Goal: Feedback & Contribution: Contribute content

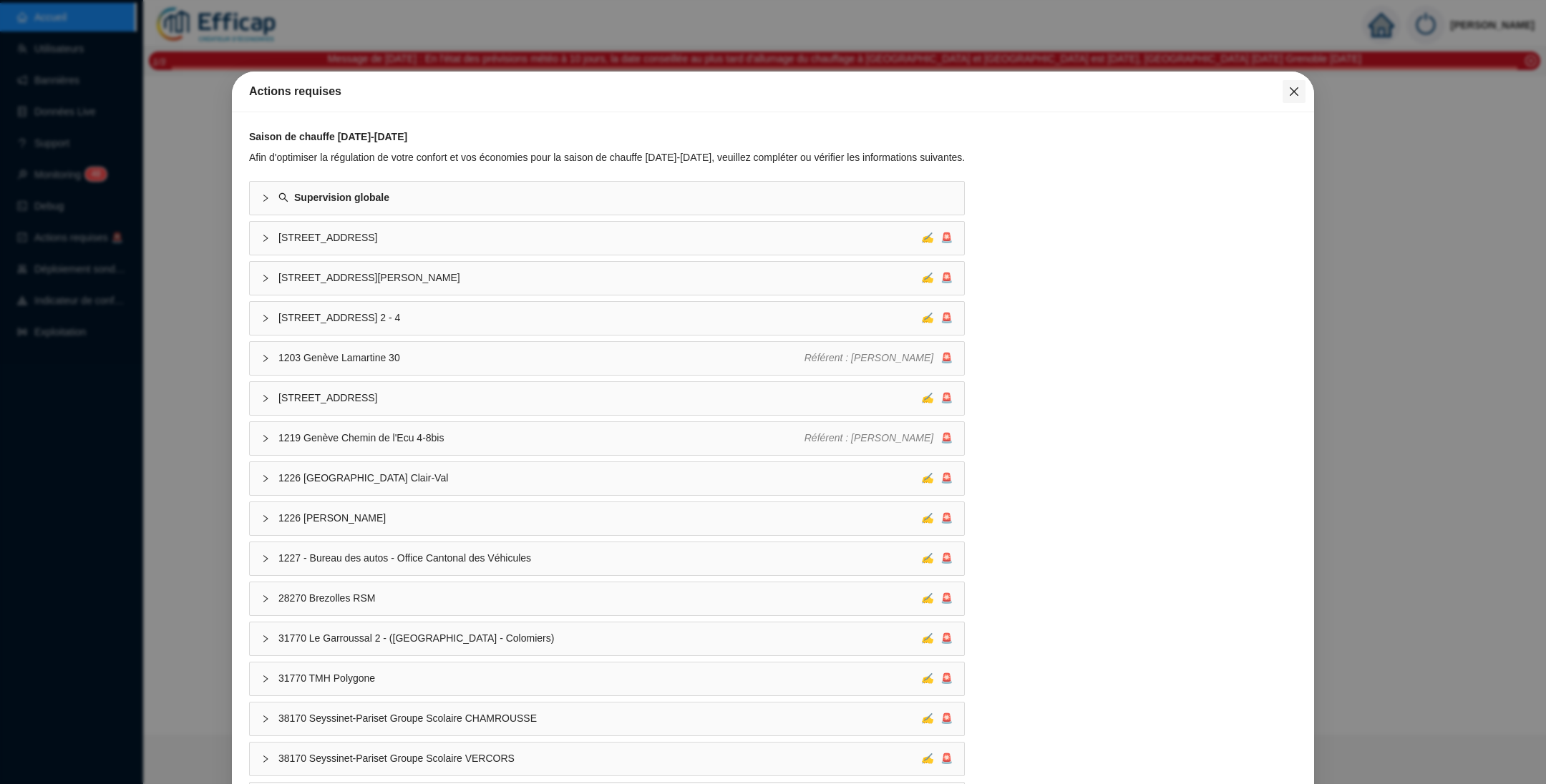
click at [1284, 98] on button "Close" at bounding box center [1294, 91] width 23 height 23
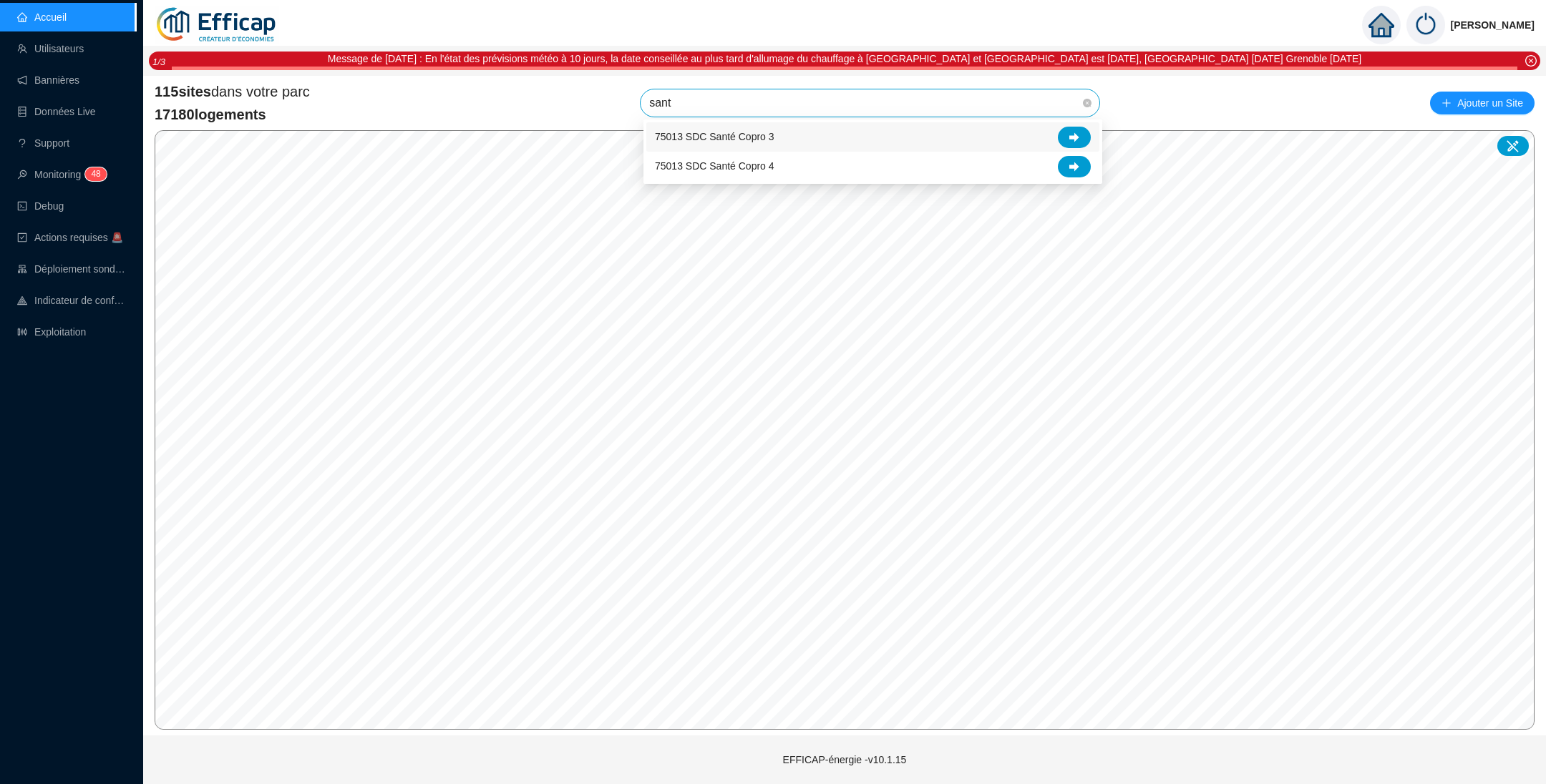
type input "santé"
click at [840, 105] on span "75013 SDC Santé Copro 3" at bounding box center [870, 103] width 442 height 27
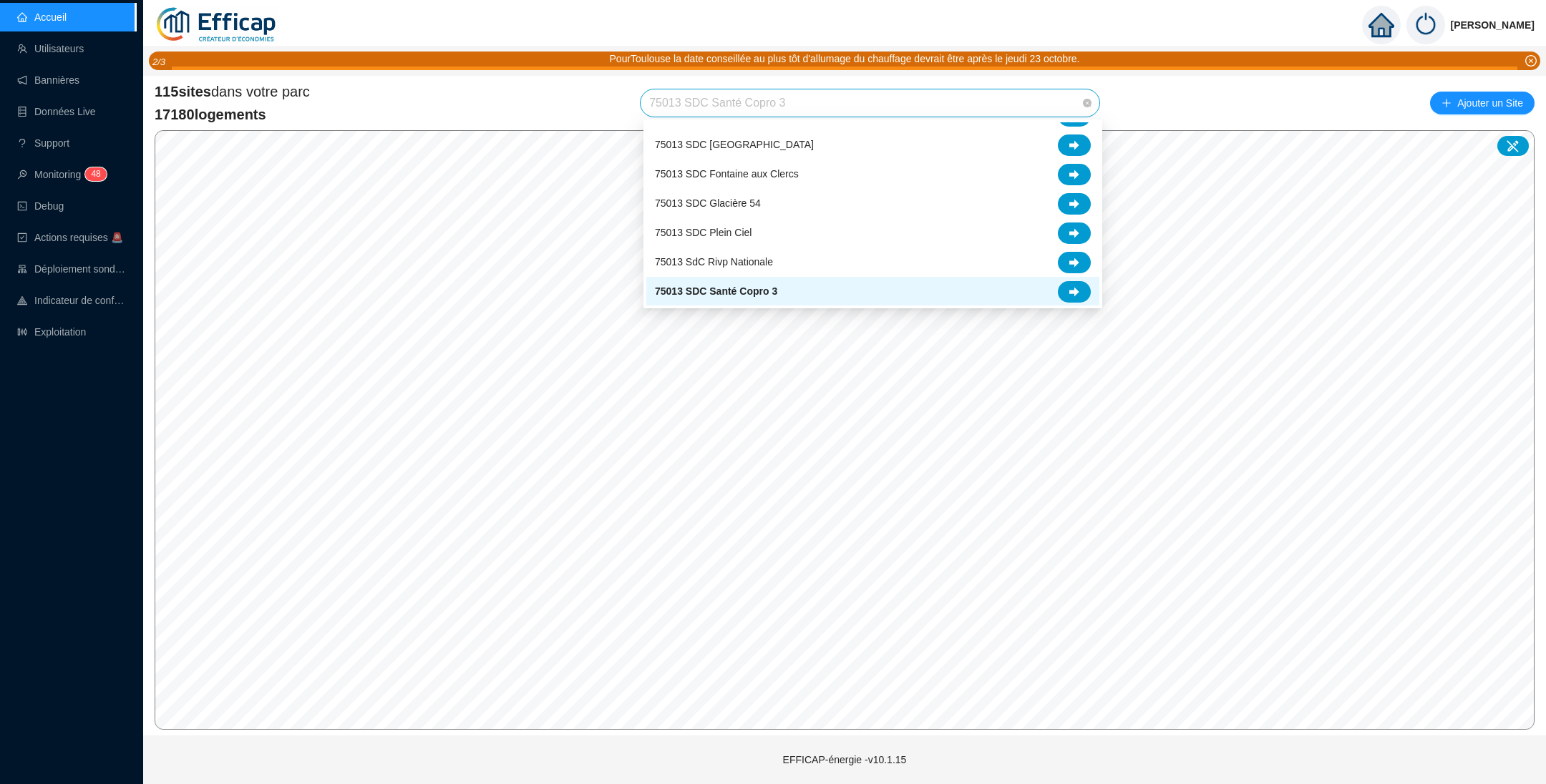
scroll to position [899, 0]
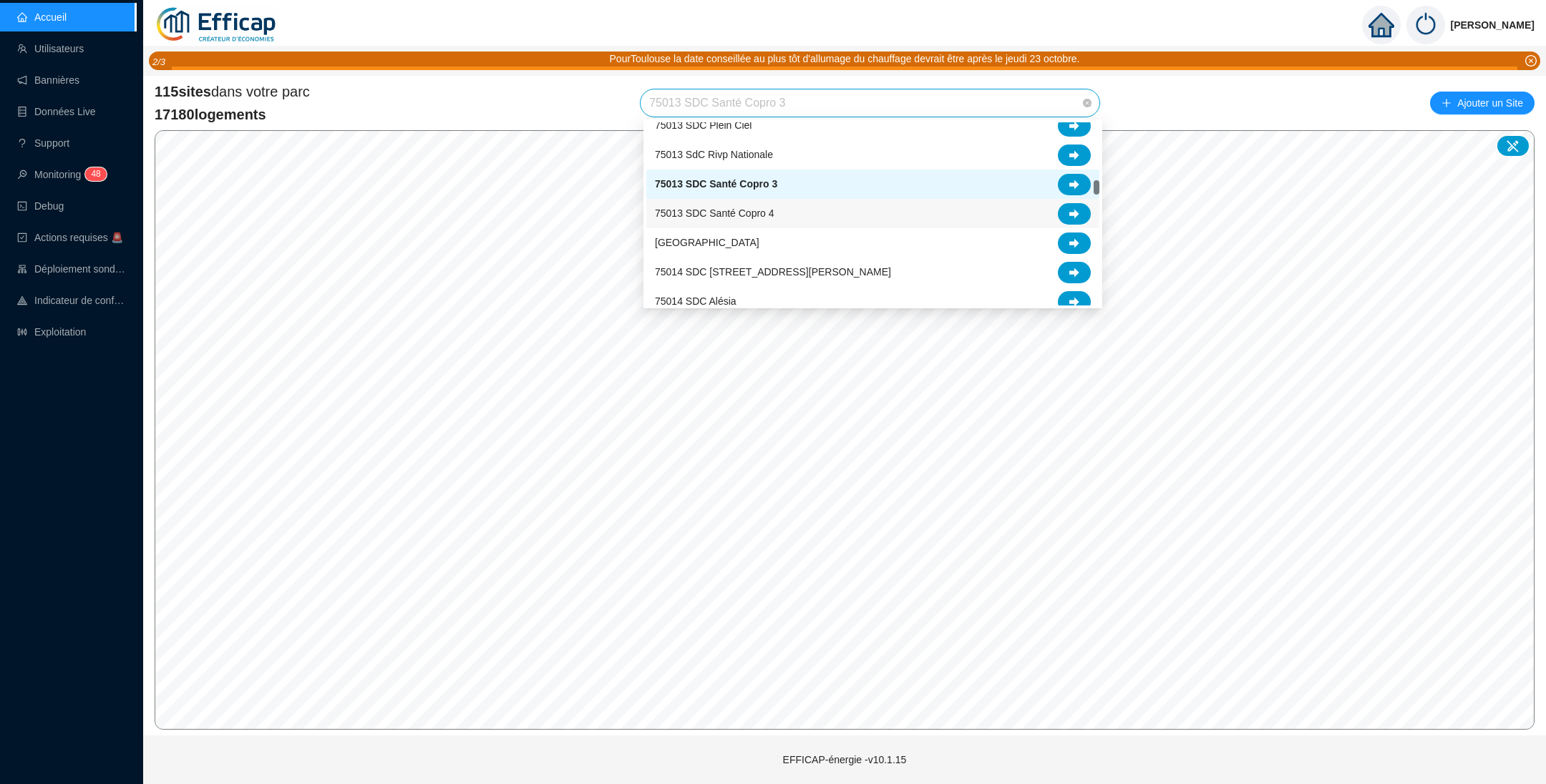
click at [756, 208] on span "75013 SDC Santé Copro 4" at bounding box center [714, 214] width 119 height 15
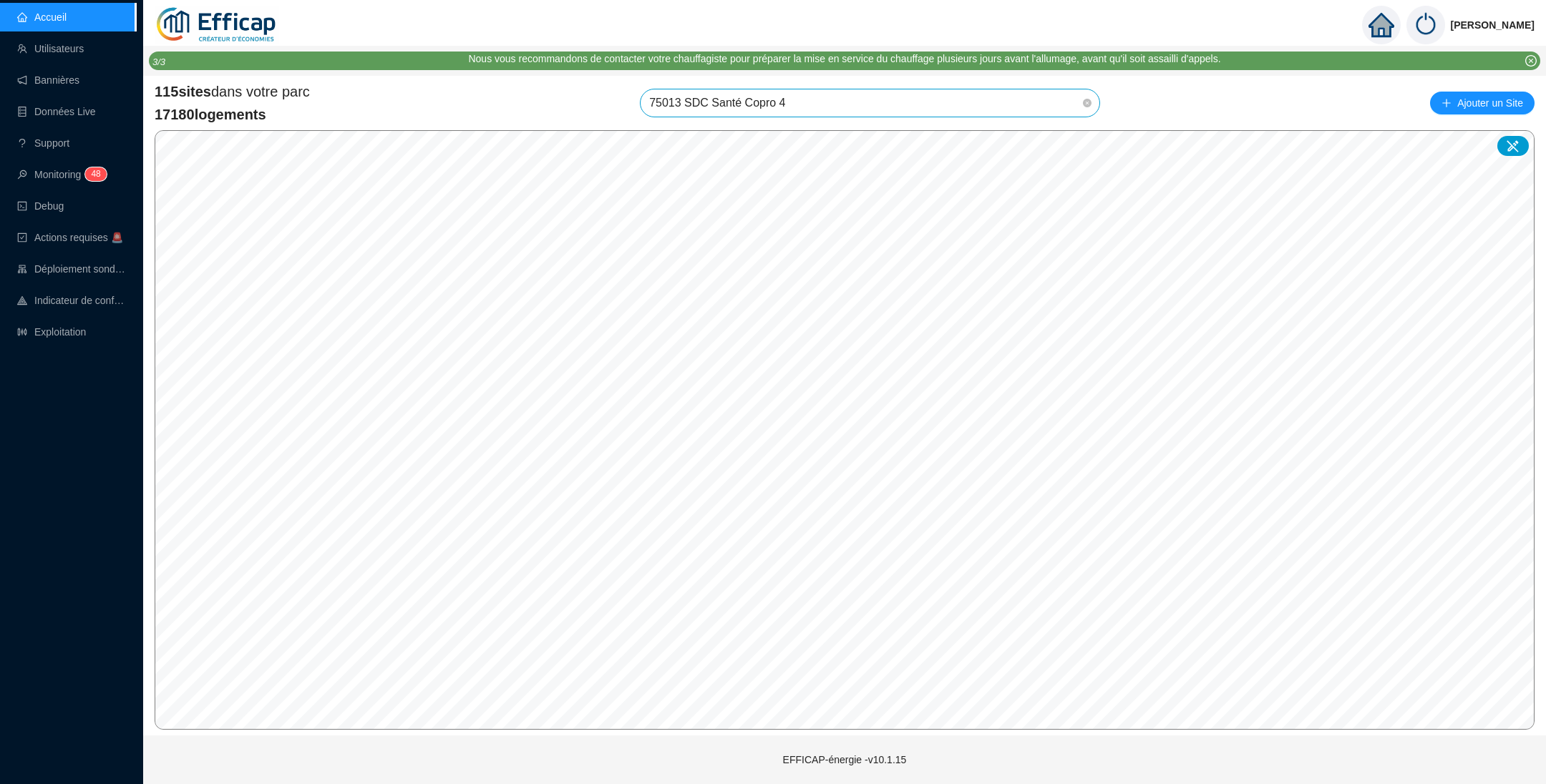
click at [876, 99] on span "75013 SDC Santé Copro 4" at bounding box center [870, 103] width 442 height 27
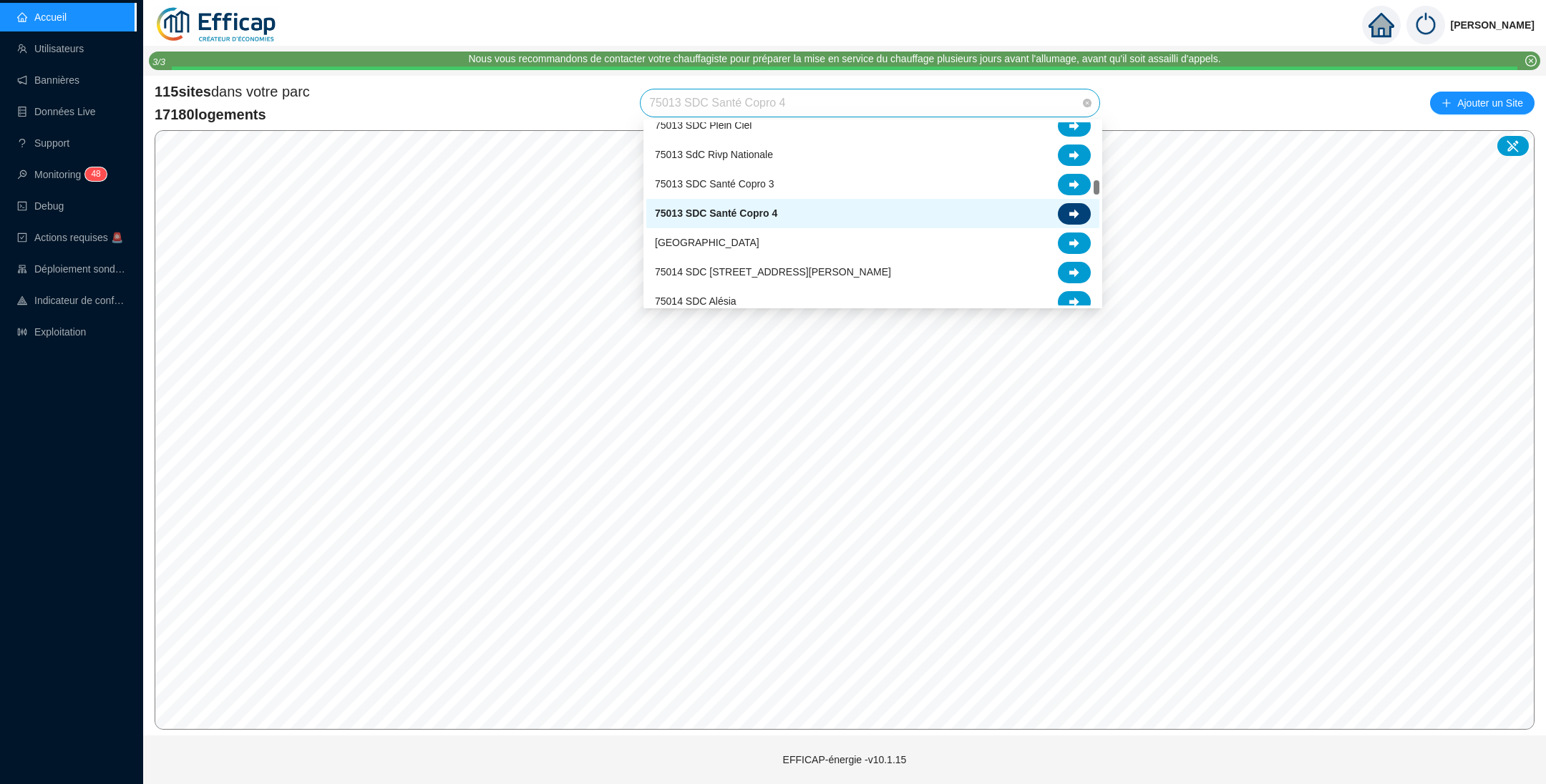
click at [1078, 210] on icon at bounding box center [1074, 214] width 10 height 10
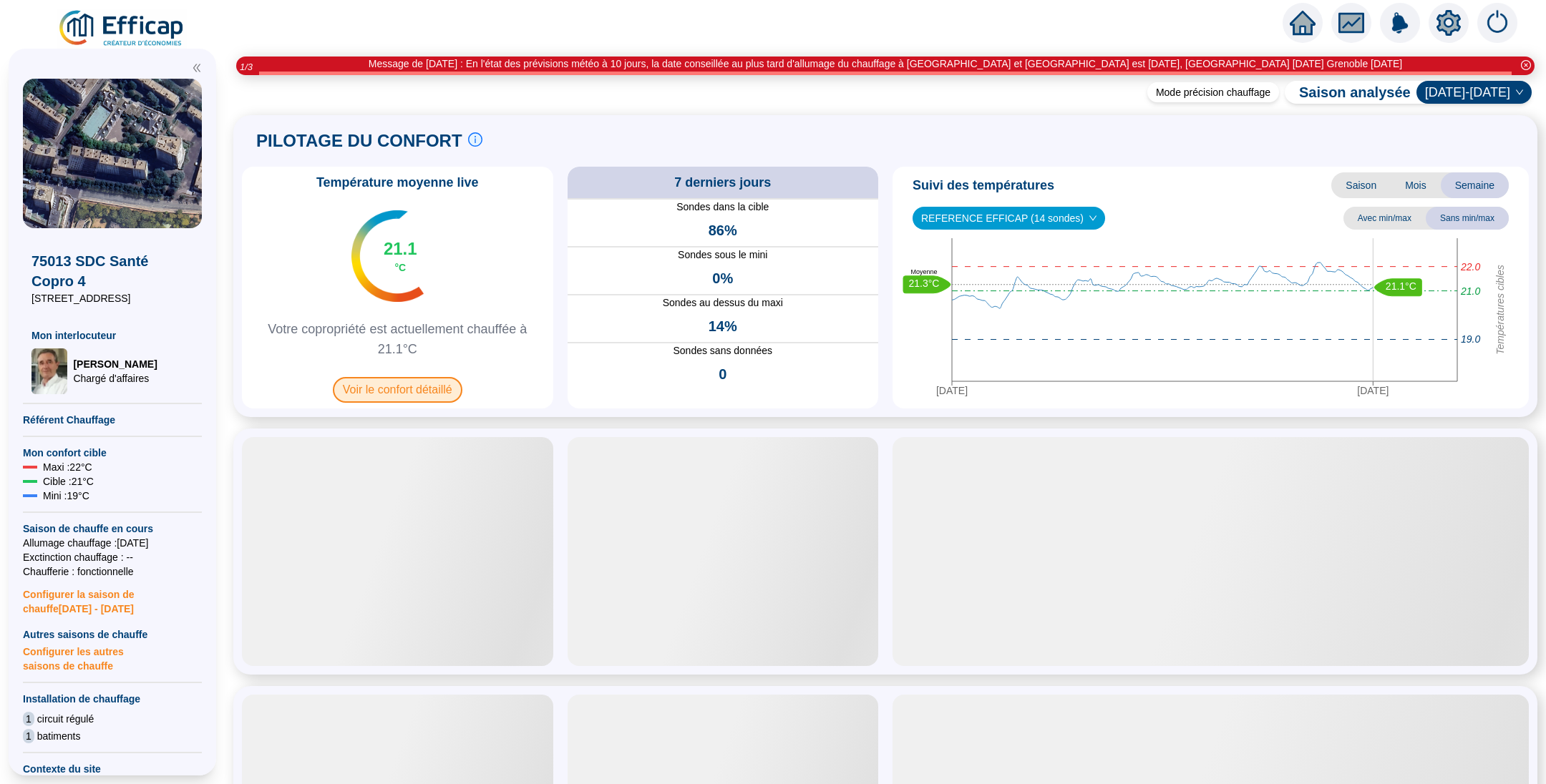
click at [418, 390] on span "Voir le confort détaillé" at bounding box center [398, 390] width 130 height 26
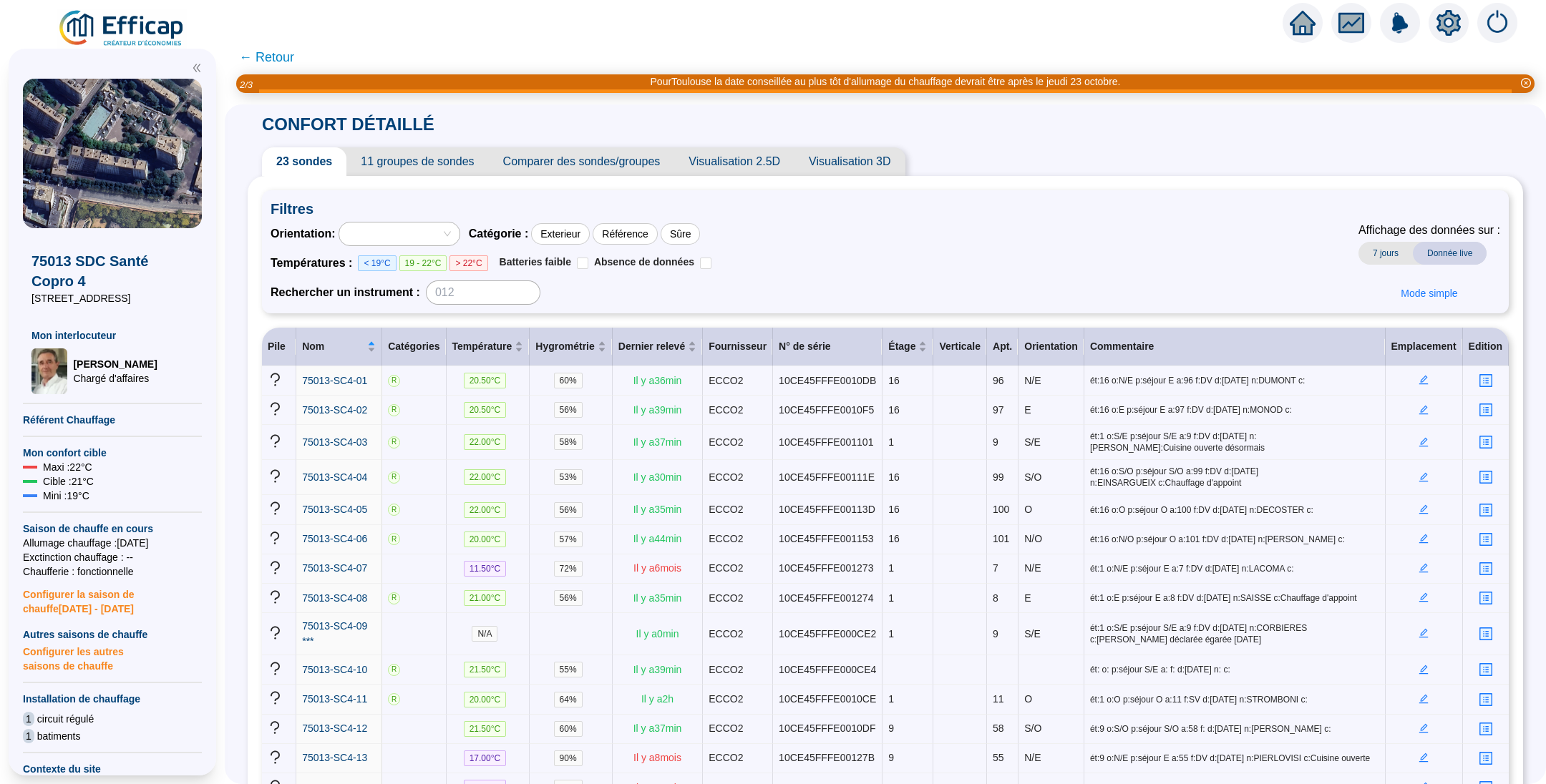
click at [636, 161] on span "Comparer des sondes/groupes" at bounding box center [582, 162] width 186 height 29
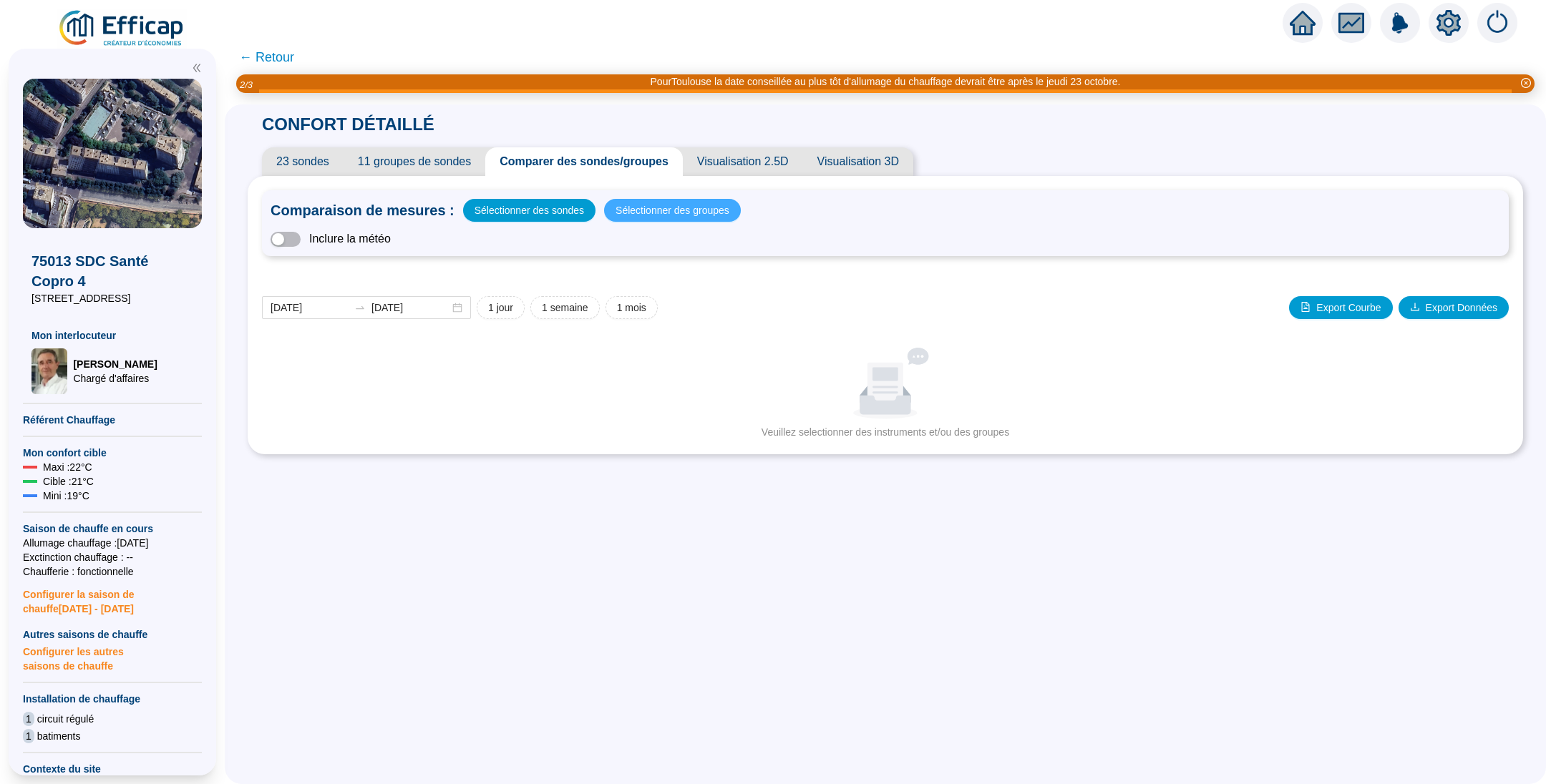
click at [649, 206] on span "Sélectionner des groupes" at bounding box center [672, 210] width 114 height 20
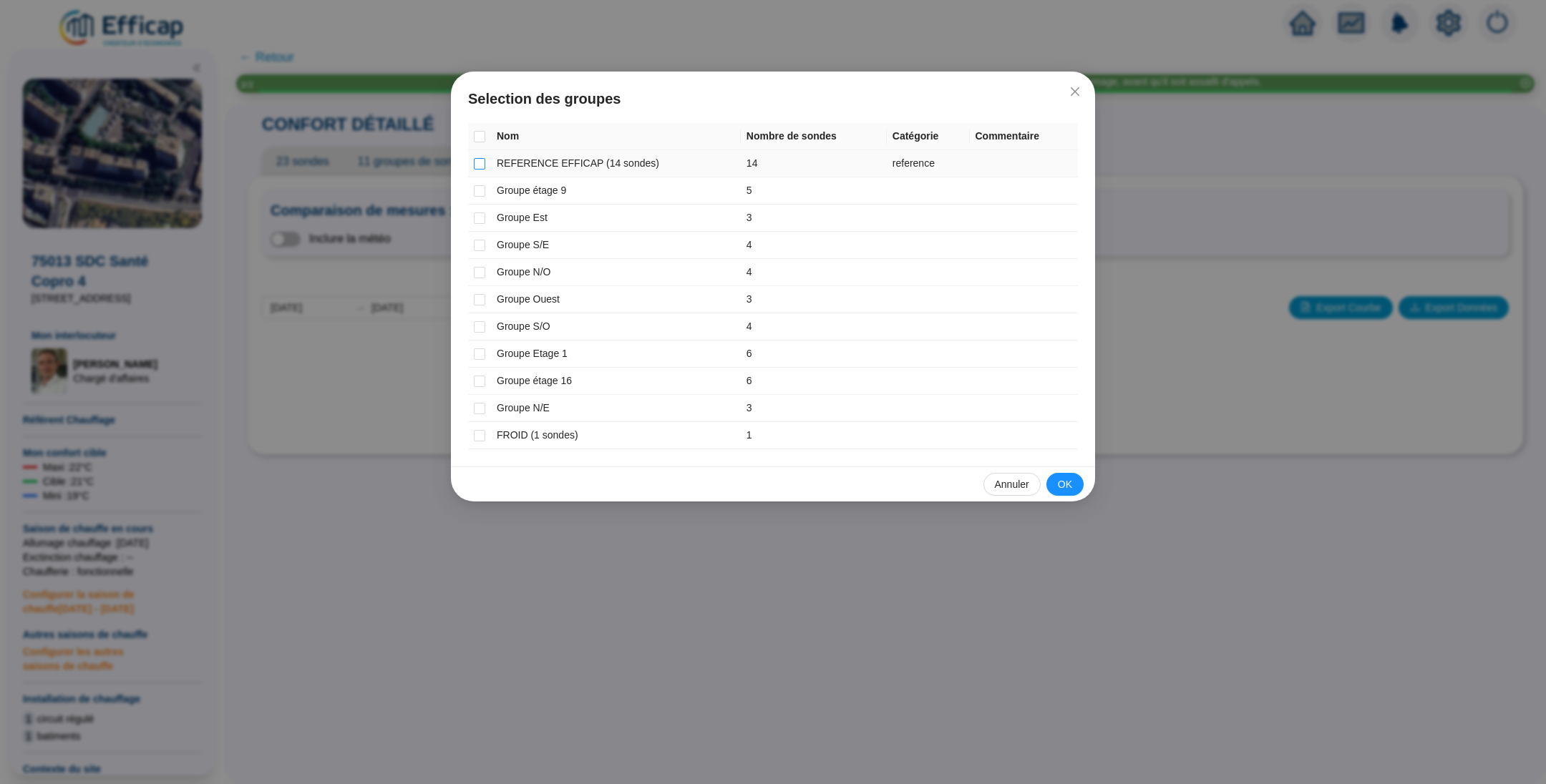
click at [481, 164] on input "checkbox" at bounding box center [479, 164] width 11 height 11
checkbox input "true"
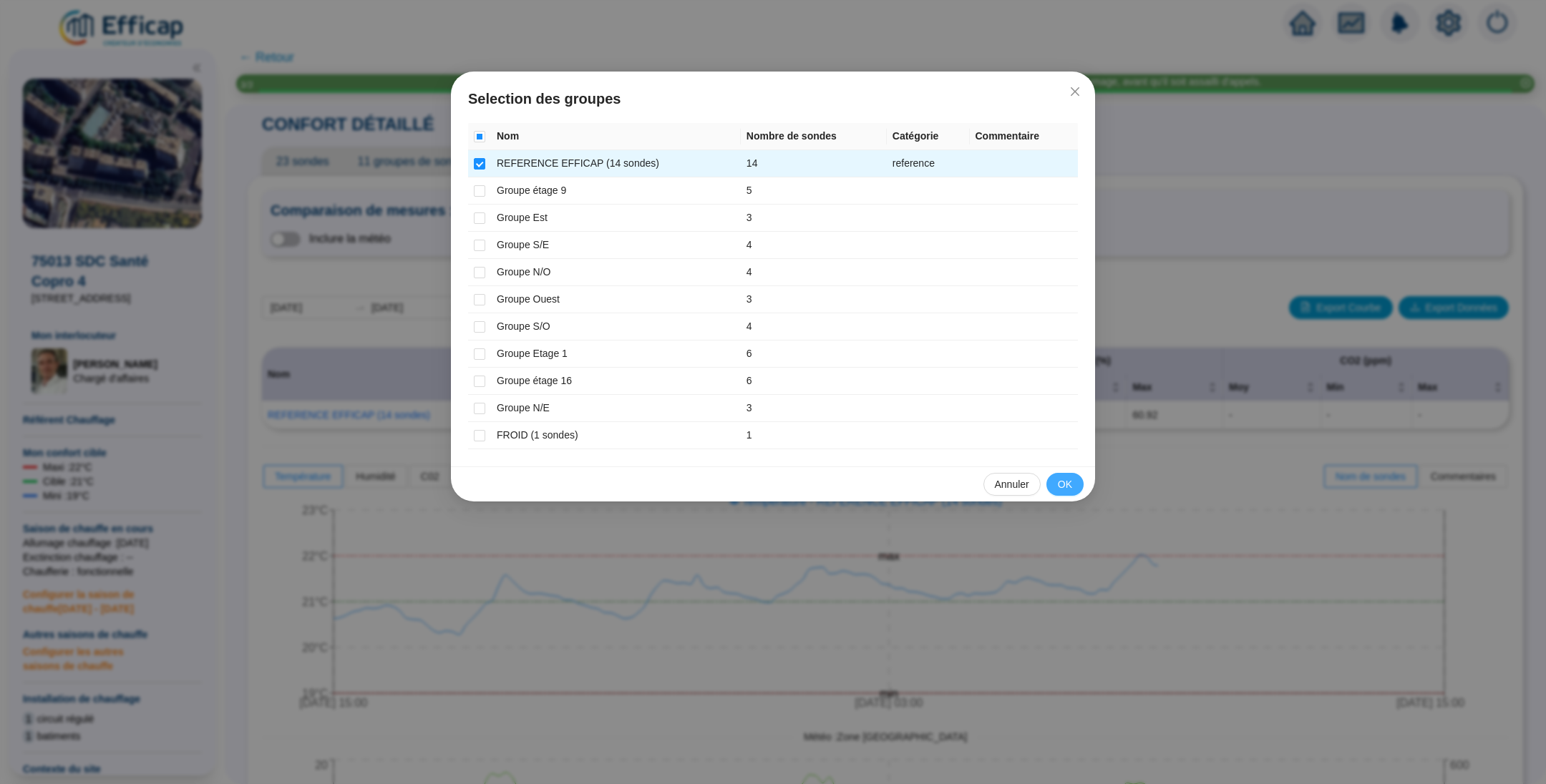
click at [1067, 485] on span "OK" at bounding box center [1065, 485] width 14 height 15
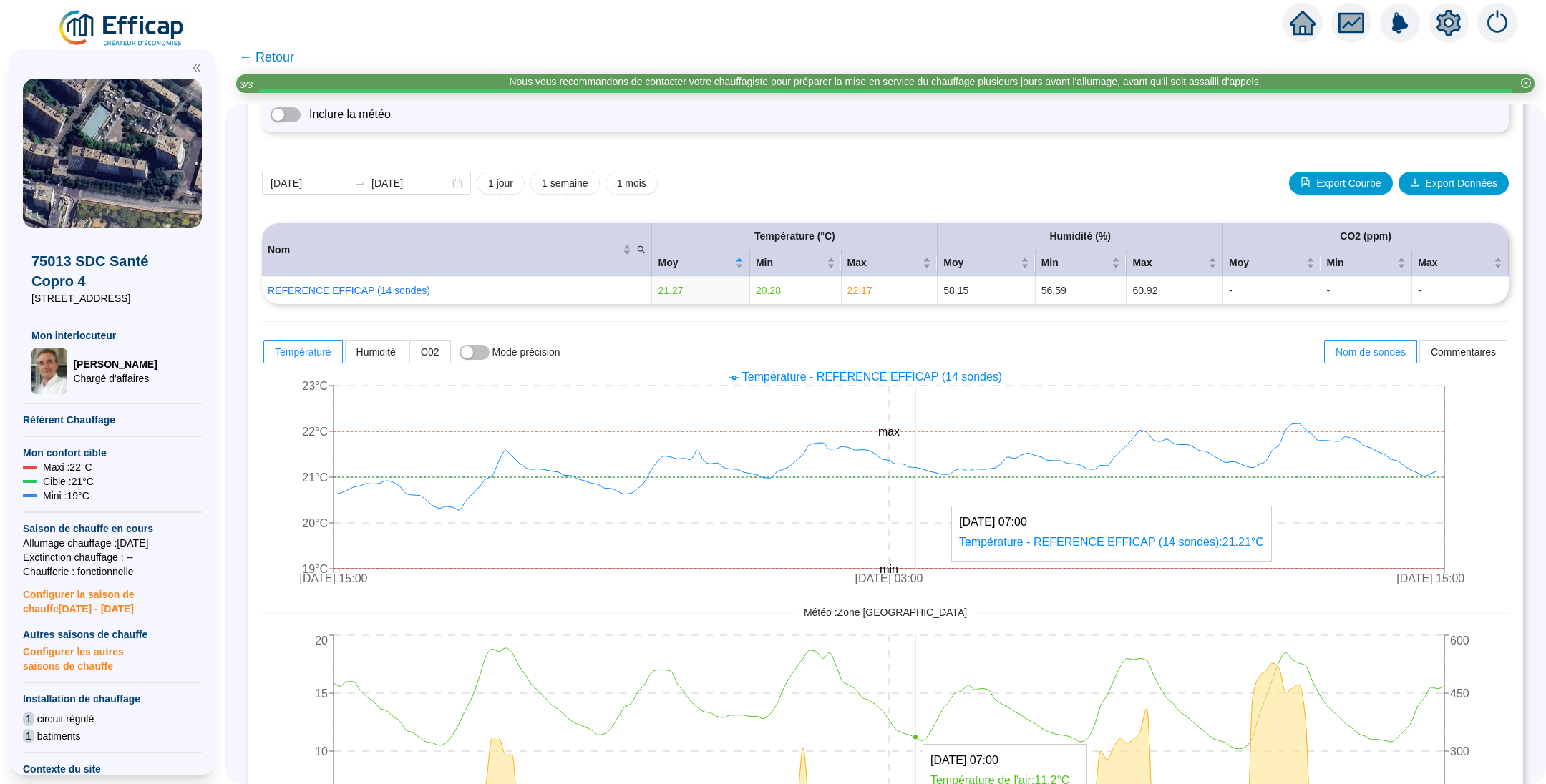
scroll to position [82, 0]
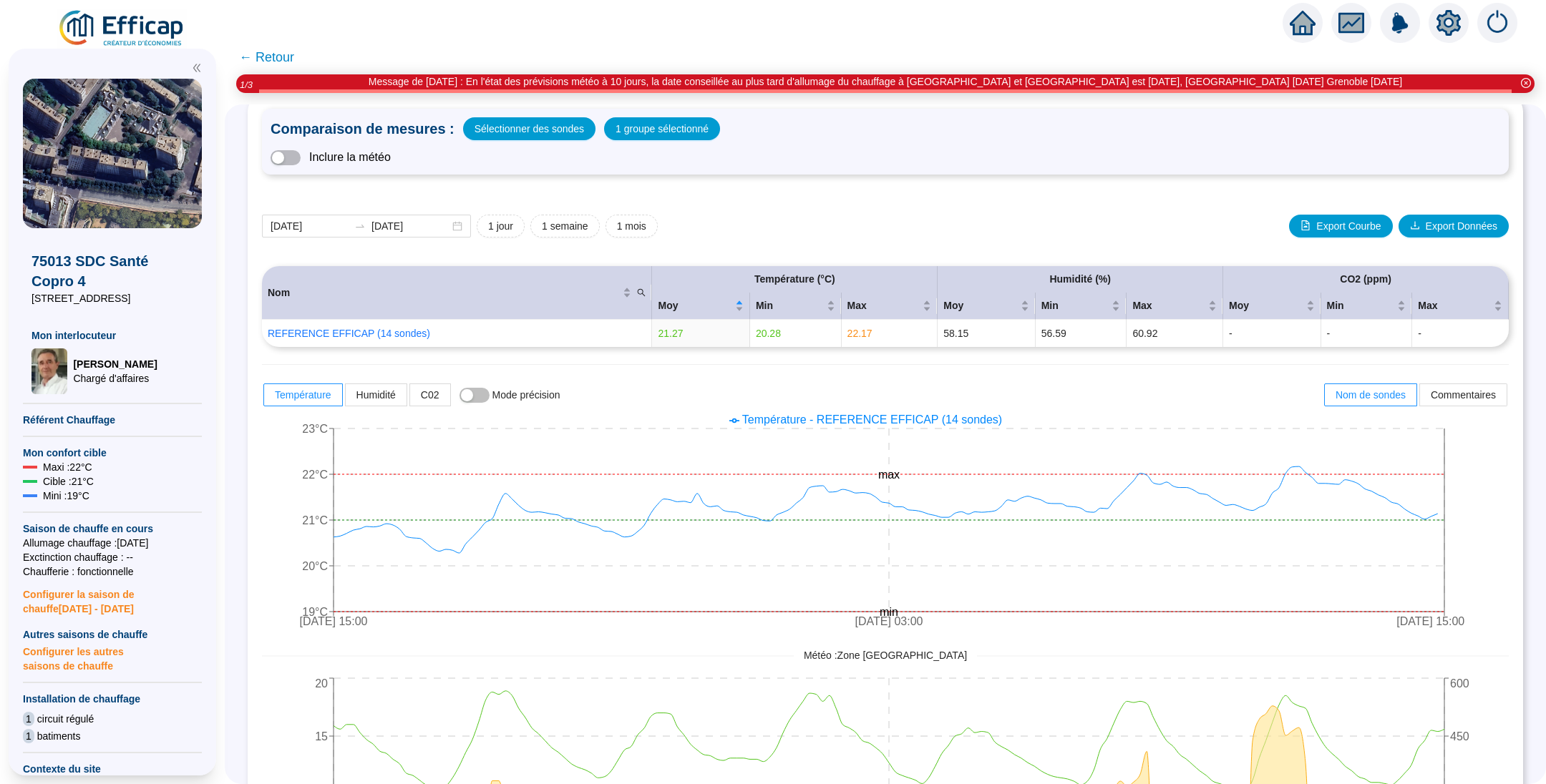
click at [294, 62] on span "← Retour" at bounding box center [266, 57] width 55 height 20
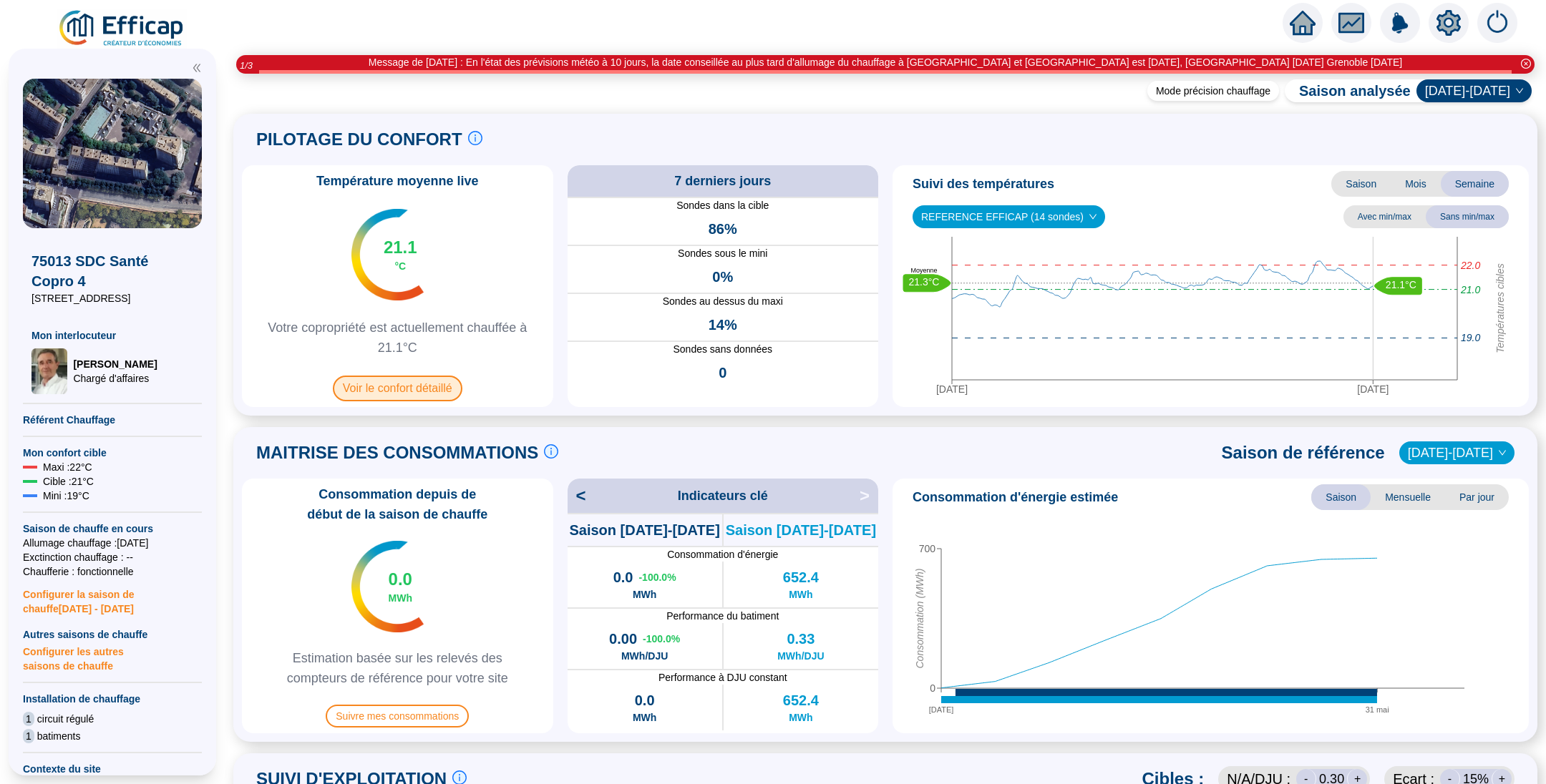
click at [438, 383] on span "Voir le confort détaillé" at bounding box center [398, 389] width 130 height 26
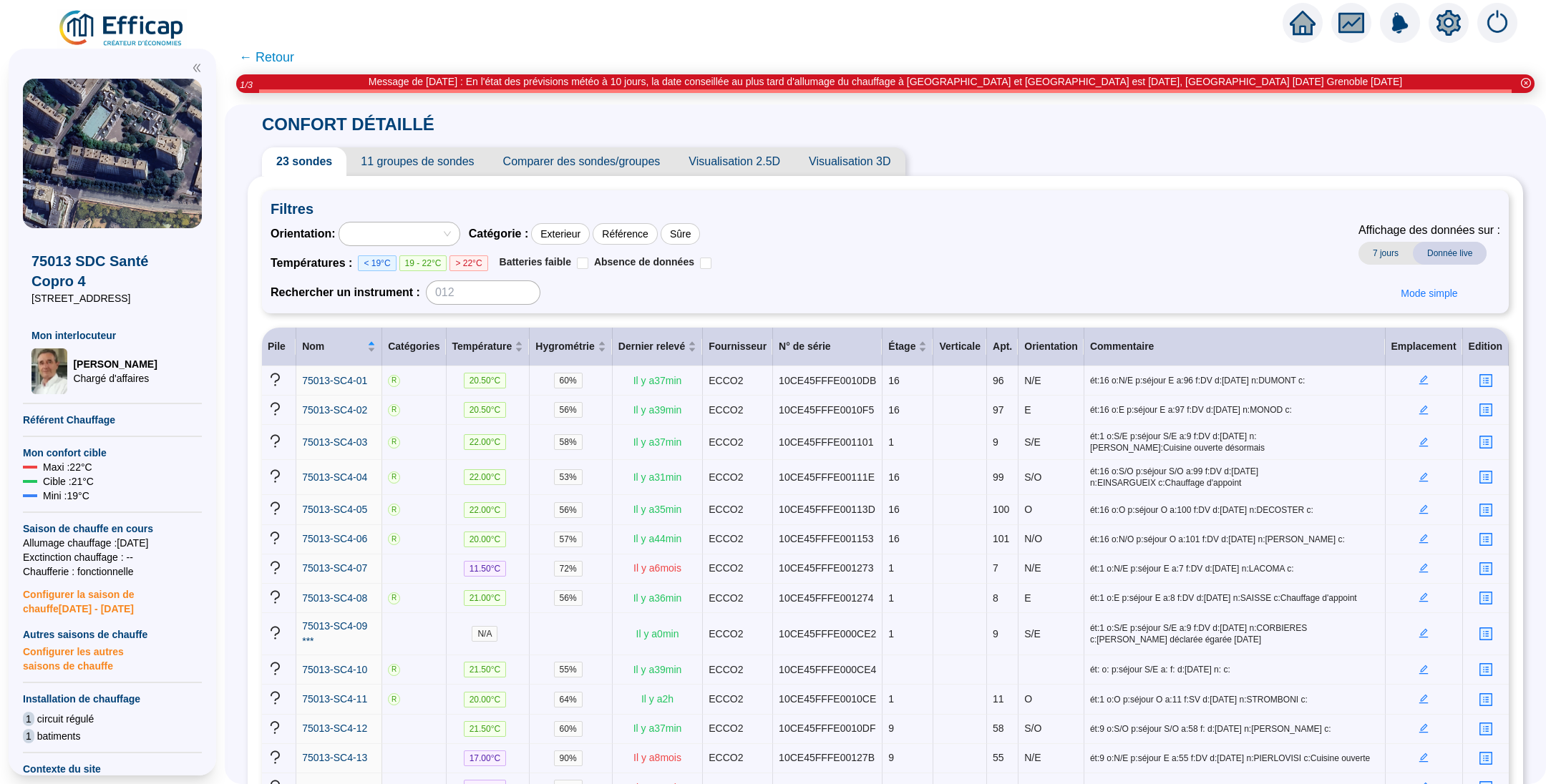
click at [515, 158] on span "Comparer des sondes/groupes" at bounding box center [582, 162] width 186 height 29
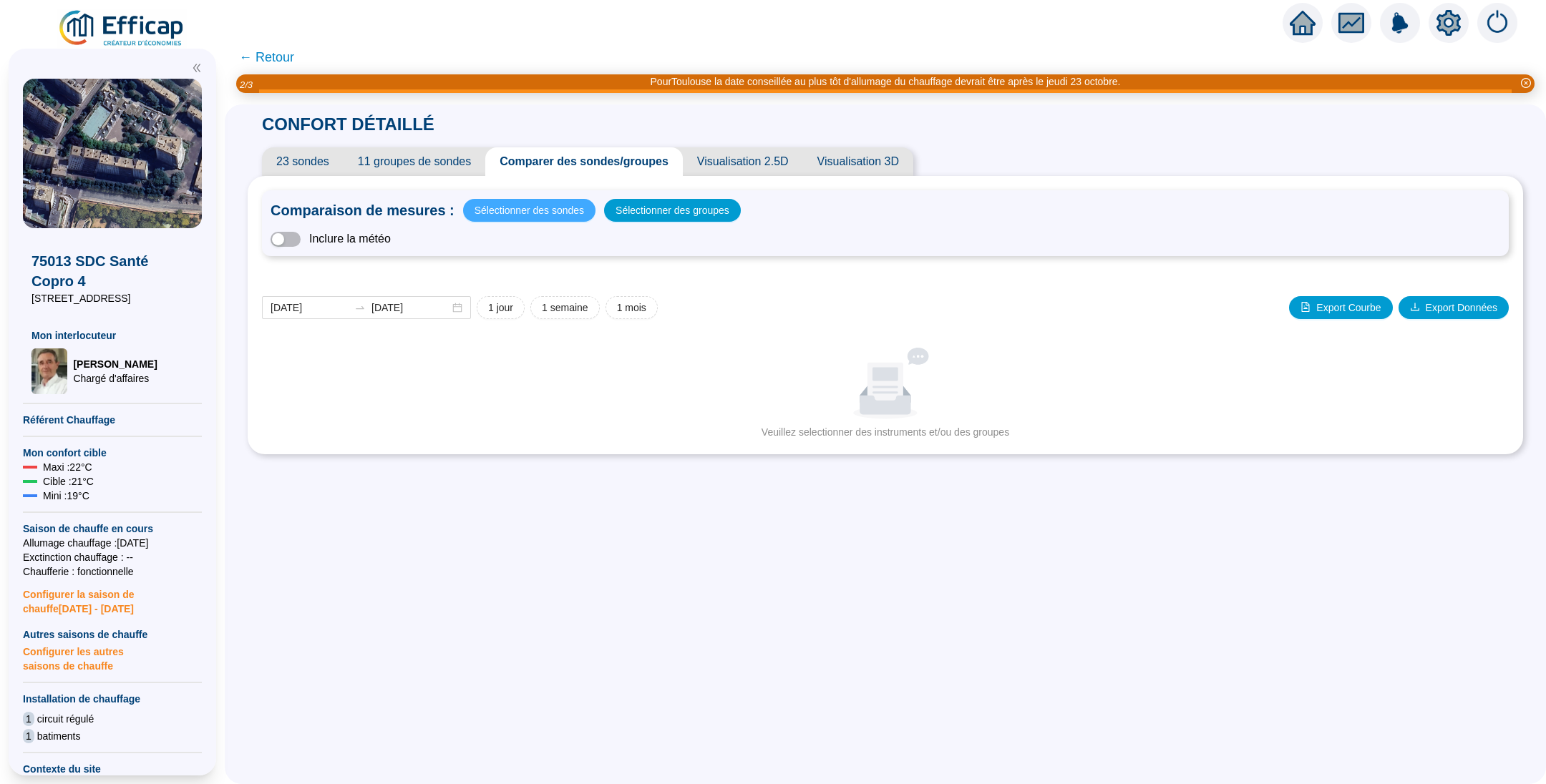
click at [567, 210] on span "Sélectionner des sondes" at bounding box center [529, 210] width 110 height 20
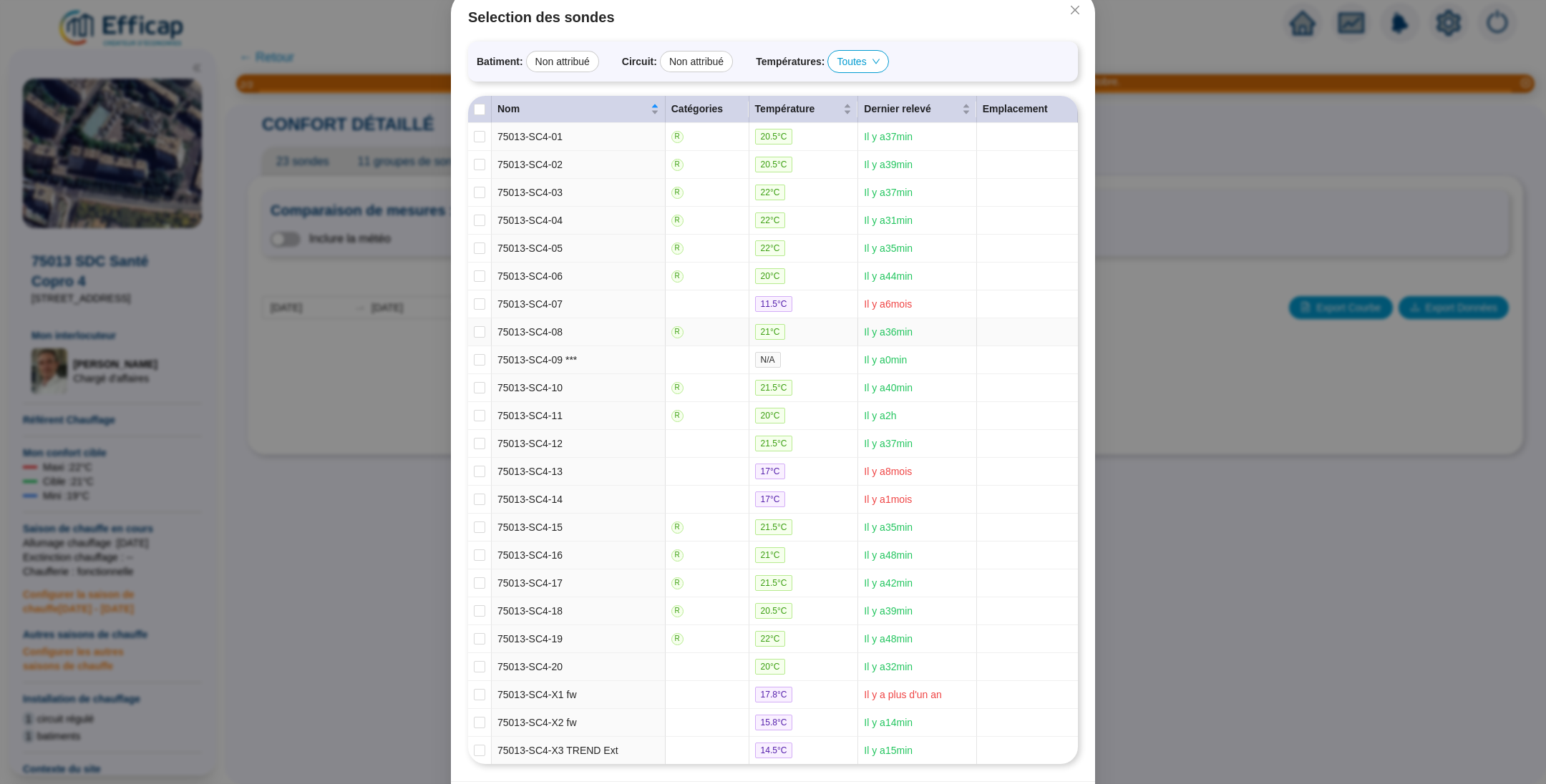
scroll to position [130, 0]
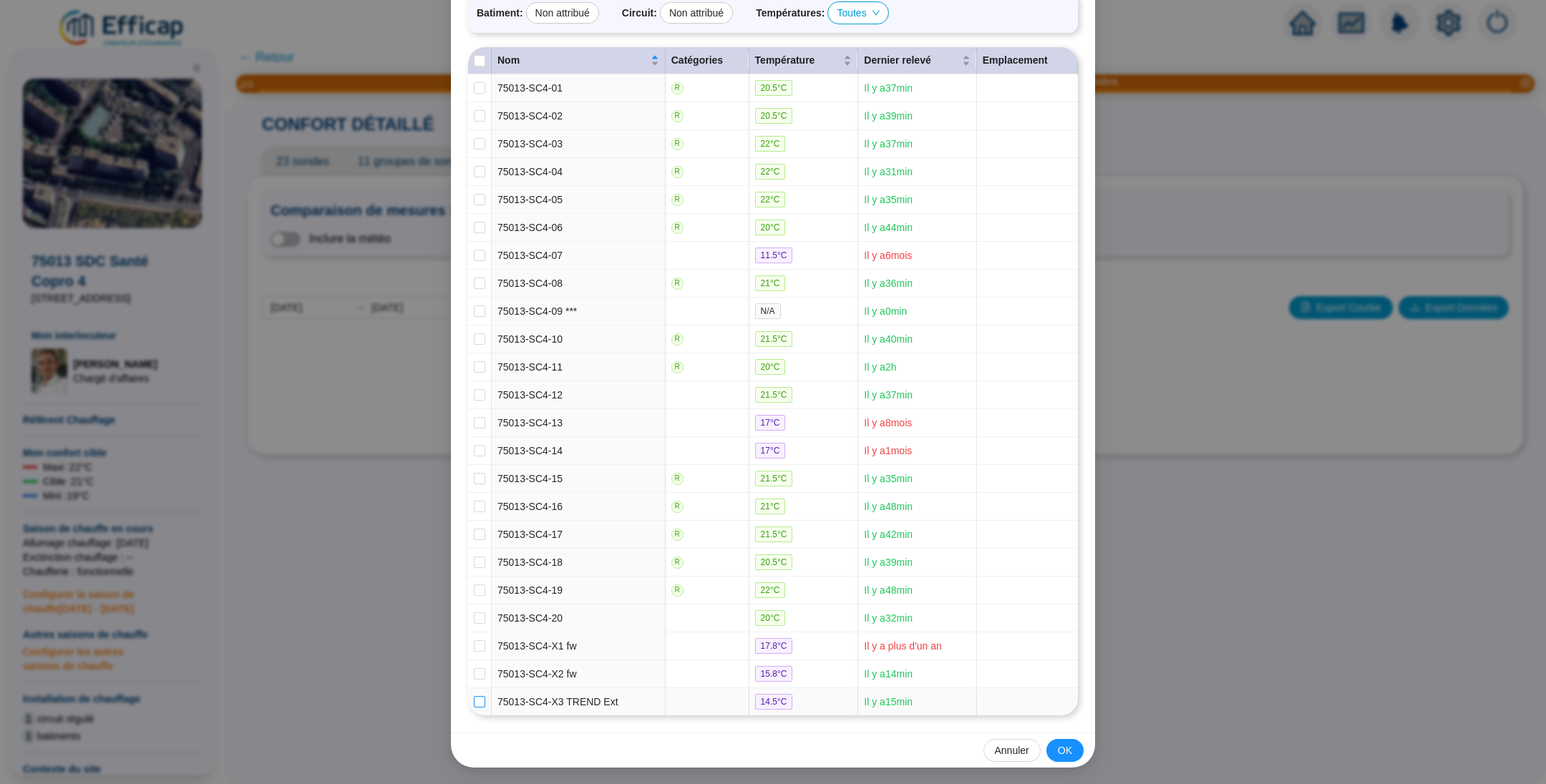
click at [474, 708] on label at bounding box center [479, 702] width 11 height 15
click at [474, 708] on input "checkbox" at bounding box center [479, 702] width 11 height 11
checkbox input "true"
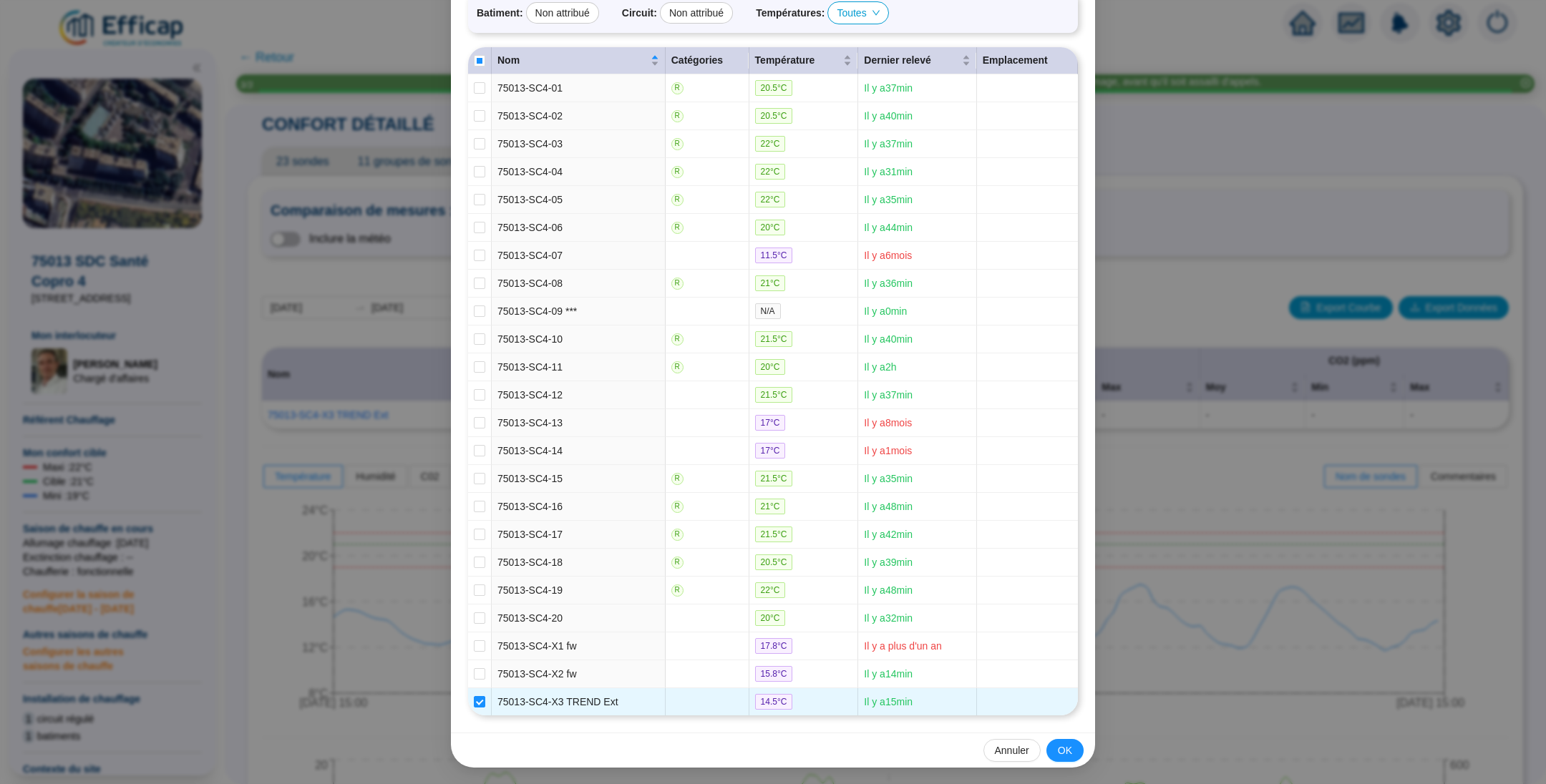
click at [1058, 751] on span "OK" at bounding box center [1065, 750] width 14 height 15
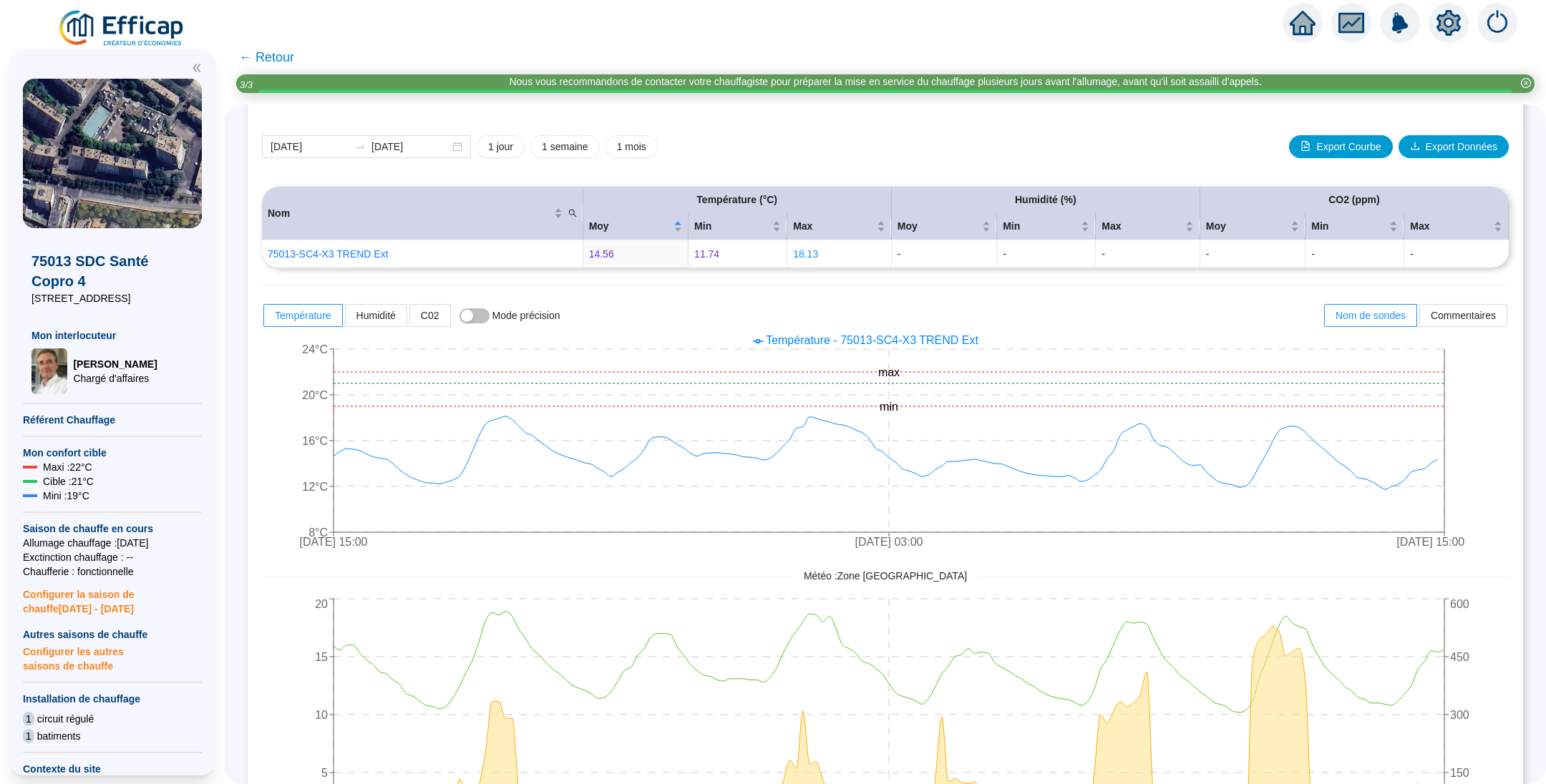
scroll to position [82, 0]
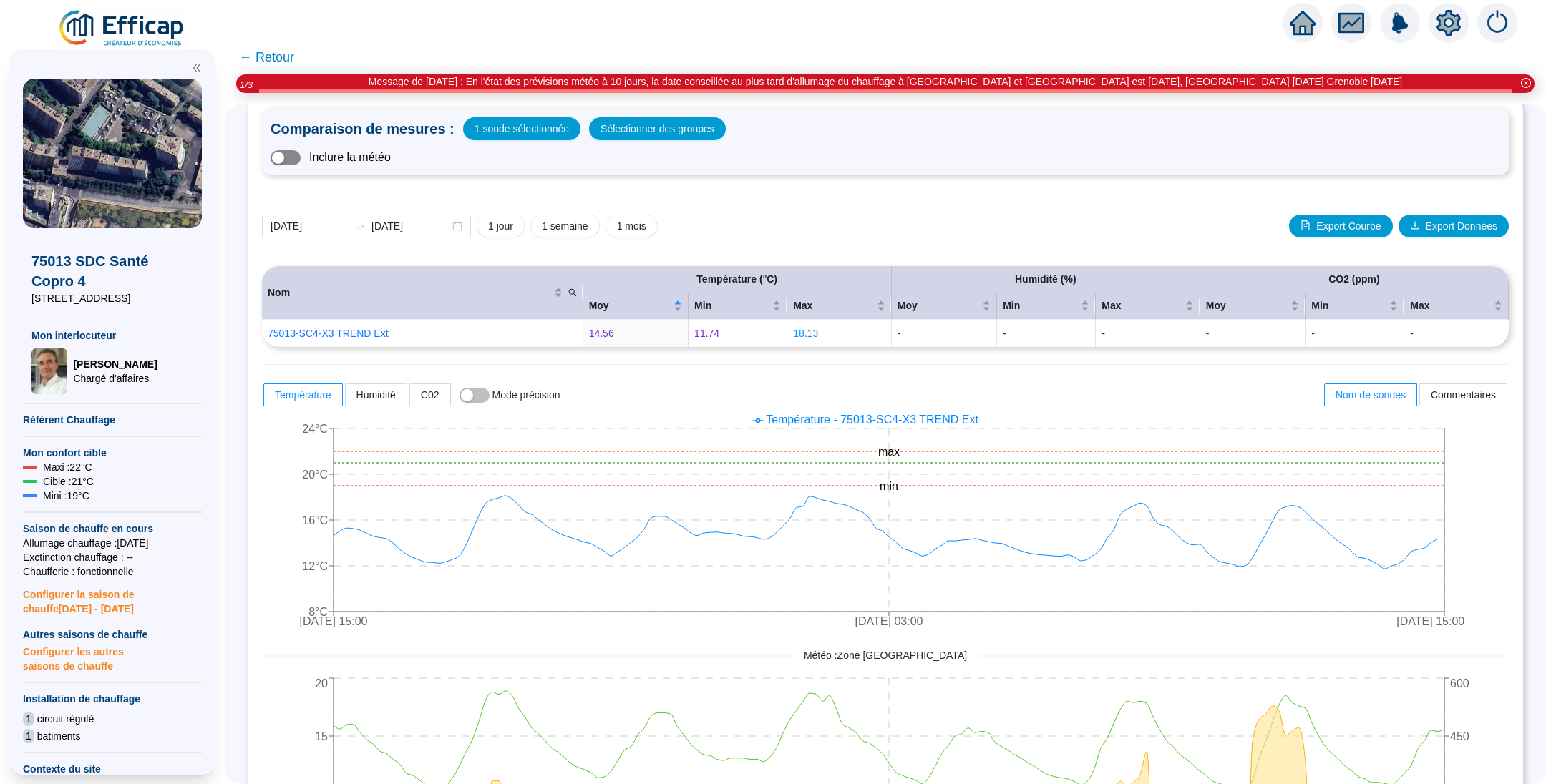
click at [301, 160] on span "button" at bounding box center [286, 158] width 30 height 15
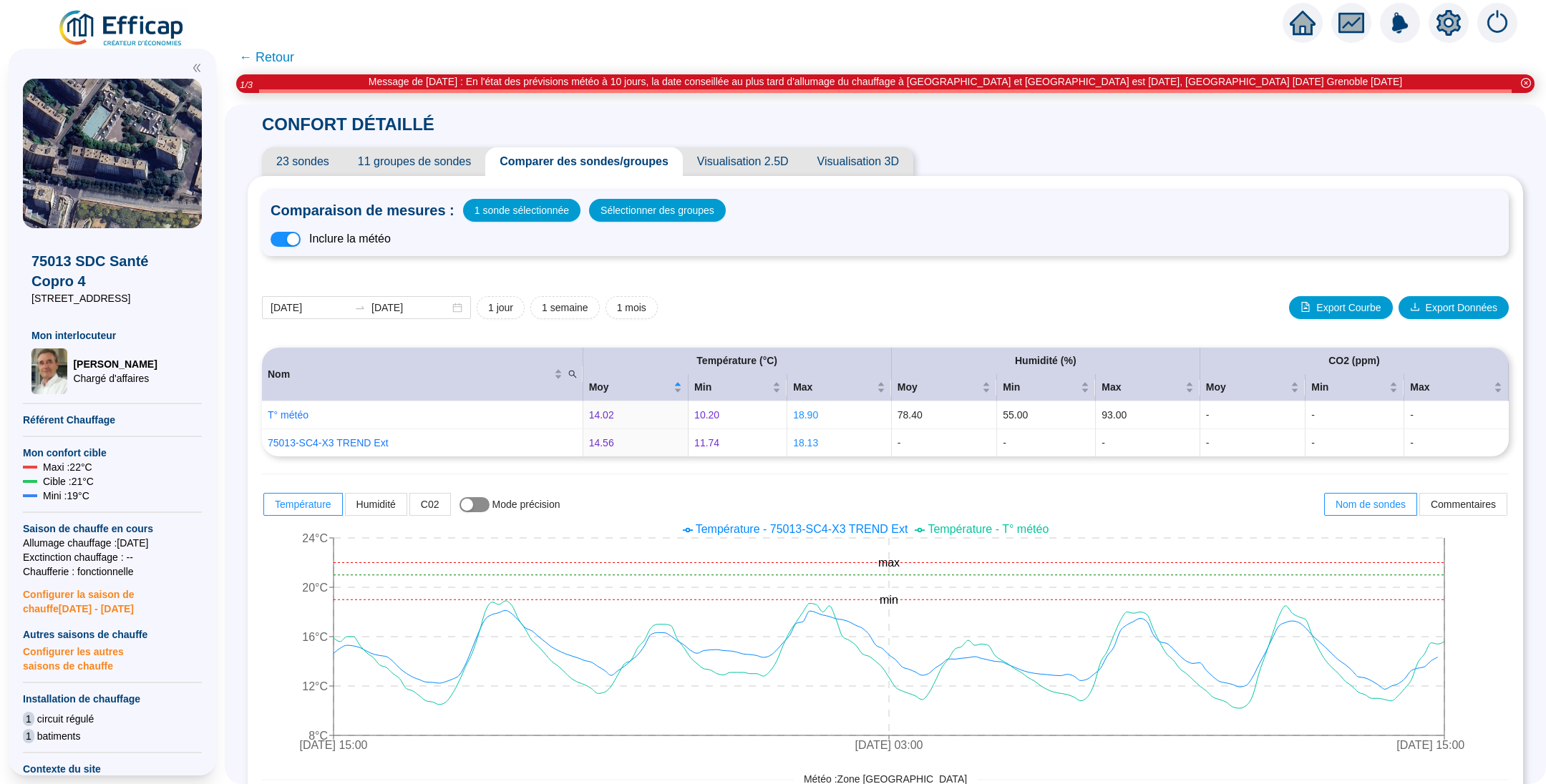
click at [490, 505] on span "button" at bounding box center [475, 505] width 30 height 15
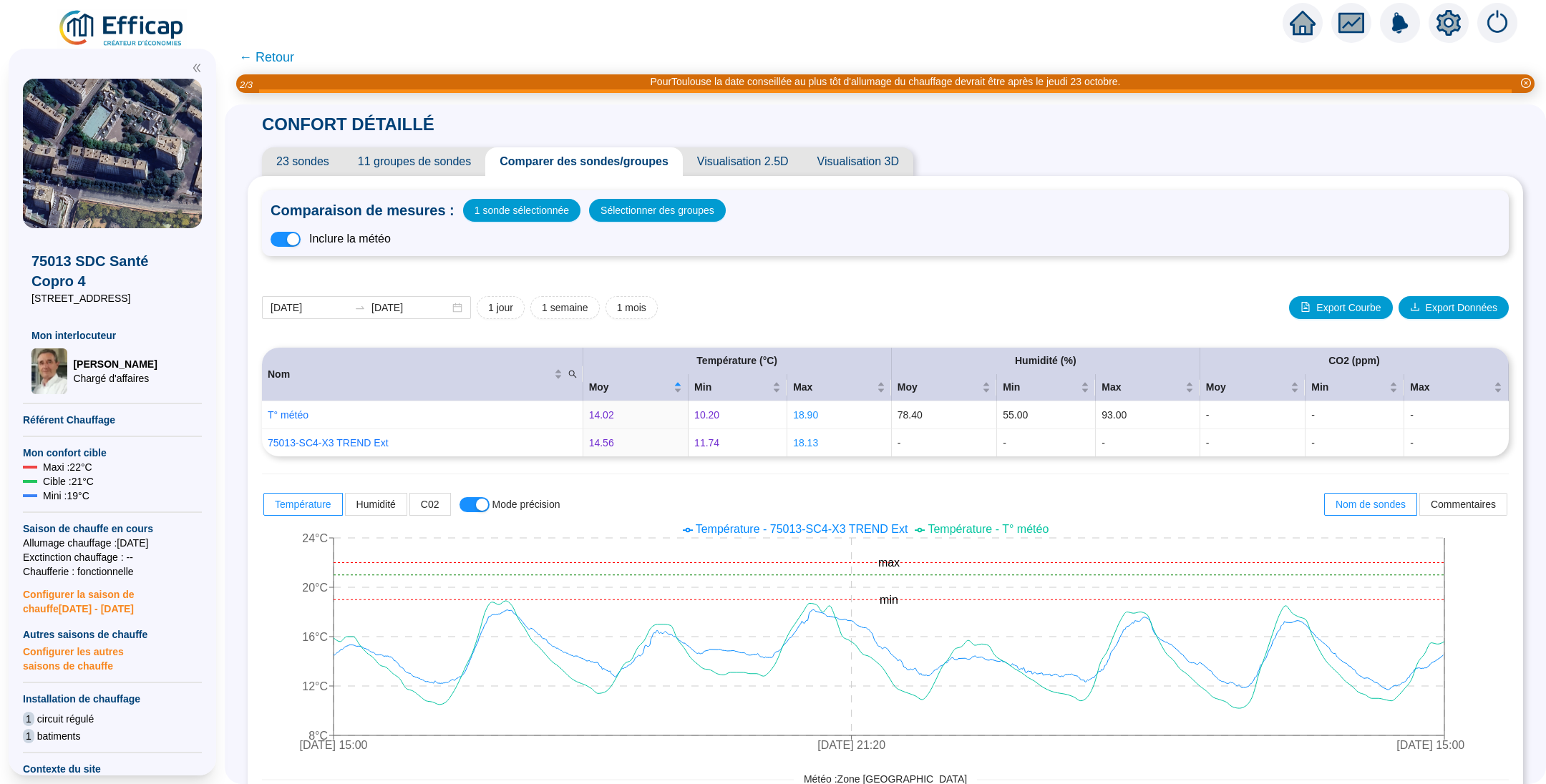
click at [290, 60] on span "← Retour" at bounding box center [266, 57] width 55 height 20
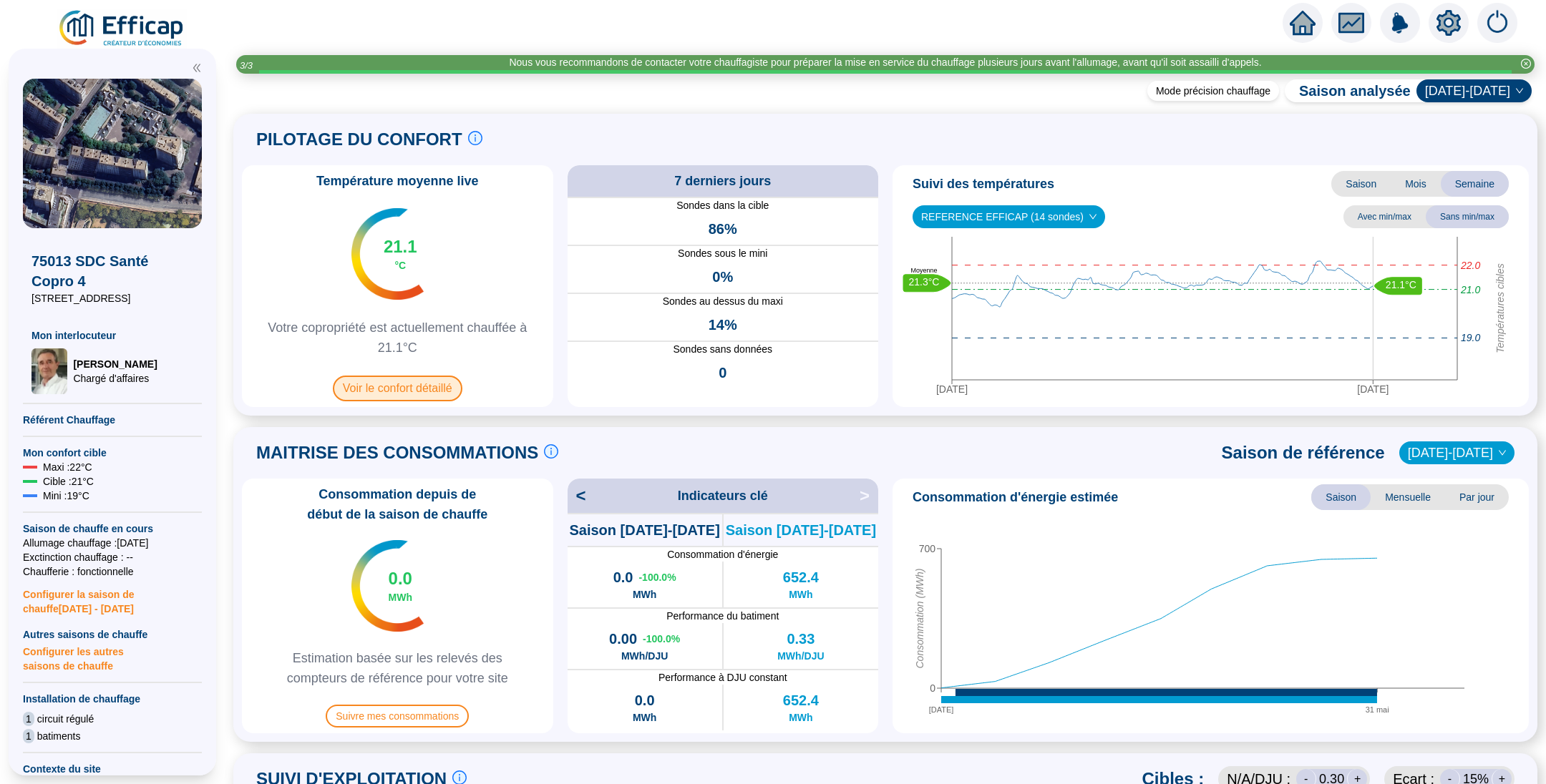
click at [395, 385] on span "Voir le confort détaillé" at bounding box center [398, 389] width 130 height 26
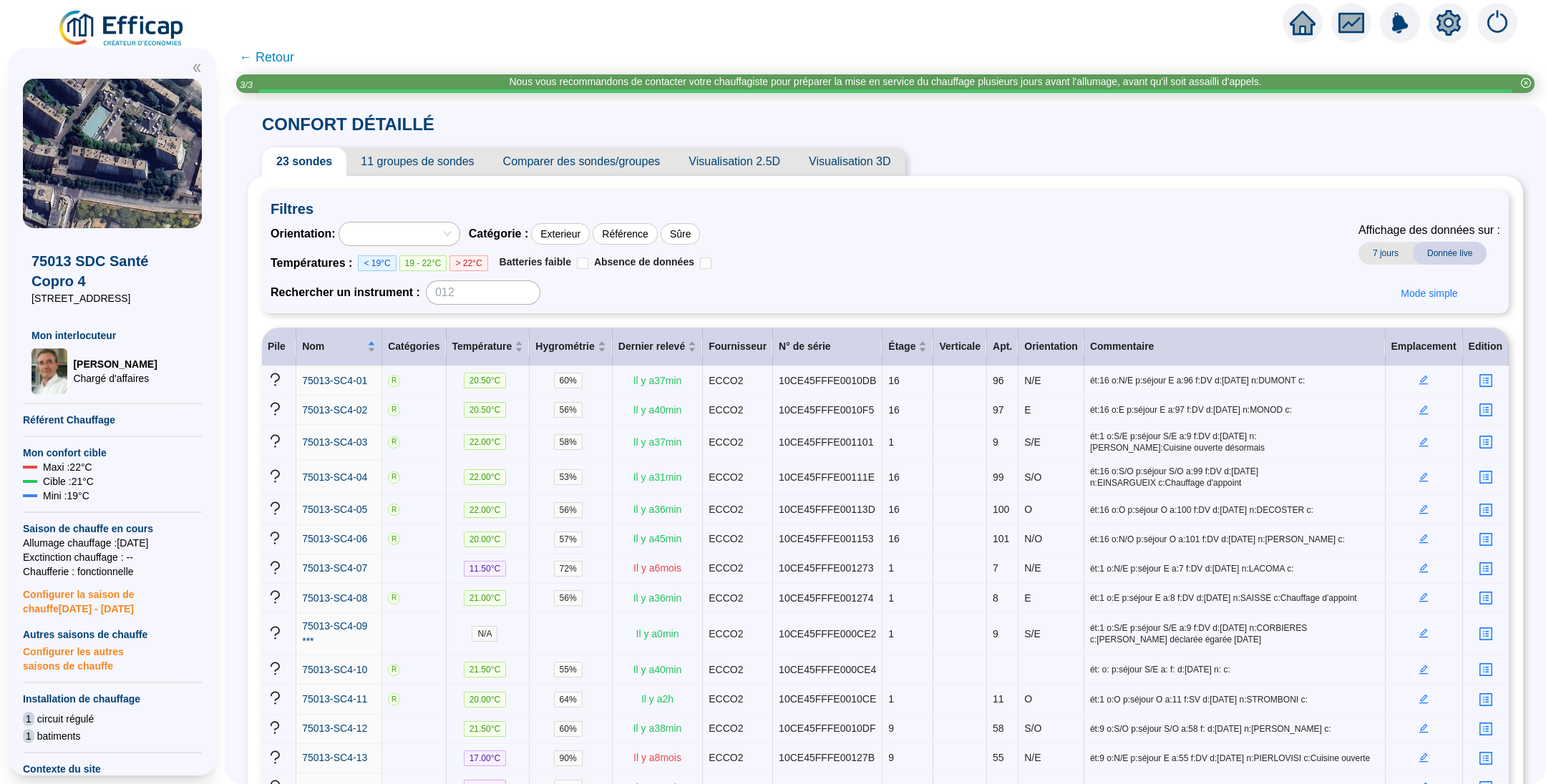
click at [402, 150] on span "11 groupes de sondes" at bounding box center [417, 162] width 142 height 29
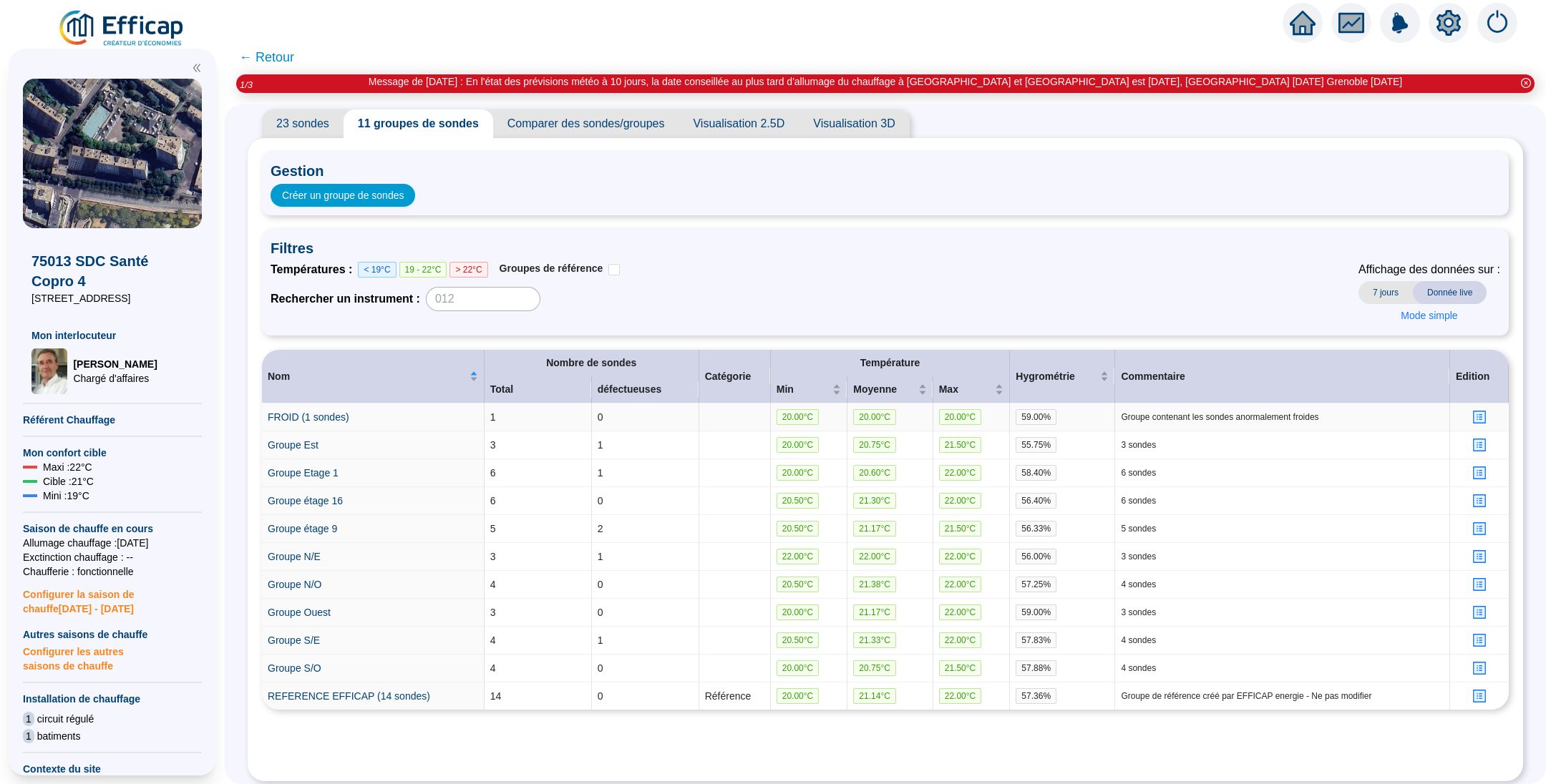
scroll to position [58, 0]
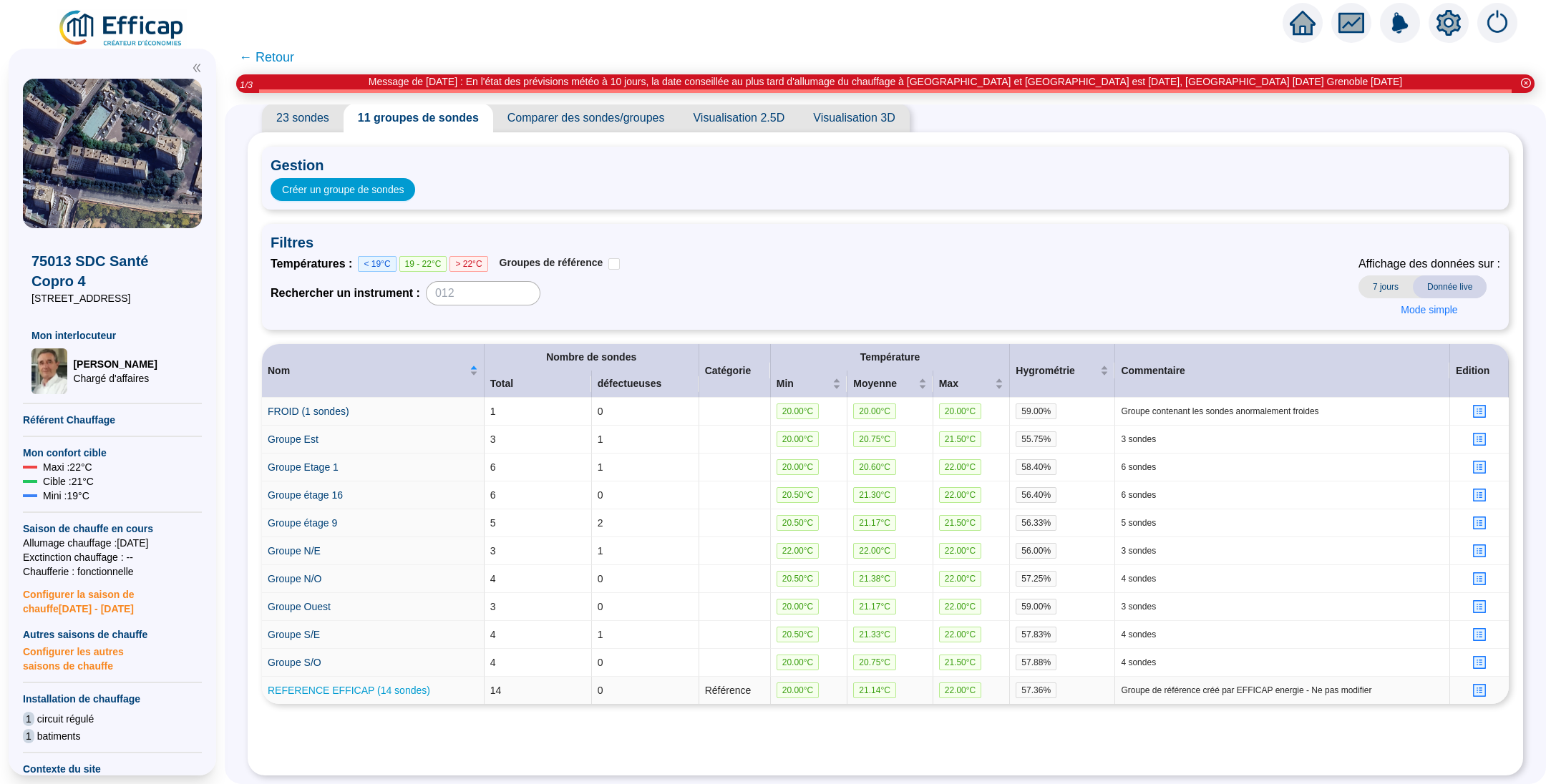
click at [410, 685] on link "REFERENCE EFFICAP (14 sondes)" at bounding box center [349, 690] width 162 height 11
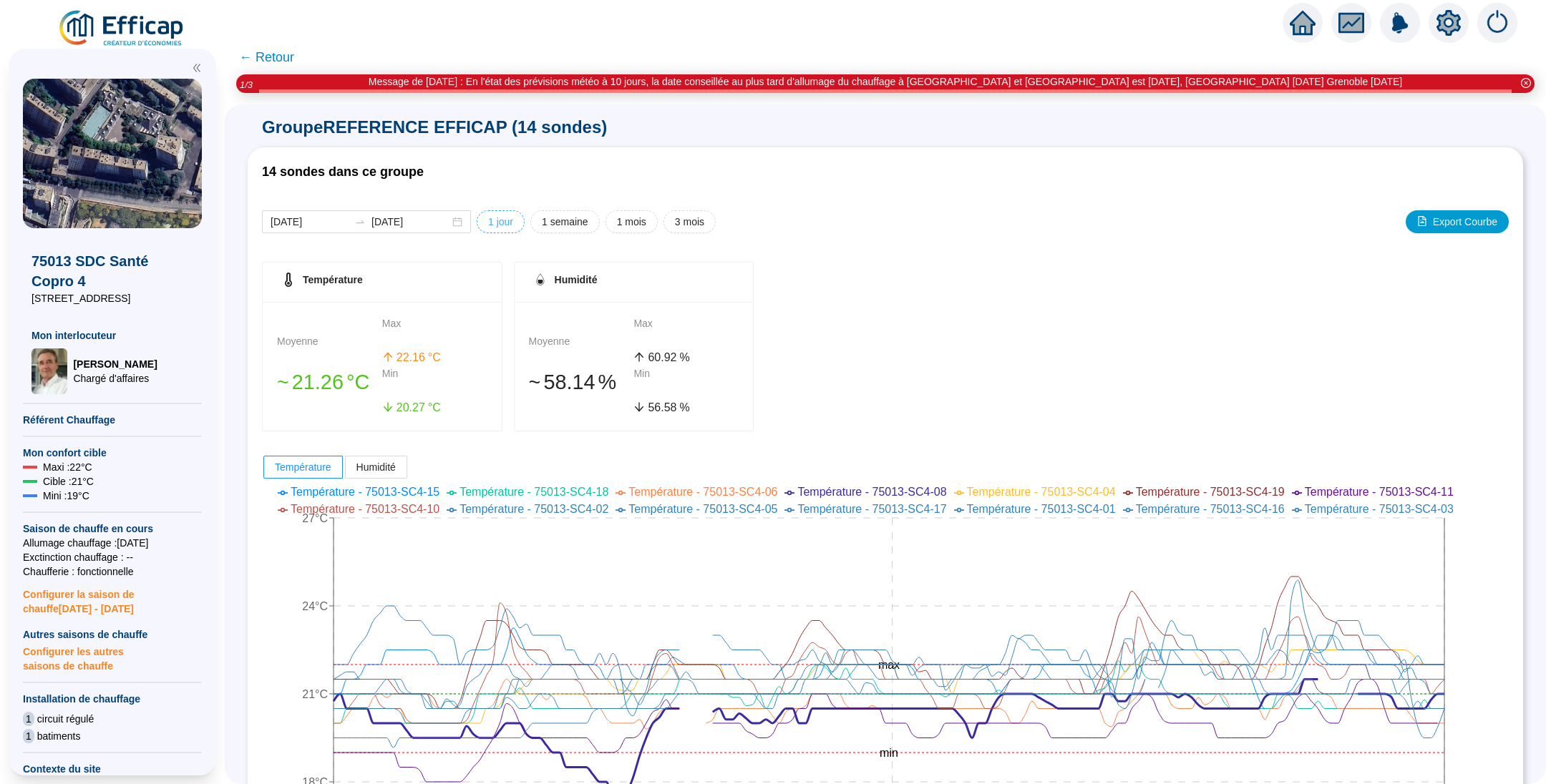
click at [503, 219] on button "1 jour" at bounding box center [501, 222] width 48 height 23
type input "2025-10-12"
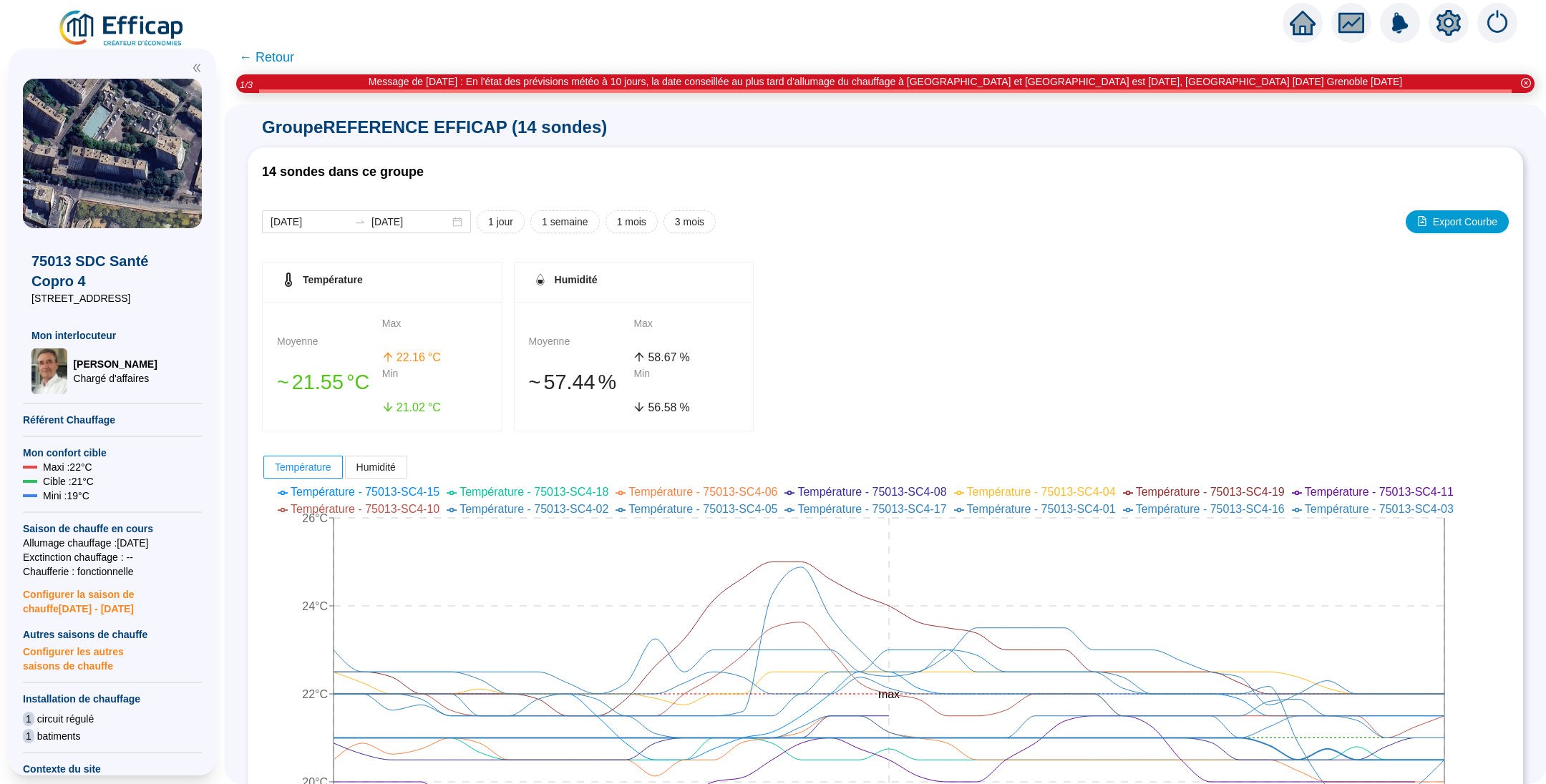
click at [273, 66] on span "← Retour" at bounding box center [266, 57] width 55 height 20
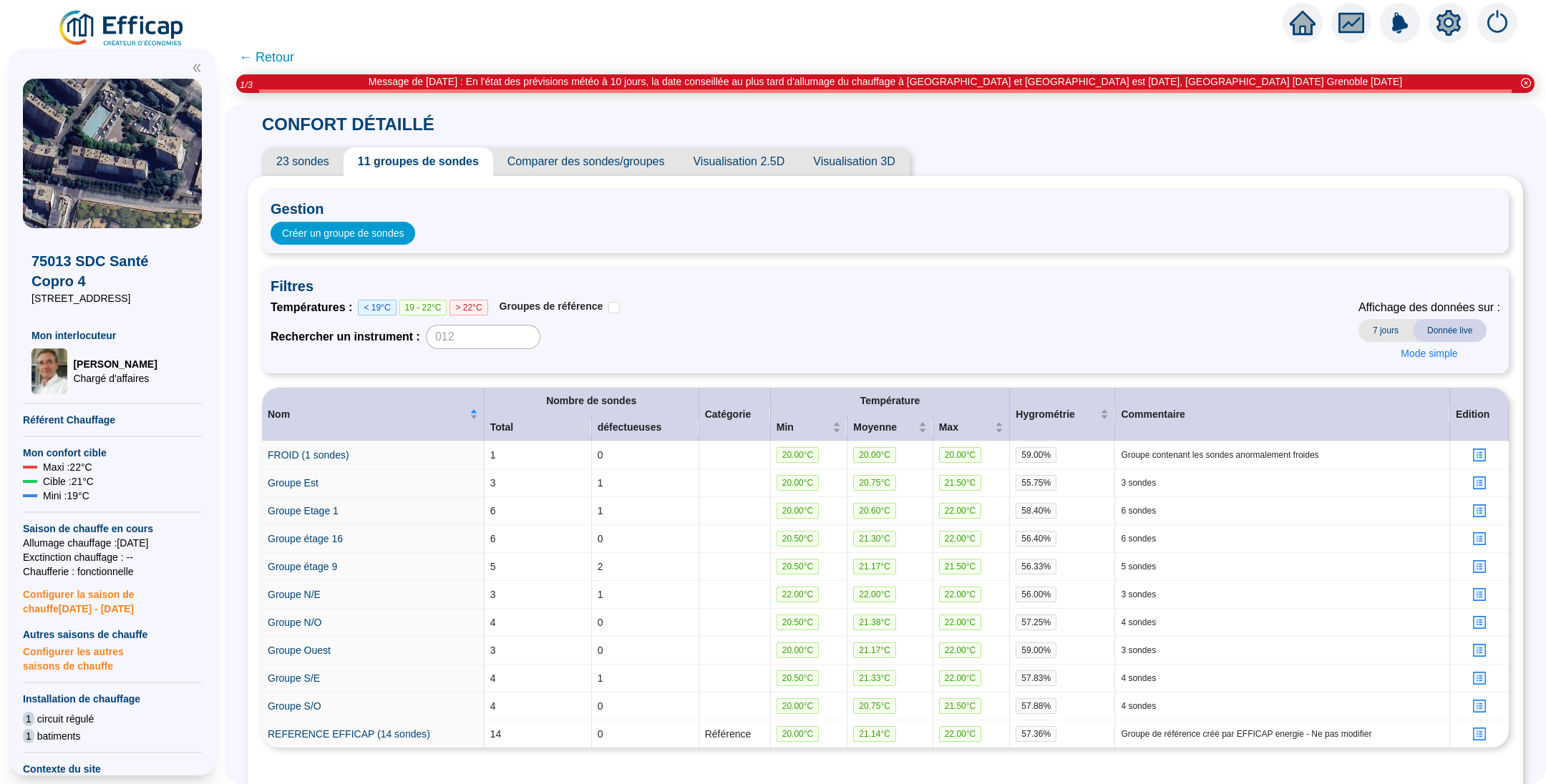
click at [283, 58] on span "← Retour" at bounding box center [266, 57] width 55 height 20
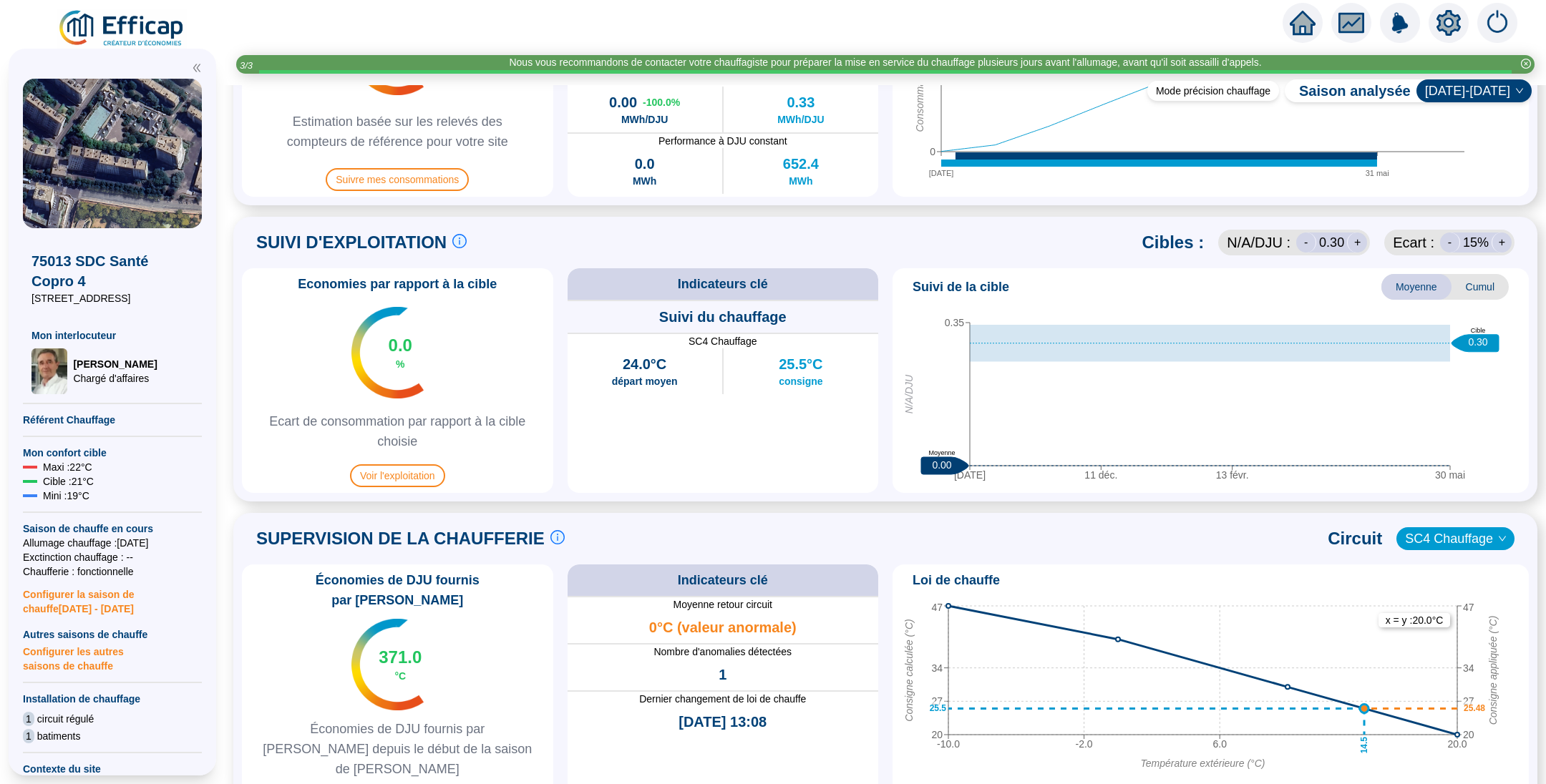
scroll to position [849, 0]
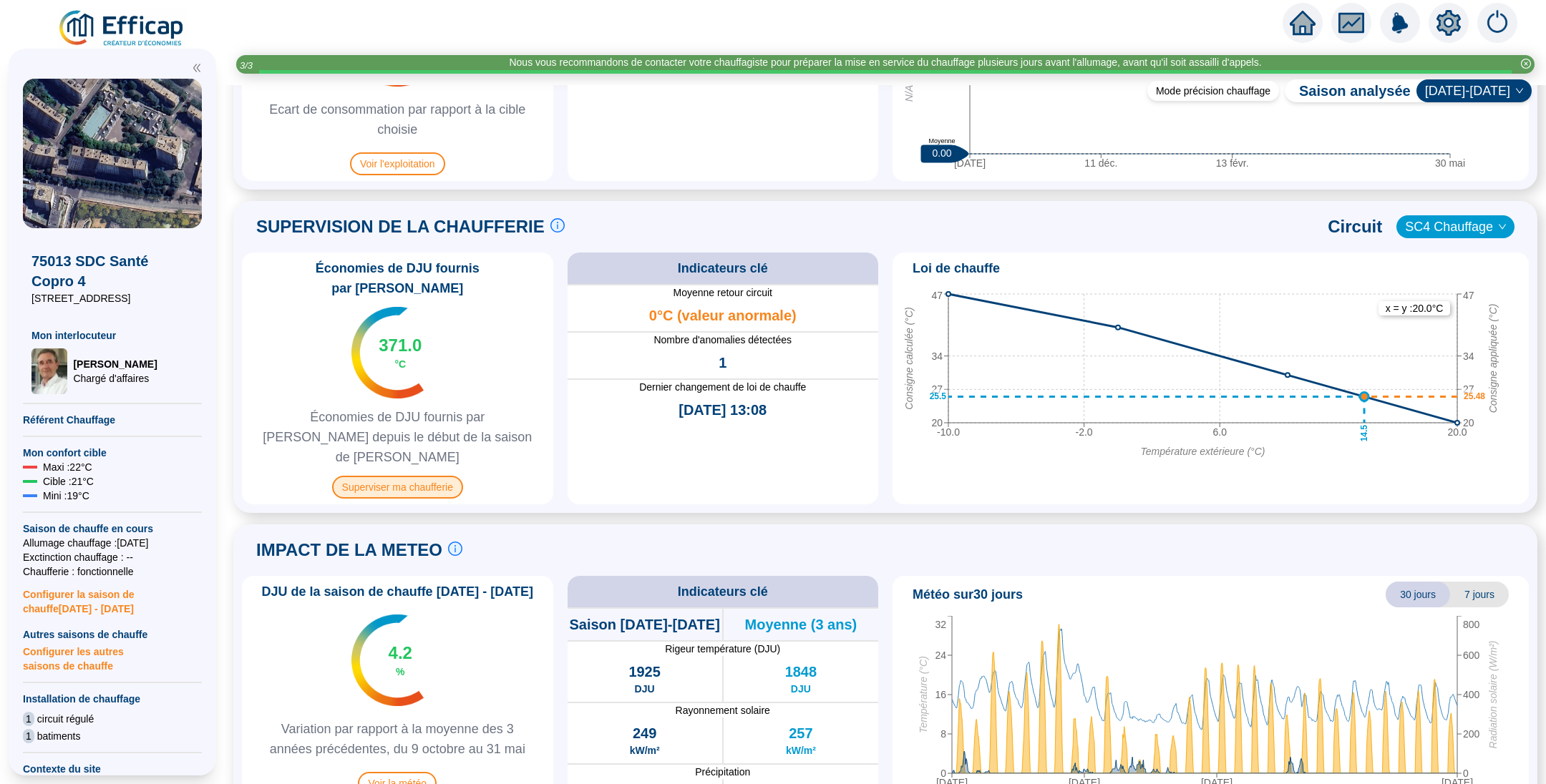
click at [406, 476] on span "Superviser ma chaufferie" at bounding box center [398, 487] width 131 height 23
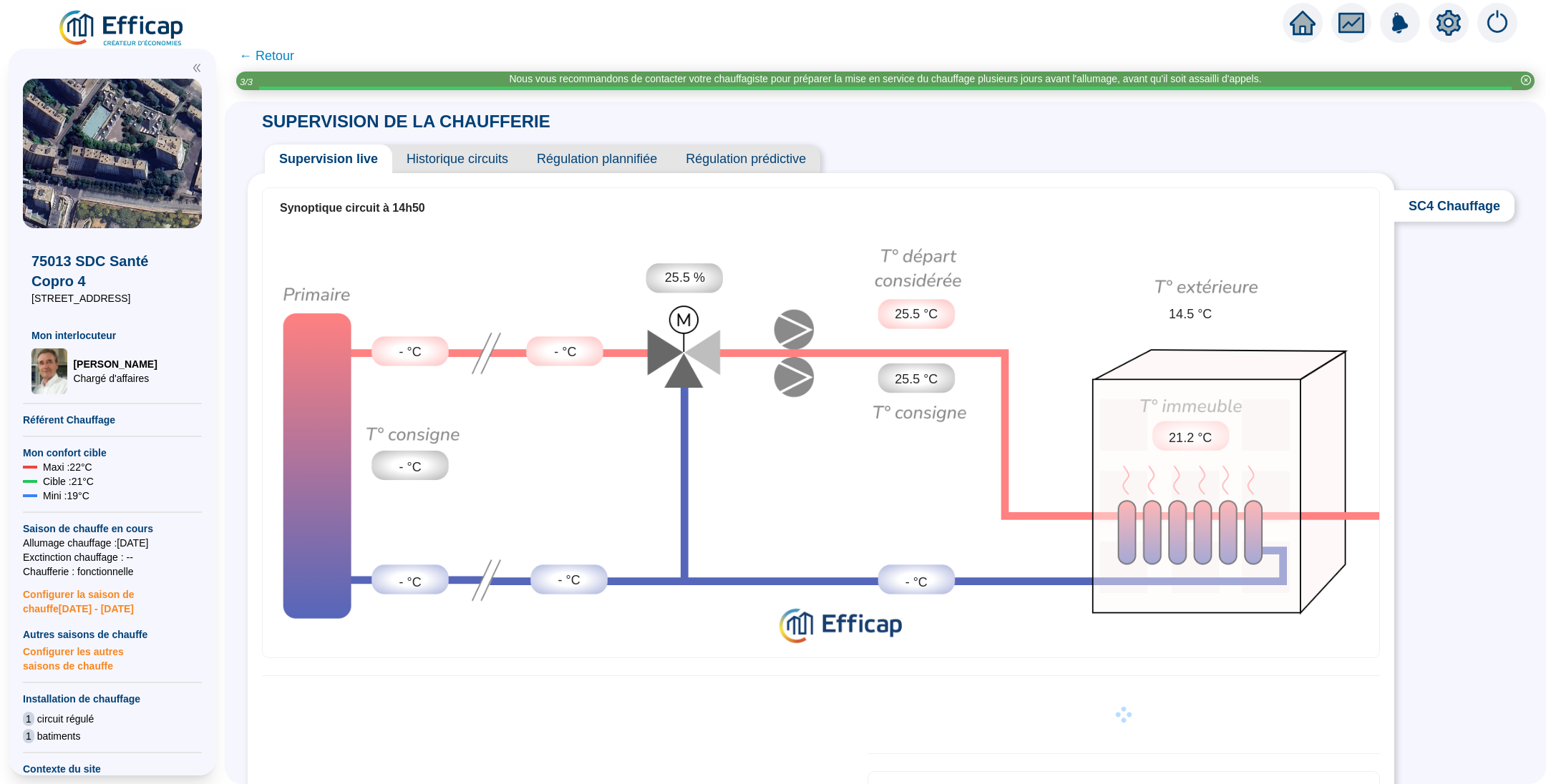
click at [451, 161] on span "Historique circuits" at bounding box center [457, 159] width 130 height 29
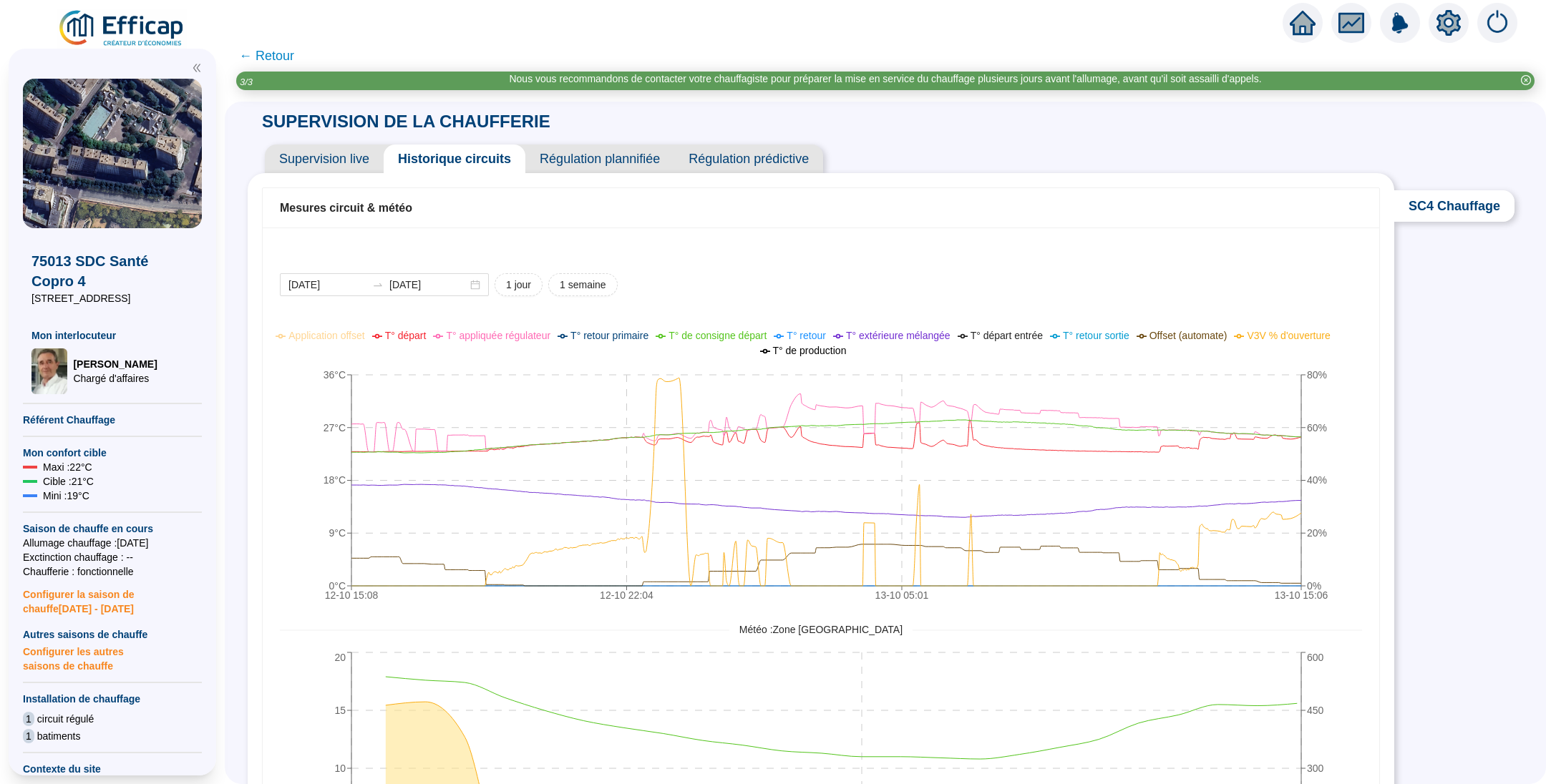
scroll to position [107, 0]
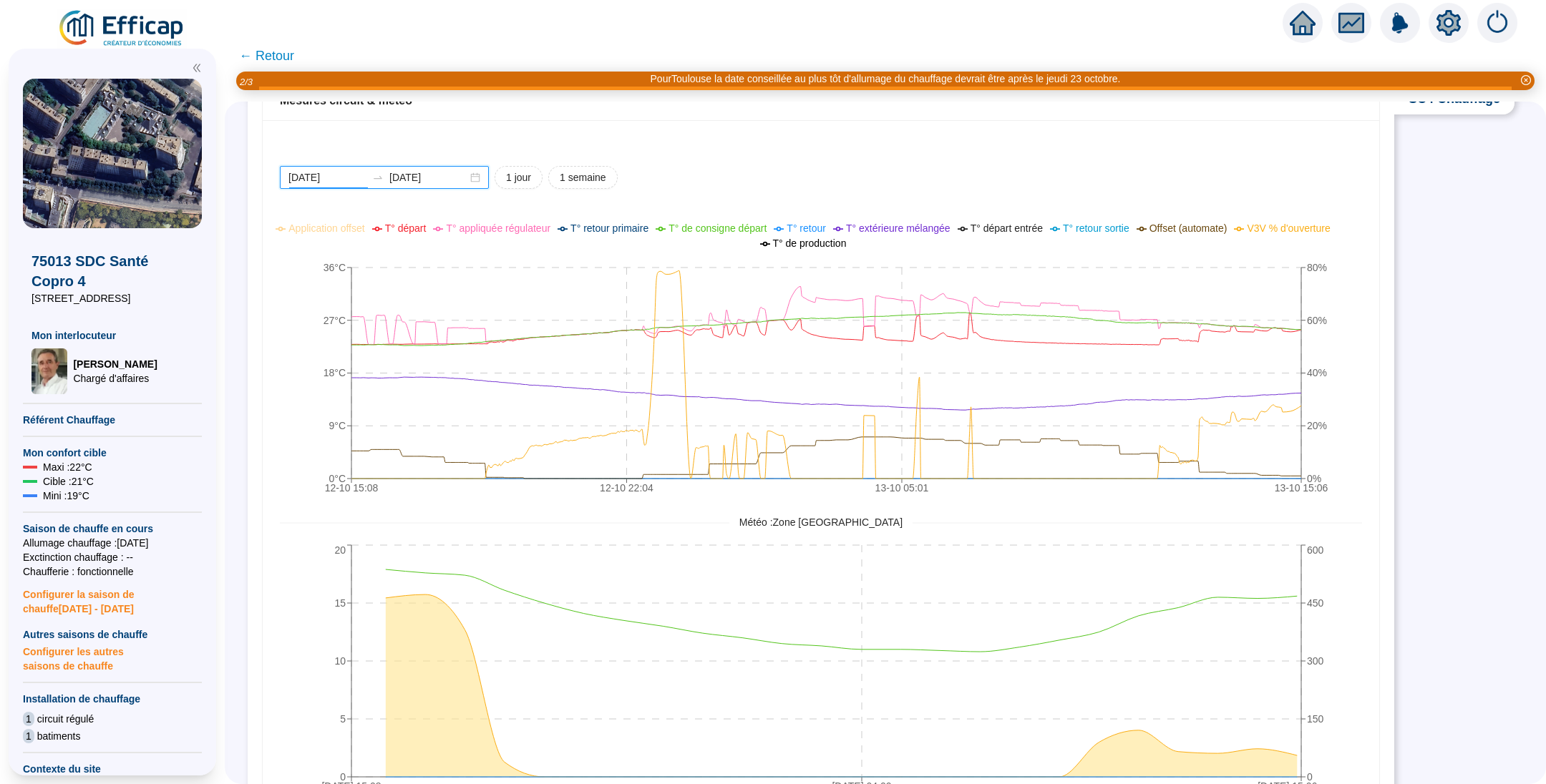
click at [366, 180] on input "2025-10-12" at bounding box center [326, 178] width 78 height 15
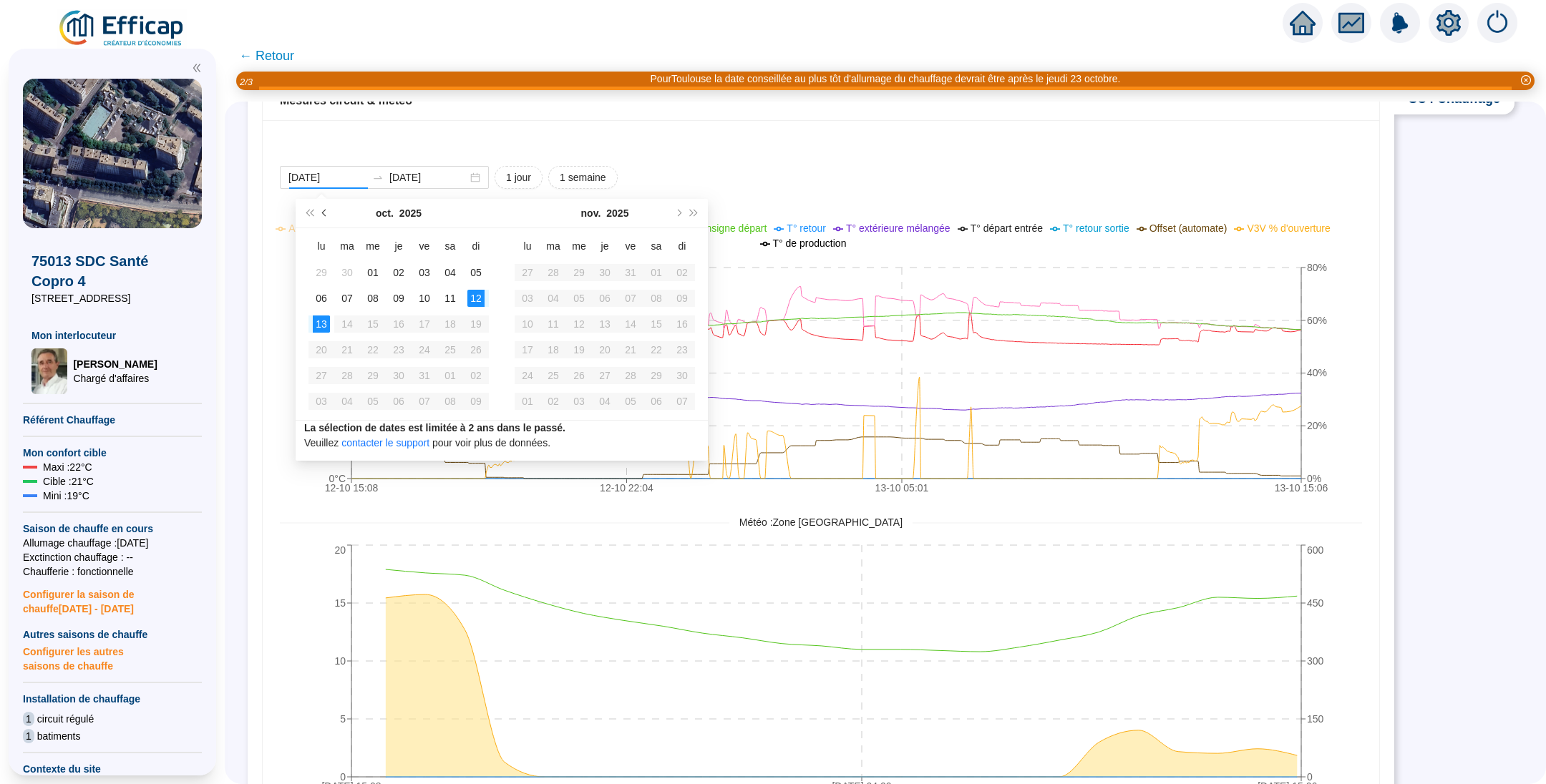
click at [327, 214] on button "Mois précédent (PageUp)" at bounding box center [325, 214] width 16 height 29
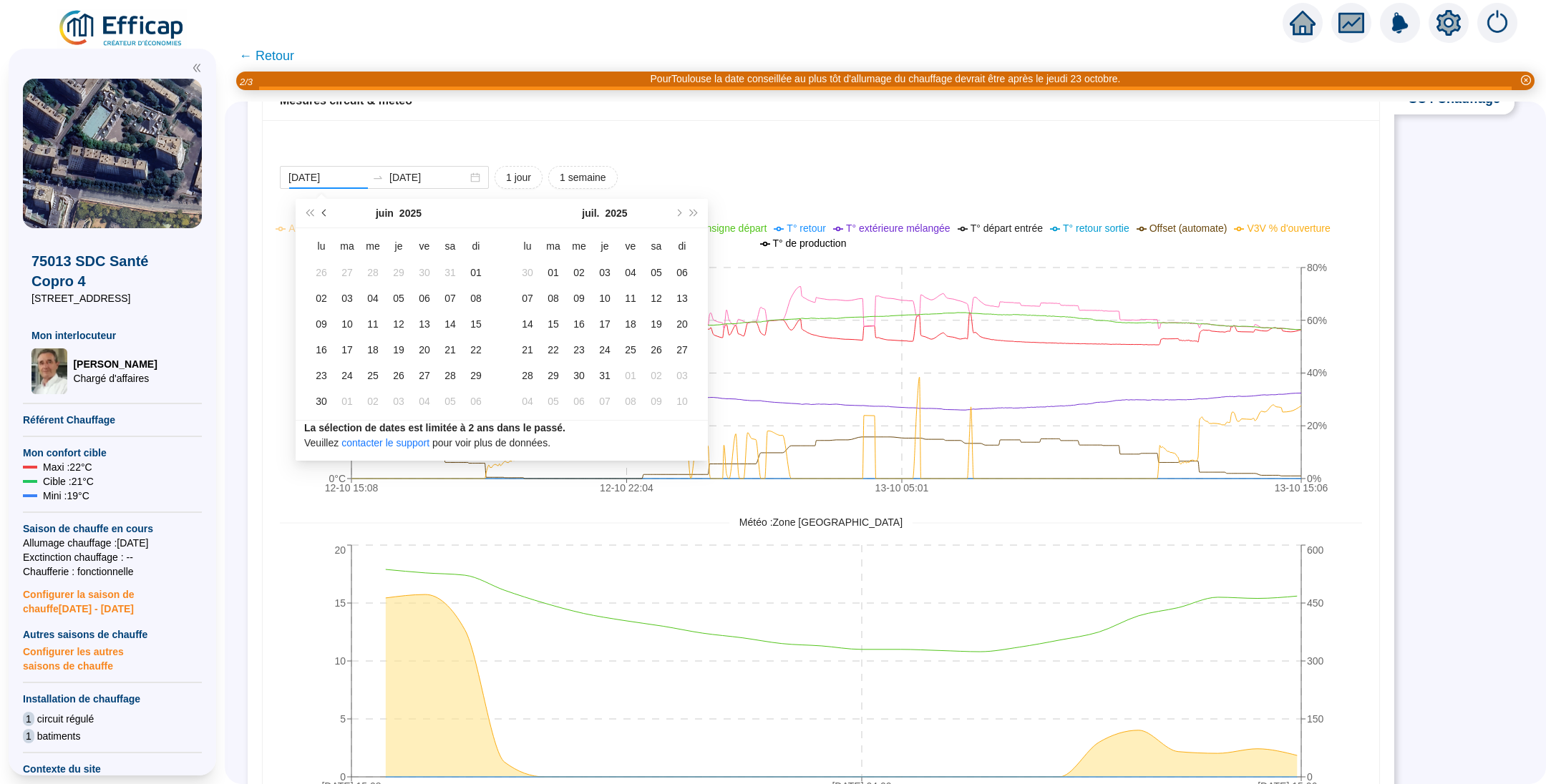
click at [327, 214] on button "Mois précédent (PageUp)" at bounding box center [325, 214] width 16 height 29
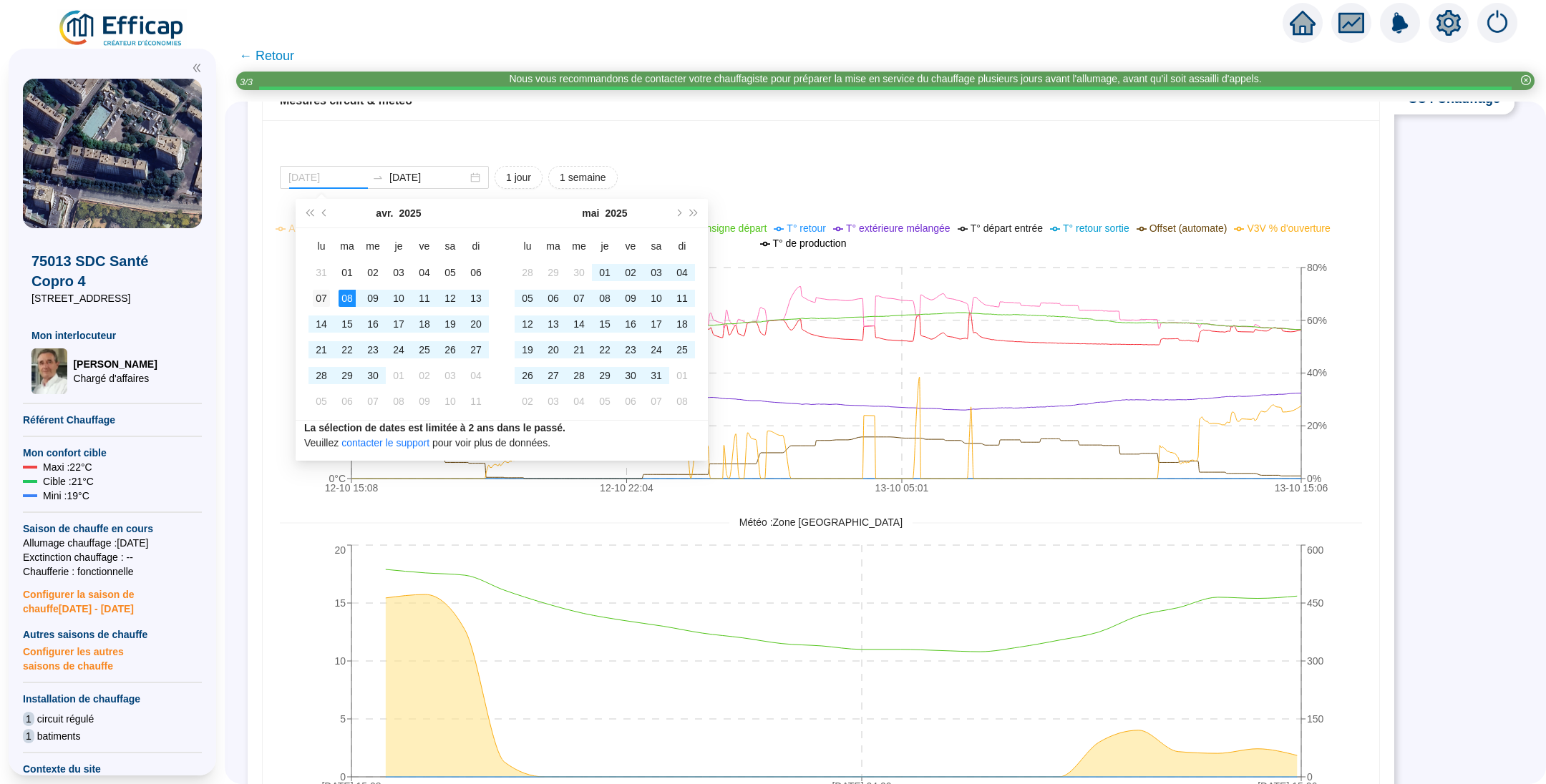
type input "2025-04-07"
click at [322, 306] on div "07" at bounding box center [321, 298] width 17 height 17
type input "2025-04-09"
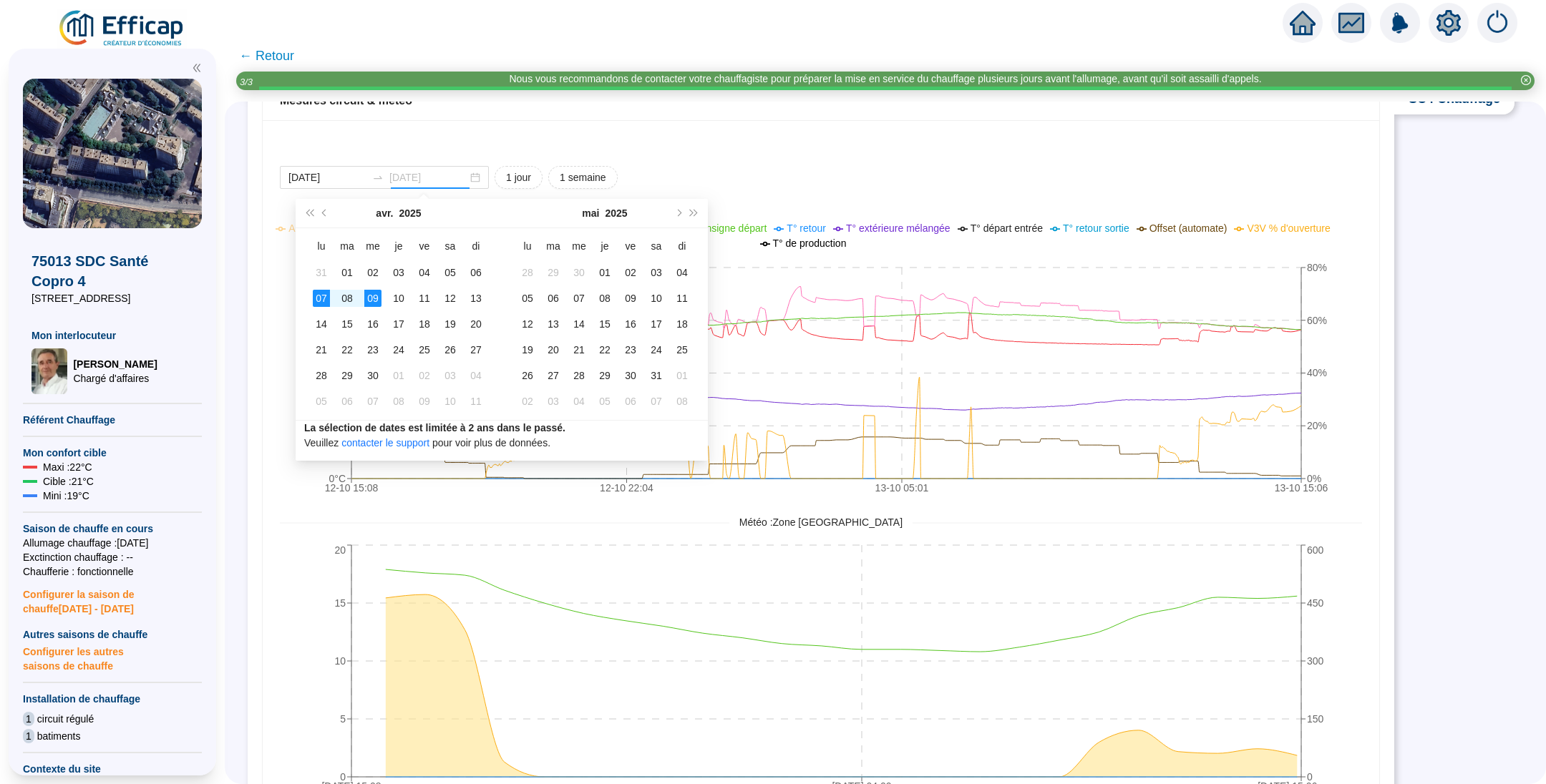
click at [382, 298] on td "09" at bounding box center [373, 298] width 26 height 26
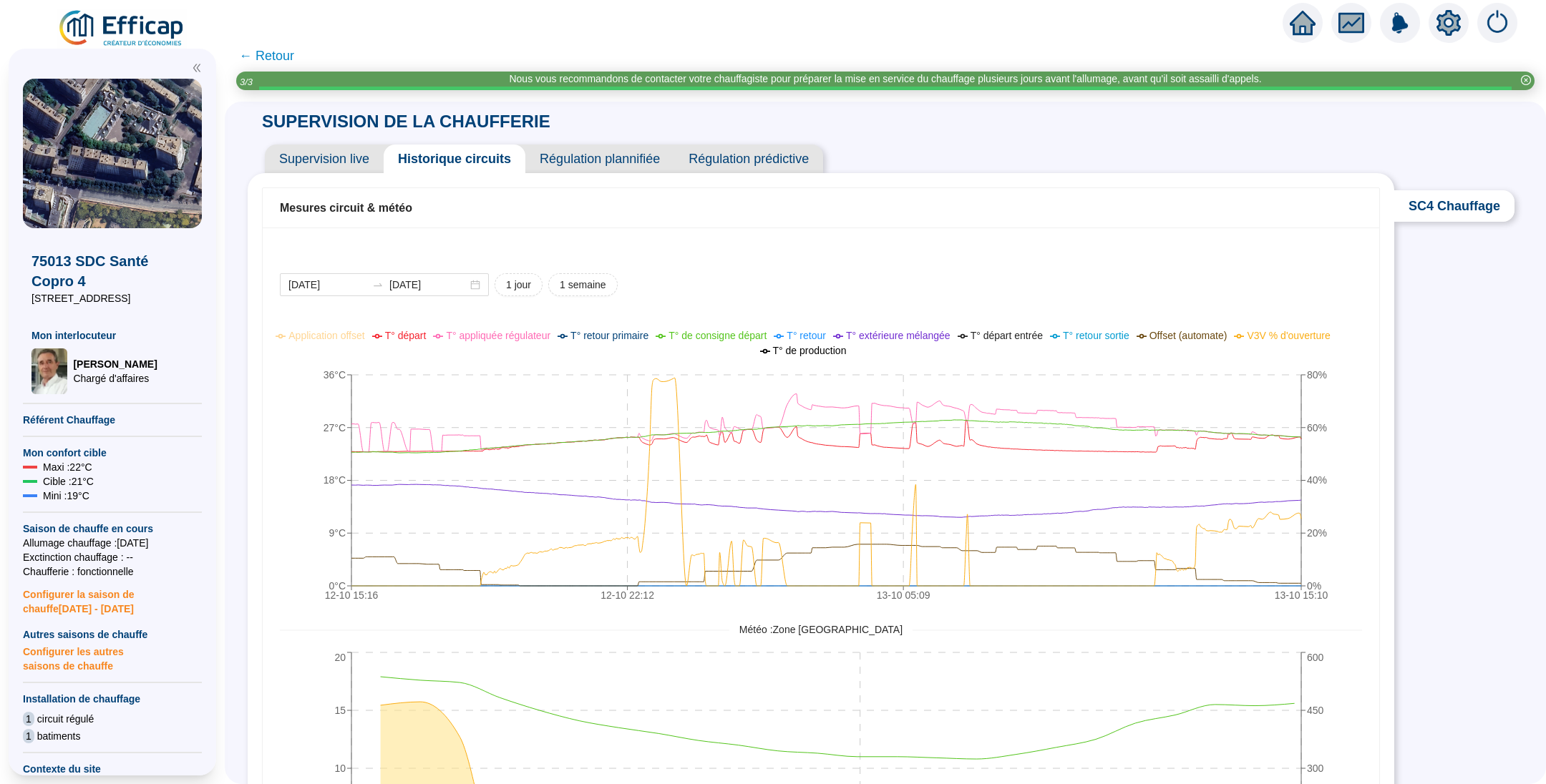
click at [280, 62] on span "← Retour" at bounding box center [266, 55] width 55 height 20
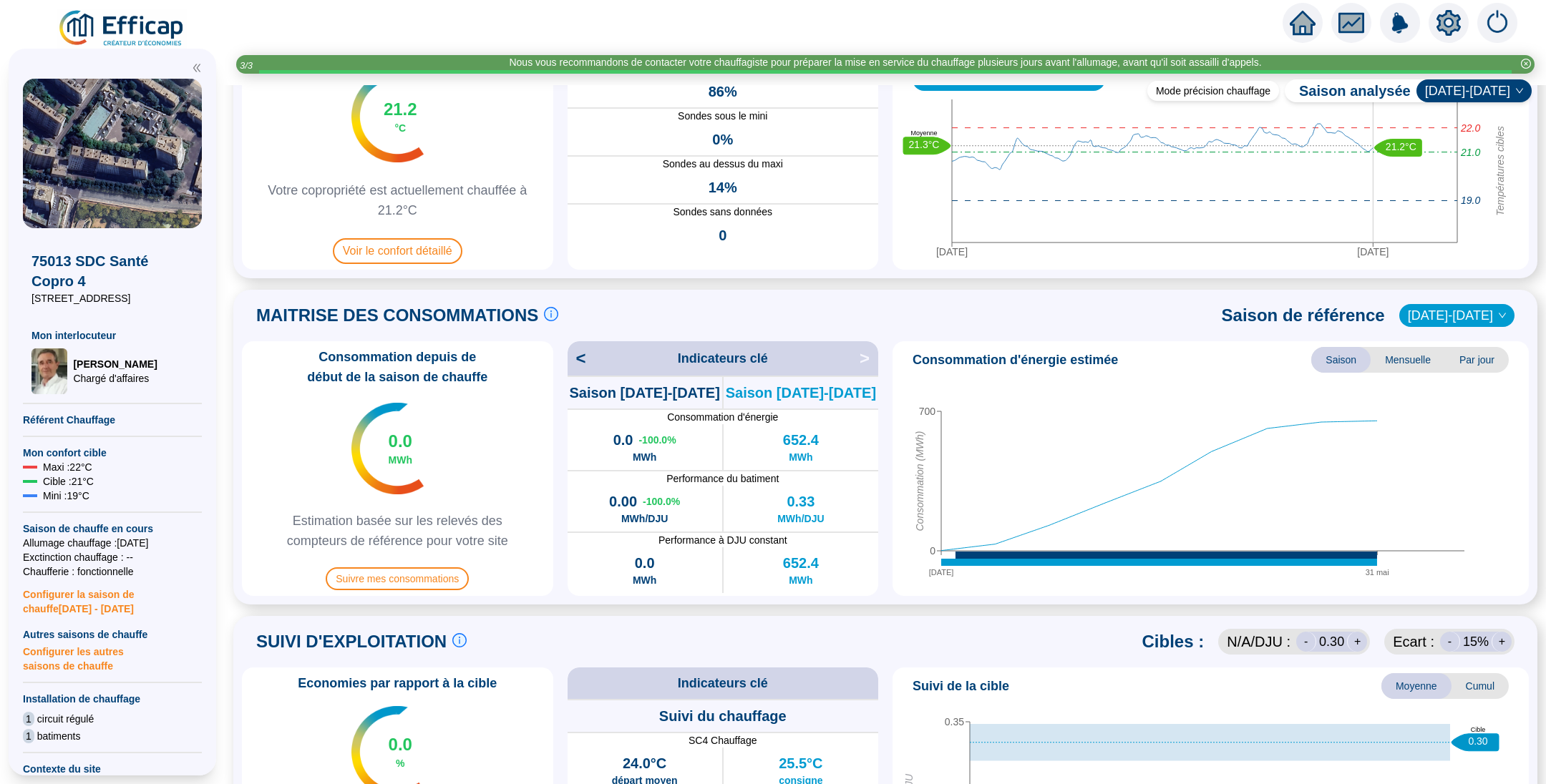
scroll to position [322, 0]
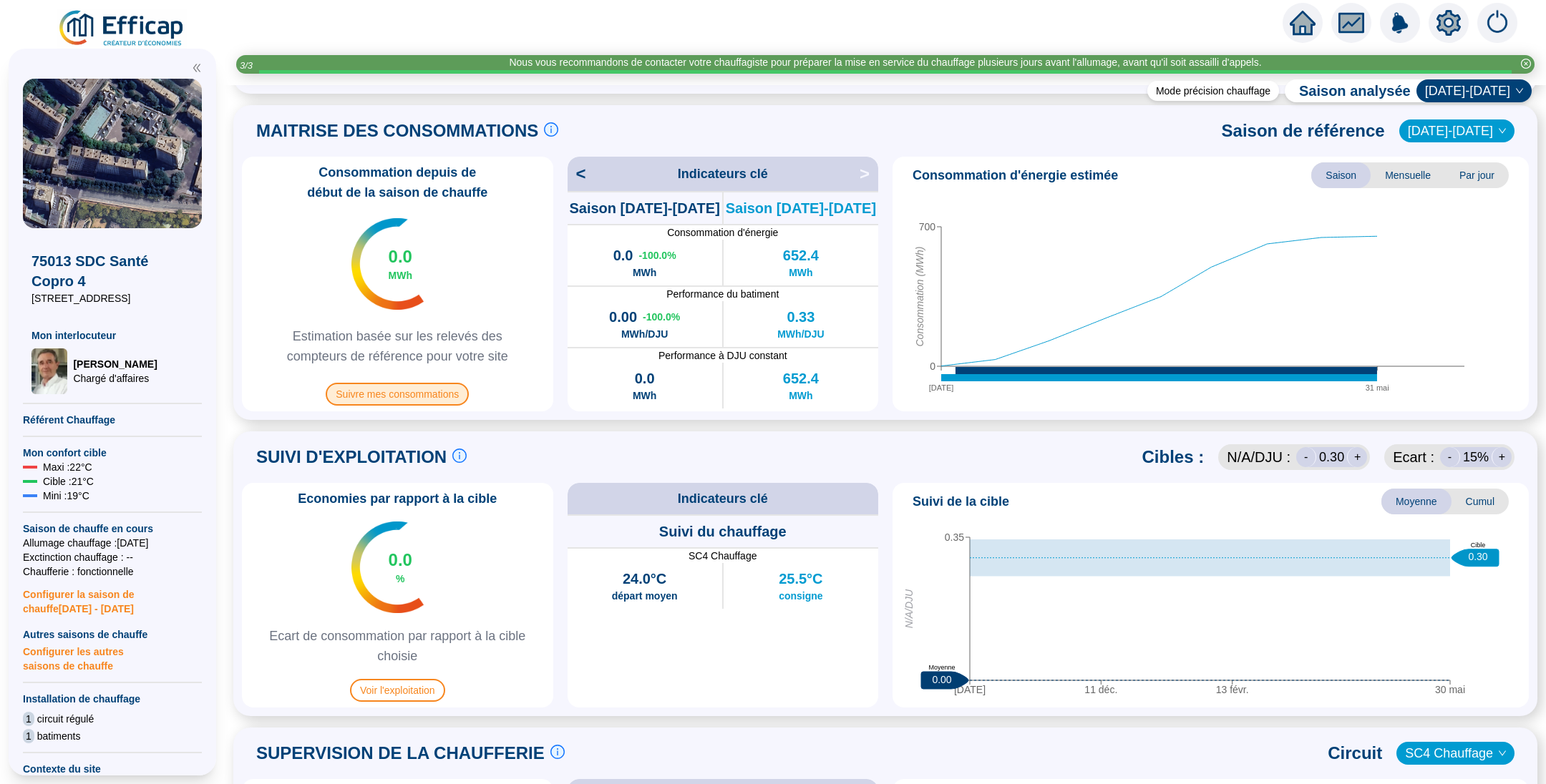
click at [390, 397] on span "Suivre mes consommations" at bounding box center [397, 394] width 143 height 23
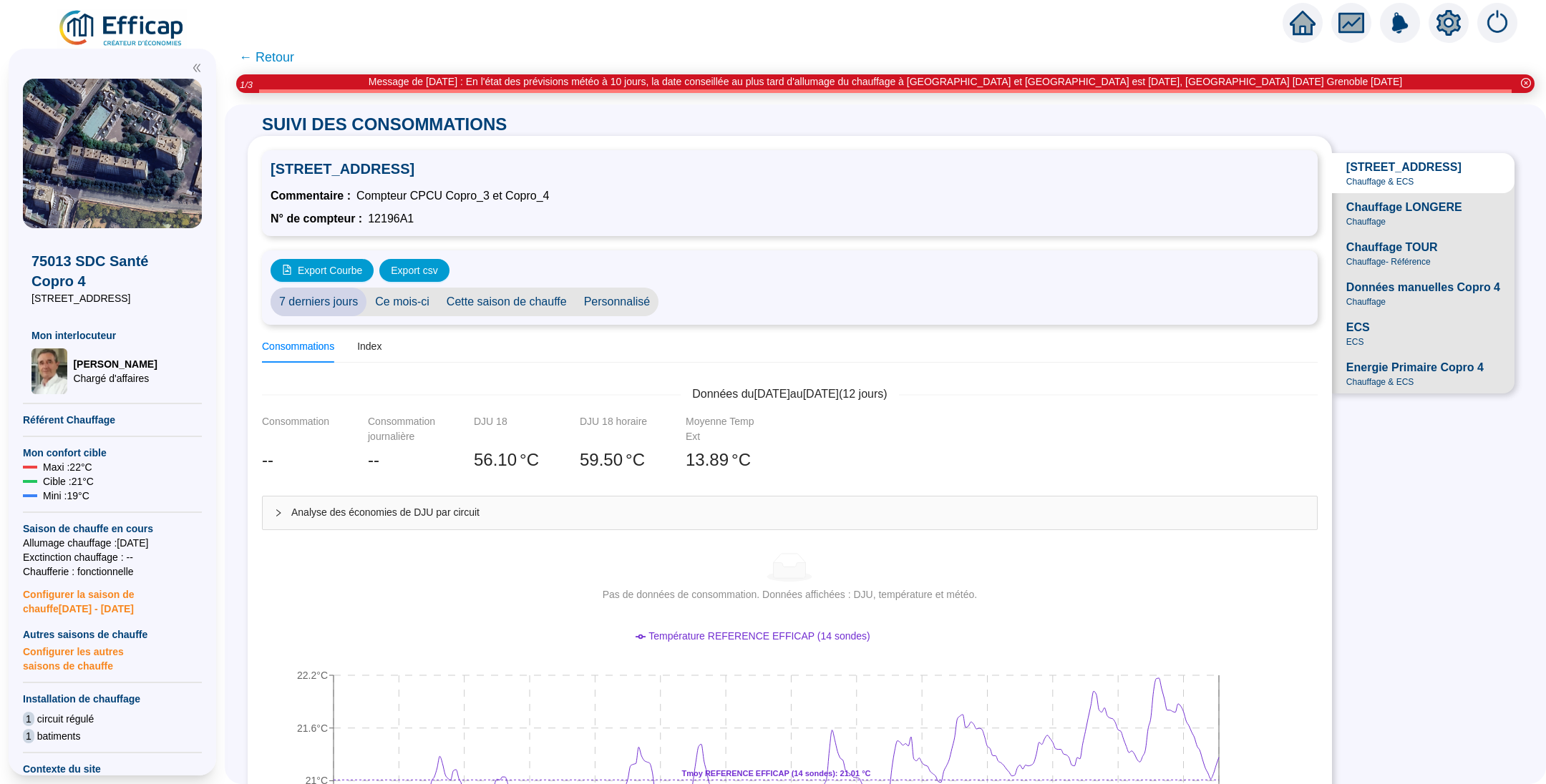
click at [1338, 234] on span "Chauffage LONGERE Chauffage" at bounding box center [1424, 214] width 182 height 40
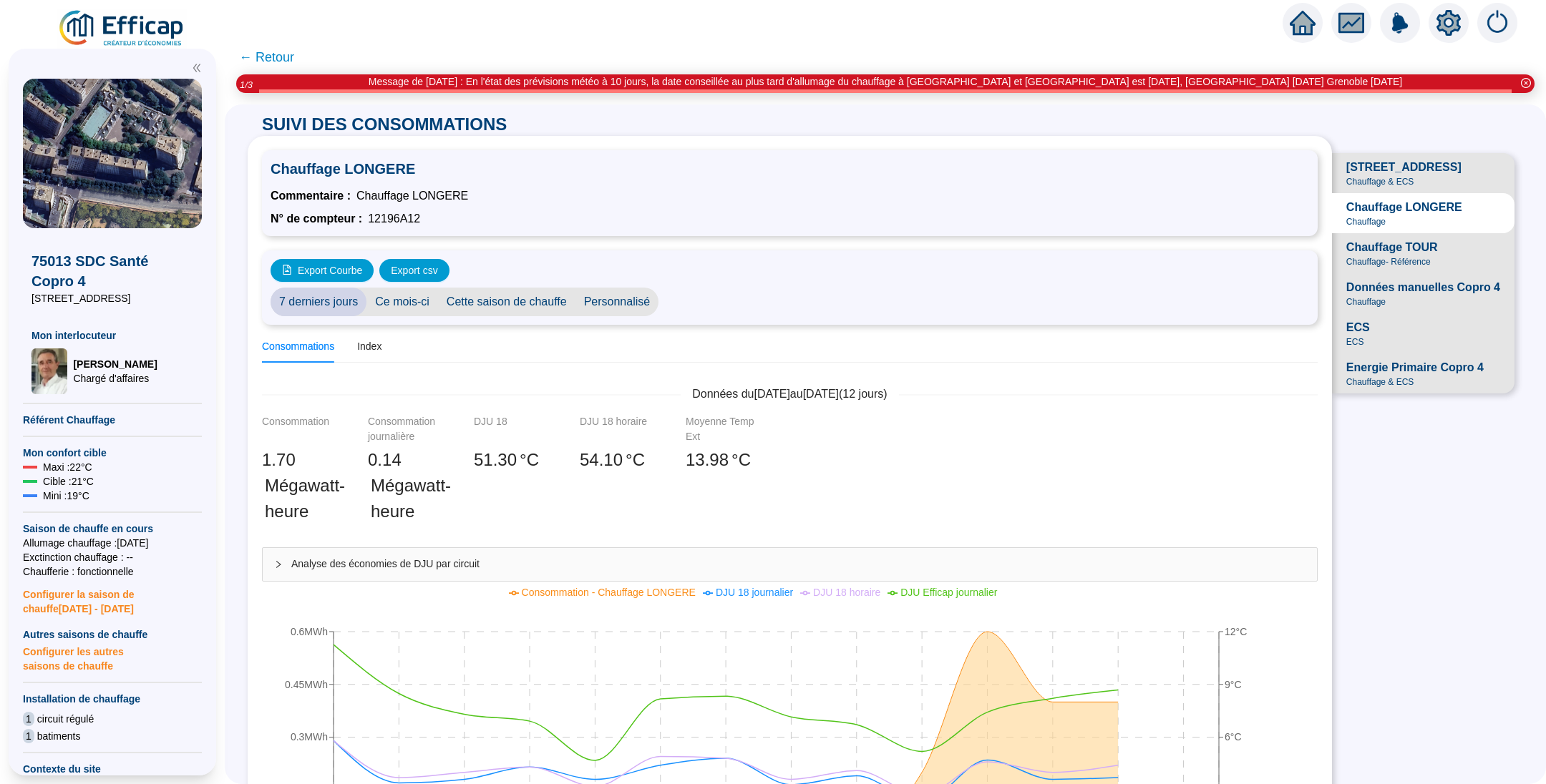
click at [1346, 256] on span "Chauffage TOUR" at bounding box center [1392, 247] width 91 height 17
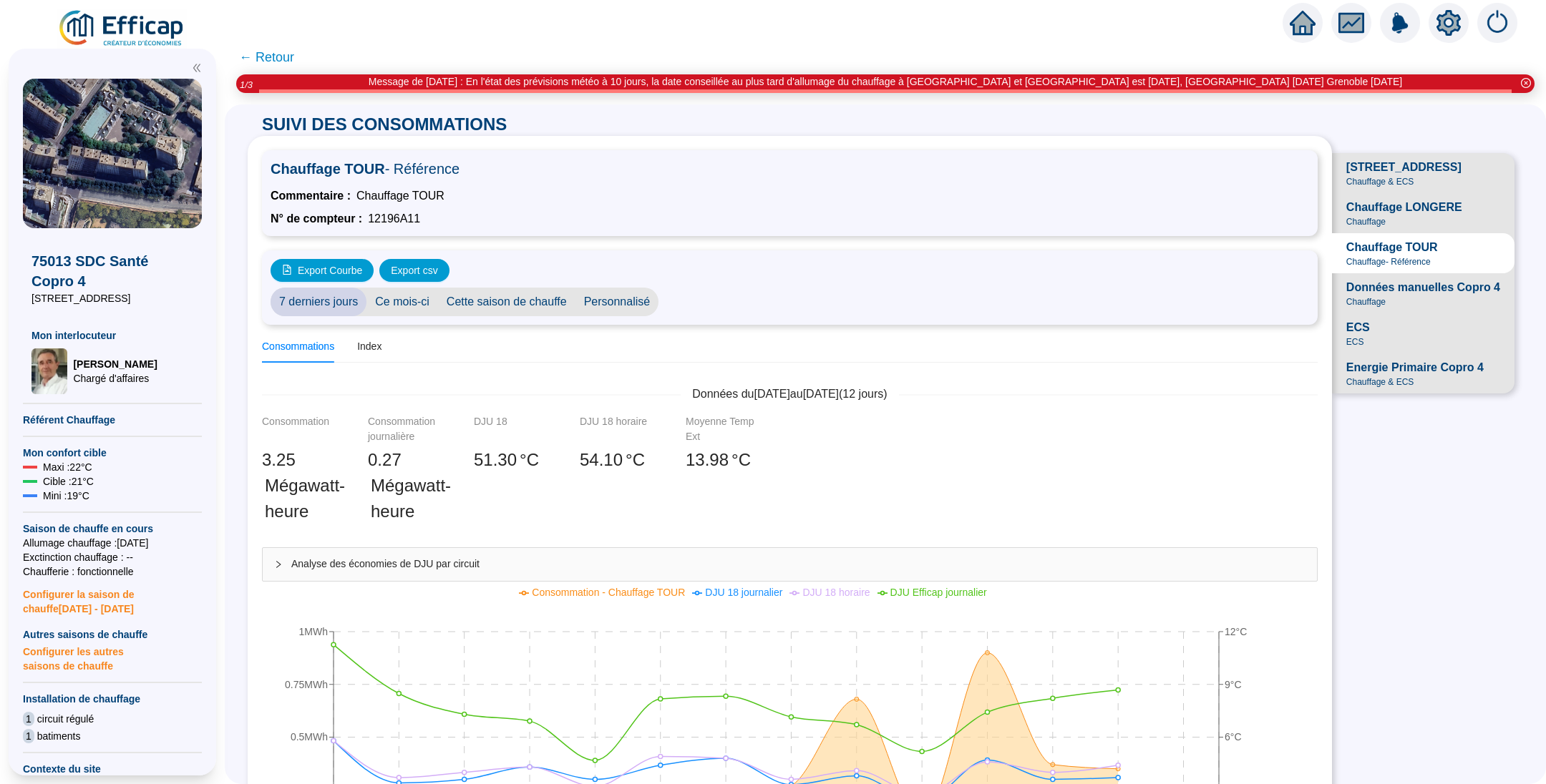
click at [1346, 268] on span "Chauffage - Référence" at bounding box center [1388, 262] width 85 height 11
click at [1346, 216] on span "Chauffage LONGERE" at bounding box center [1404, 207] width 116 height 17
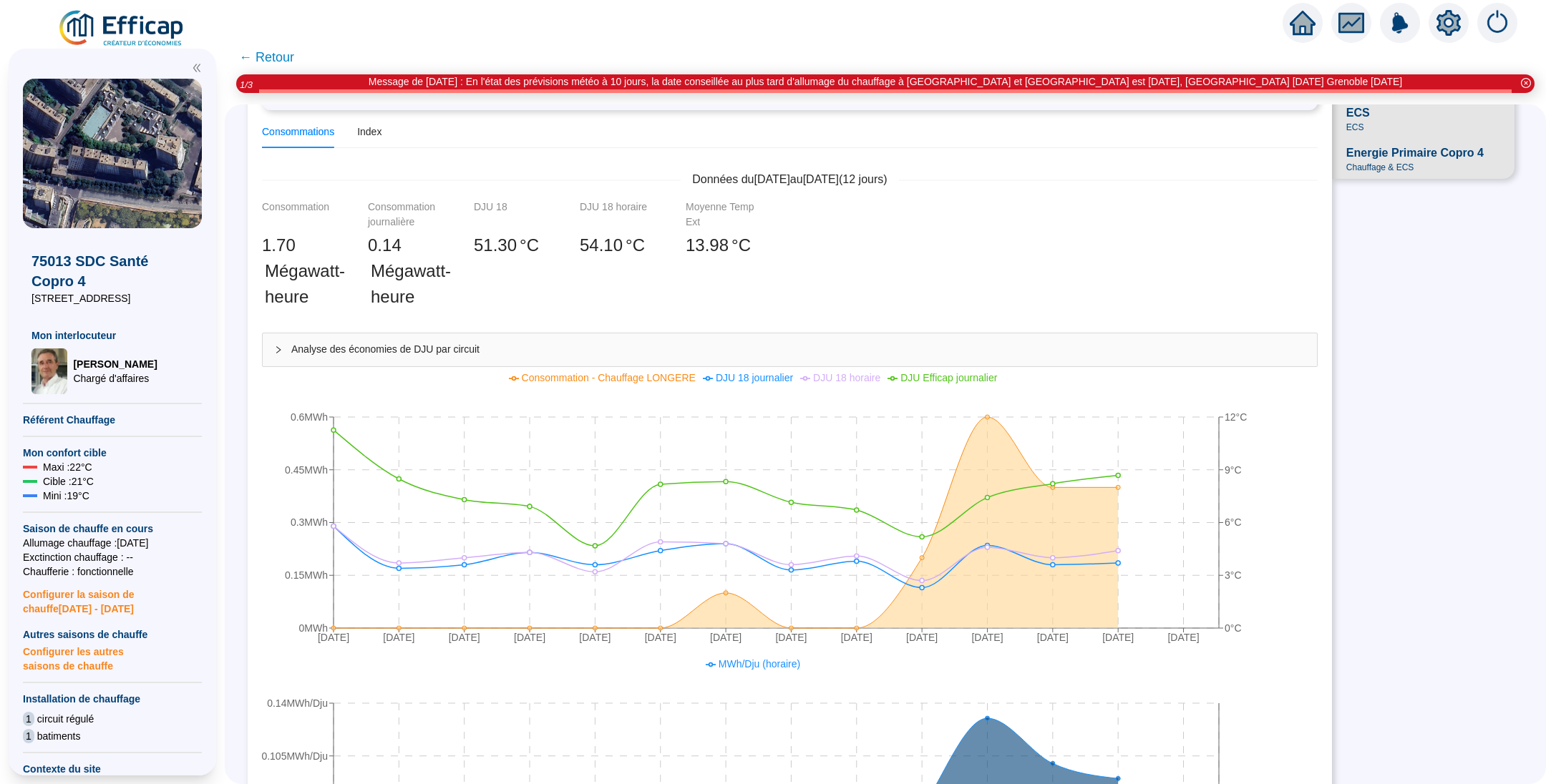
scroll to position [107, 0]
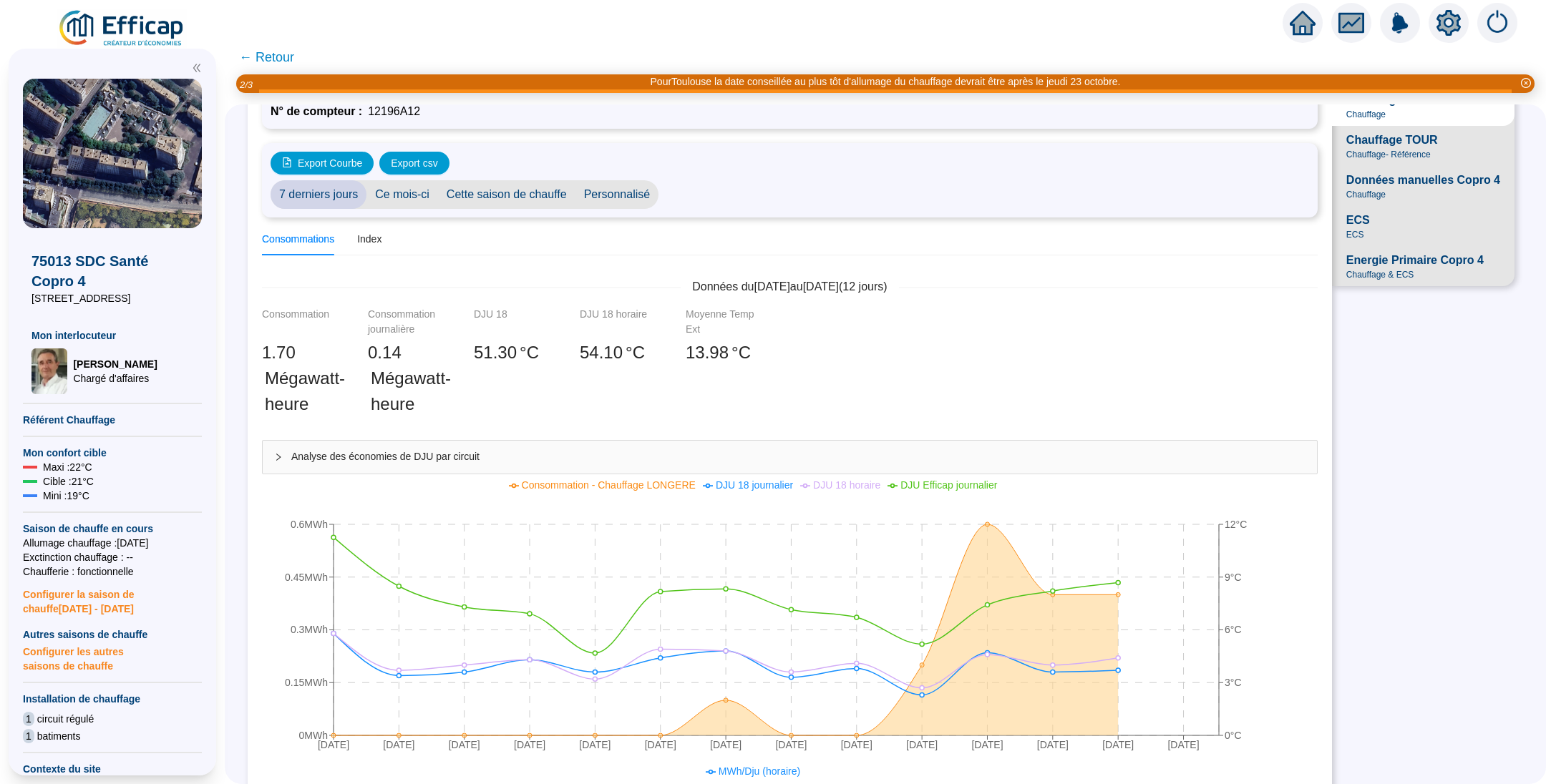
click at [1346, 189] on span "Données manuelles Copro 4" at bounding box center [1423, 180] width 154 height 17
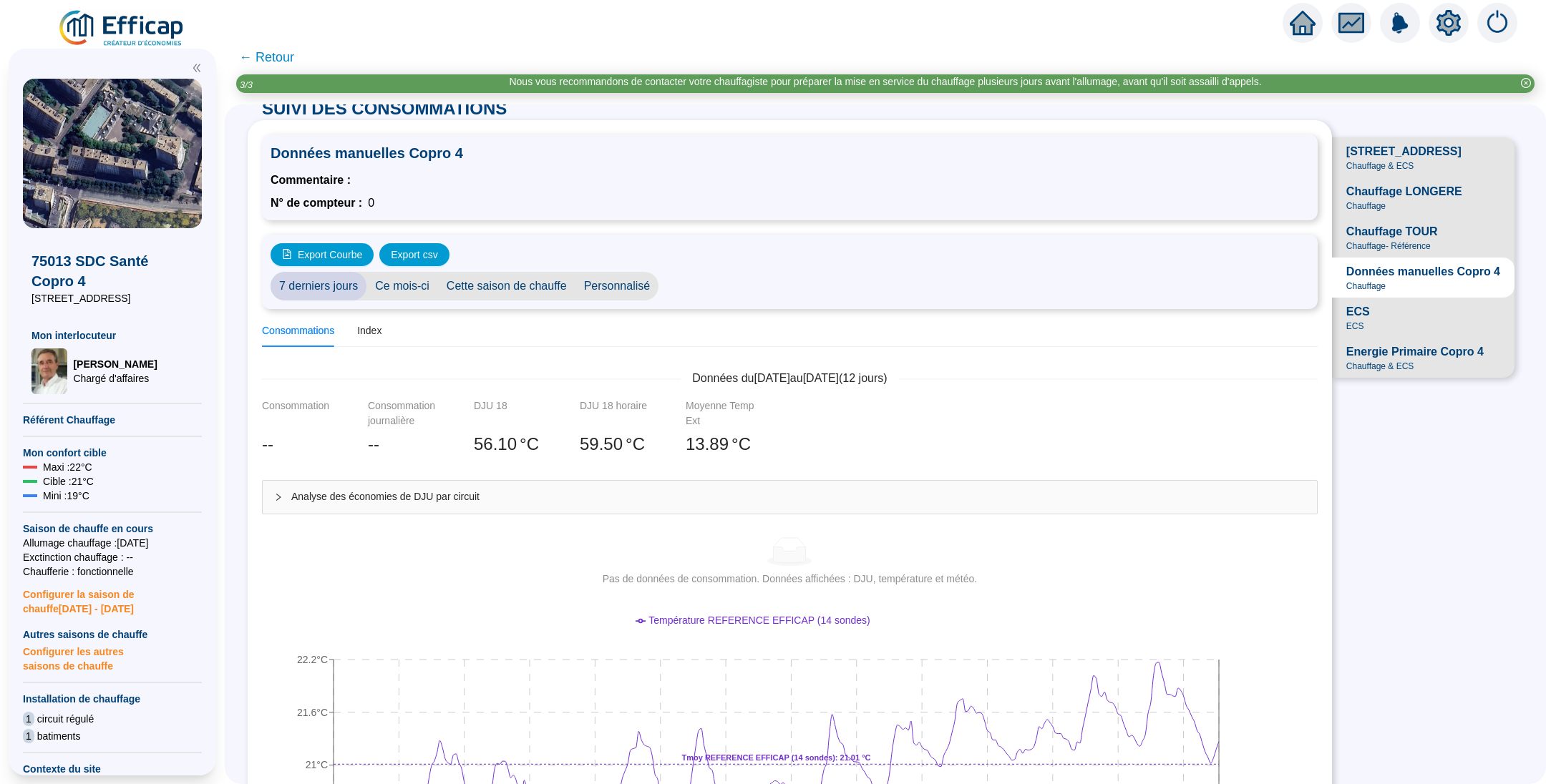
scroll to position [0, 0]
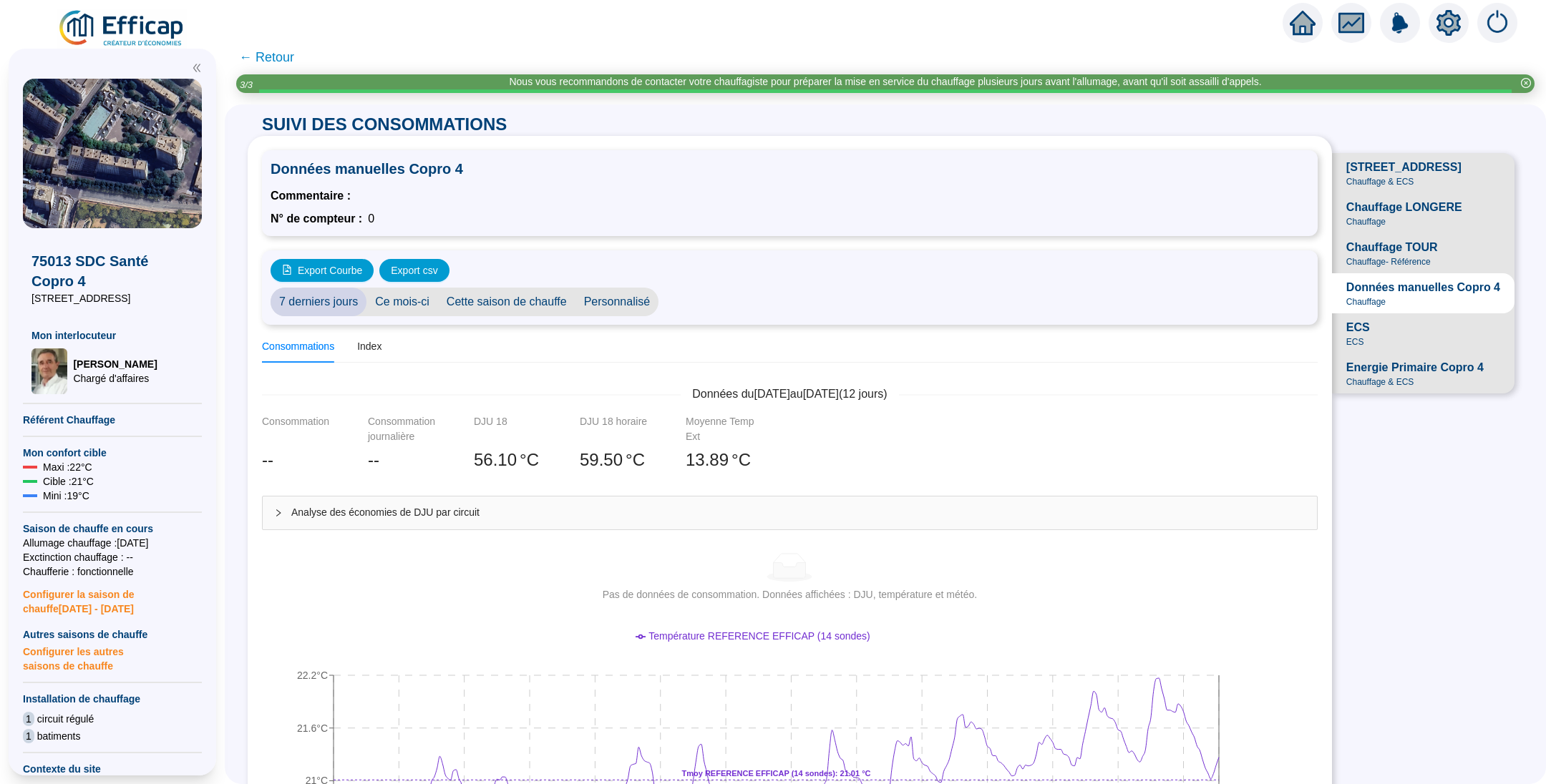
click at [1346, 227] on span "Chauffage" at bounding box center [1365, 222] width 39 height 11
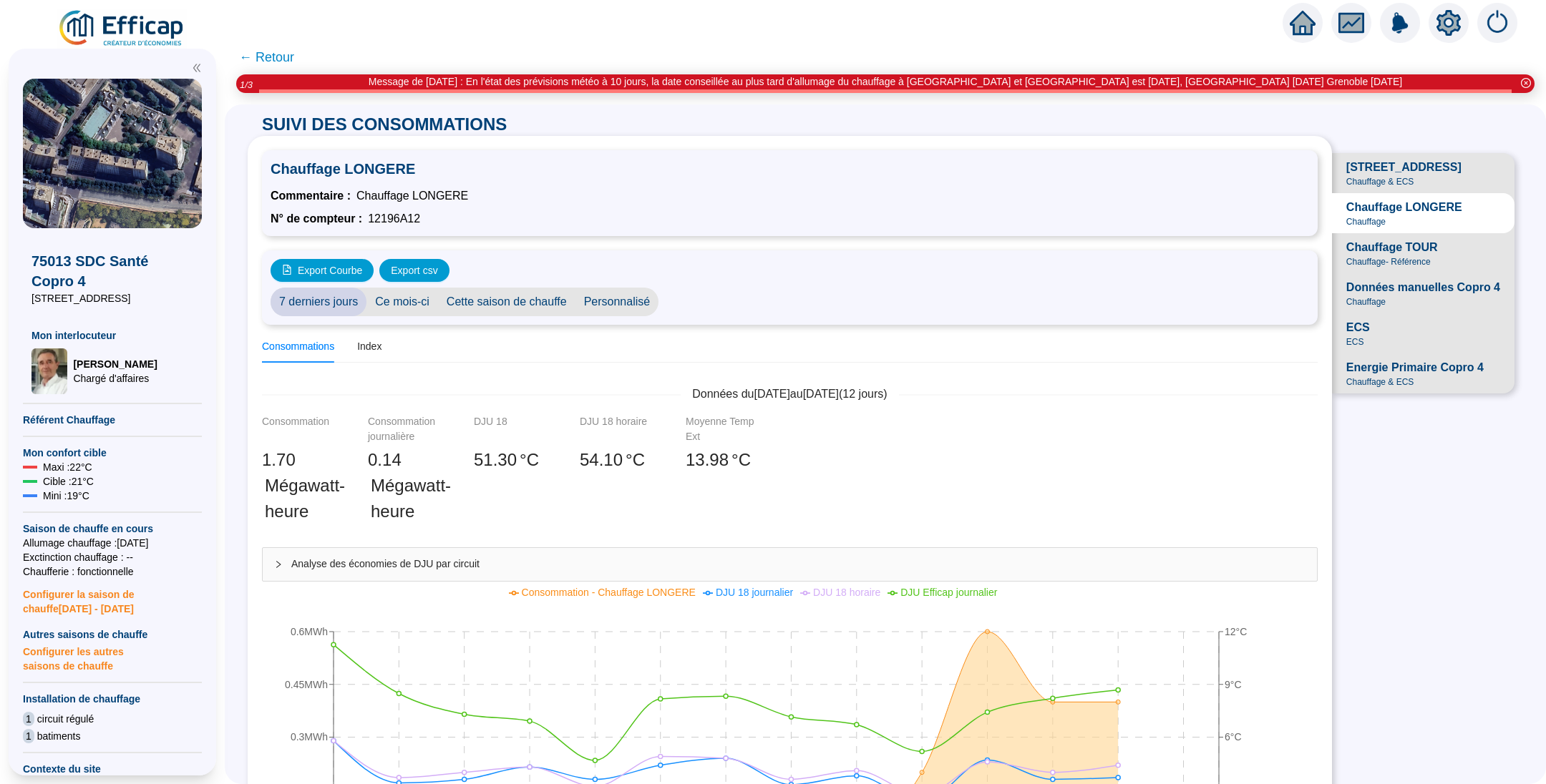
click at [635, 298] on span "Personnalisé" at bounding box center [617, 302] width 84 height 29
click at [726, 297] on input "[DATE]" at bounding box center [706, 302] width 78 height 15
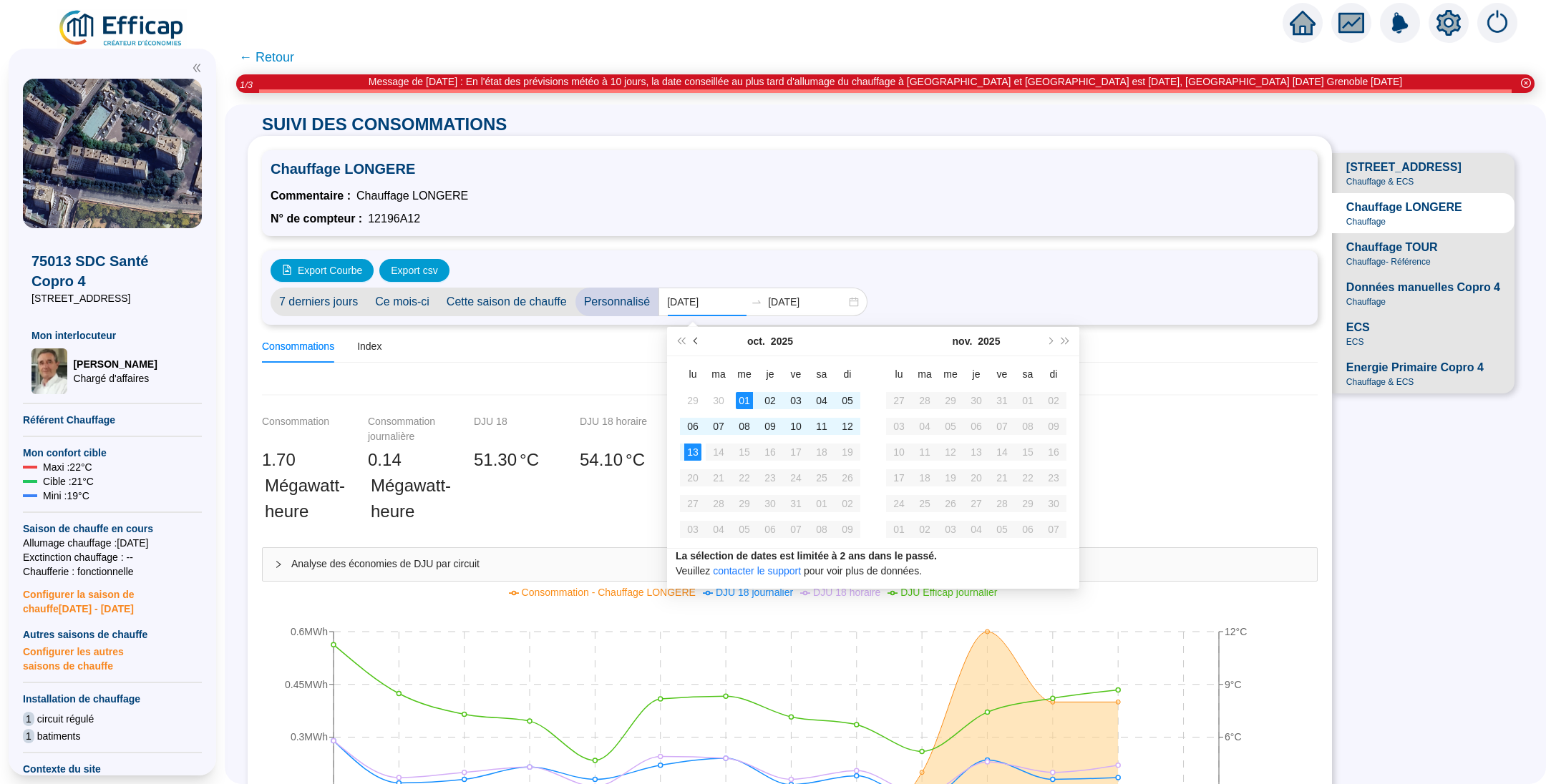
click at [697, 348] on button "Mois précédent (PageUp)" at bounding box center [696, 342] width 16 height 29
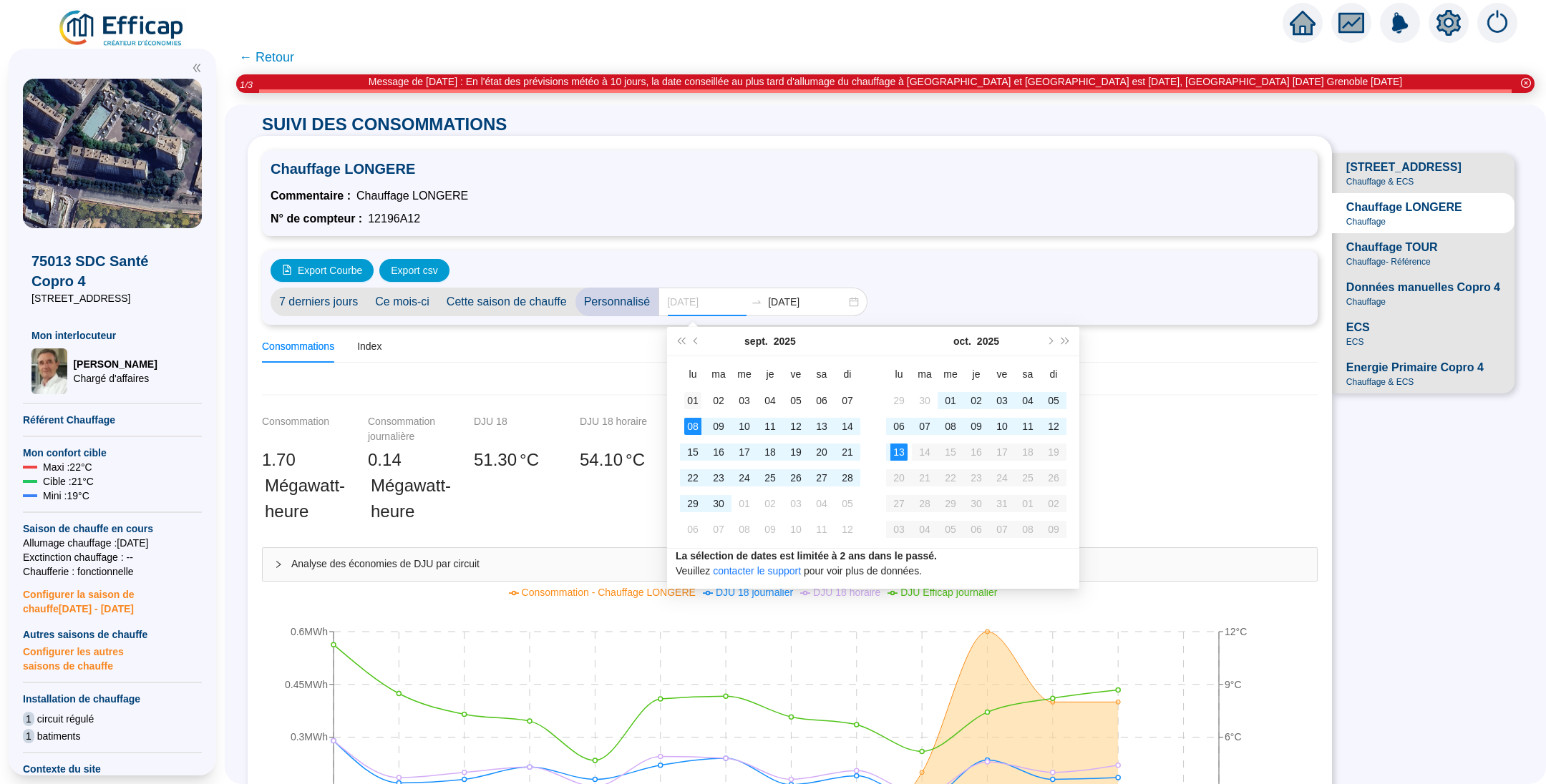
type input "2025-09-01"
click at [696, 406] on div "01" at bounding box center [692, 400] width 17 height 17
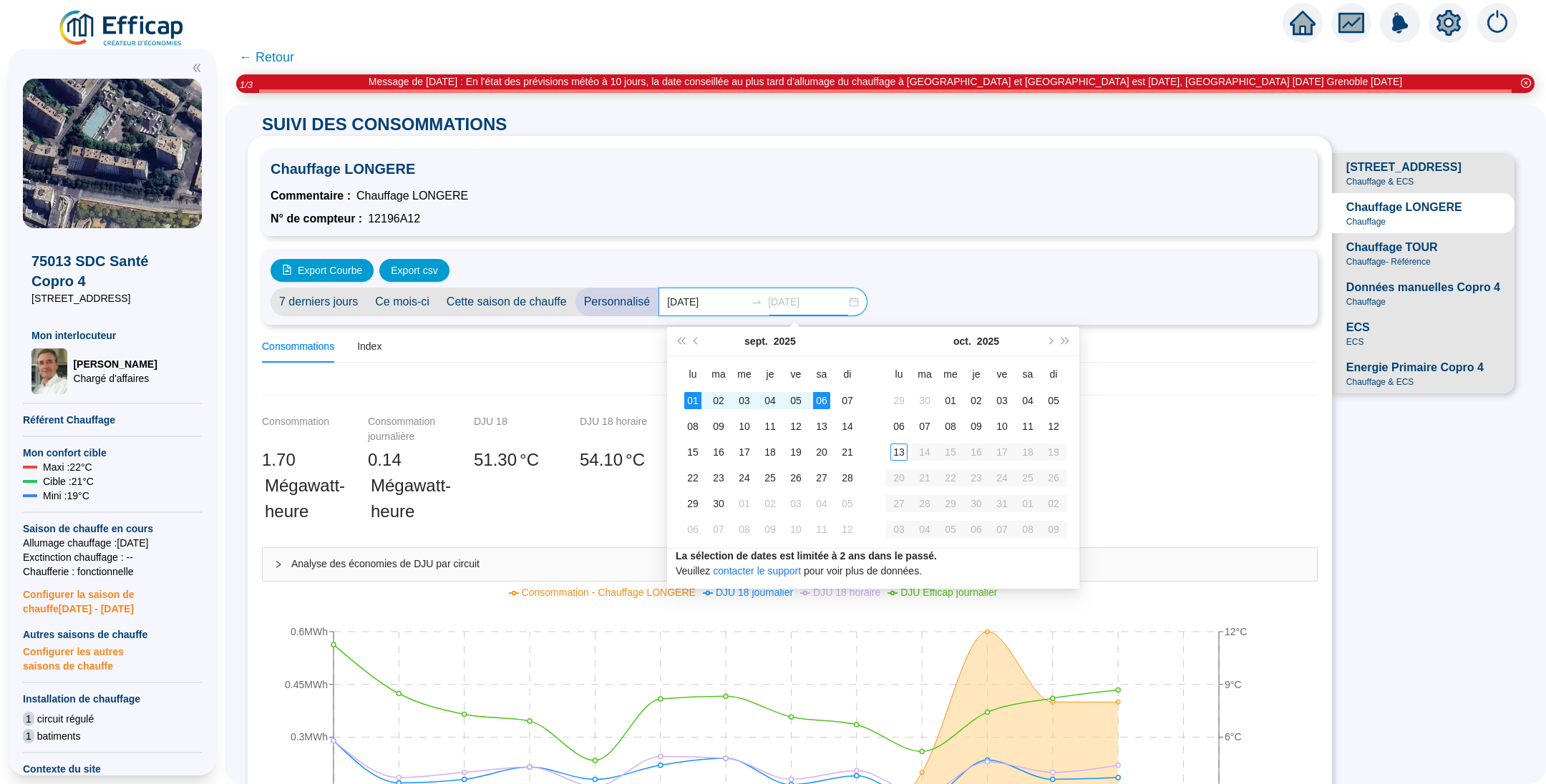
type input "[DATE]"
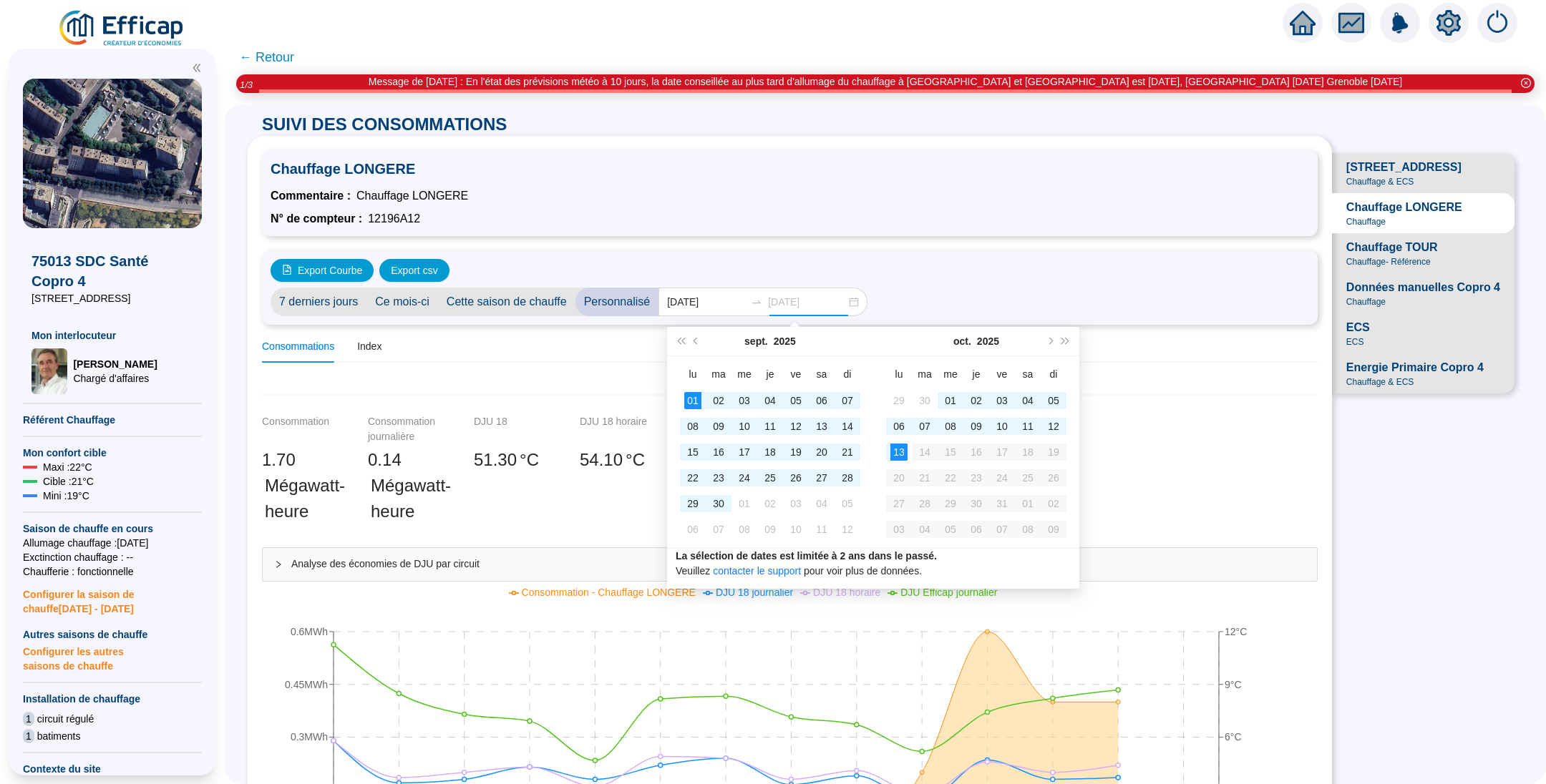
click at [891, 449] on div "13" at bounding box center [899, 452] width 17 height 17
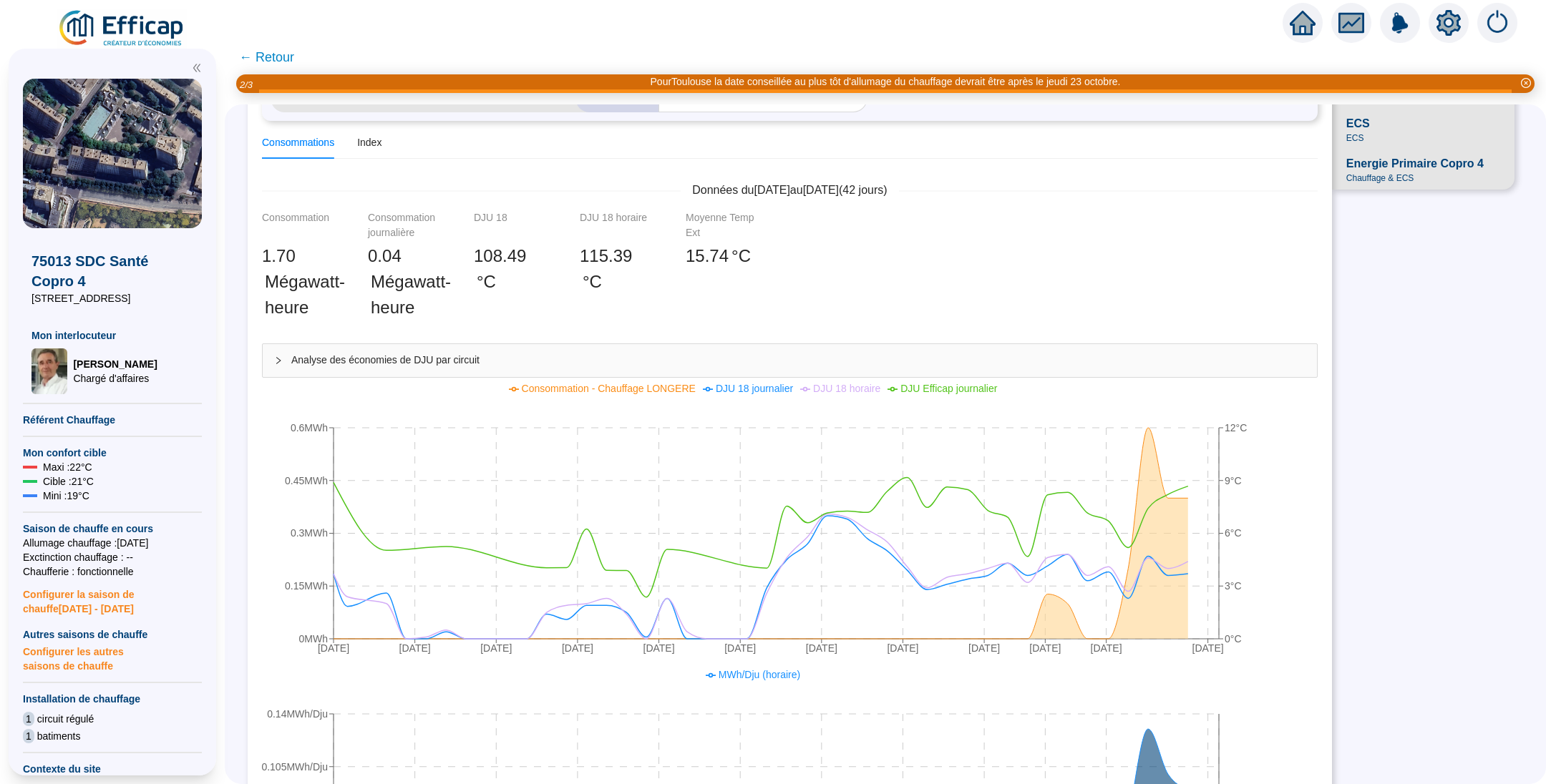
scroll to position [214, 0]
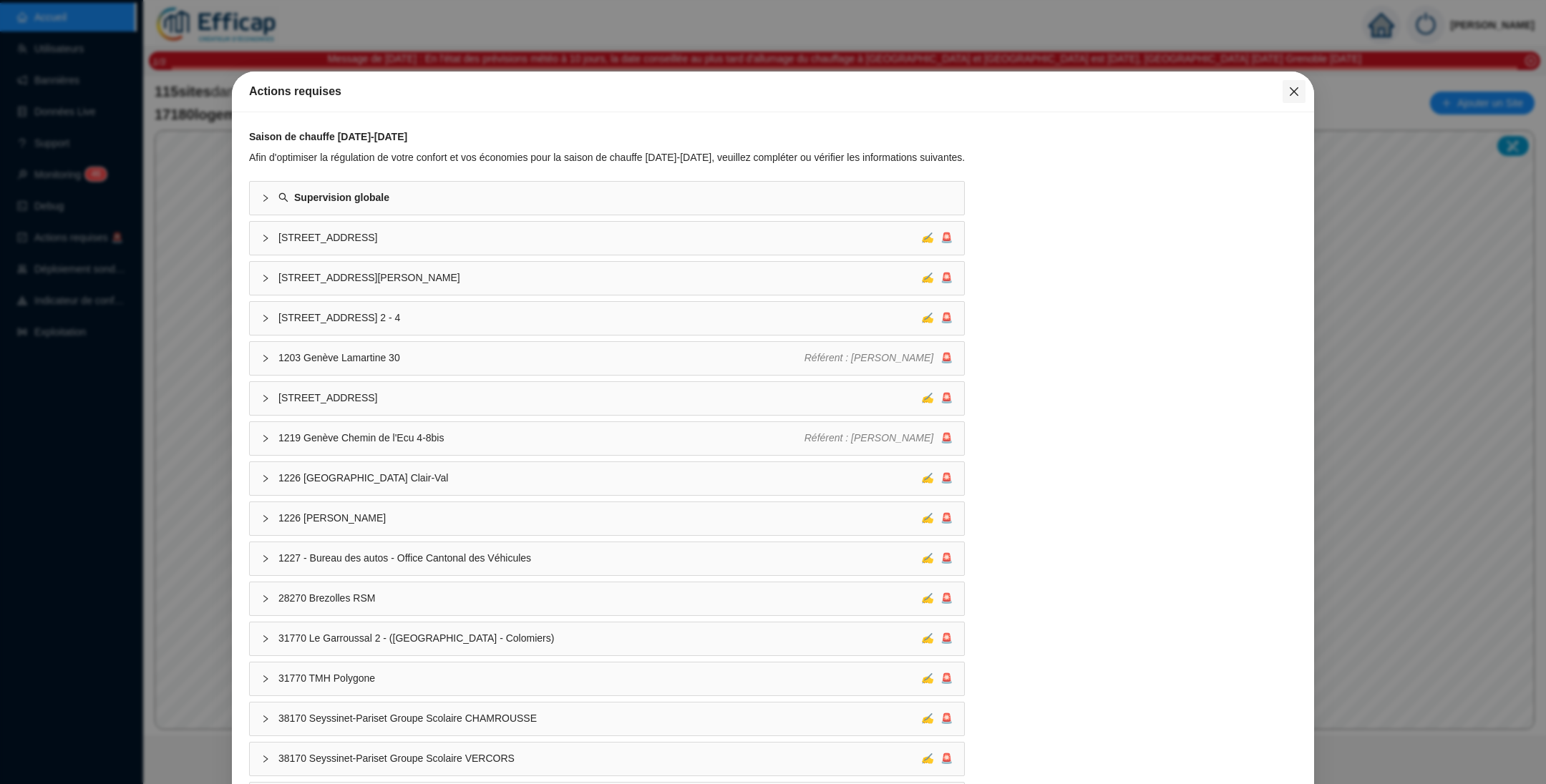
click at [1288, 92] on icon "close" at bounding box center [1294, 91] width 11 height 11
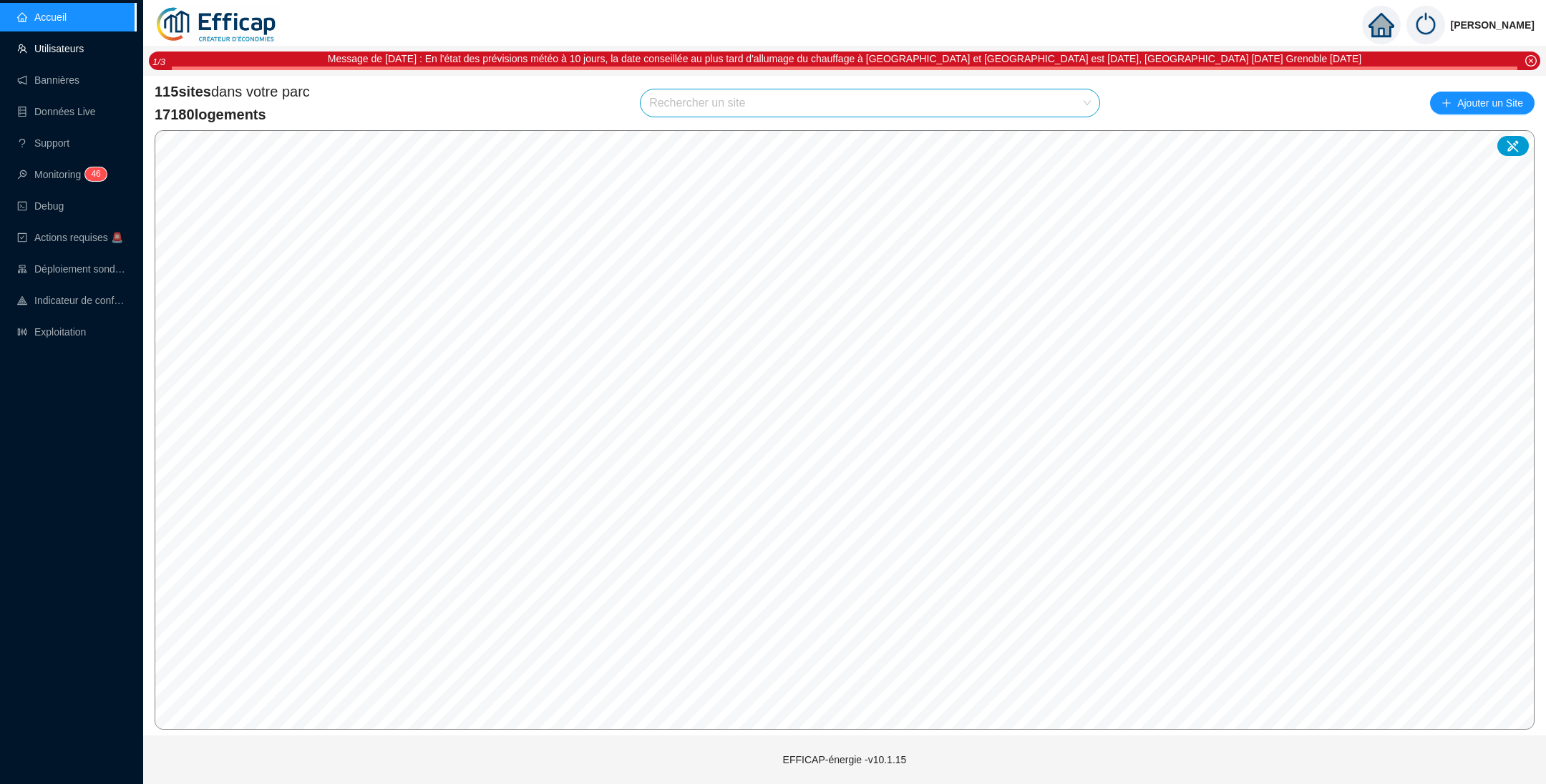
click at [54, 44] on link "Utilisateurs" at bounding box center [50, 49] width 66 height 11
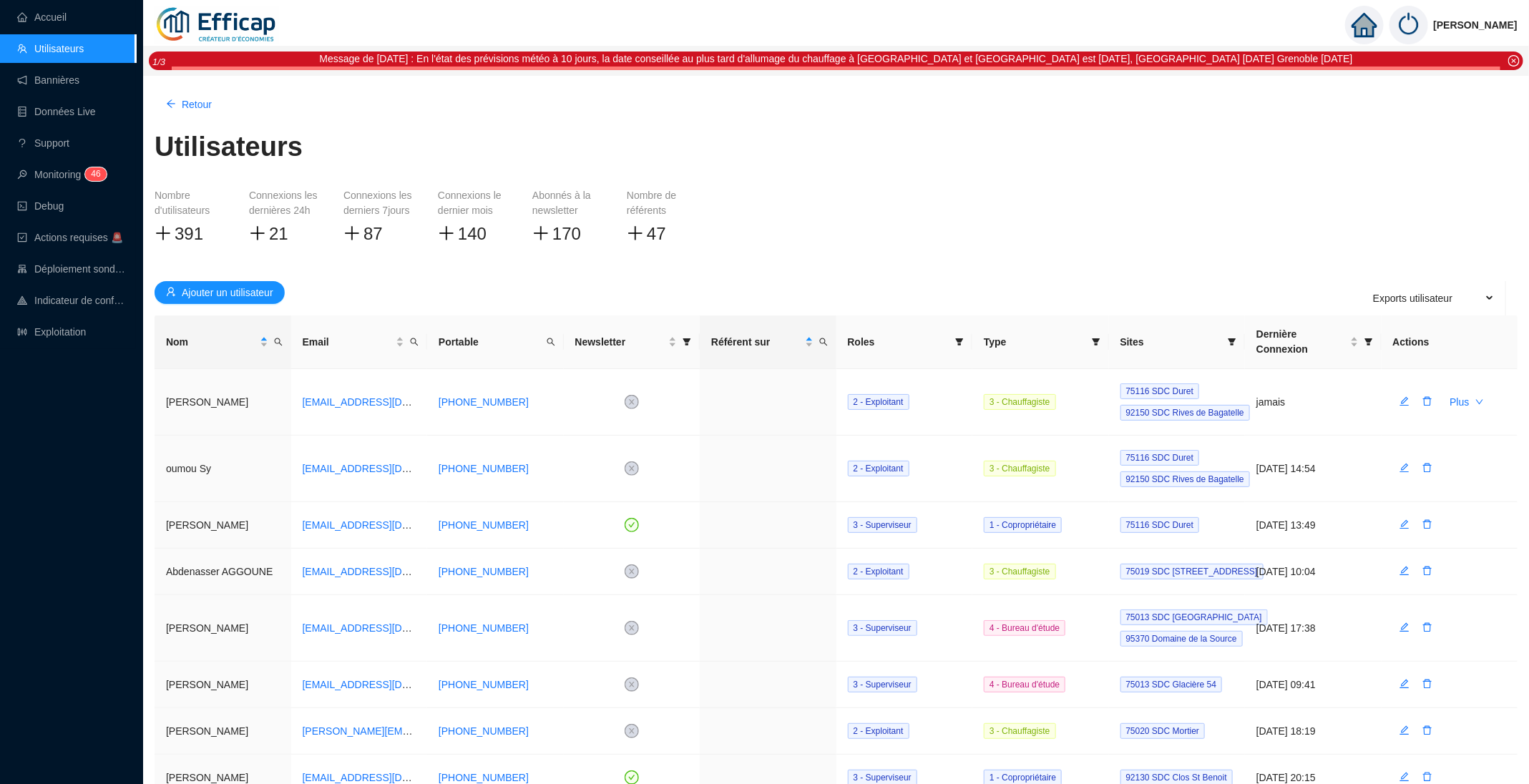
click at [1175, 335] on span "Sites" at bounding box center [1172, 342] width 102 height 15
click at [1223, 335] on div "Sites" at bounding box center [1178, 342] width 114 height 15
click at [1232, 338] on icon "filter" at bounding box center [1233, 342] width 8 height 7
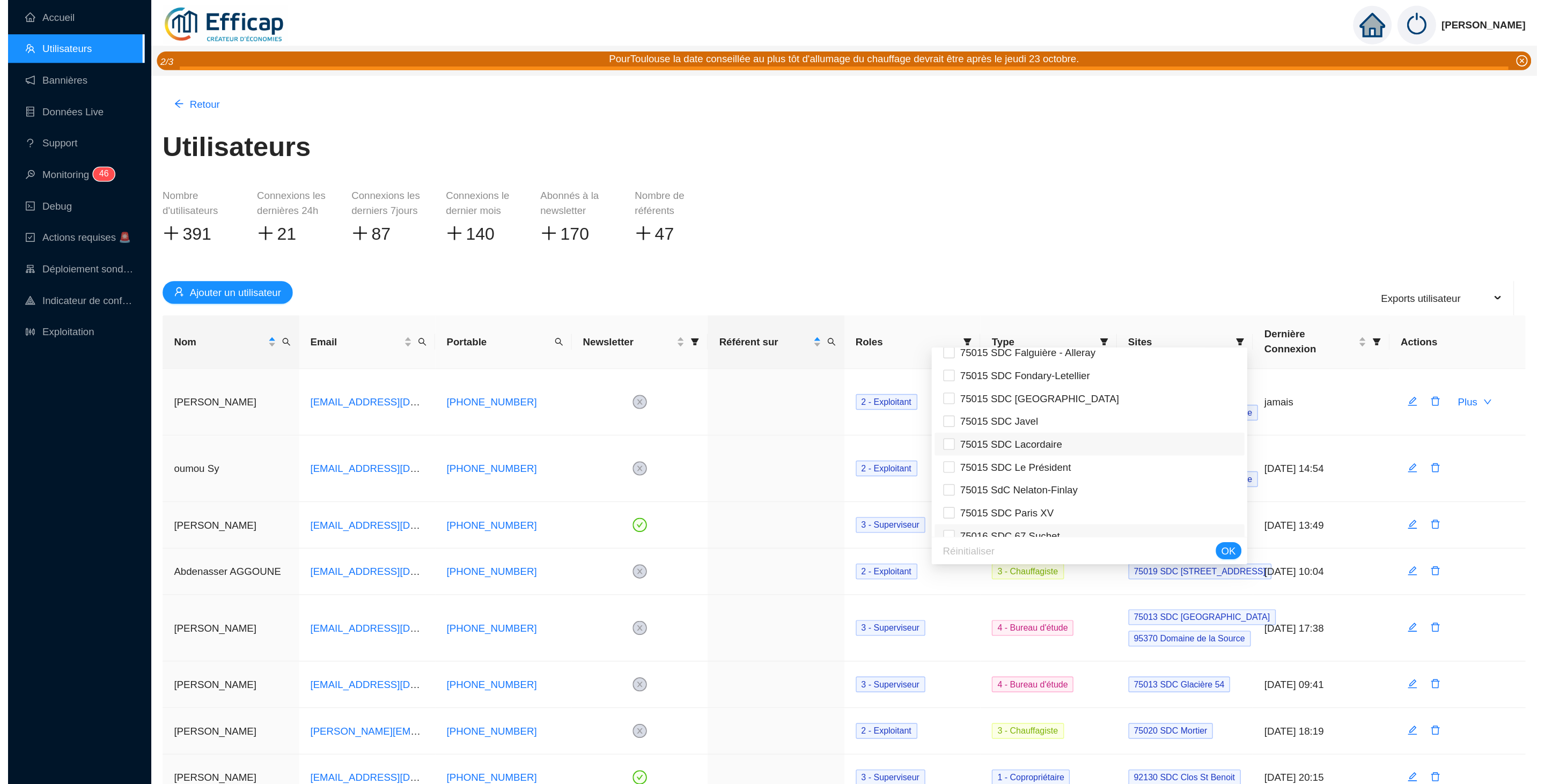
scroll to position [885, 0]
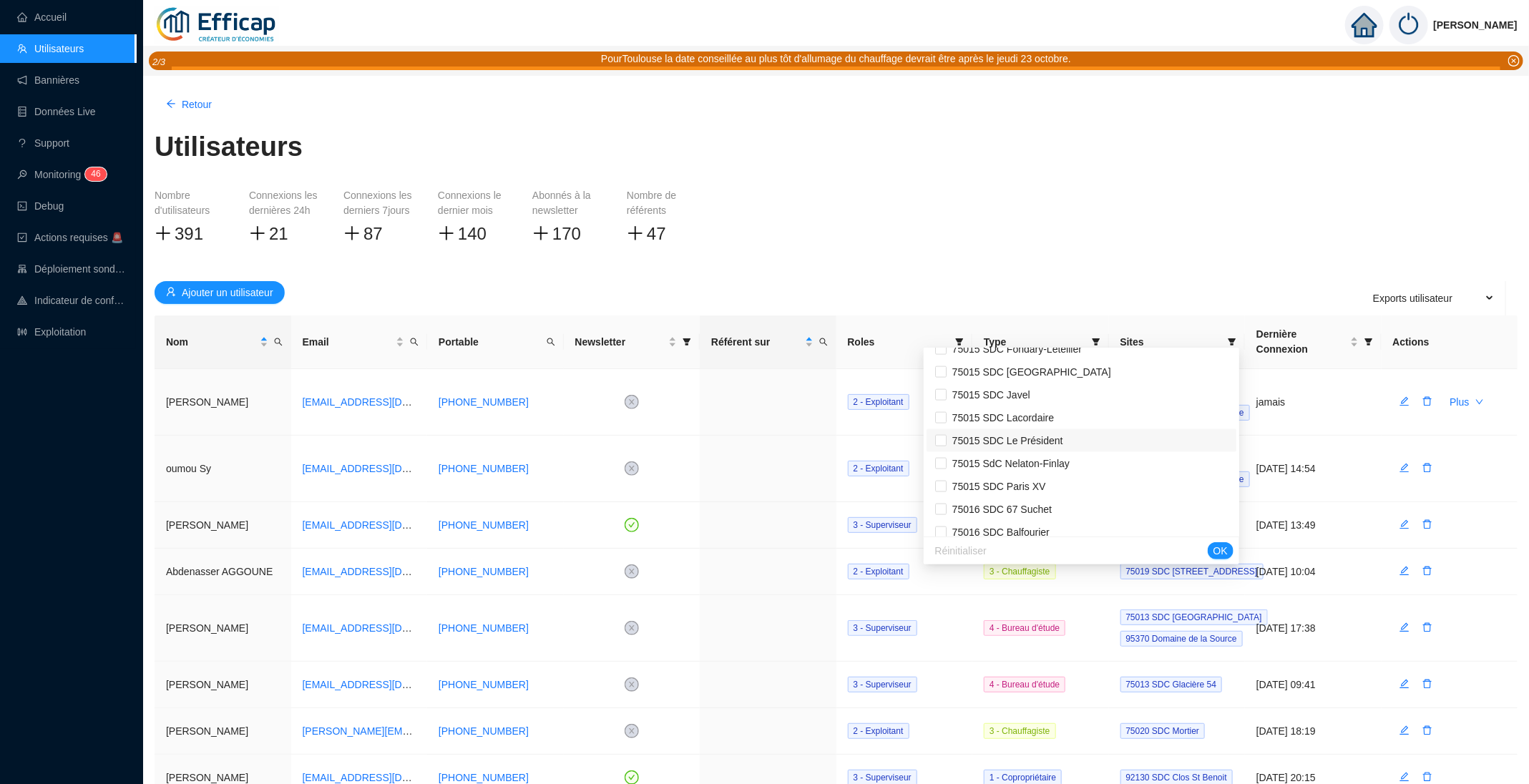
click at [1015, 434] on span "75015 SDC Le Président" at bounding box center [1082, 441] width 293 height 15
checkbox input "true"
click at [1217, 546] on span "OK" at bounding box center [1221, 551] width 14 height 15
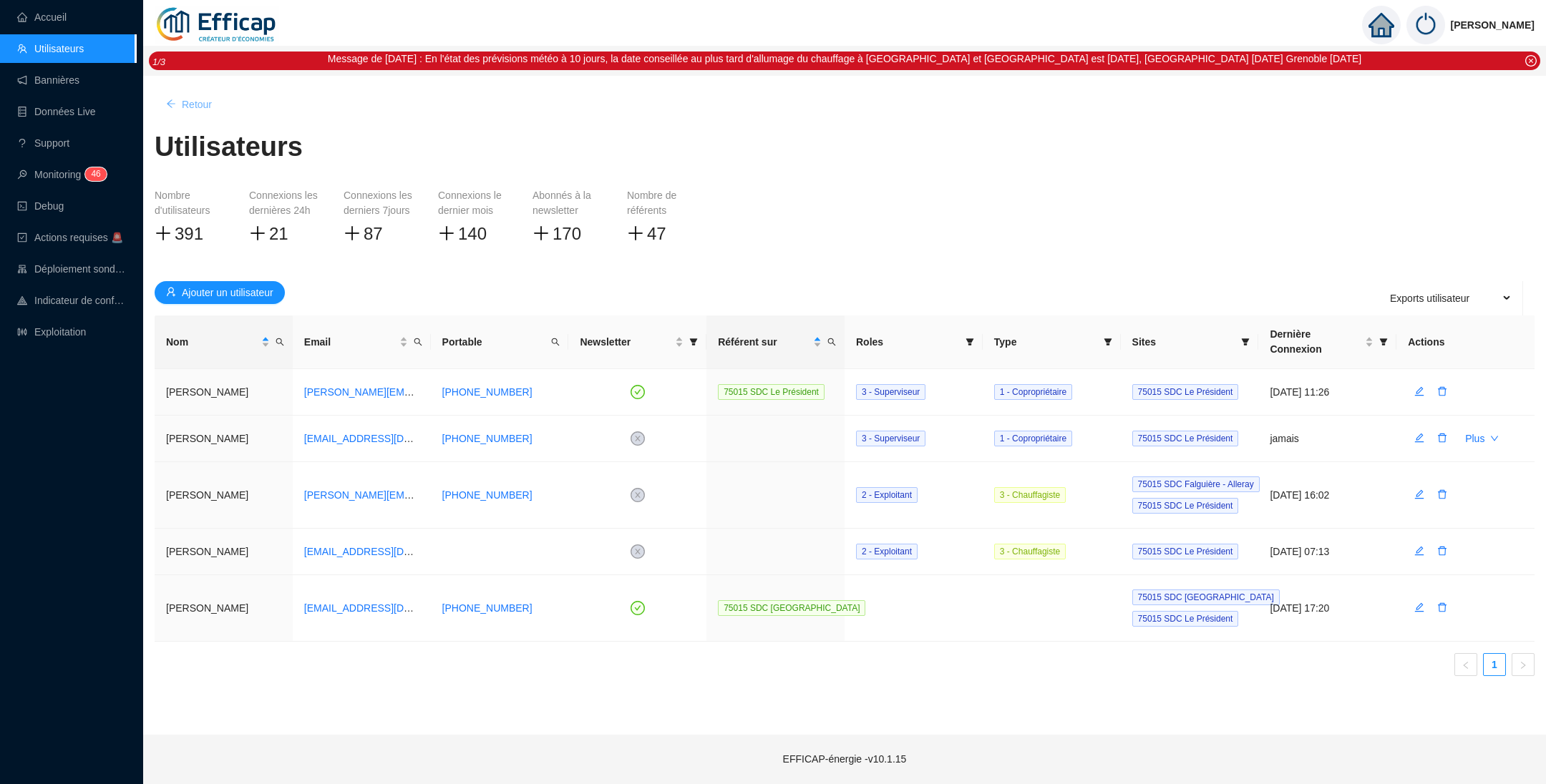
click at [207, 105] on span "Retour" at bounding box center [197, 105] width 30 height 15
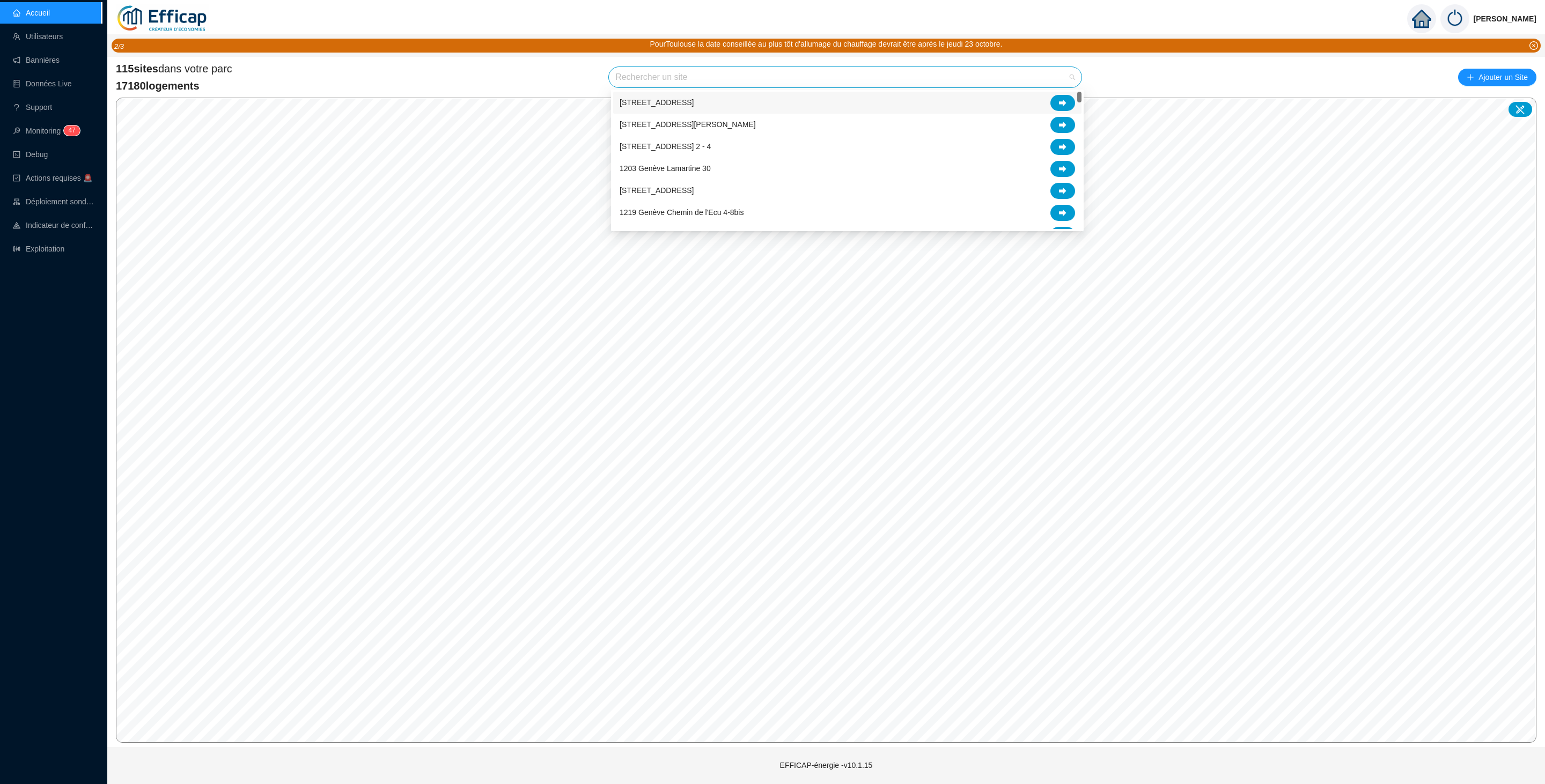
click at [685, 79] on input "search" at bounding box center [840, 77] width 450 height 20
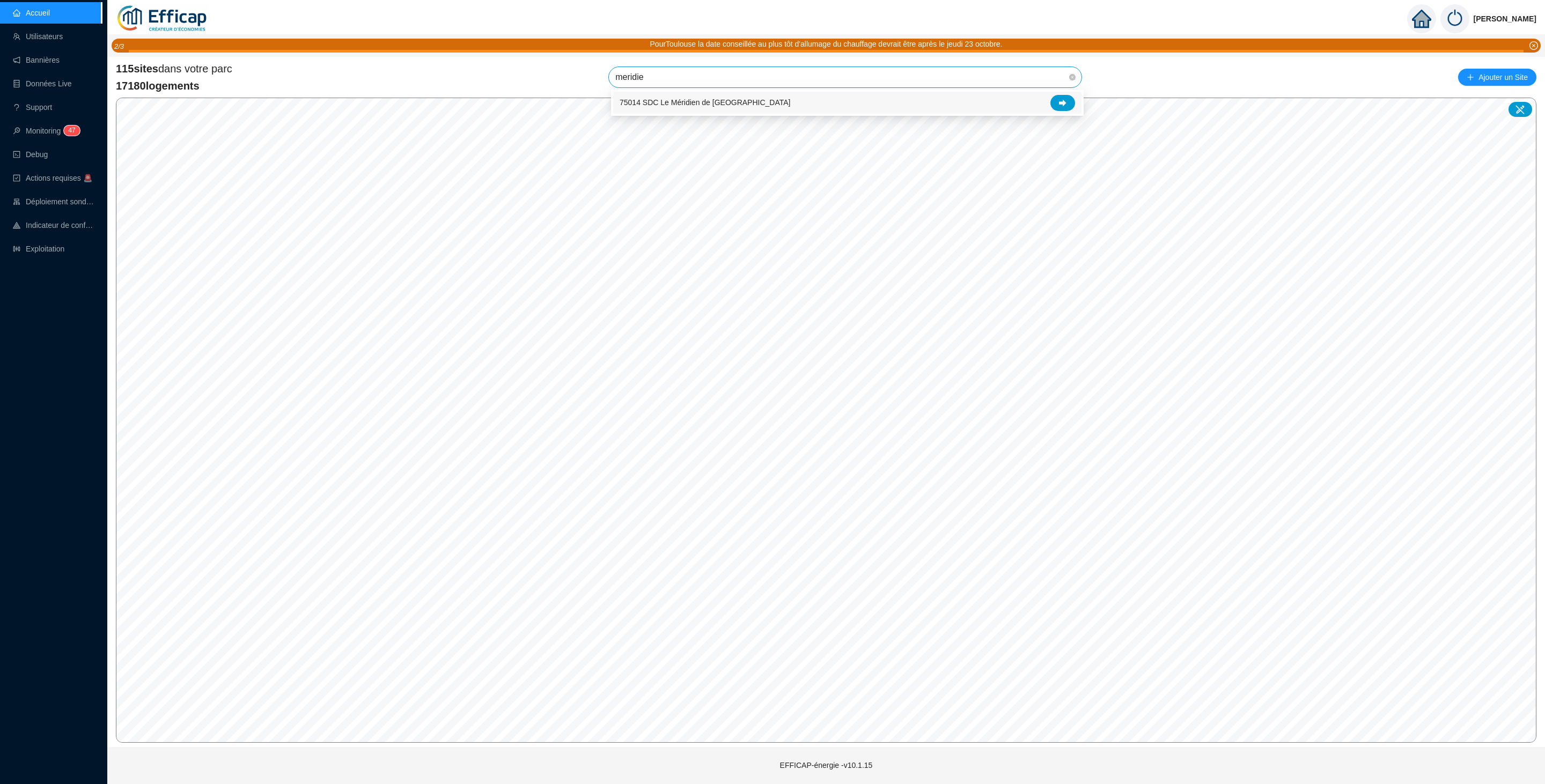
type input "meridien"
click at [912, 85] on span "75014 SDC Le Méridien de [GEOGRAPHIC_DATA]" at bounding box center [845, 77] width 460 height 20
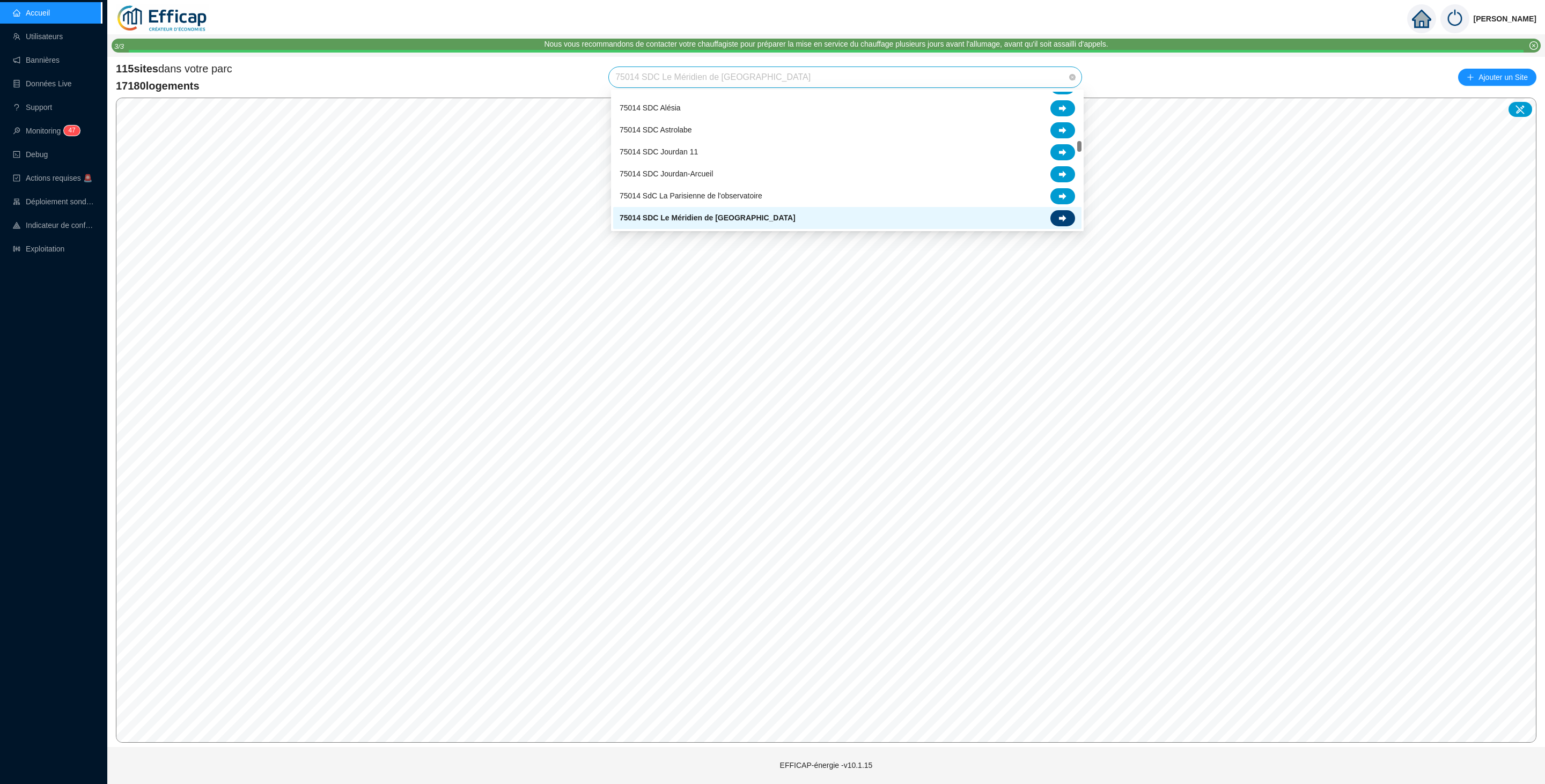
click at [1063, 218] on icon at bounding box center [1063, 218] width 8 height 7
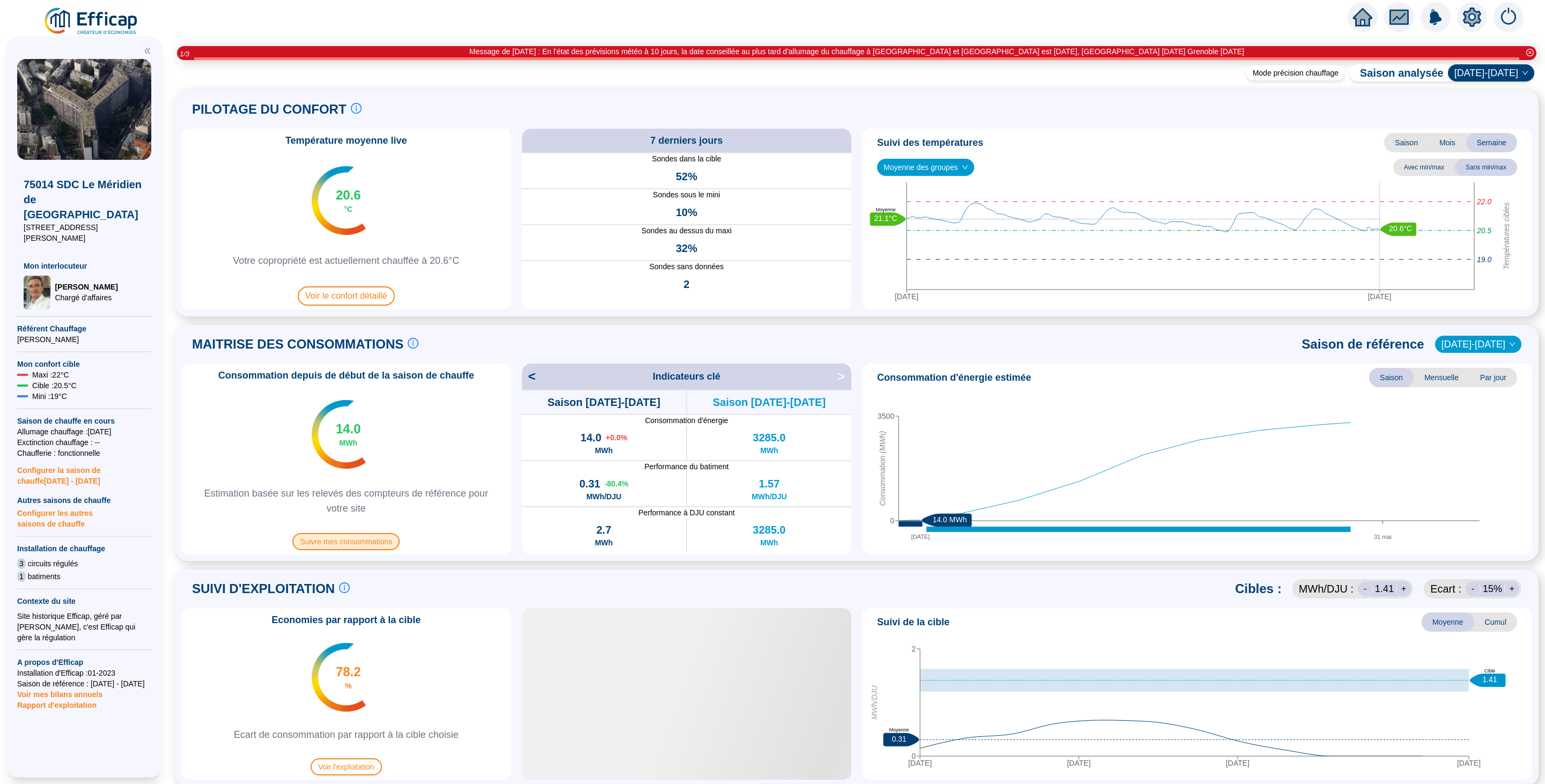
click at [383, 540] on span "Suivre mes consommations" at bounding box center [345, 541] width 107 height 17
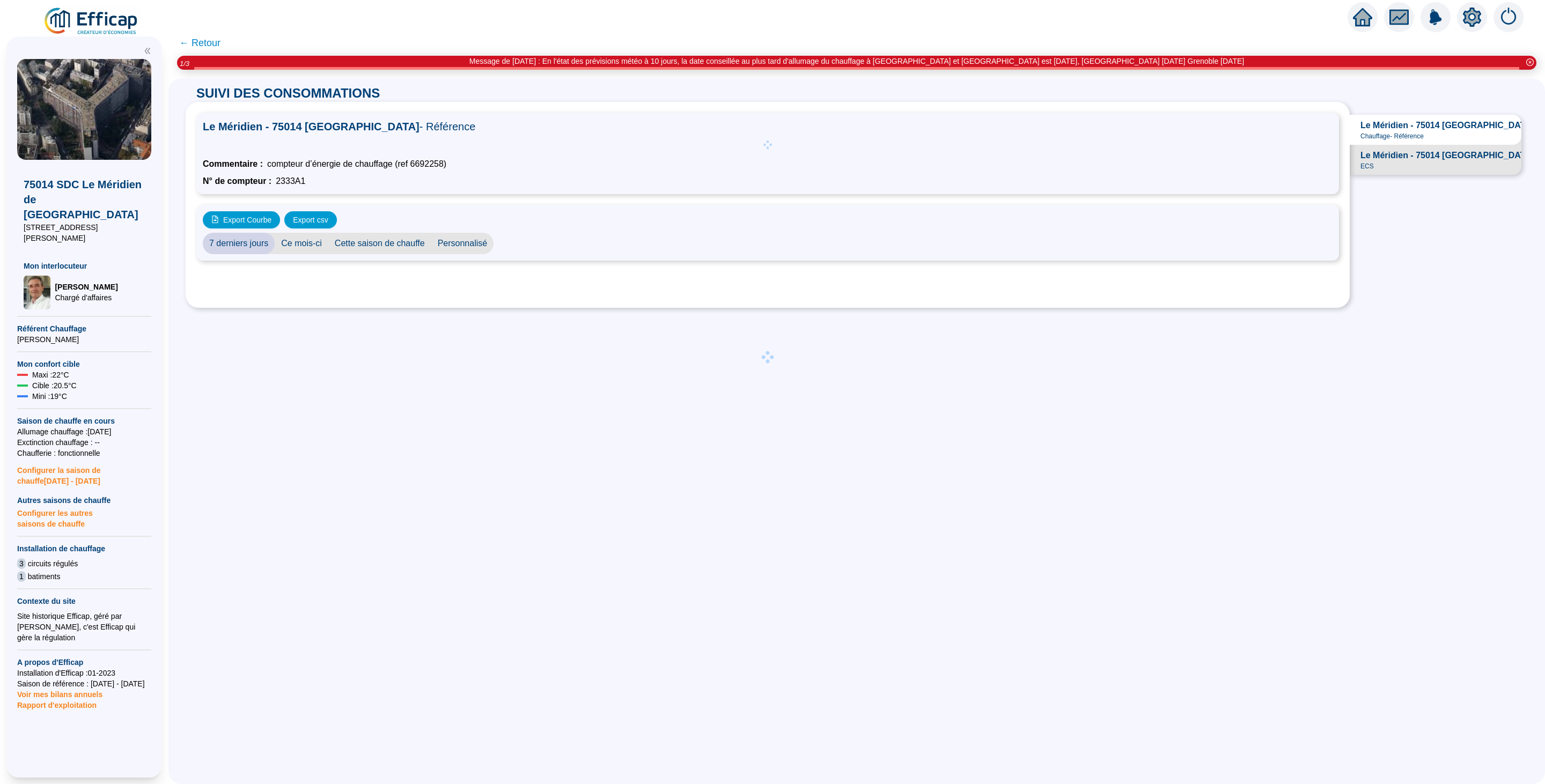
click at [323, 236] on span "Ce mois-ci" at bounding box center [301, 243] width 53 height 22
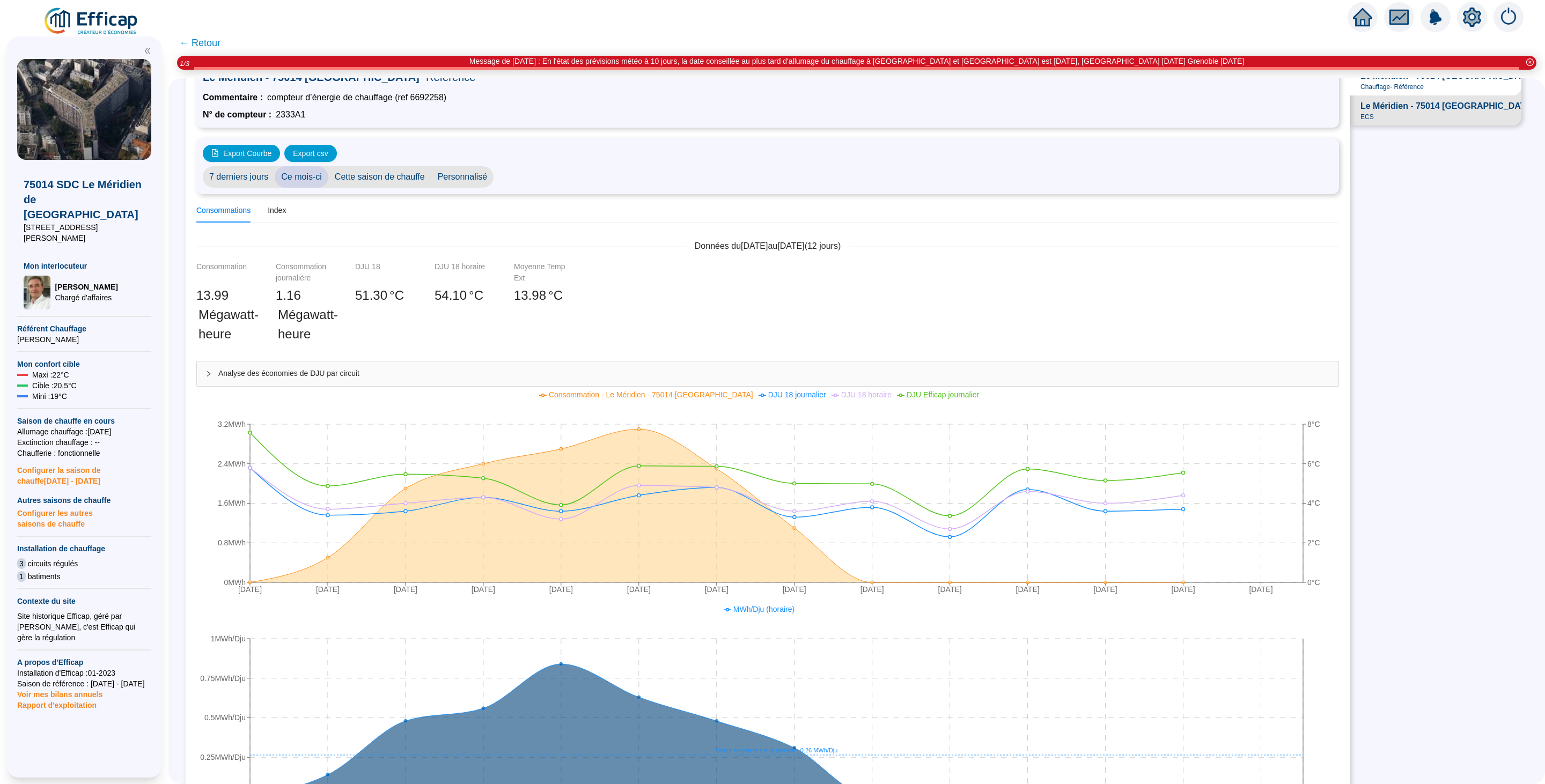
scroll to position [107, 0]
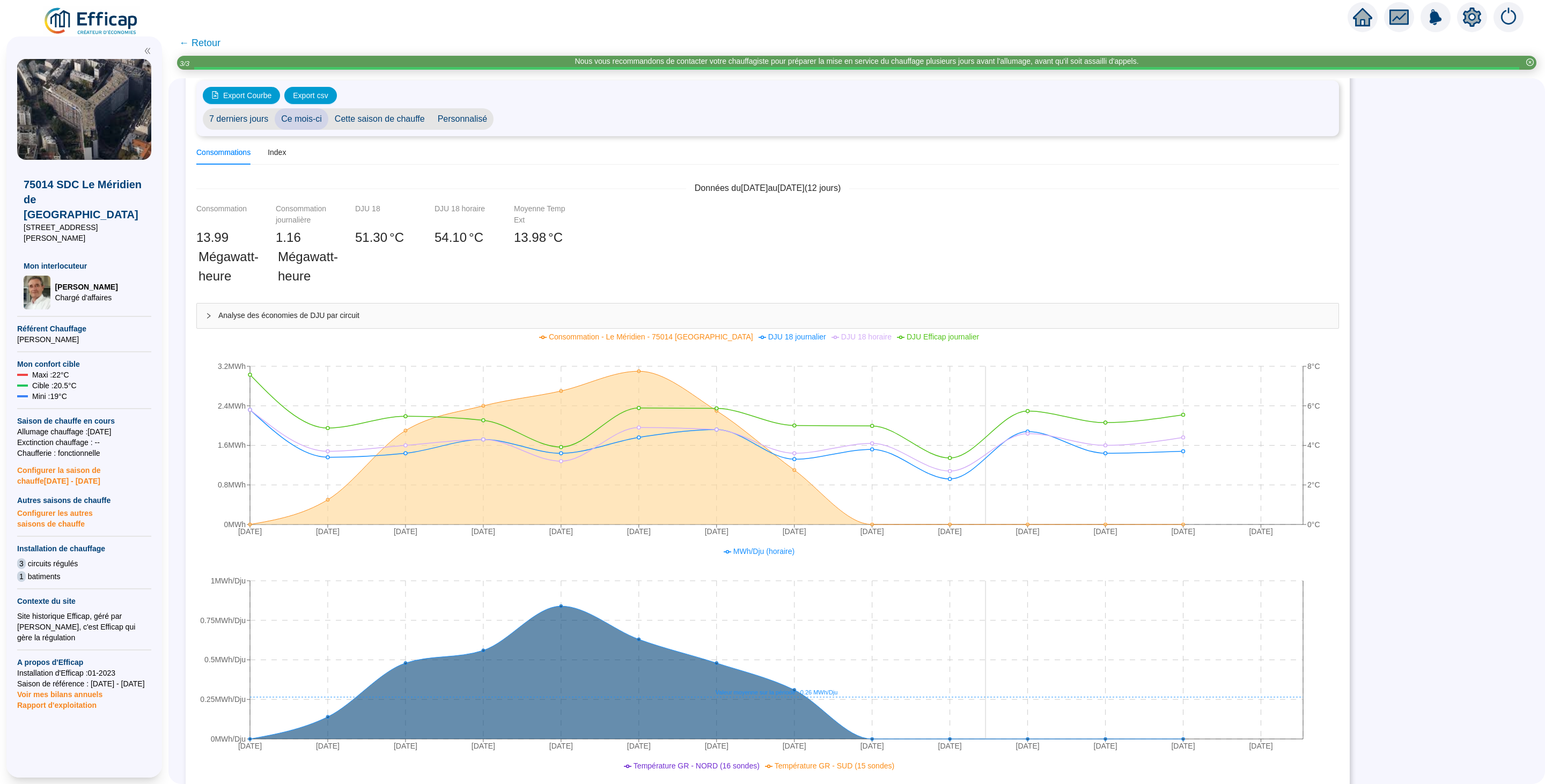
click at [1000, 587] on icon "[DATE] [DATE] [DATE] [DATE] [DATE] [DATE] [DATE] [DATE] [DATE] [DATE] [DATE] [D…" at bounding box center [761, 650] width 1131 height 215
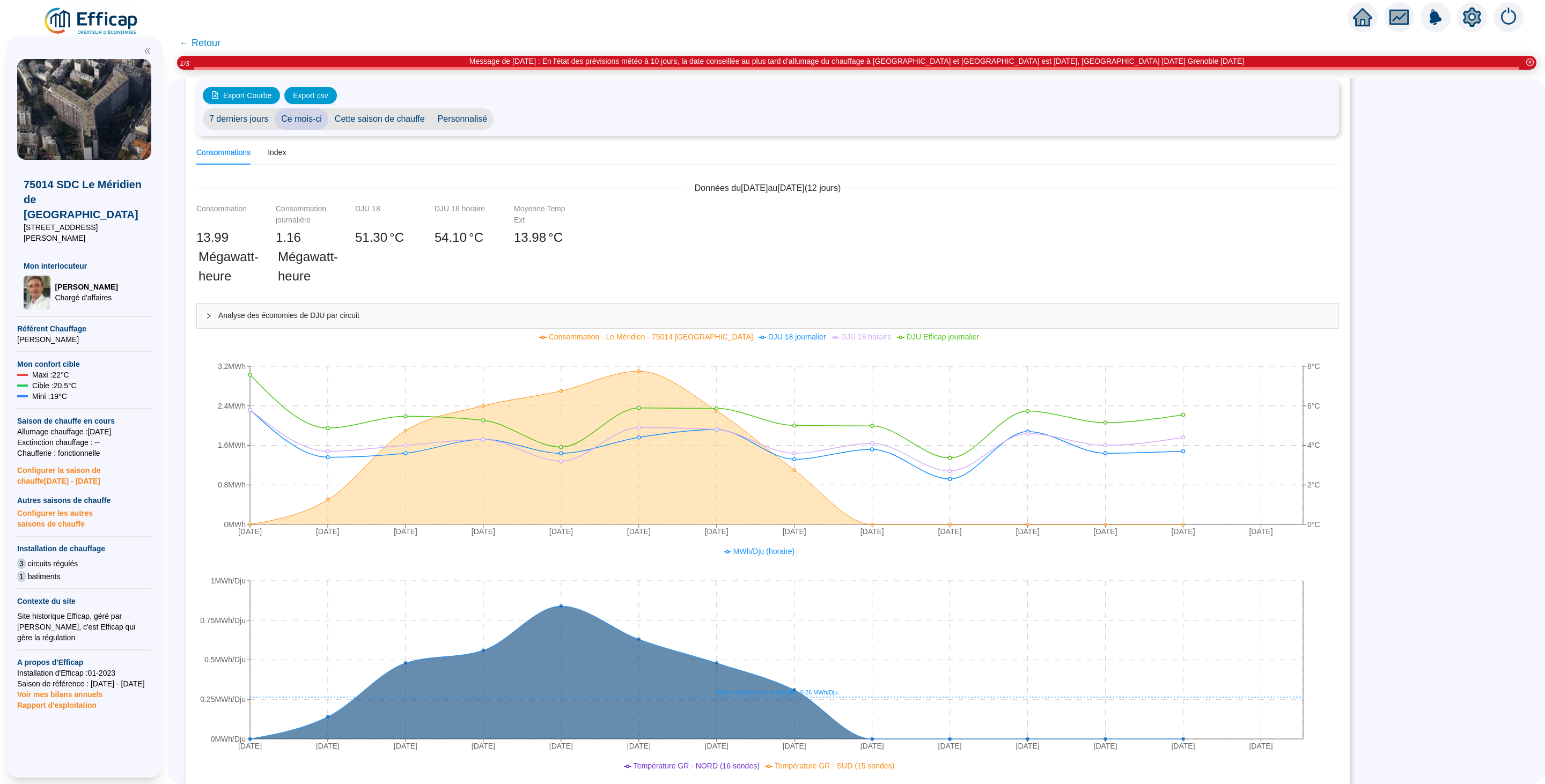
click at [209, 45] on span "← Retour" at bounding box center [200, 43] width 41 height 15
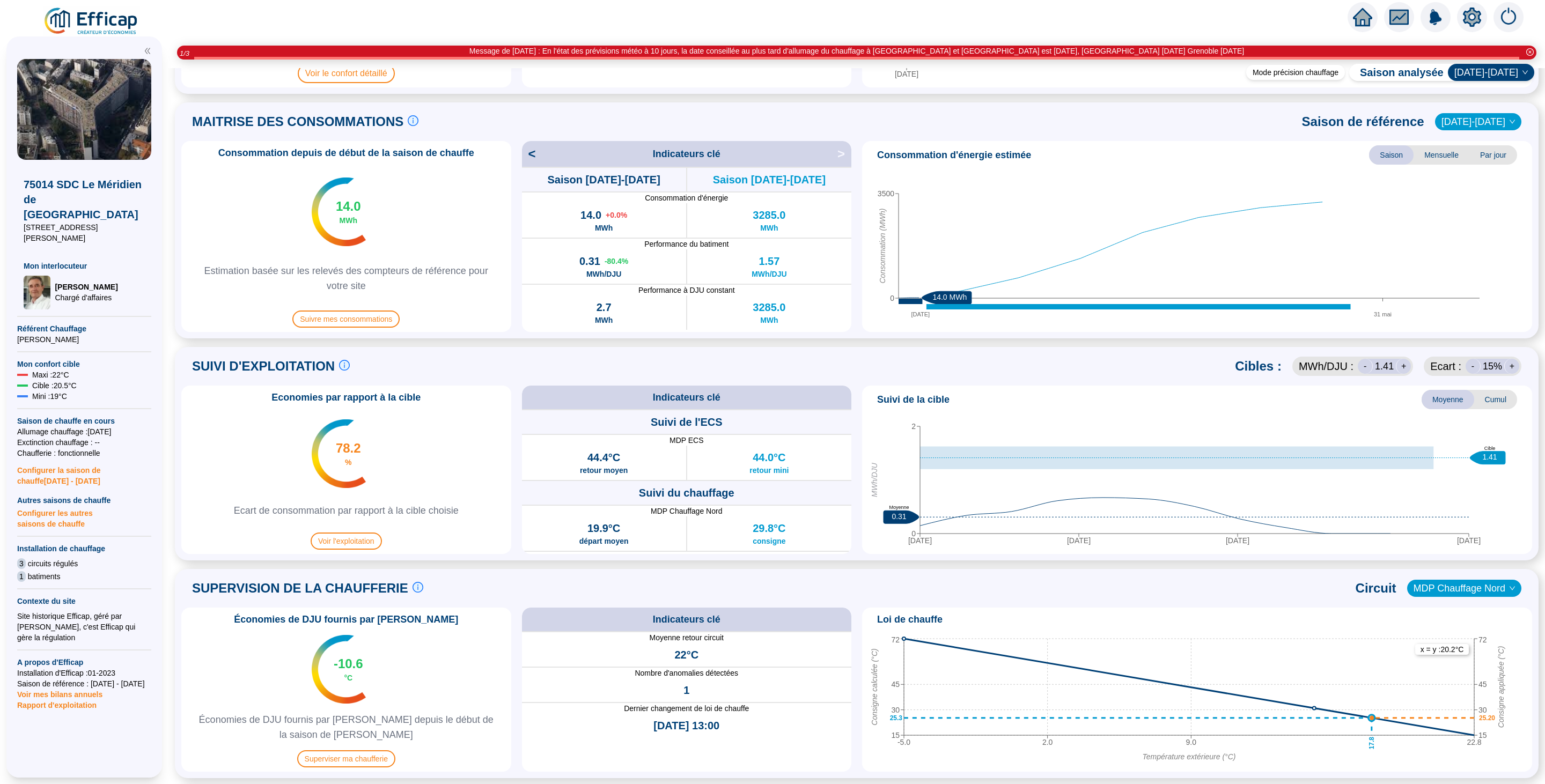
scroll to position [322, 0]
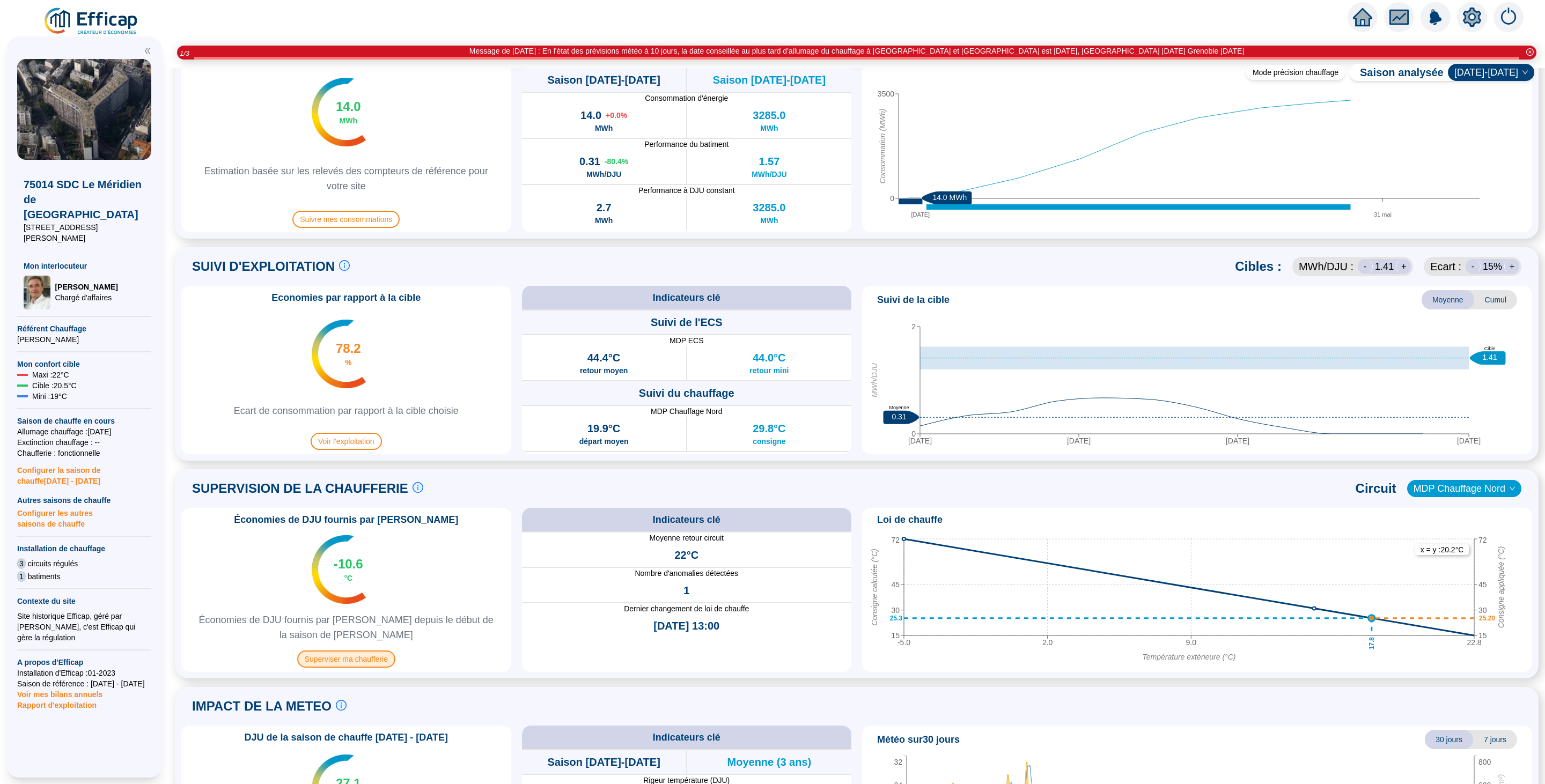
click at [368, 587] on span "Superviser ma chaufferie" at bounding box center [347, 659] width 98 height 17
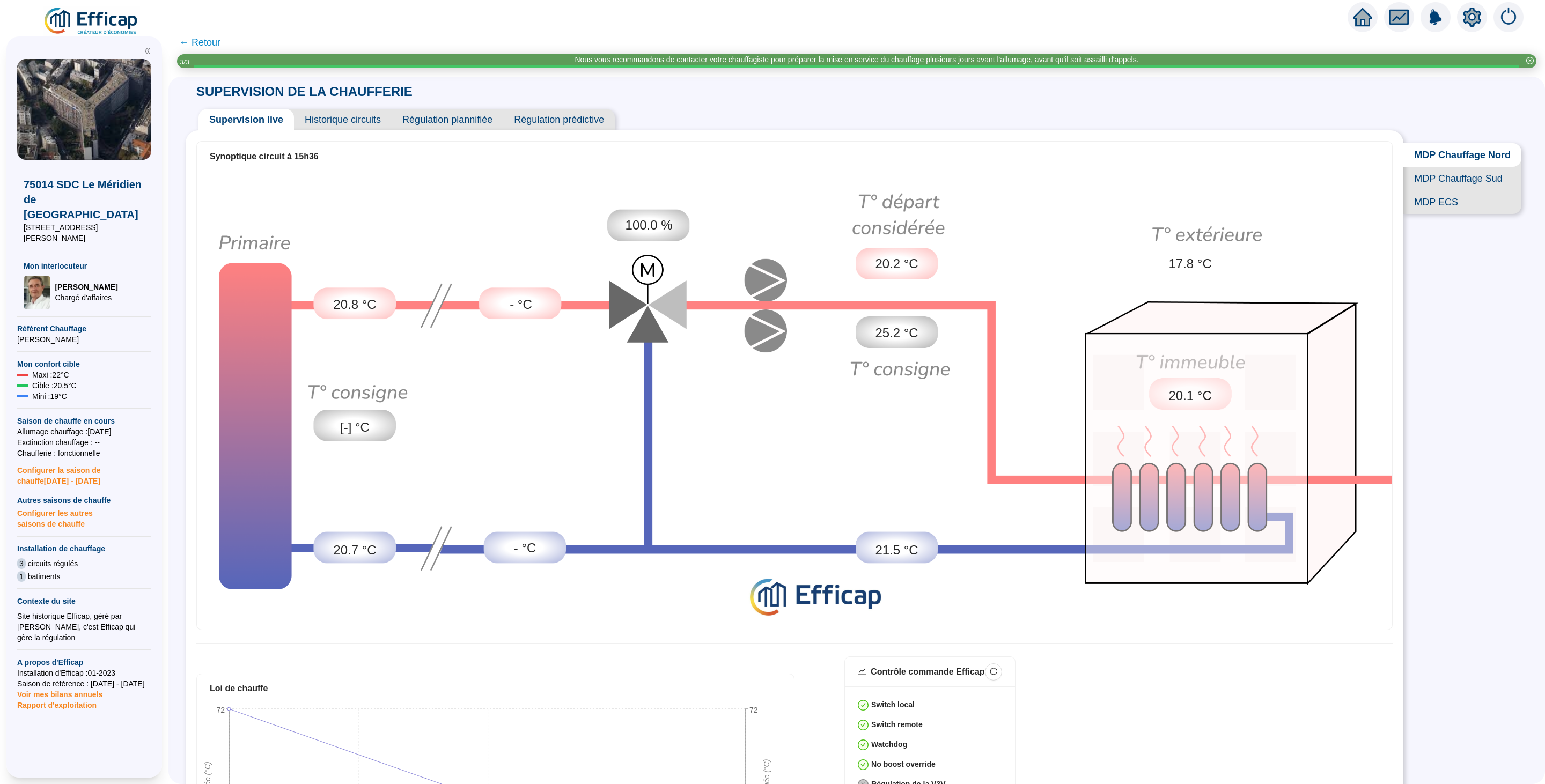
click at [213, 43] on span "← Retour" at bounding box center [200, 42] width 41 height 15
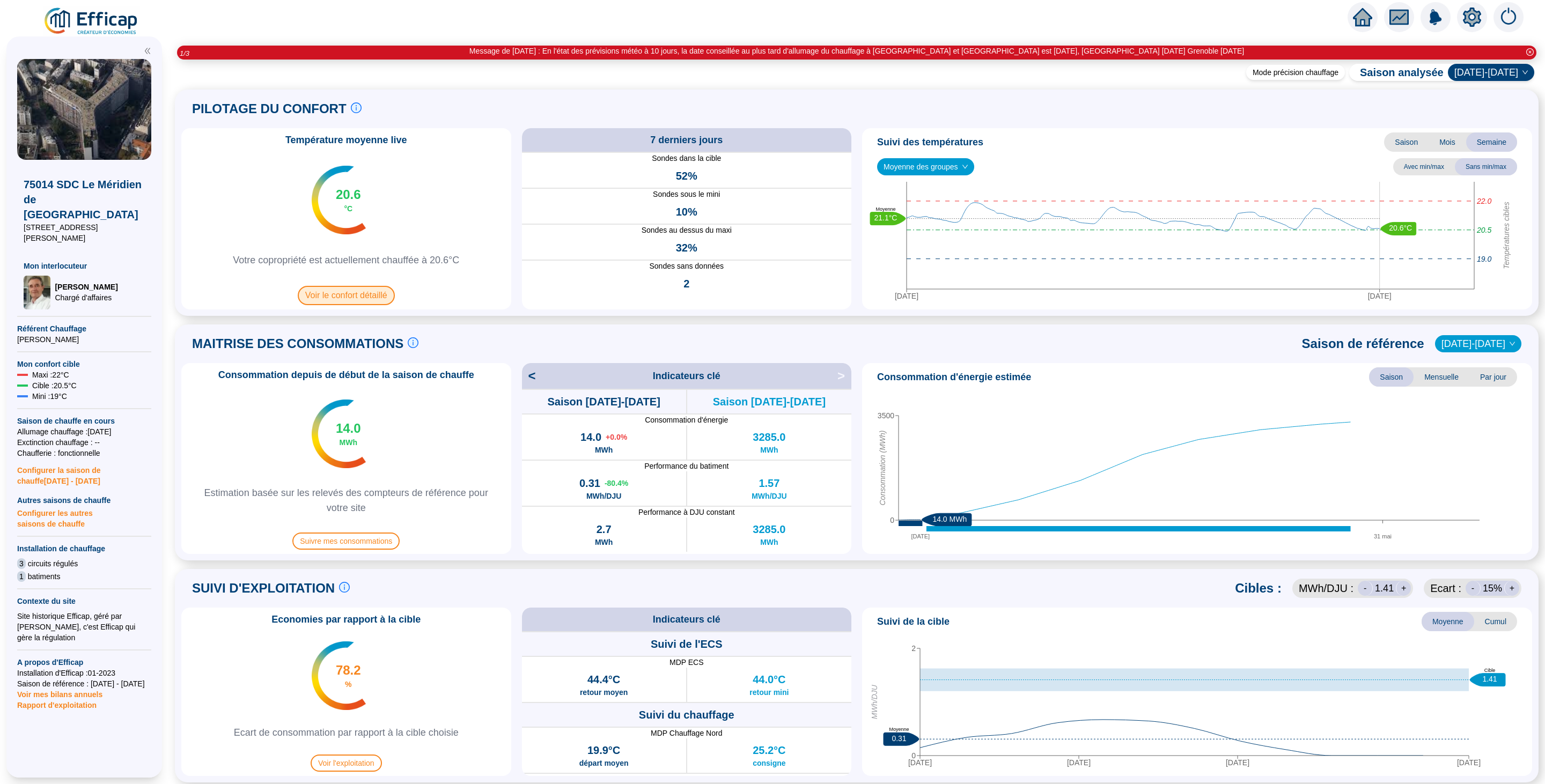
click at [370, 298] on span "Voir le confort détaillé" at bounding box center [346, 295] width 97 height 19
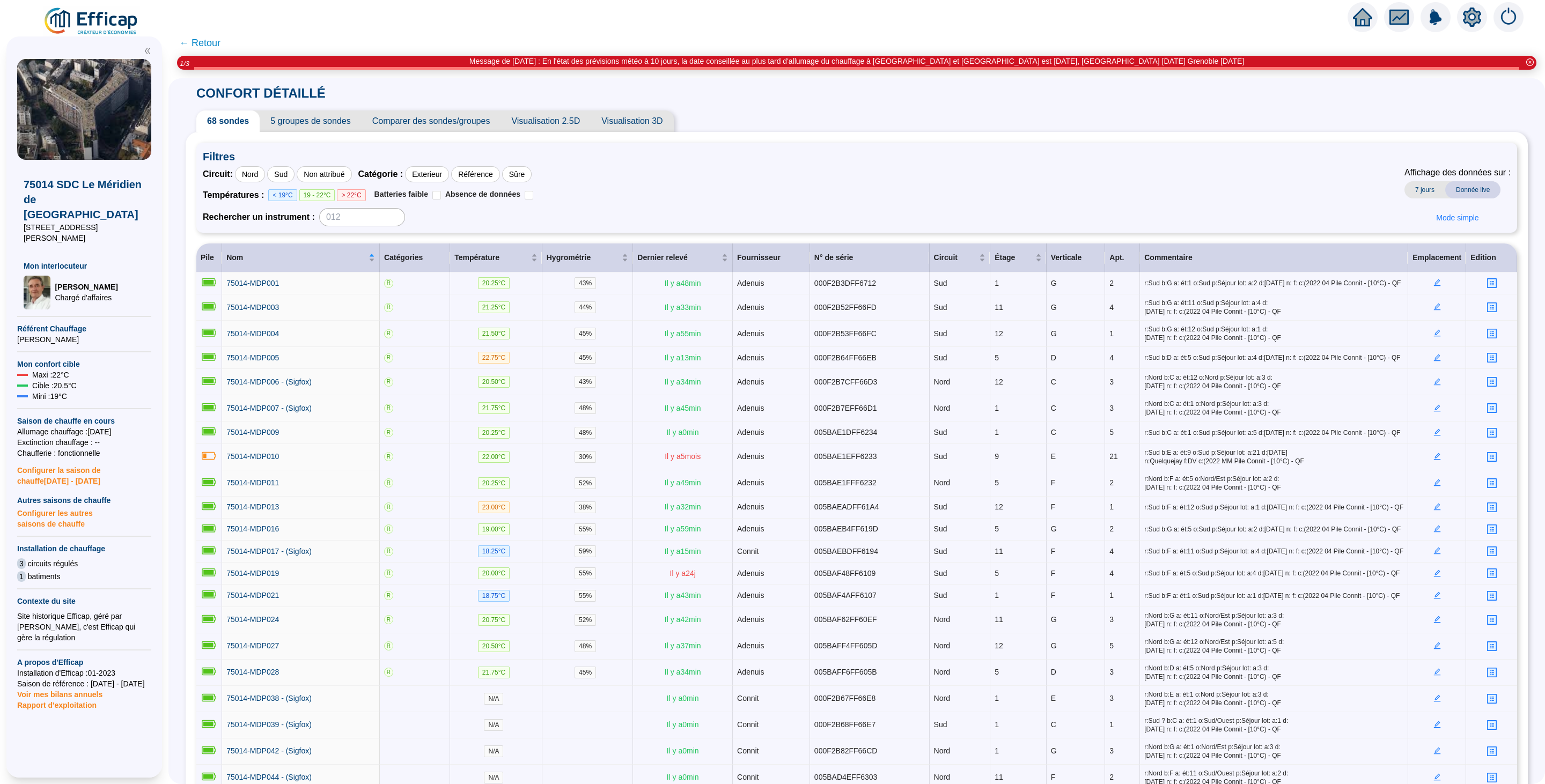
click at [495, 117] on span "Comparer des sondes/groupes" at bounding box center [431, 121] width 140 height 22
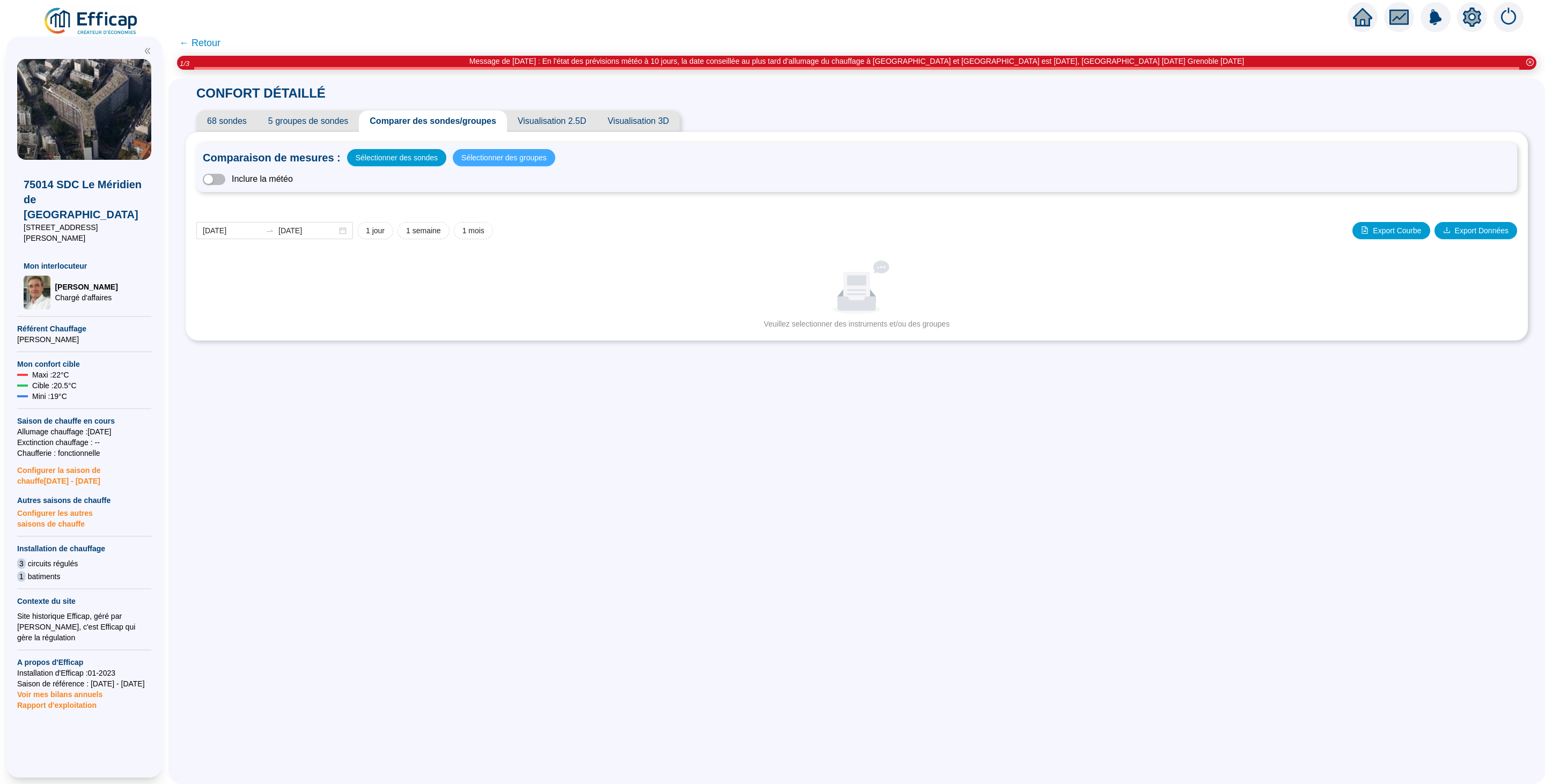
click at [504, 155] on span "Sélectionner des groupes" at bounding box center [504, 157] width 85 height 15
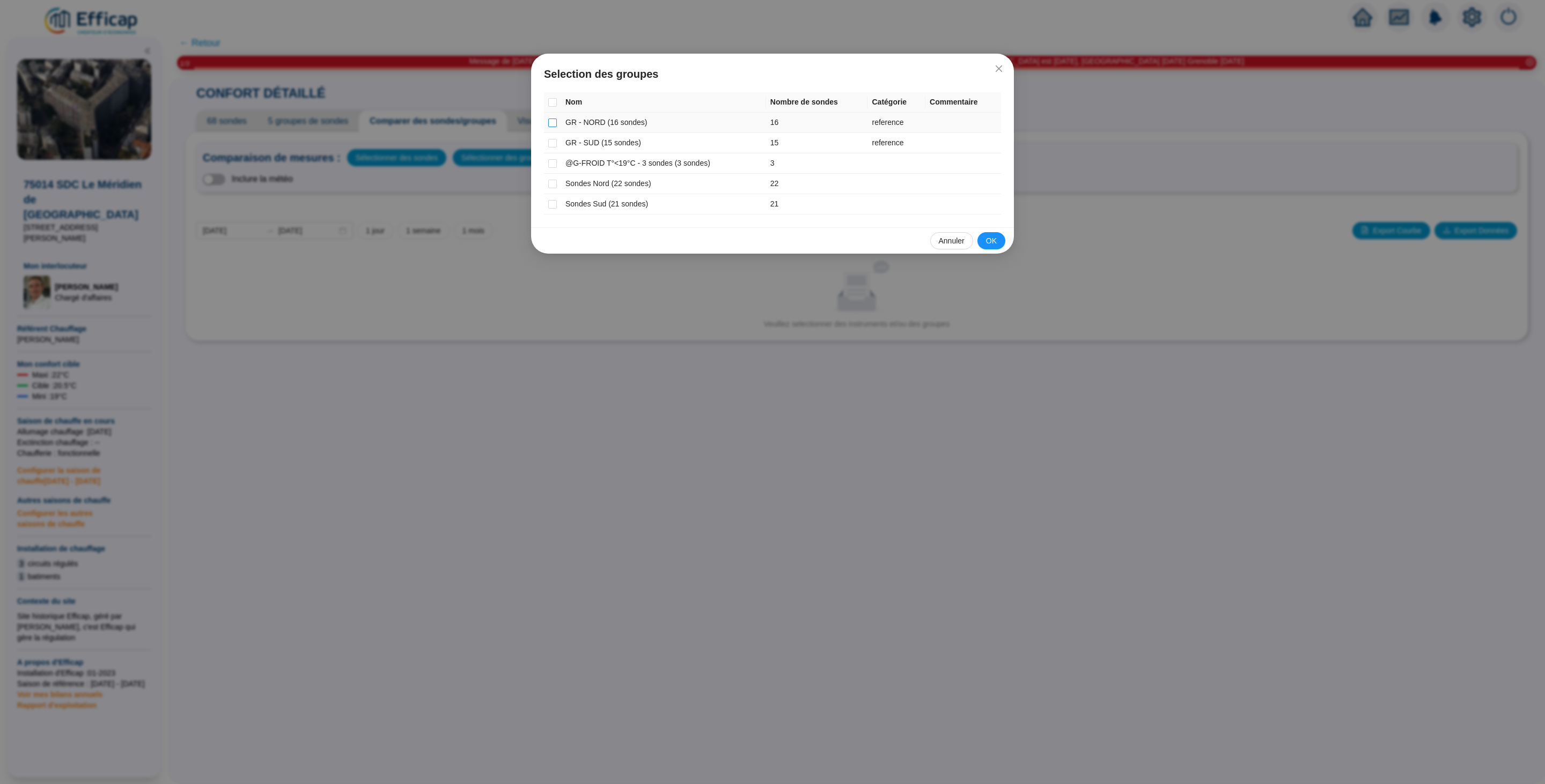
click at [554, 128] on label at bounding box center [552, 122] width 8 height 11
click at [554, 127] on input "checkbox" at bounding box center [552, 123] width 8 height 8
checkbox input "true"
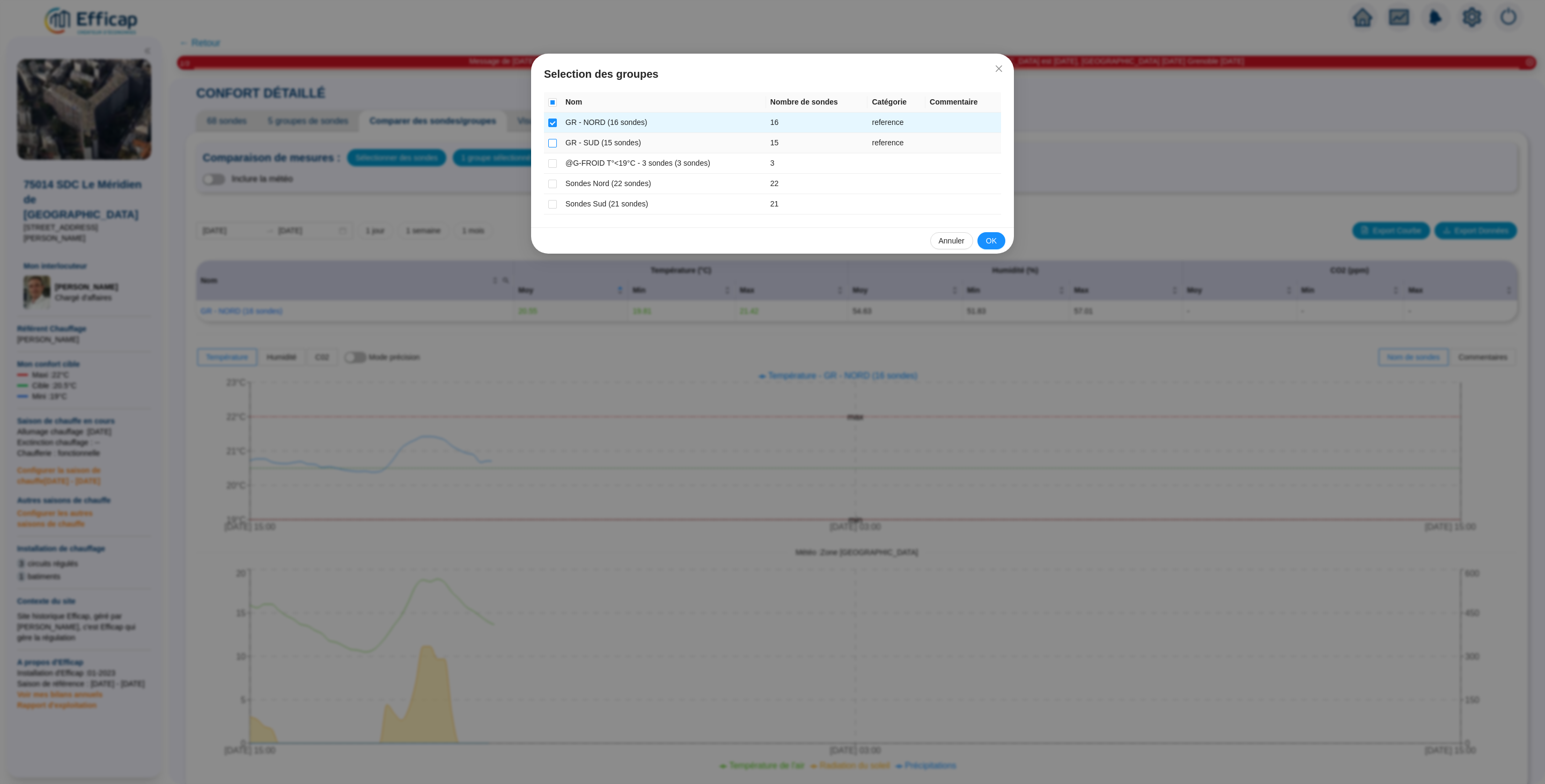
click at [551, 145] on input "checkbox" at bounding box center [552, 143] width 8 height 8
checkbox input "true"
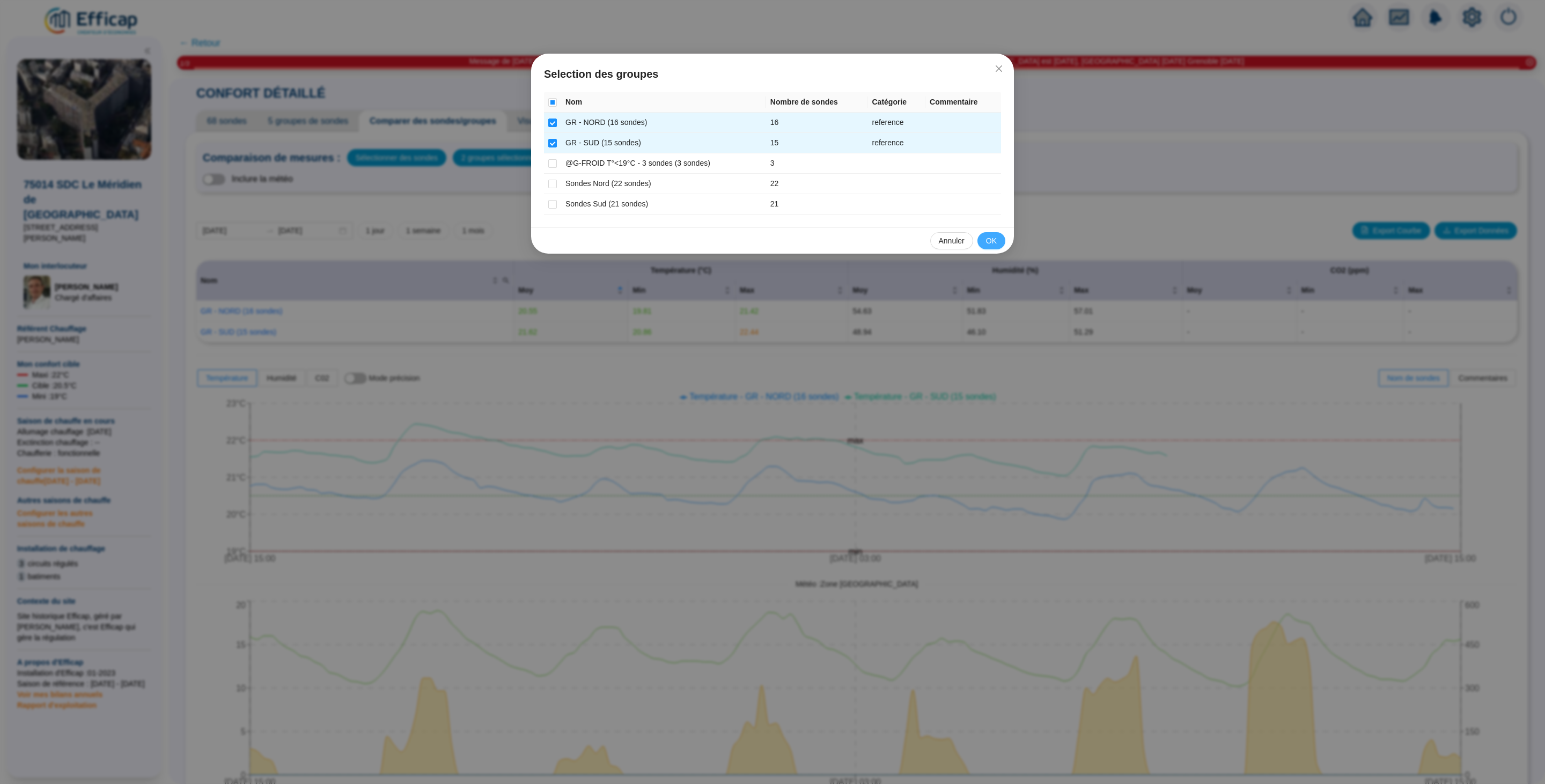
click at [984, 233] on button "OK" at bounding box center [991, 240] width 28 height 17
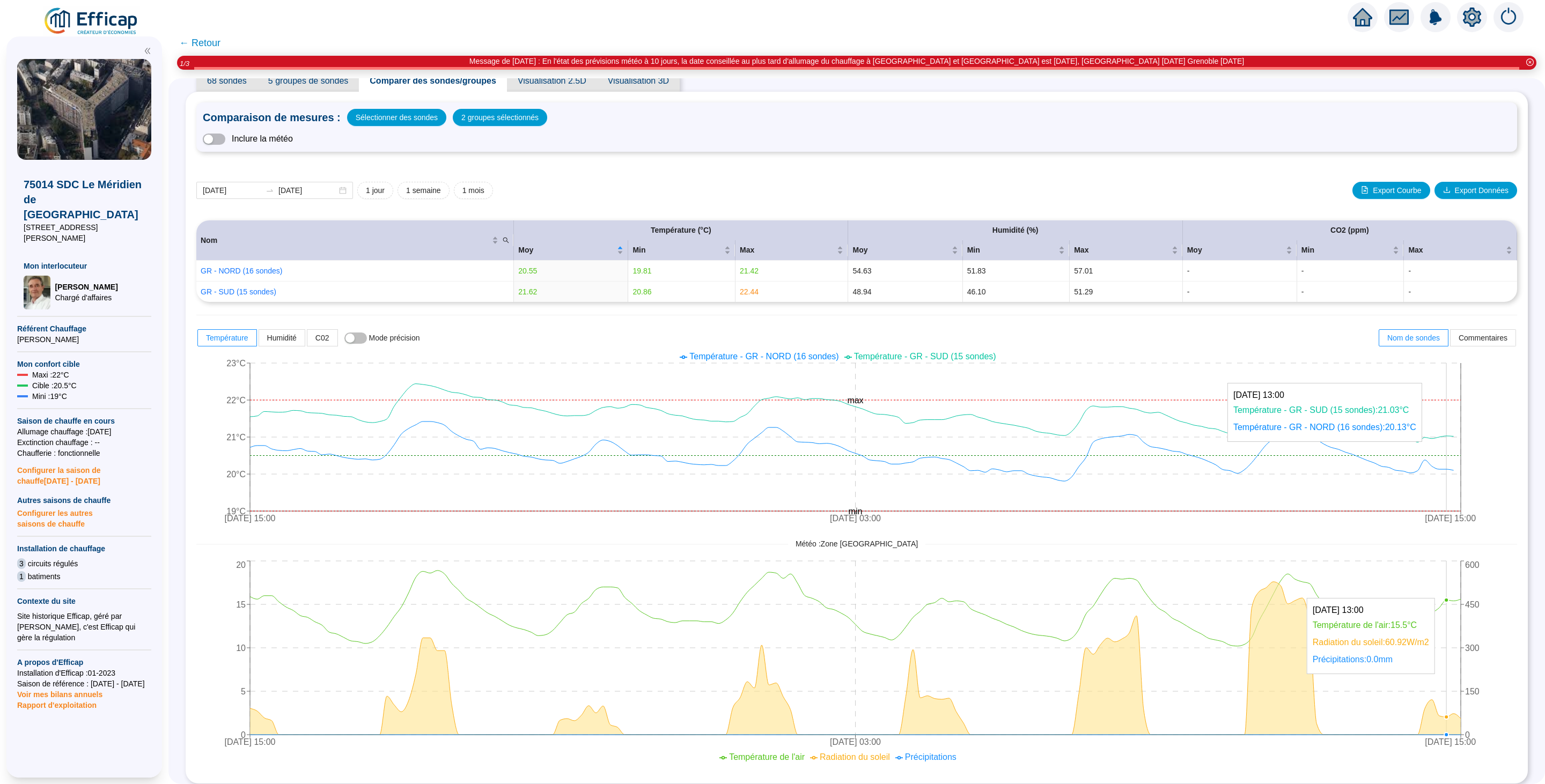
scroll to position [62, 0]
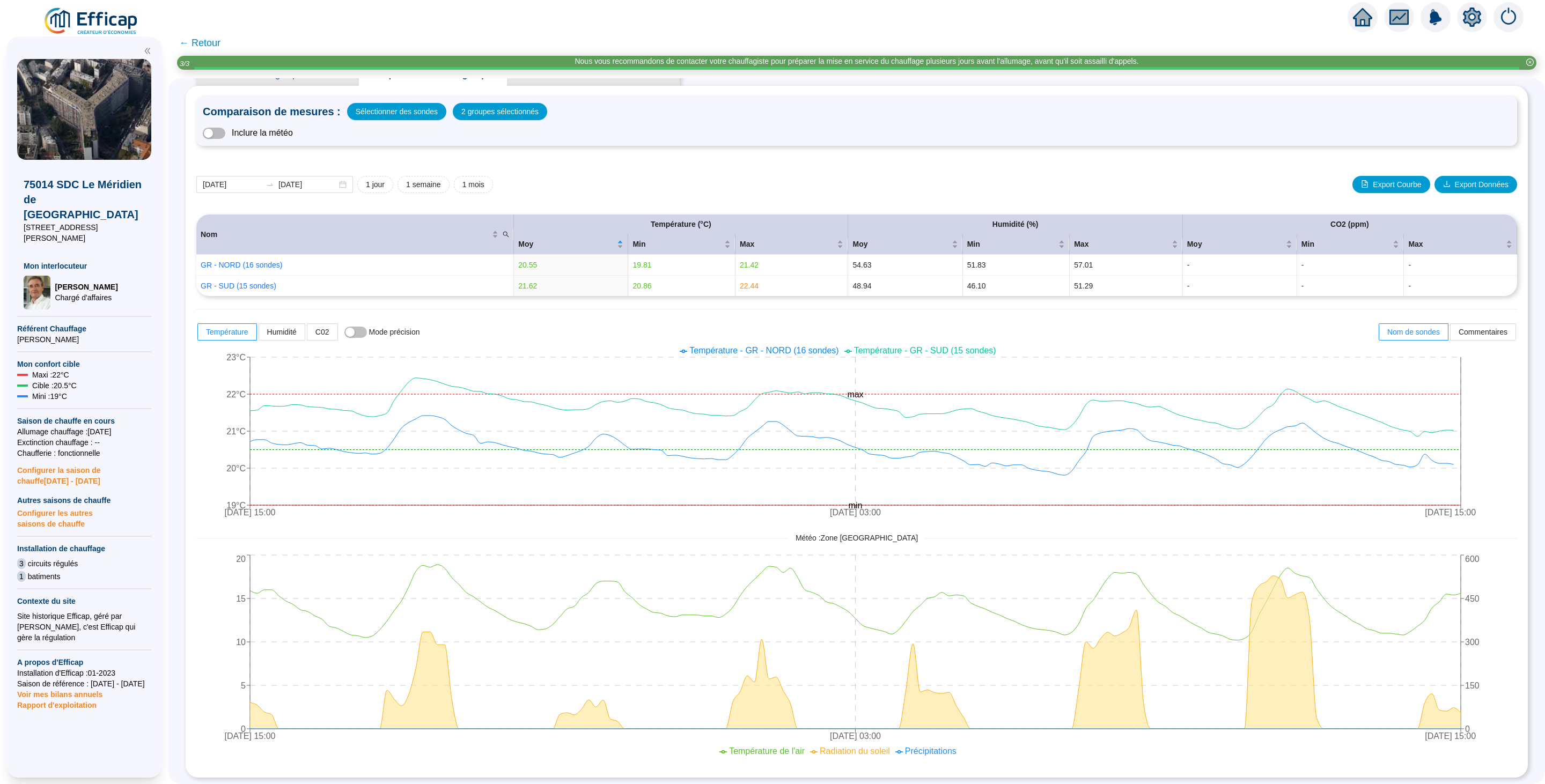
drag, startPoint x: 548, startPoint y: 0, endPoint x: 103, endPoint y: 73, distance: 450.9
click at [103, 73] on img at bounding box center [85, 109] width 134 height 101
click at [94, 23] on img at bounding box center [92, 22] width 97 height 30
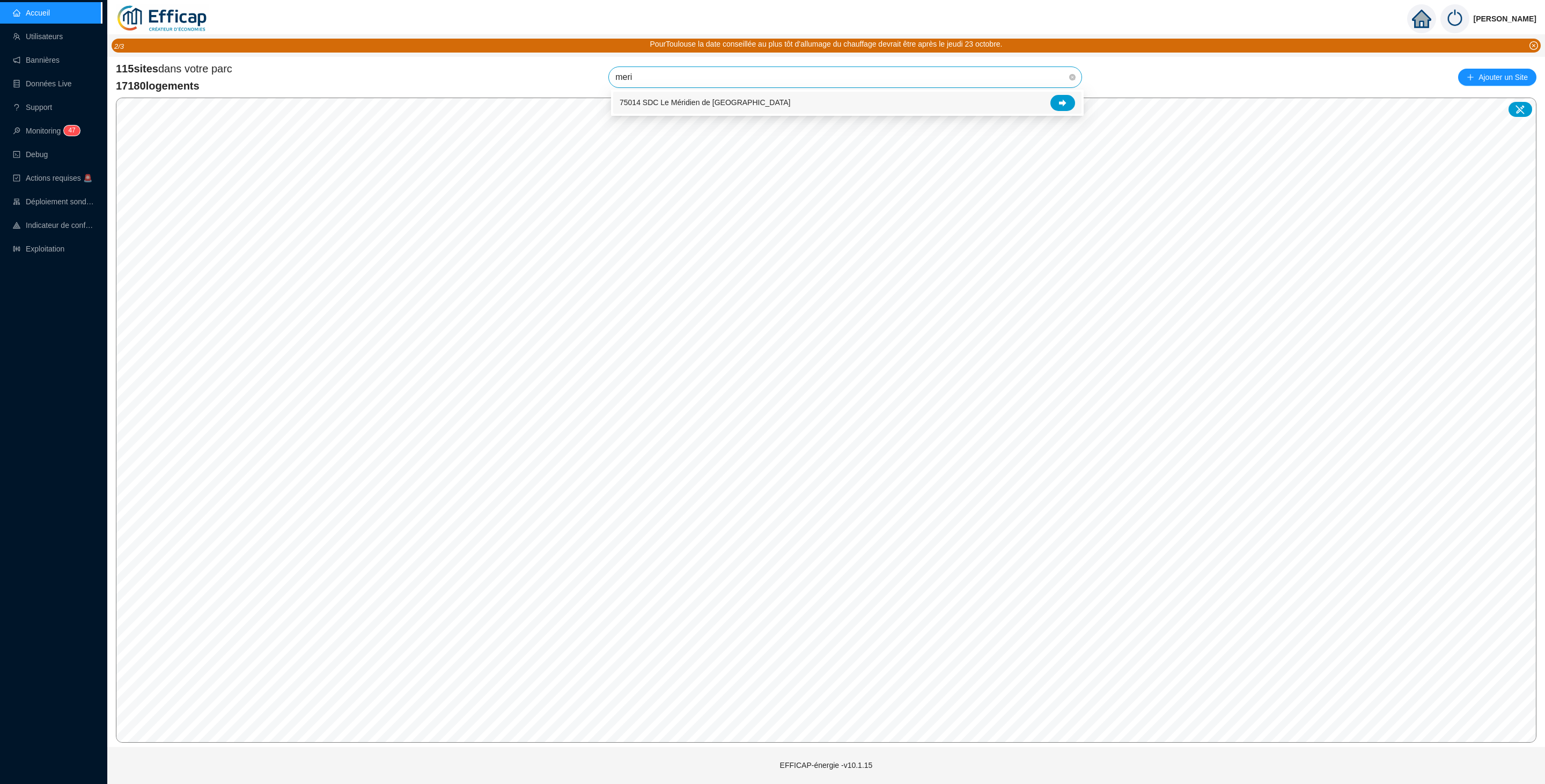
type input "merid"
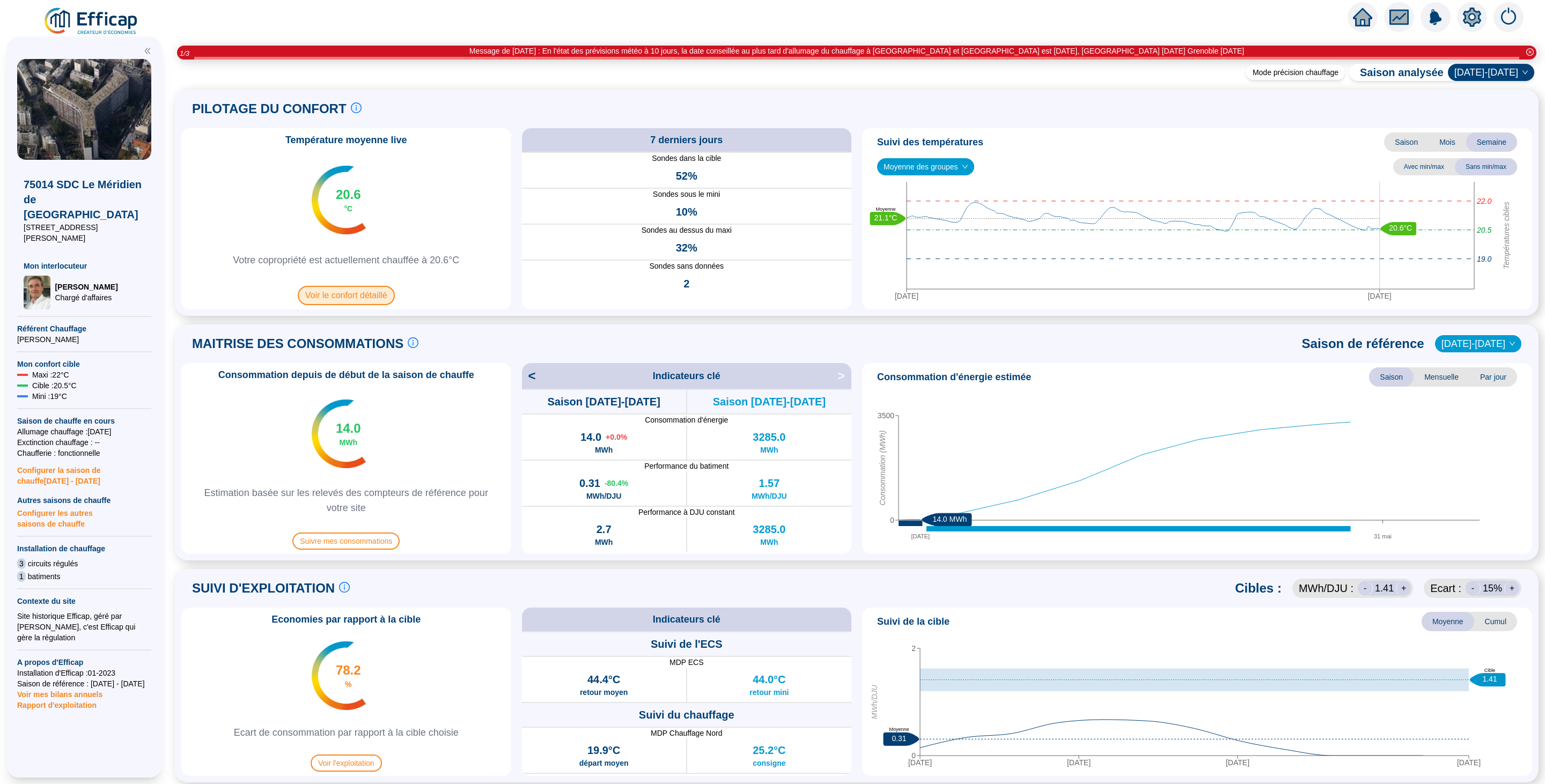
click at [348, 292] on span "Voir le confort détaillé" at bounding box center [346, 295] width 97 height 19
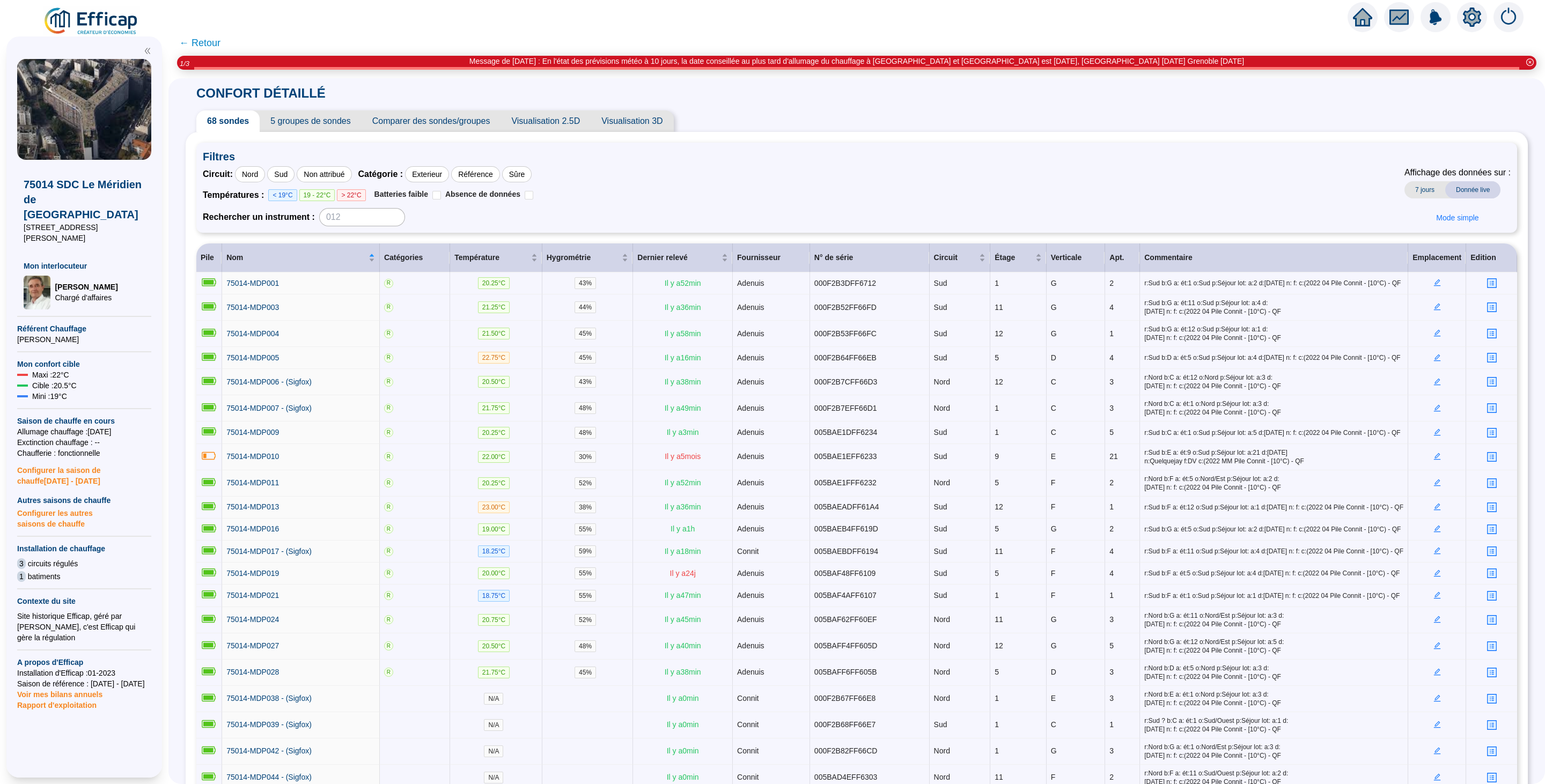
click at [211, 38] on span "← Retour" at bounding box center [200, 43] width 41 height 15
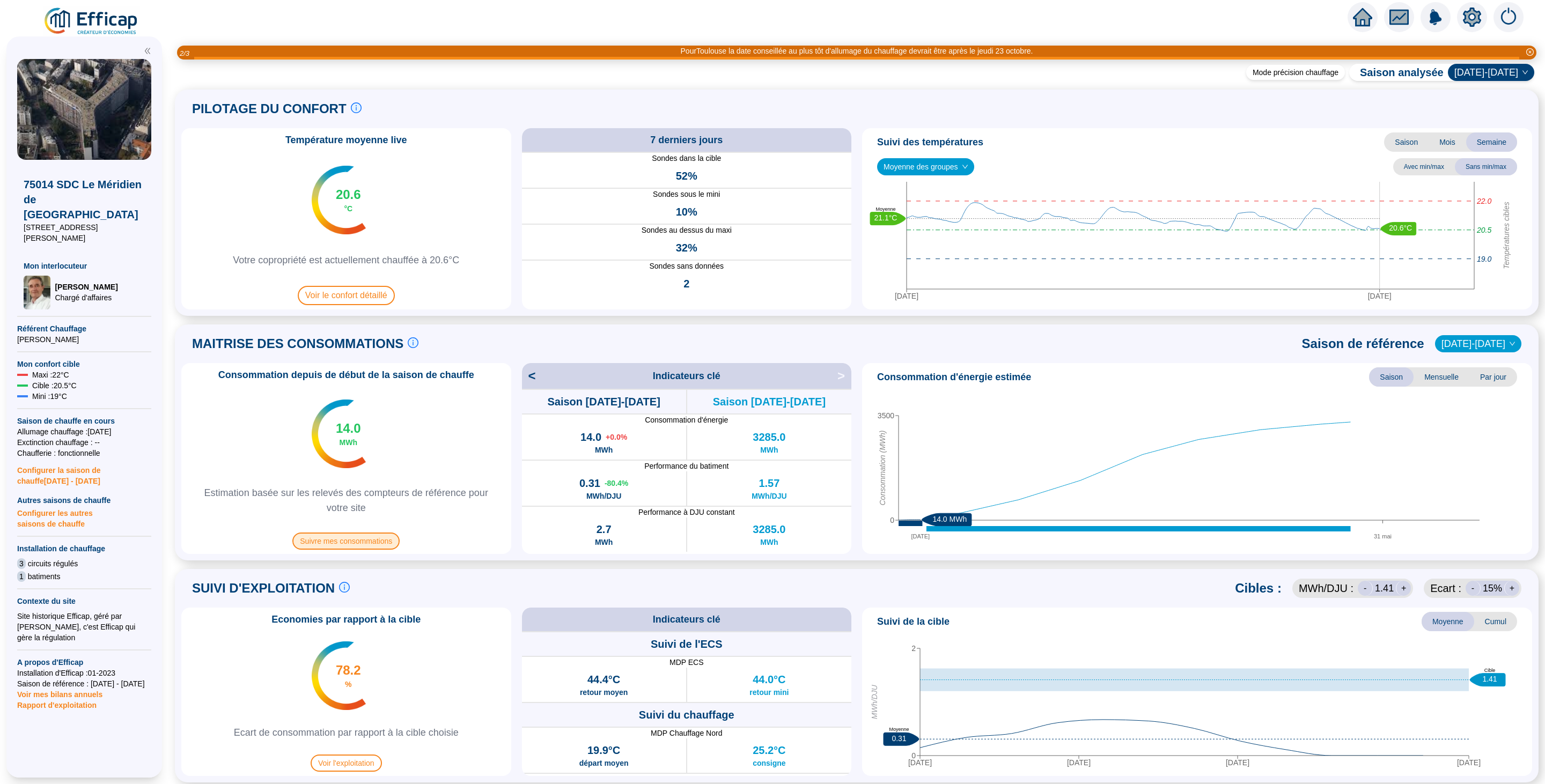
click at [345, 540] on span "Suivre mes consommations" at bounding box center [345, 541] width 107 height 17
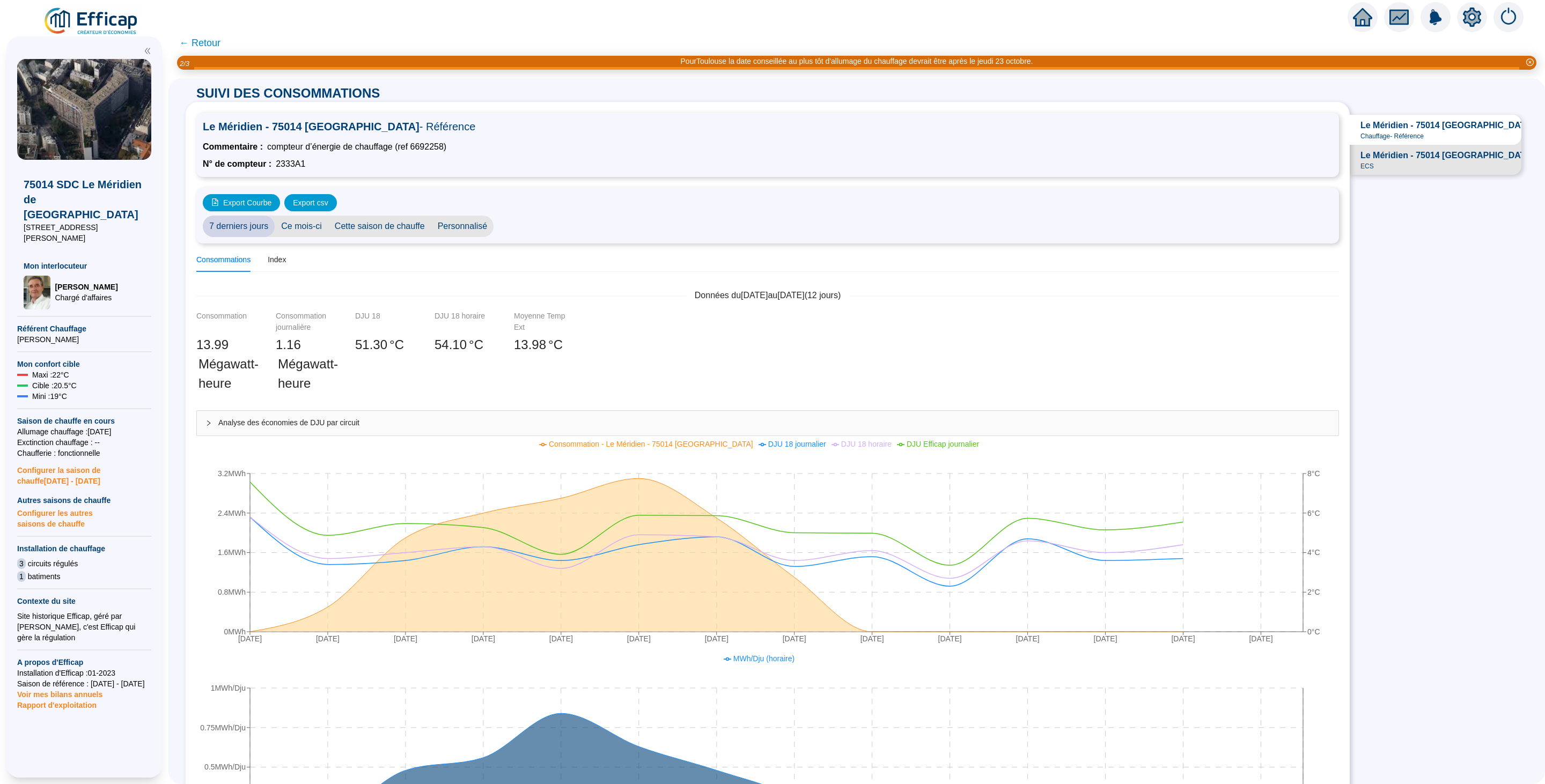
click at [374, 222] on span "Cette saison de chauffe" at bounding box center [380, 227] width 103 height 22
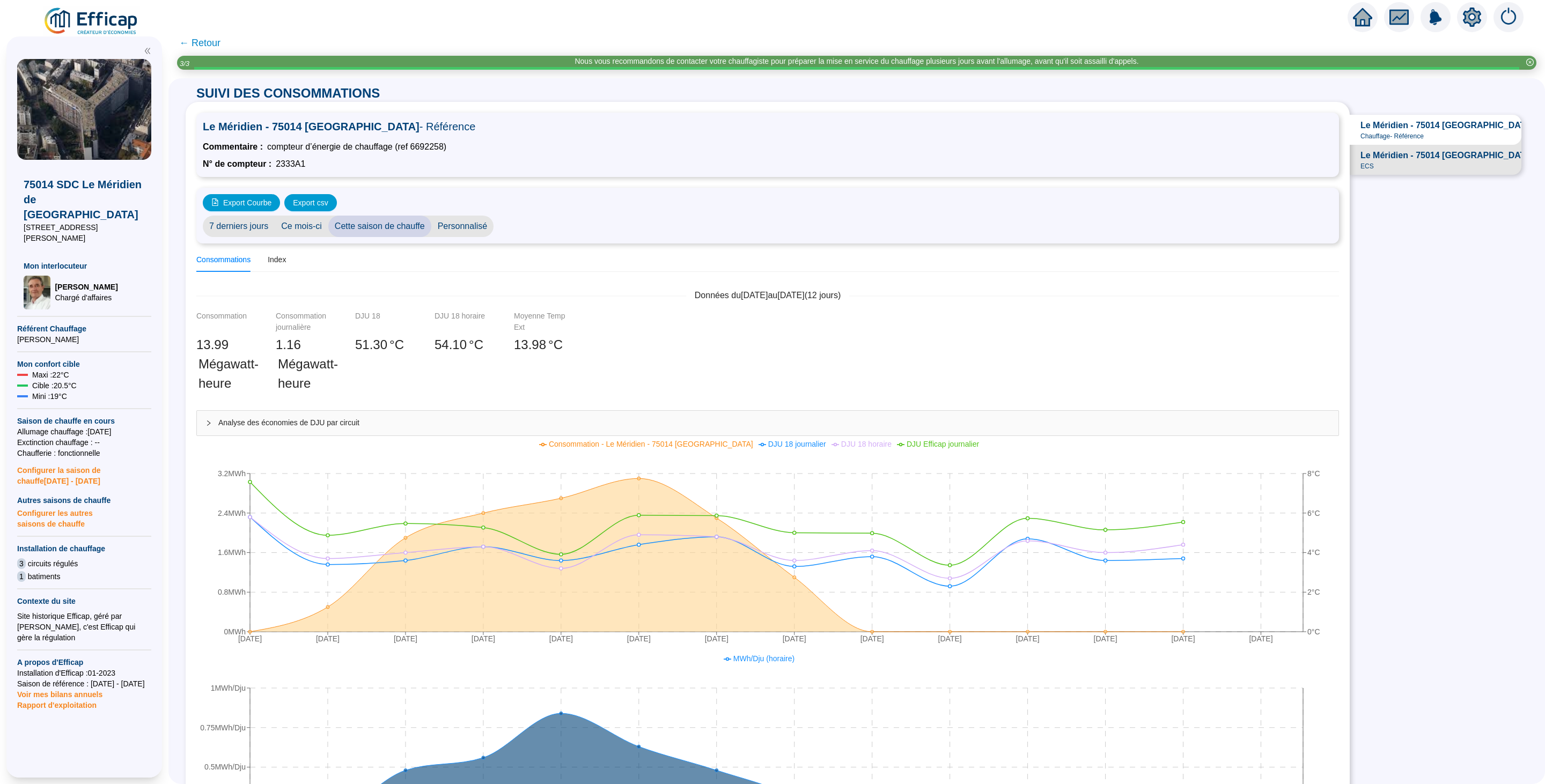
click at [330, 420] on span "Analyse des économies de DJU par circuit" at bounding box center [774, 423] width 1111 height 11
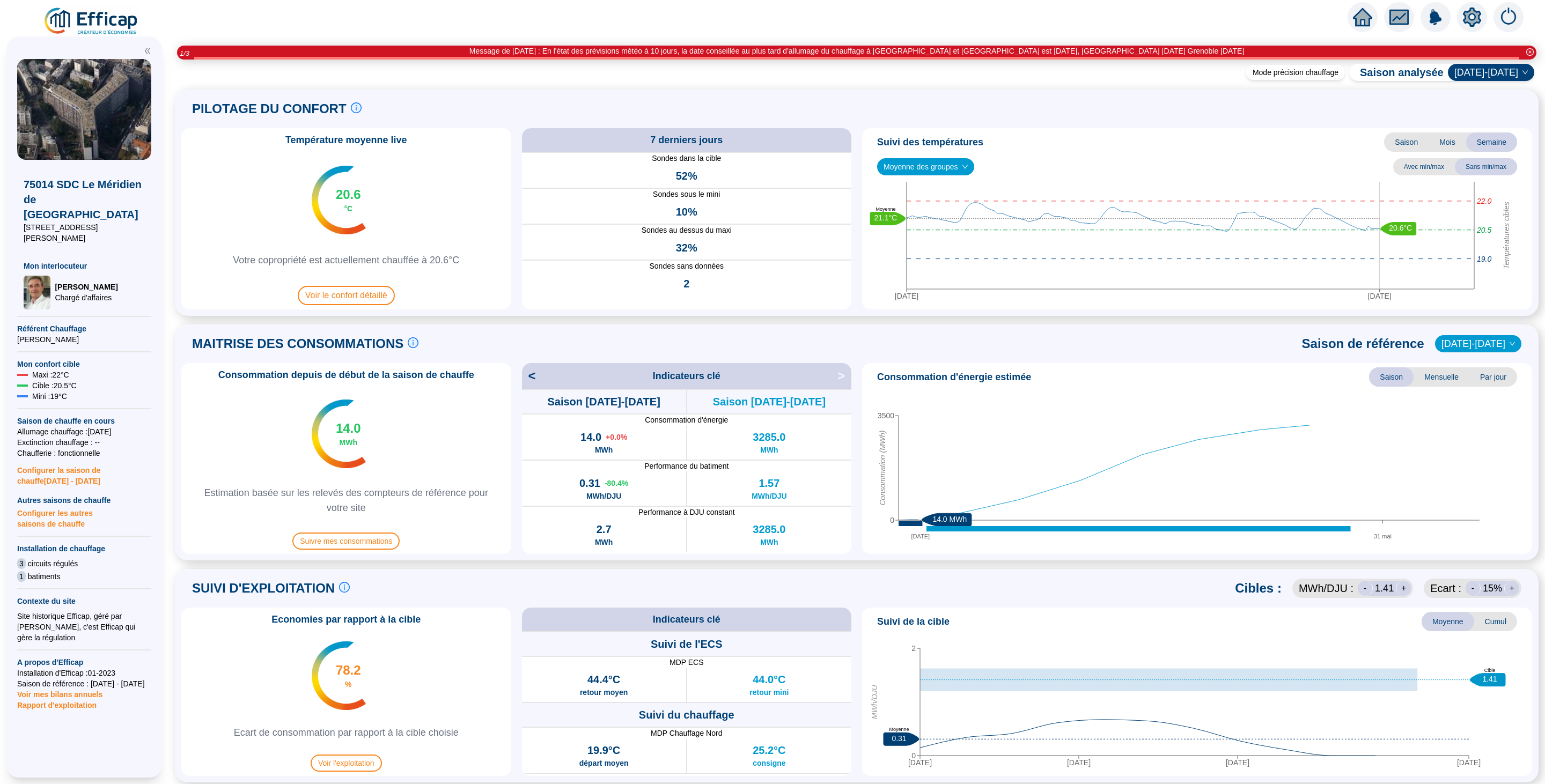
click at [119, 22] on img at bounding box center [92, 22] width 97 height 30
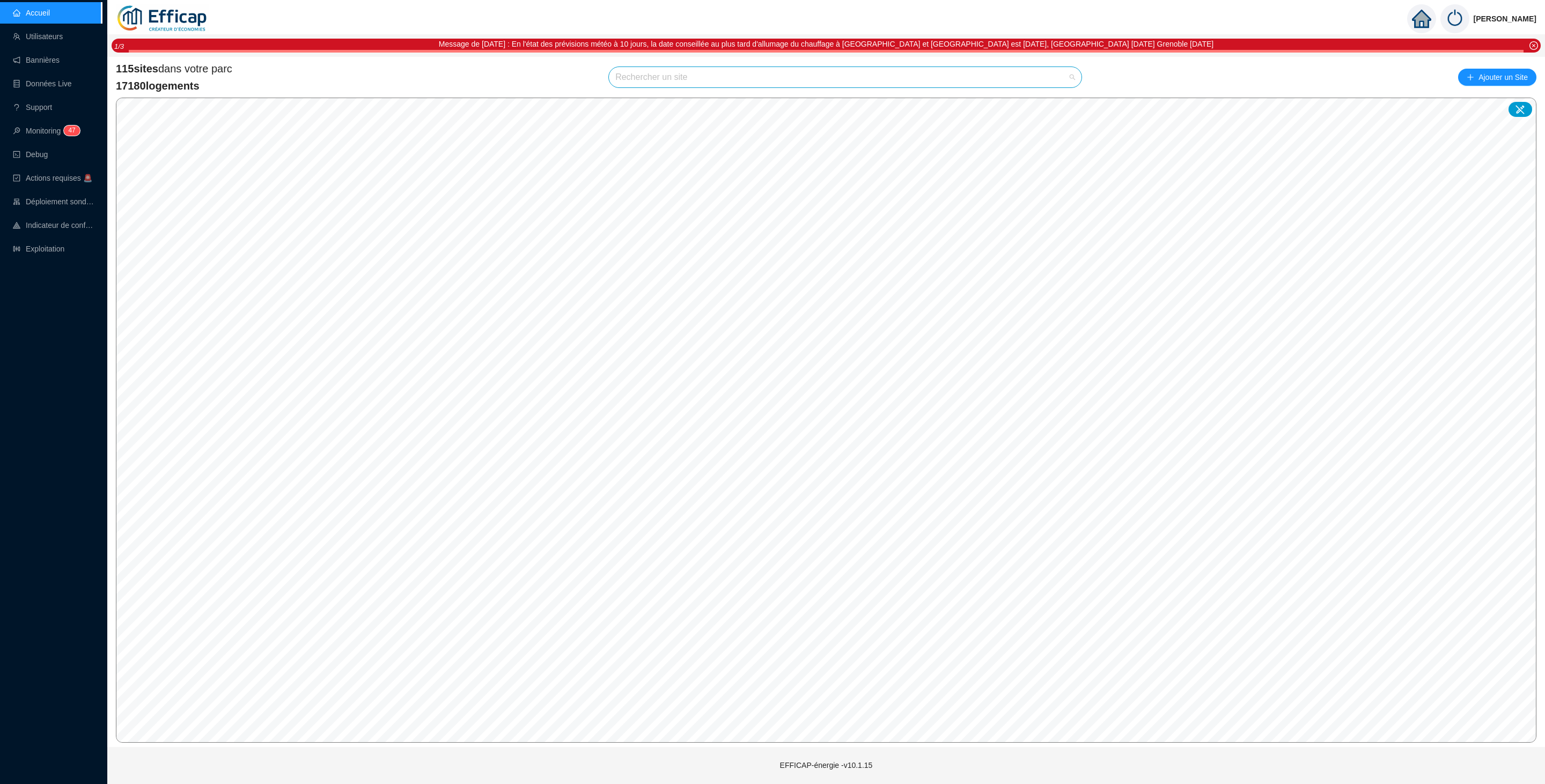
click at [672, 80] on input "search" at bounding box center [840, 77] width 450 height 20
type input "la fontaine"
click at [988, 68] on span "92160 SDC [GEOGRAPHIC_DATA]" at bounding box center [845, 77] width 460 height 20
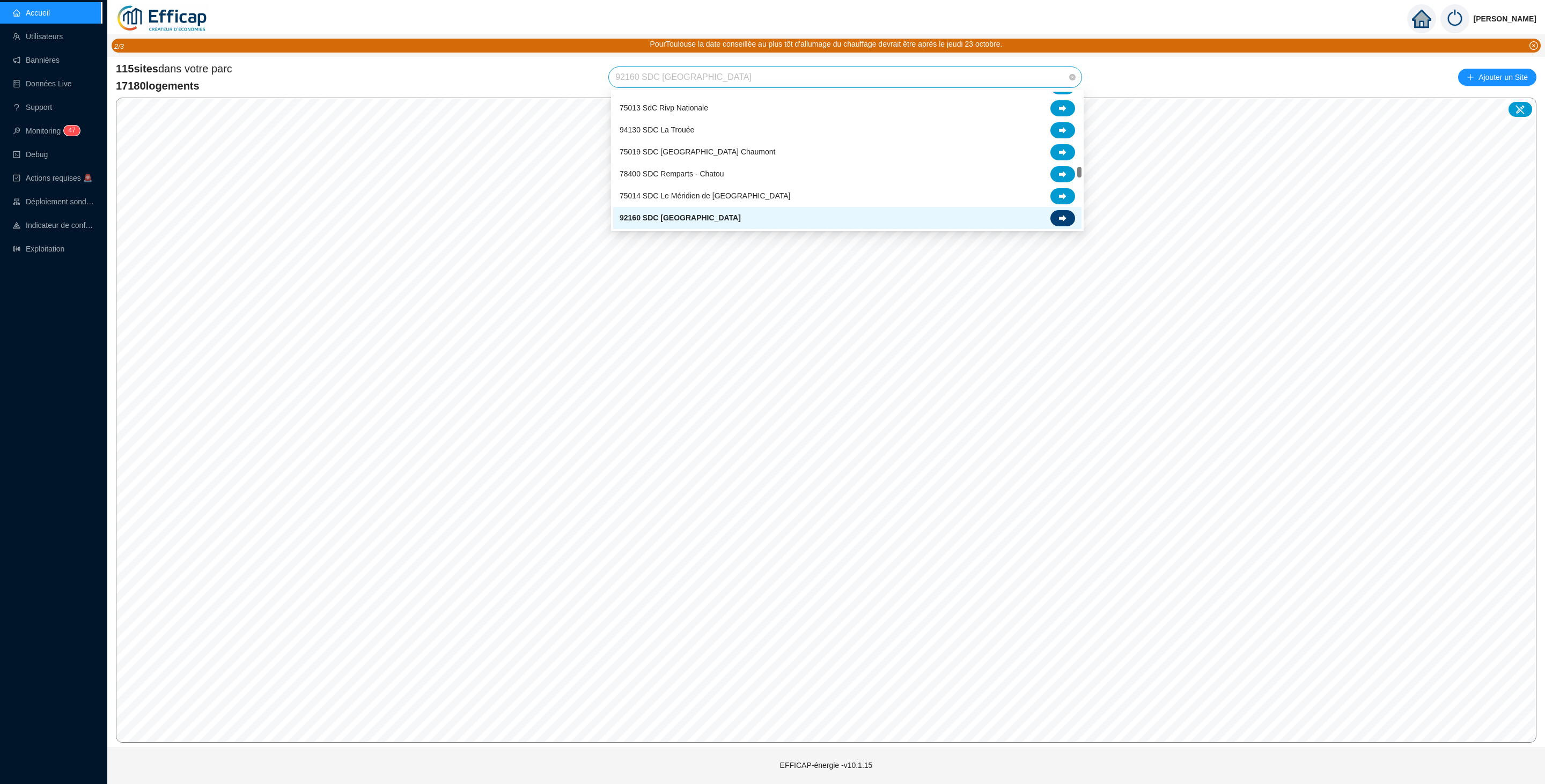
click at [1061, 215] on icon at bounding box center [1063, 218] width 8 height 8
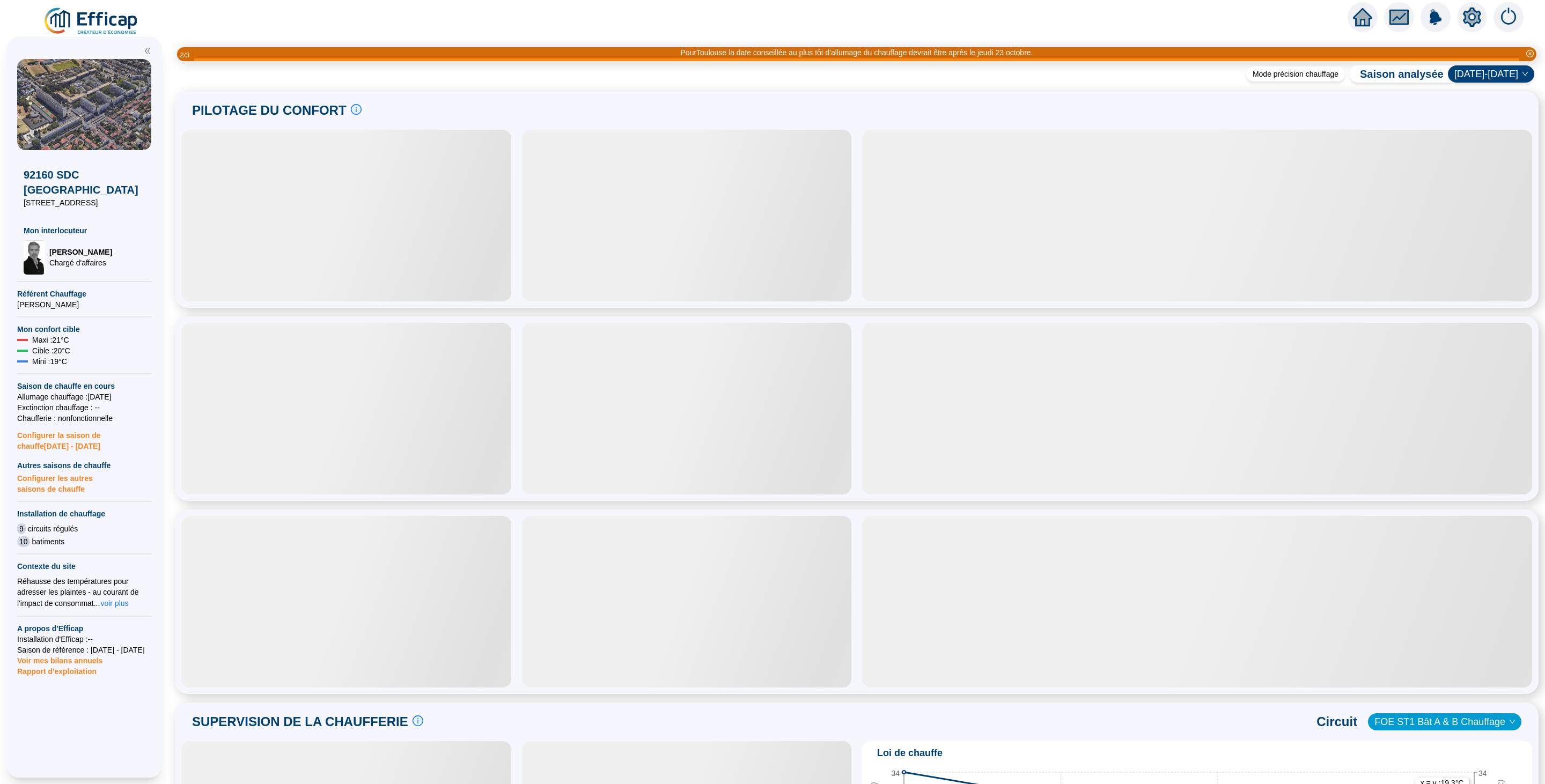
click at [80, 11] on img at bounding box center [92, 22] width 97 height 30
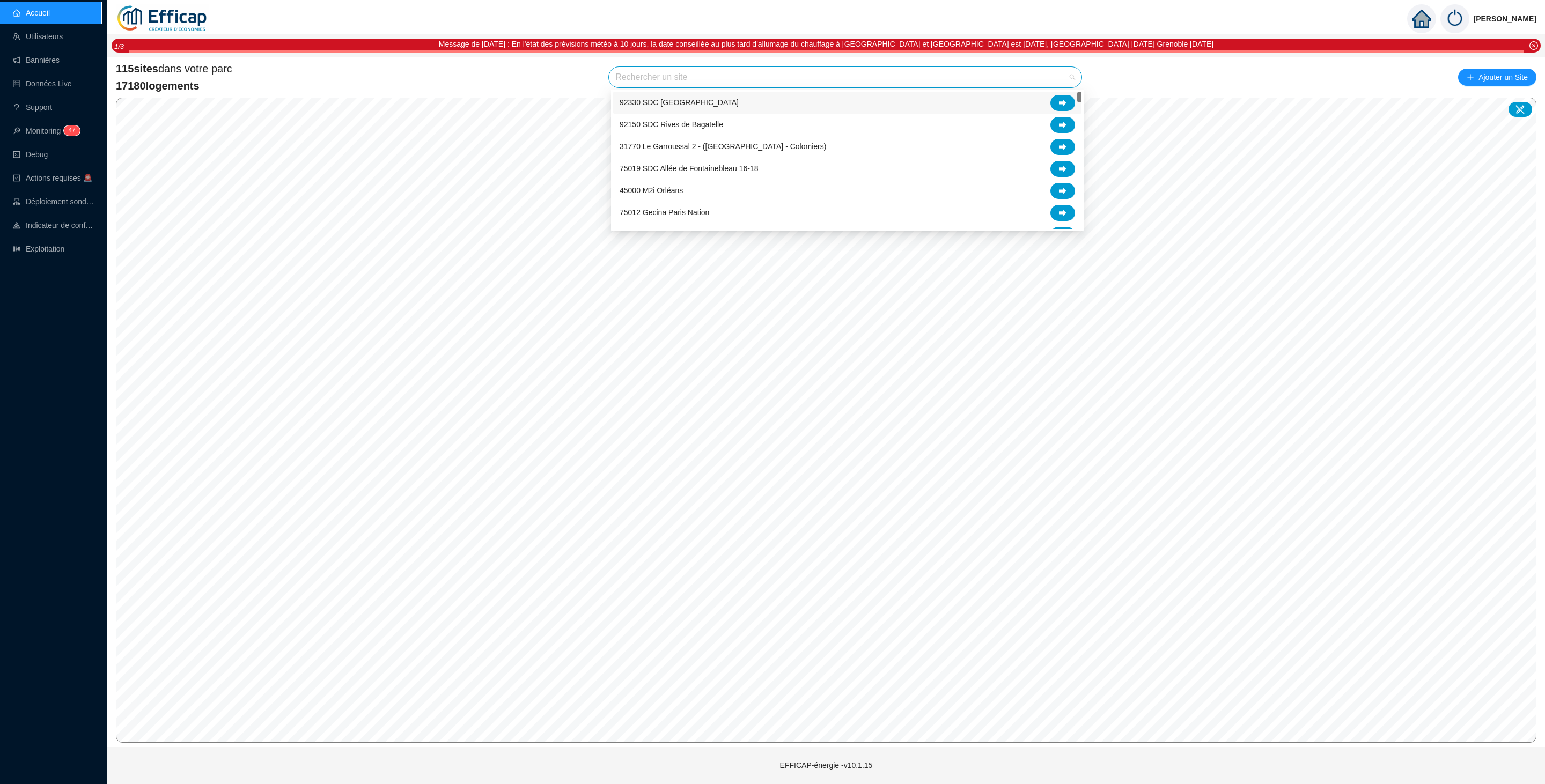
click at [942, 79] on input "search" at bounding box center [840, 77] width 450 height 20
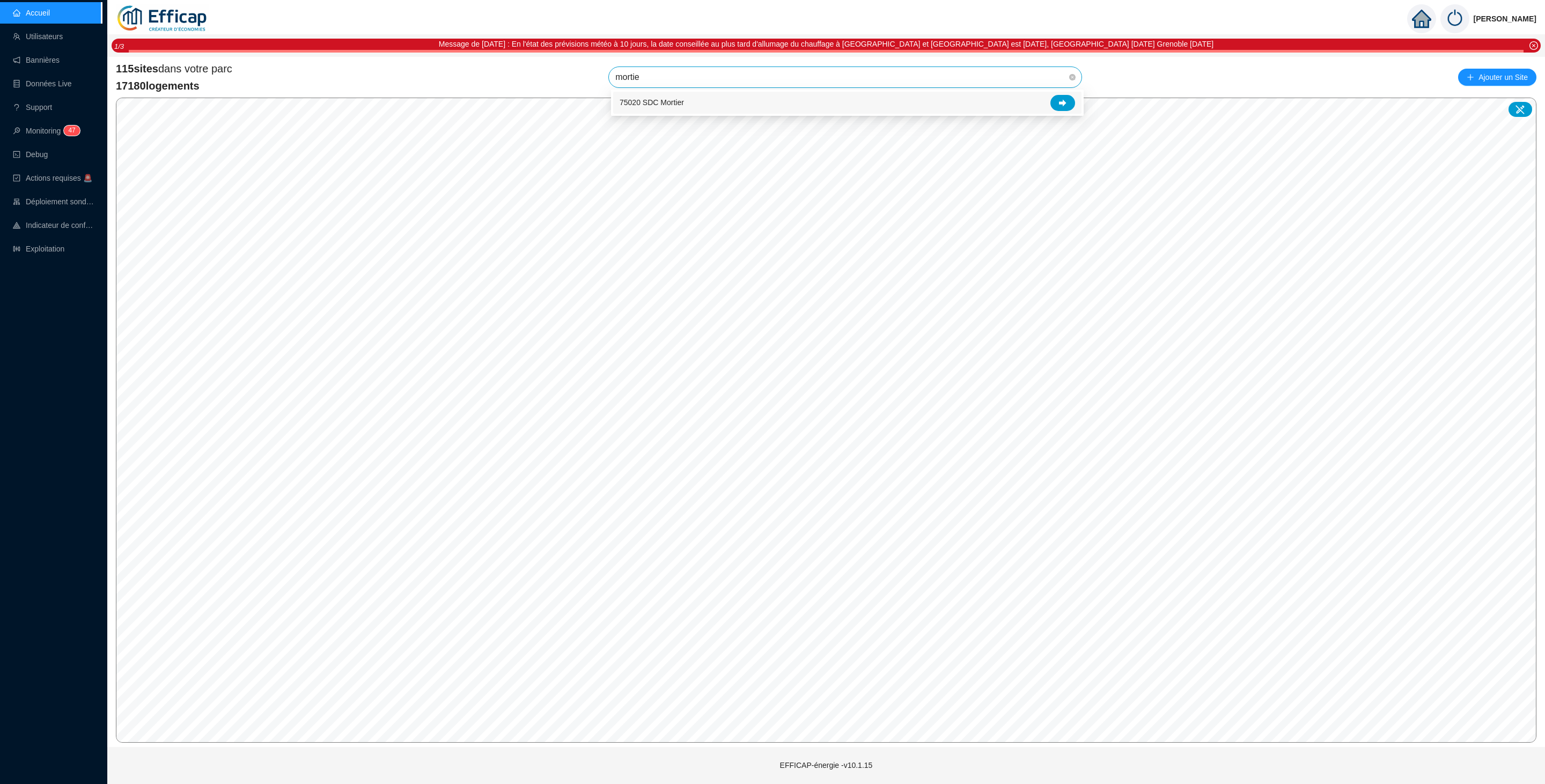
type input "mortier"
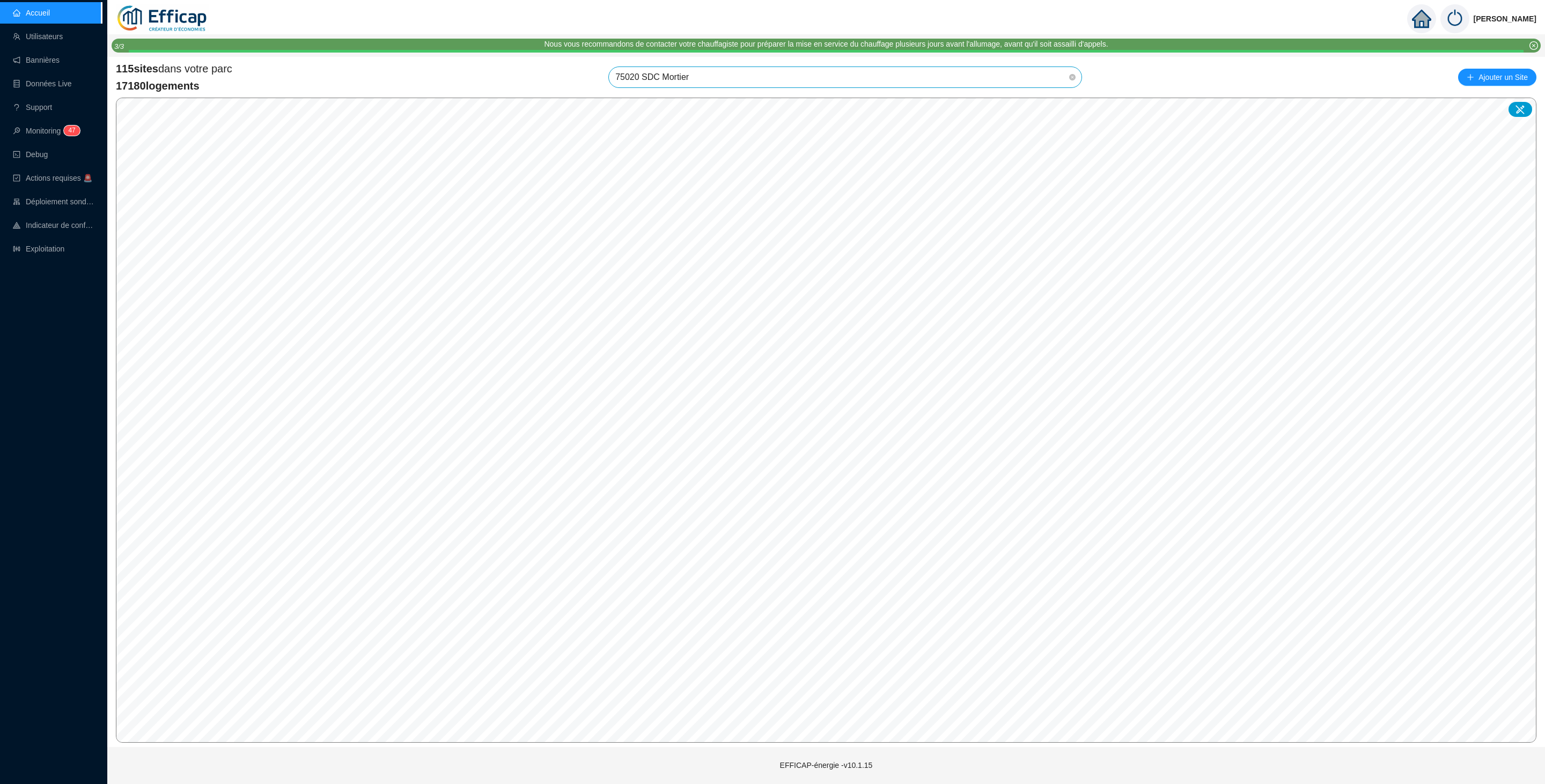
click at [737, 68] on span "75020 SDC Mortier" at bounding box center [845, 77] width 460 height 20
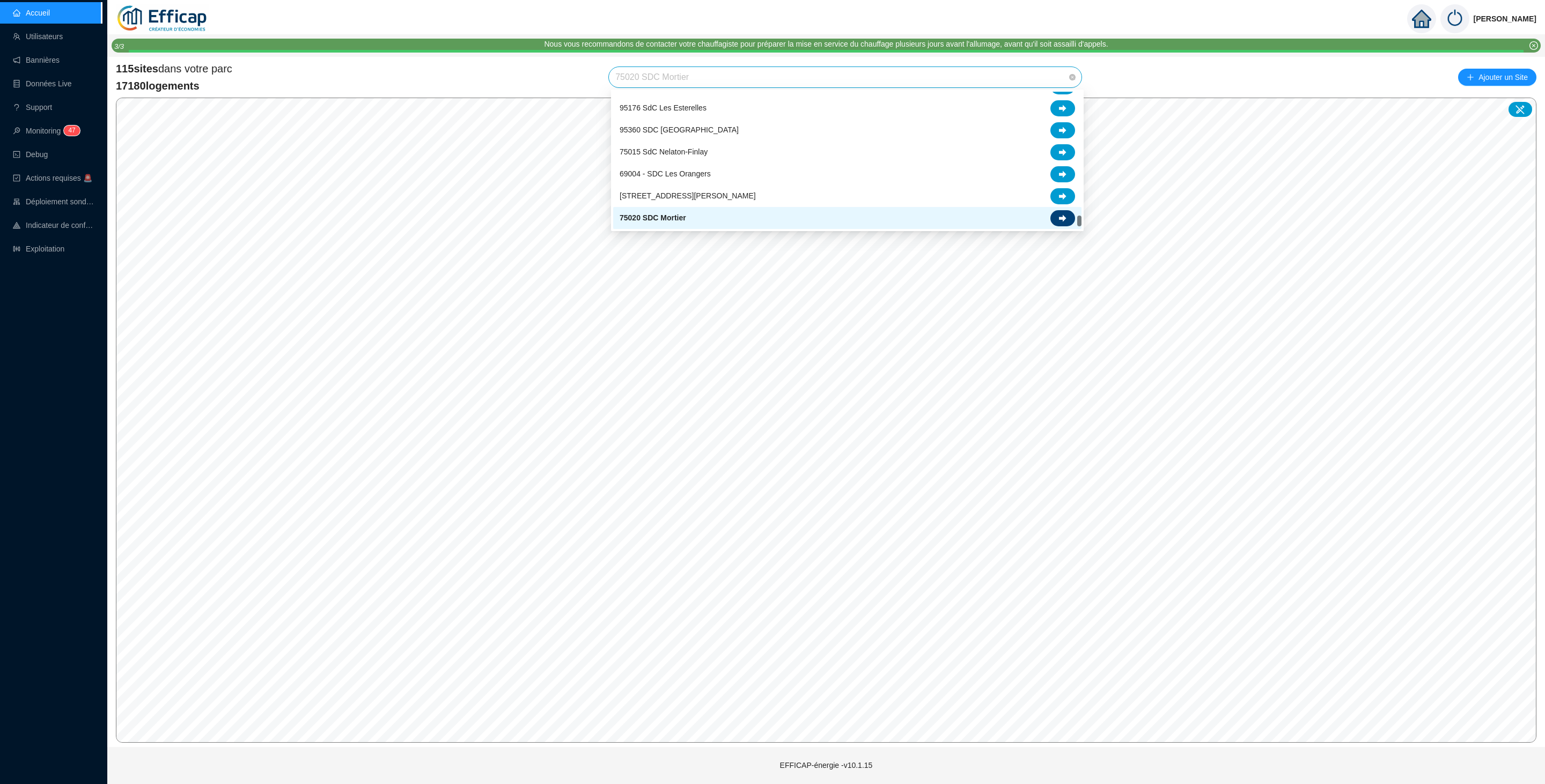
click at [1054, 218] on div at bounding box center [1062, 218] width 25 height 16
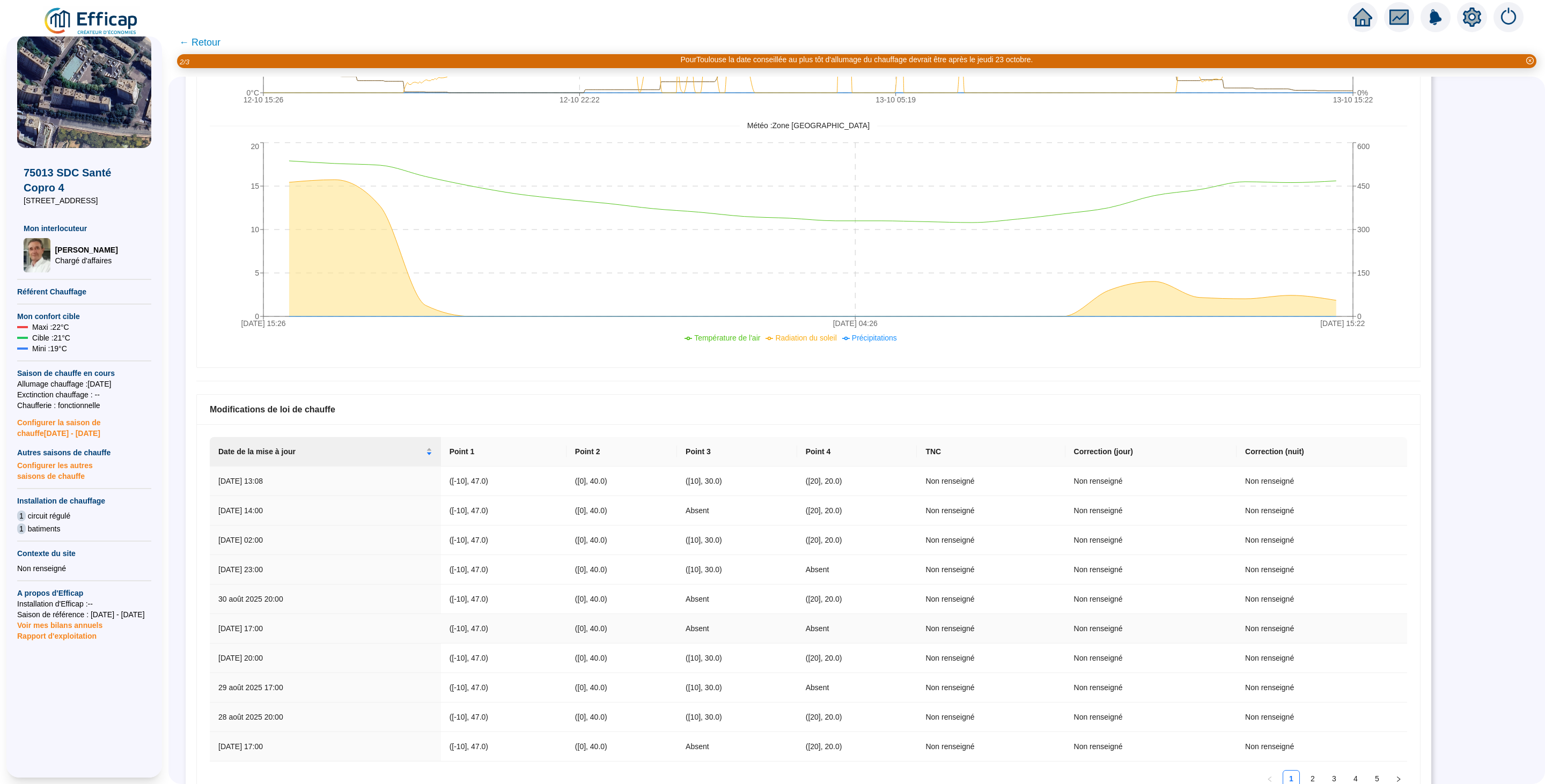
scroll to position [383, 0]
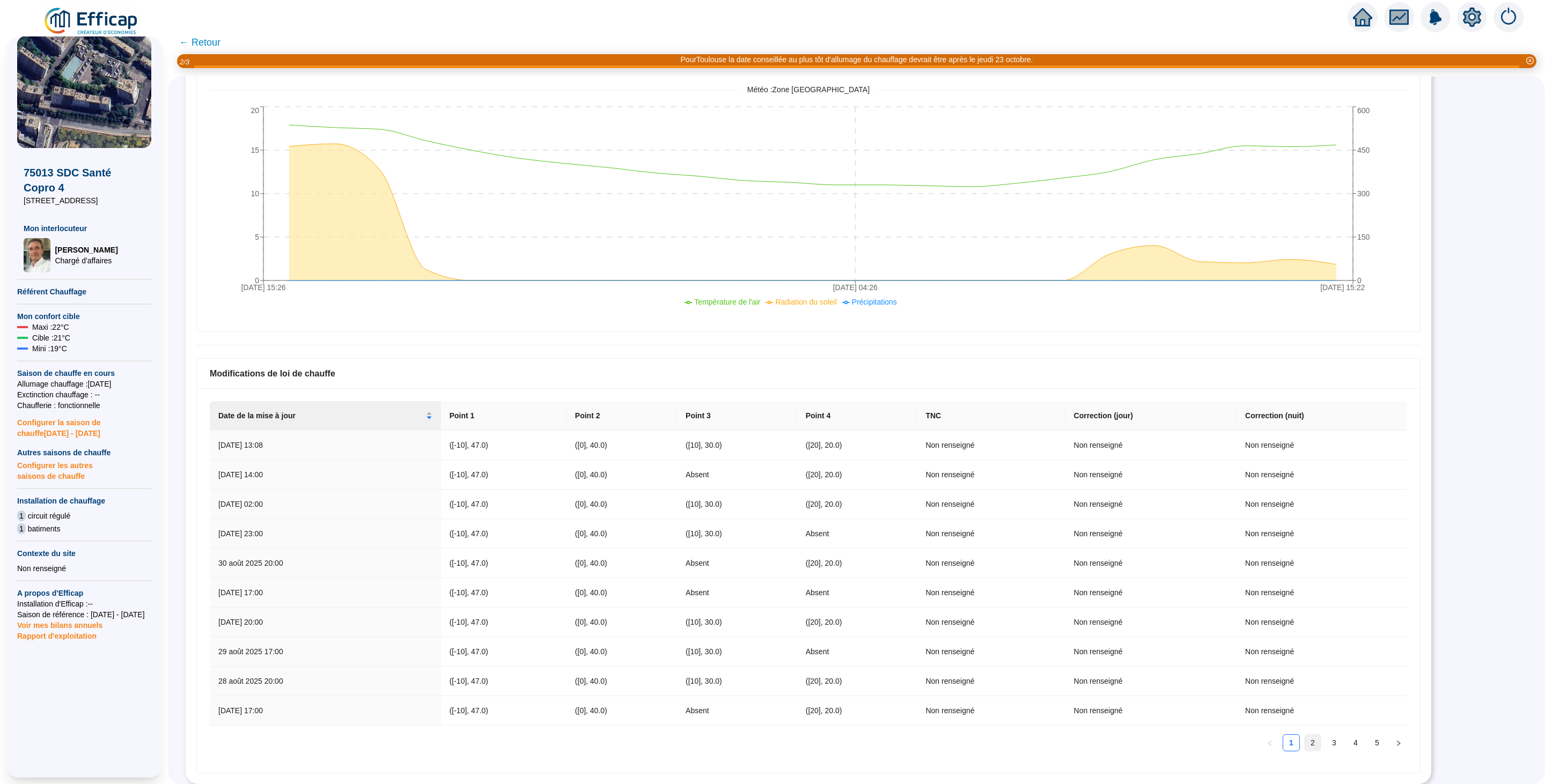
click at [1304, 739] on link "2" at bounding box center [1312, 742] width 16 height 16
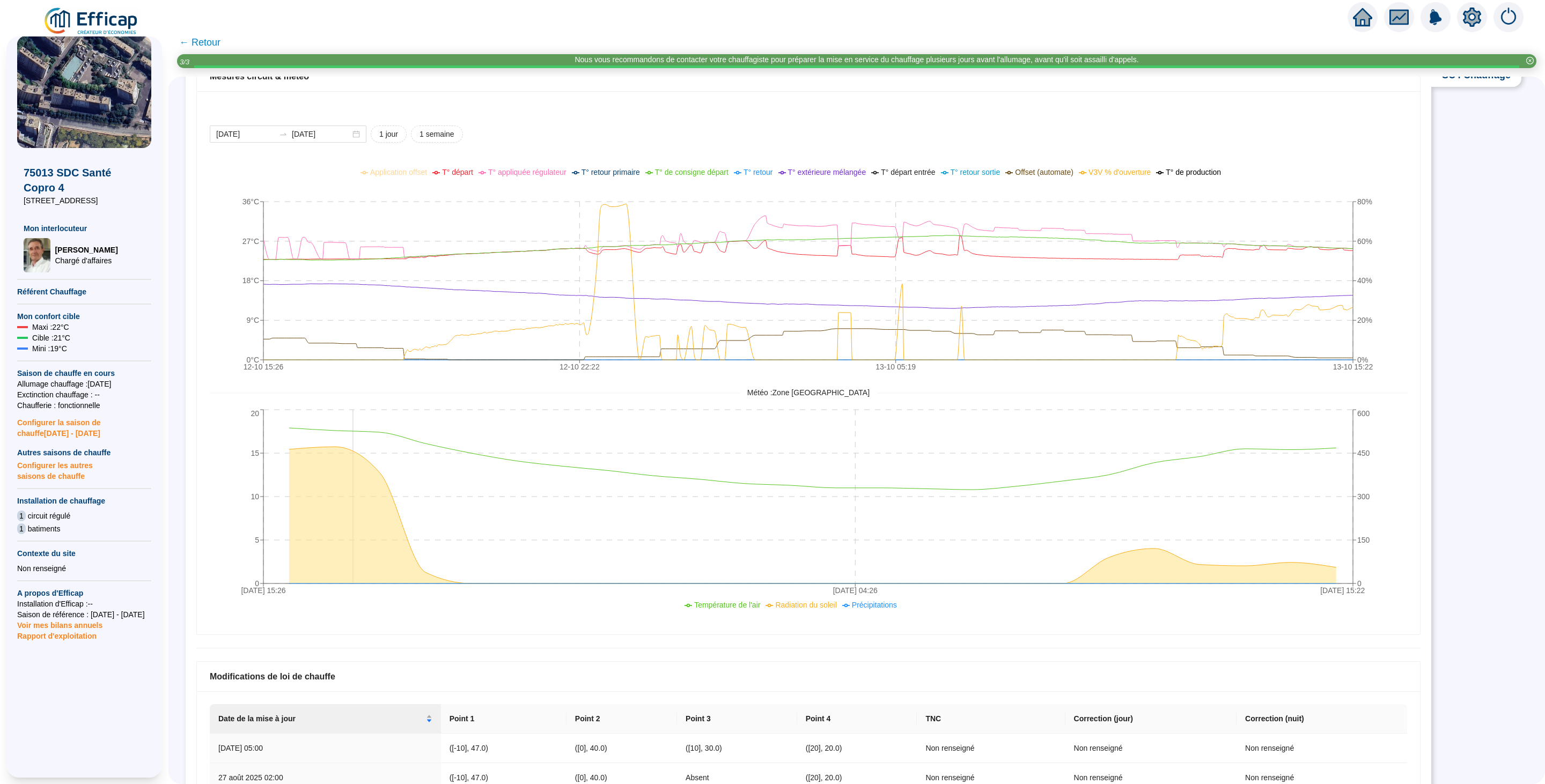
scroll to position [0, 0]
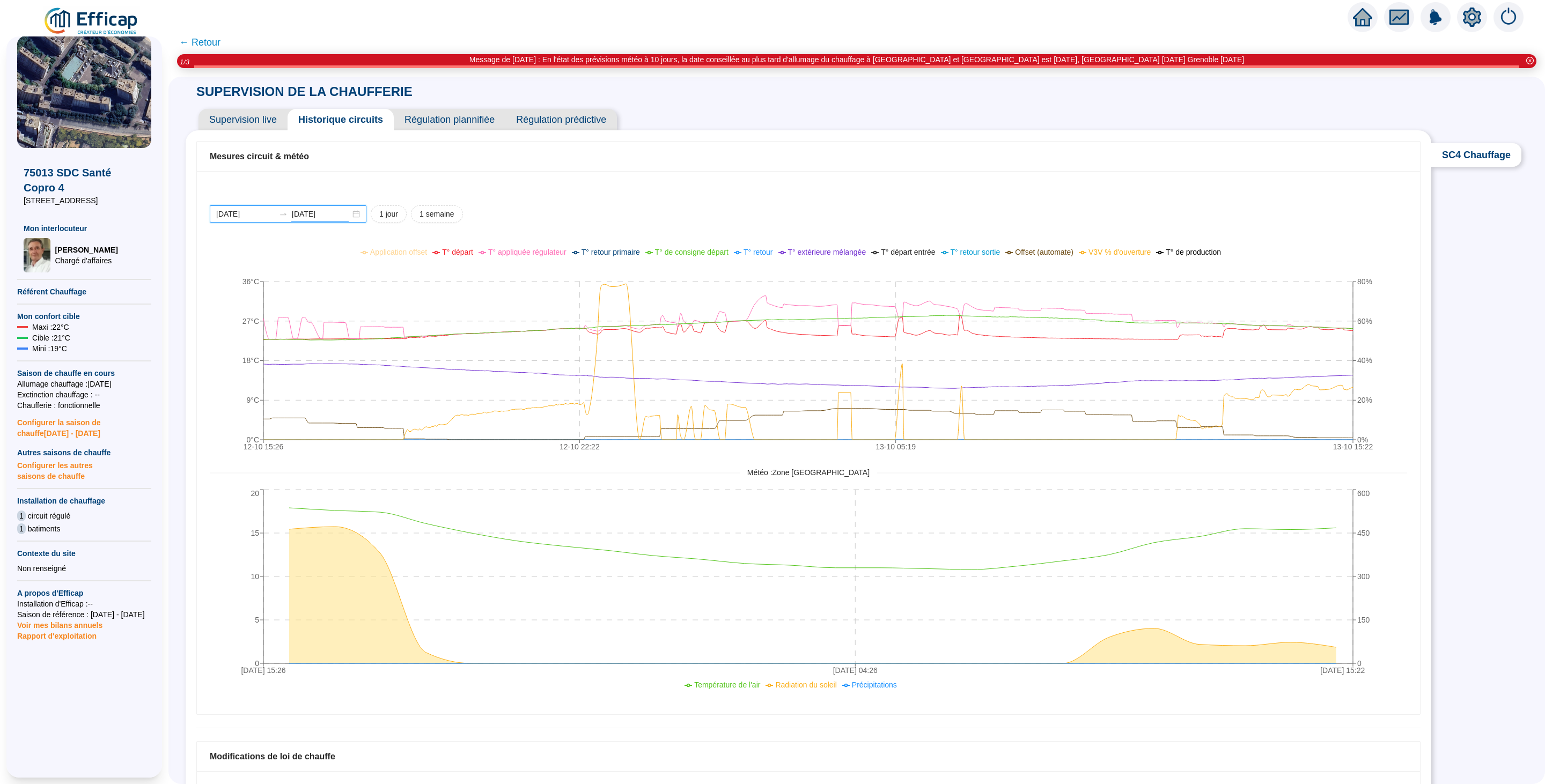
click at [323, 215] on input "[DATE]" at bounding box center [321, 214] width 58 height 11
click at [243, 243] on button "Mois précédent (PageUp)" at bounding box center [248, 242] width 12 height 22
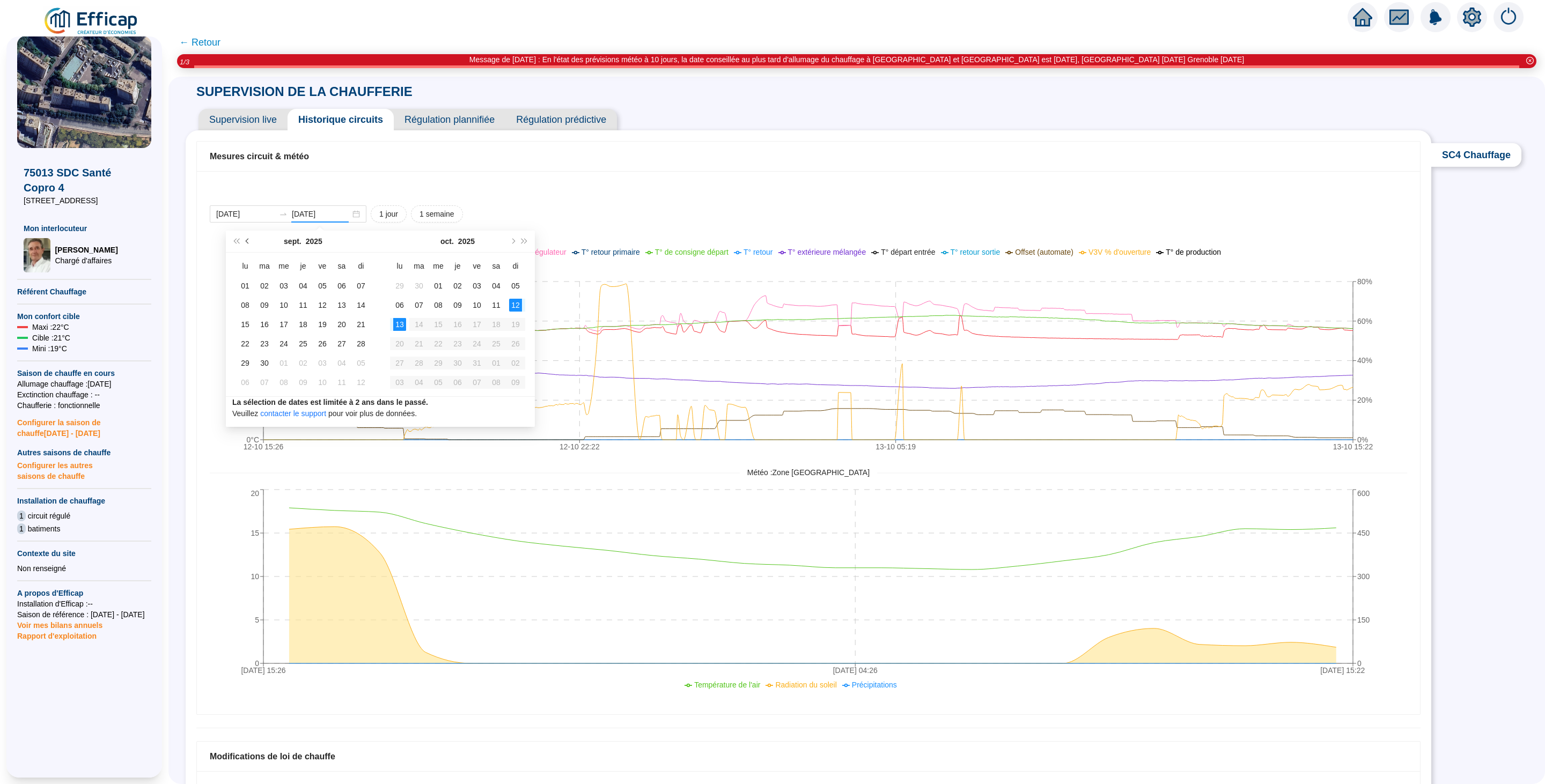
click at [243, 243] on button "Mois précédent (PageUp)" at bounding box center [248, 242] width 12 height 22
type input "2025-05-26"
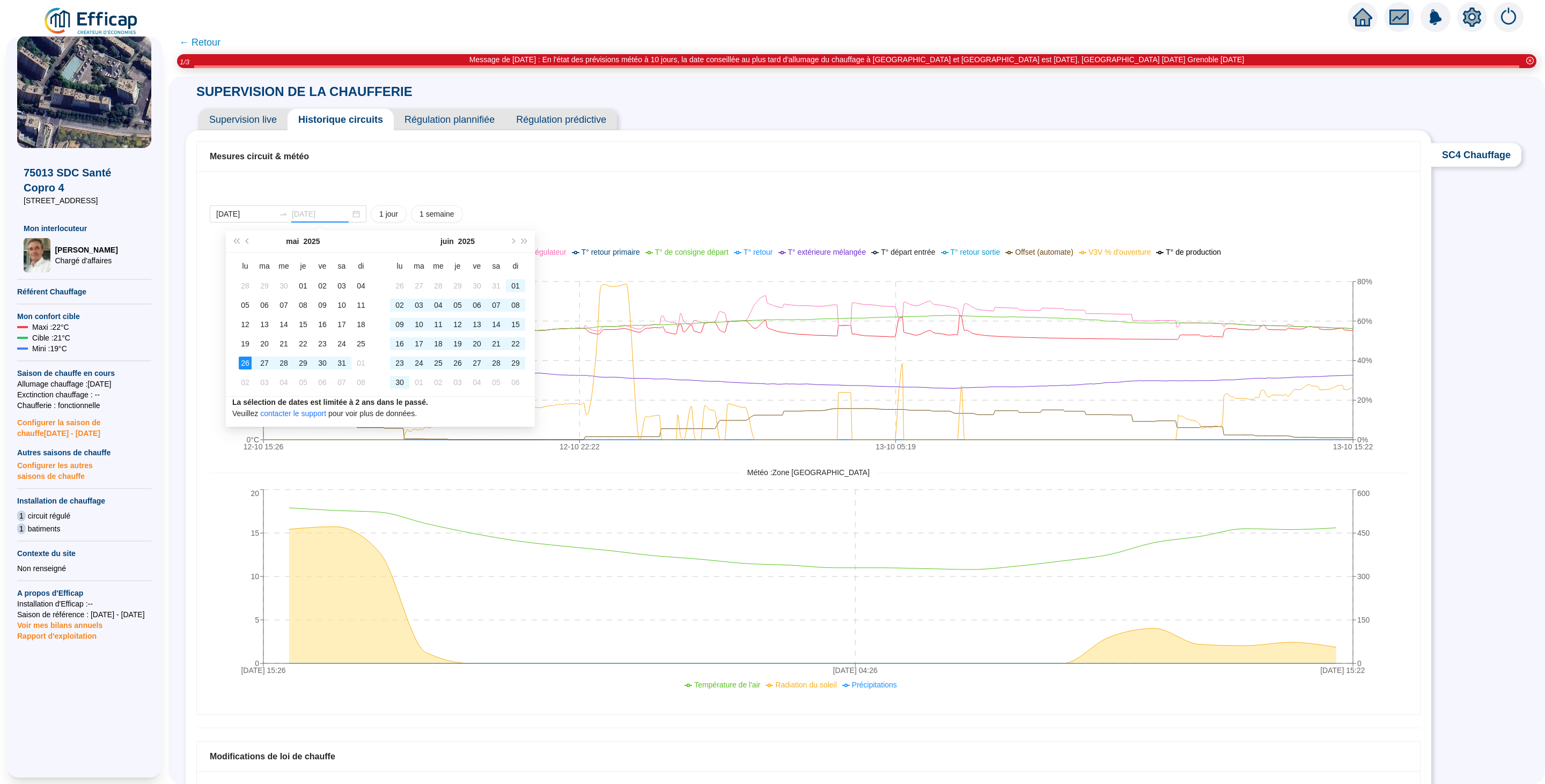
click at [246, 363] on div "26" at bounding box center [245, 363] width 13 height 13
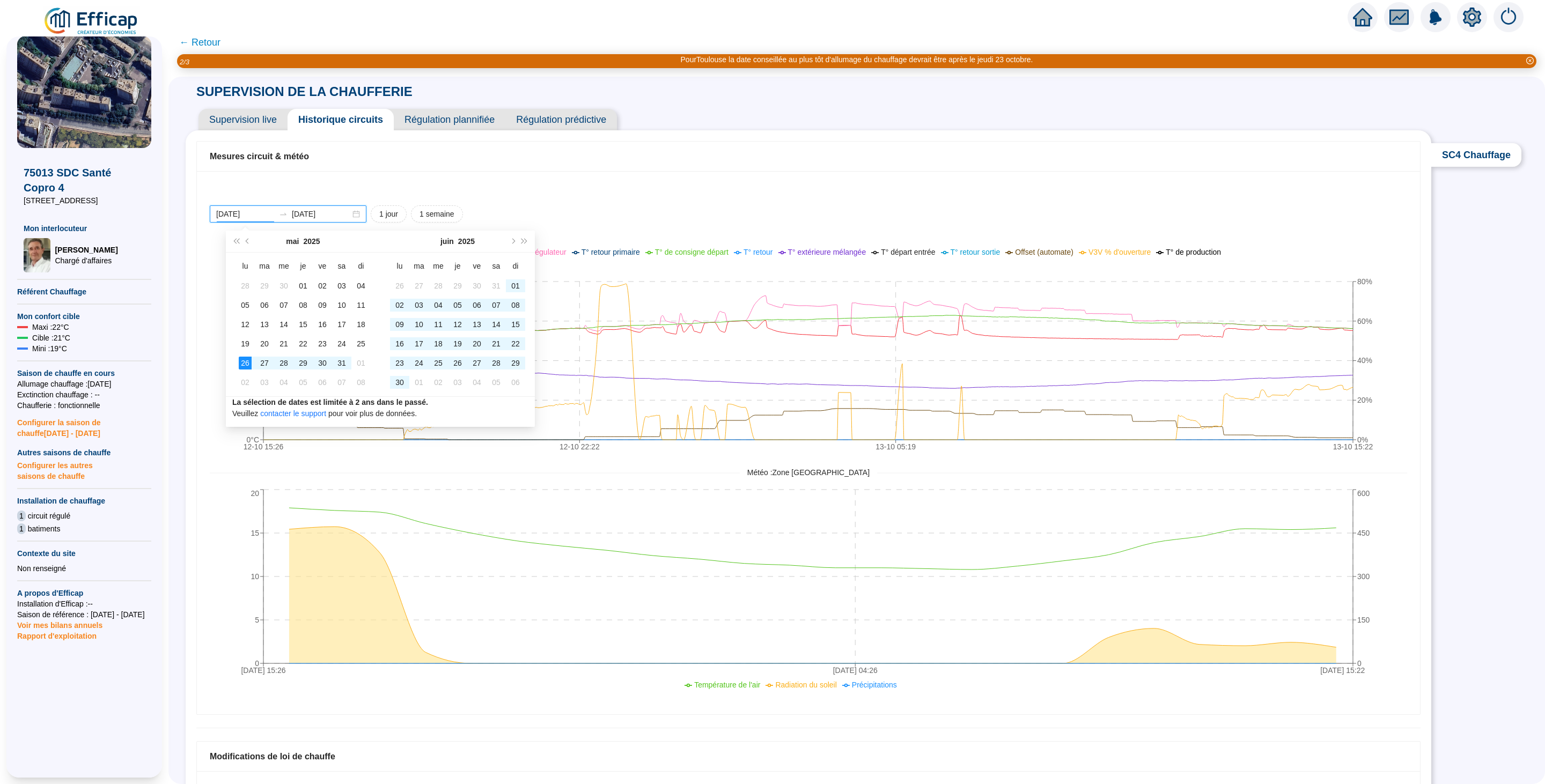
type input "2025-05-26"
type input "2025-10-12"
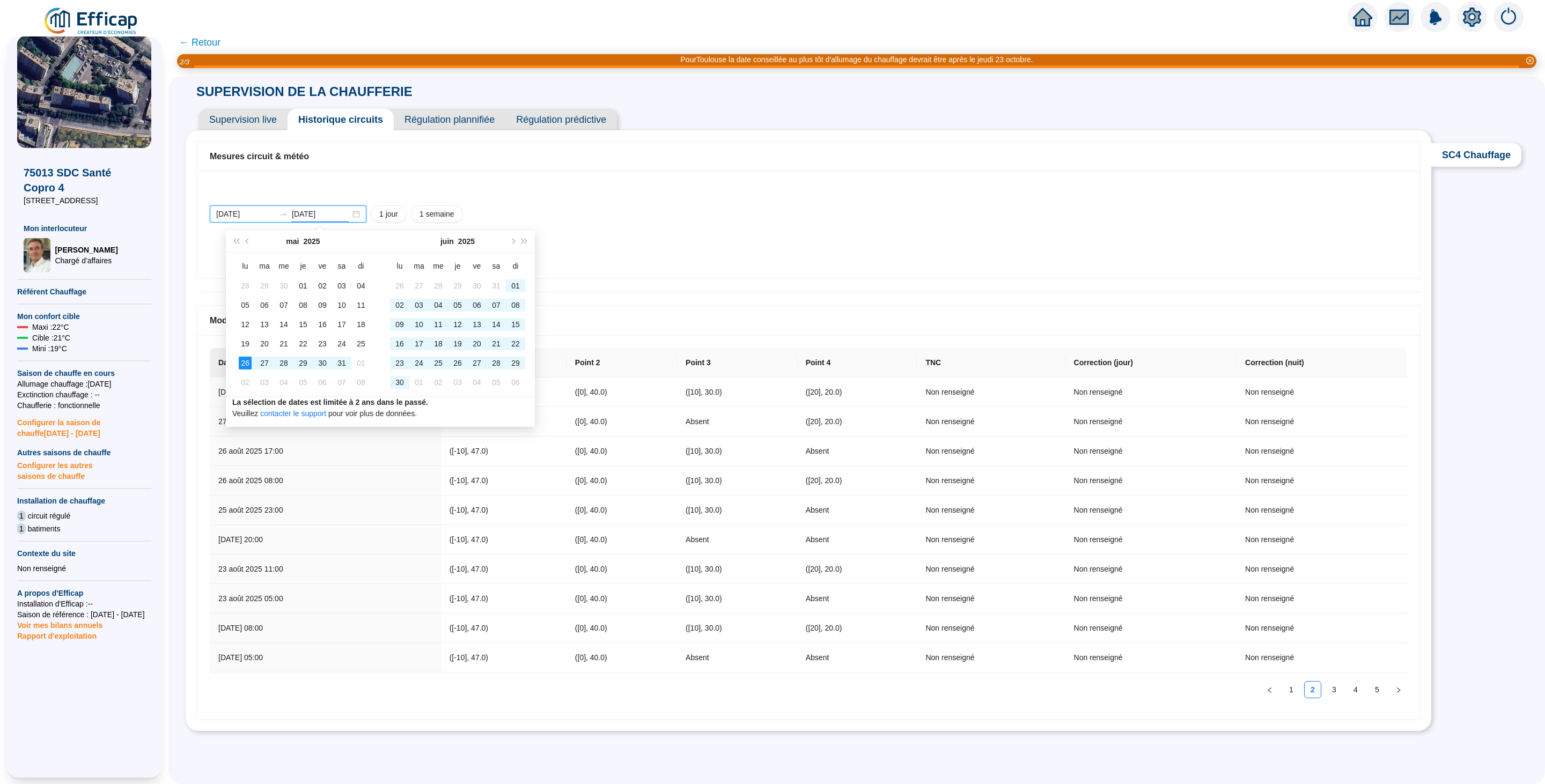
click at [350, 215] on input "2025-10-12" at bounding box center [321, 214] width 58 height 11
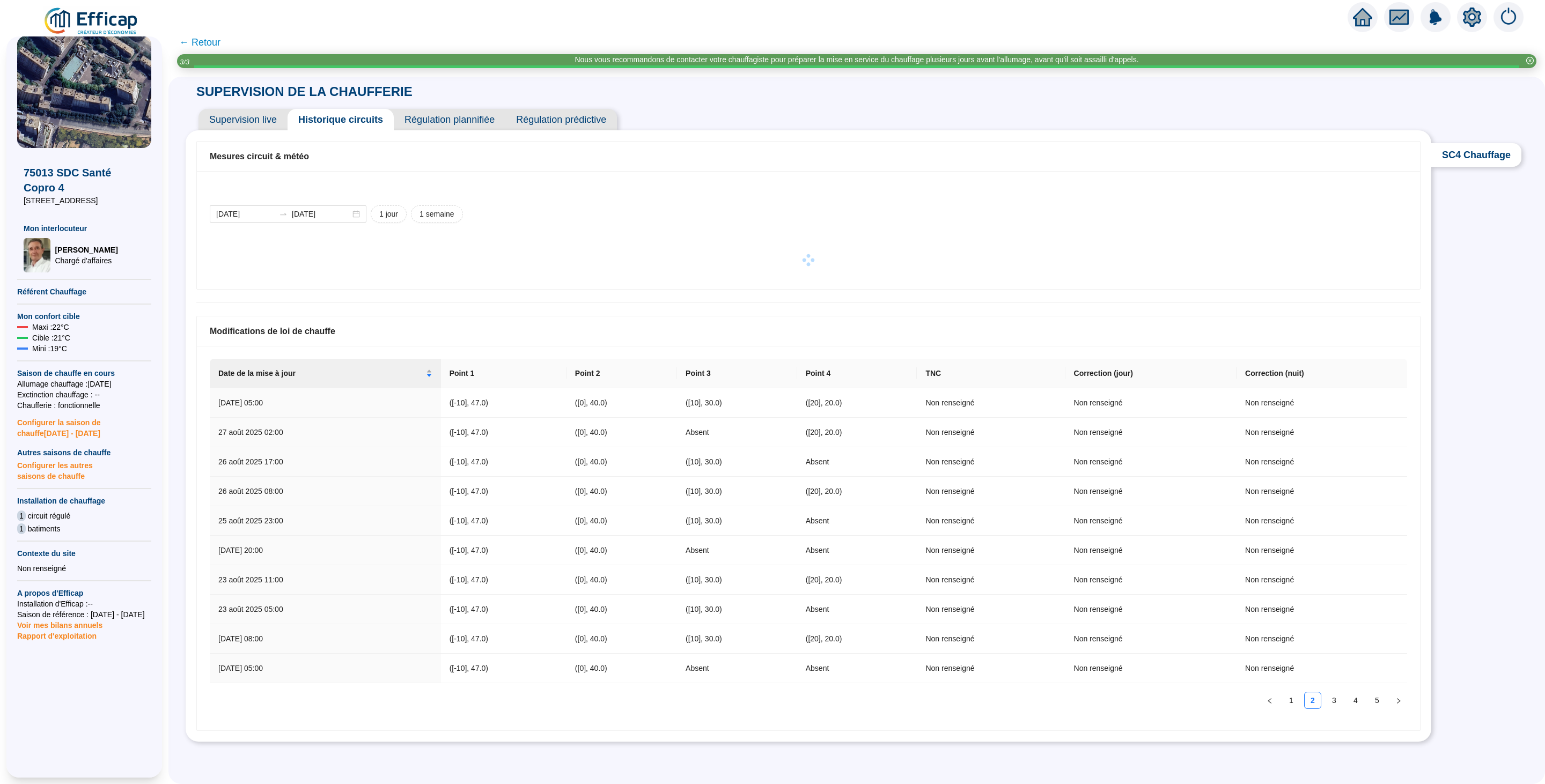
click at [80, 19] on img at bounding box center [92, 22] width 97 height 30
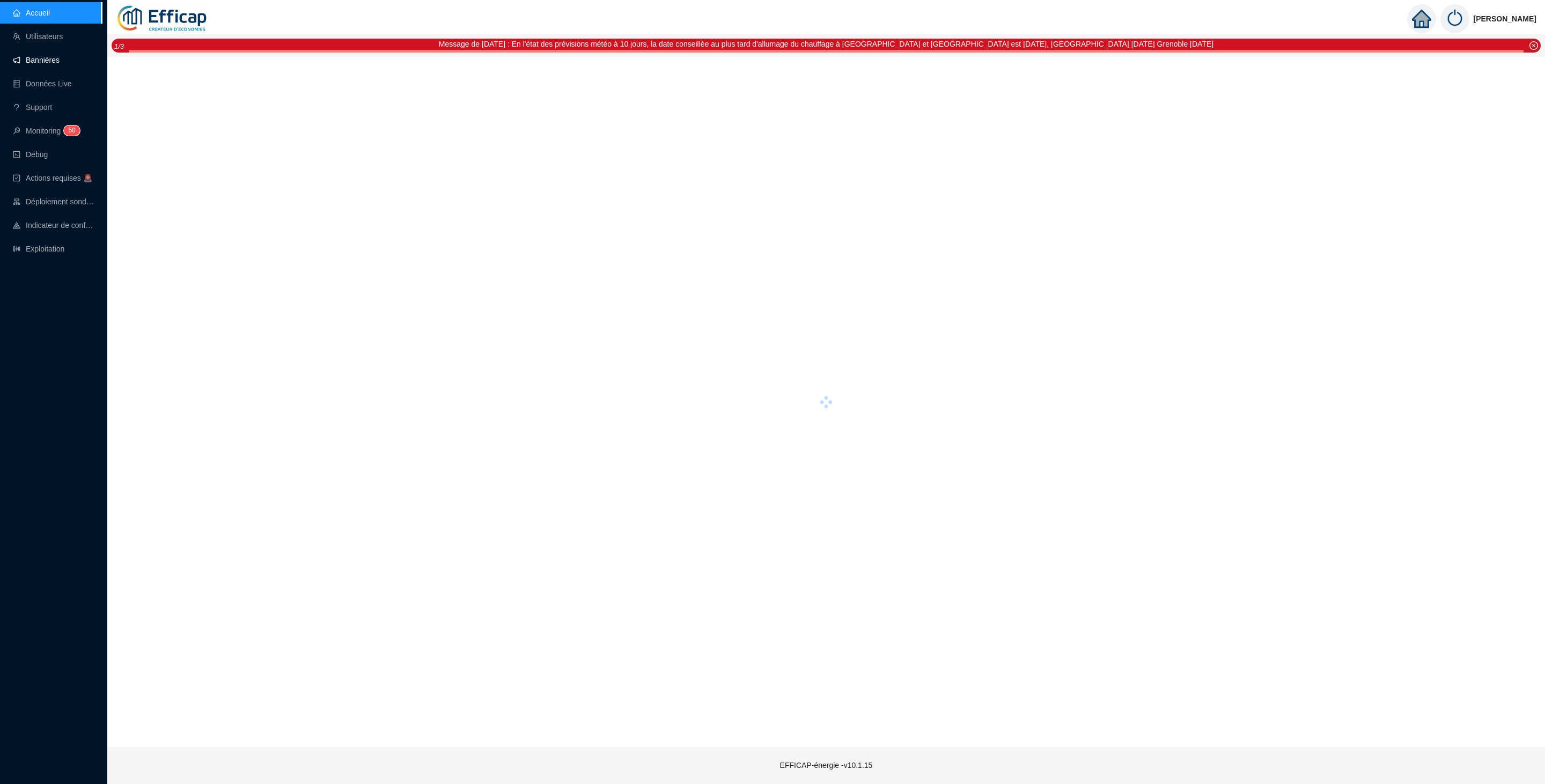
click at [42, 56] on link "Bannières" at bounding box center [36, 60] width 47 height 8
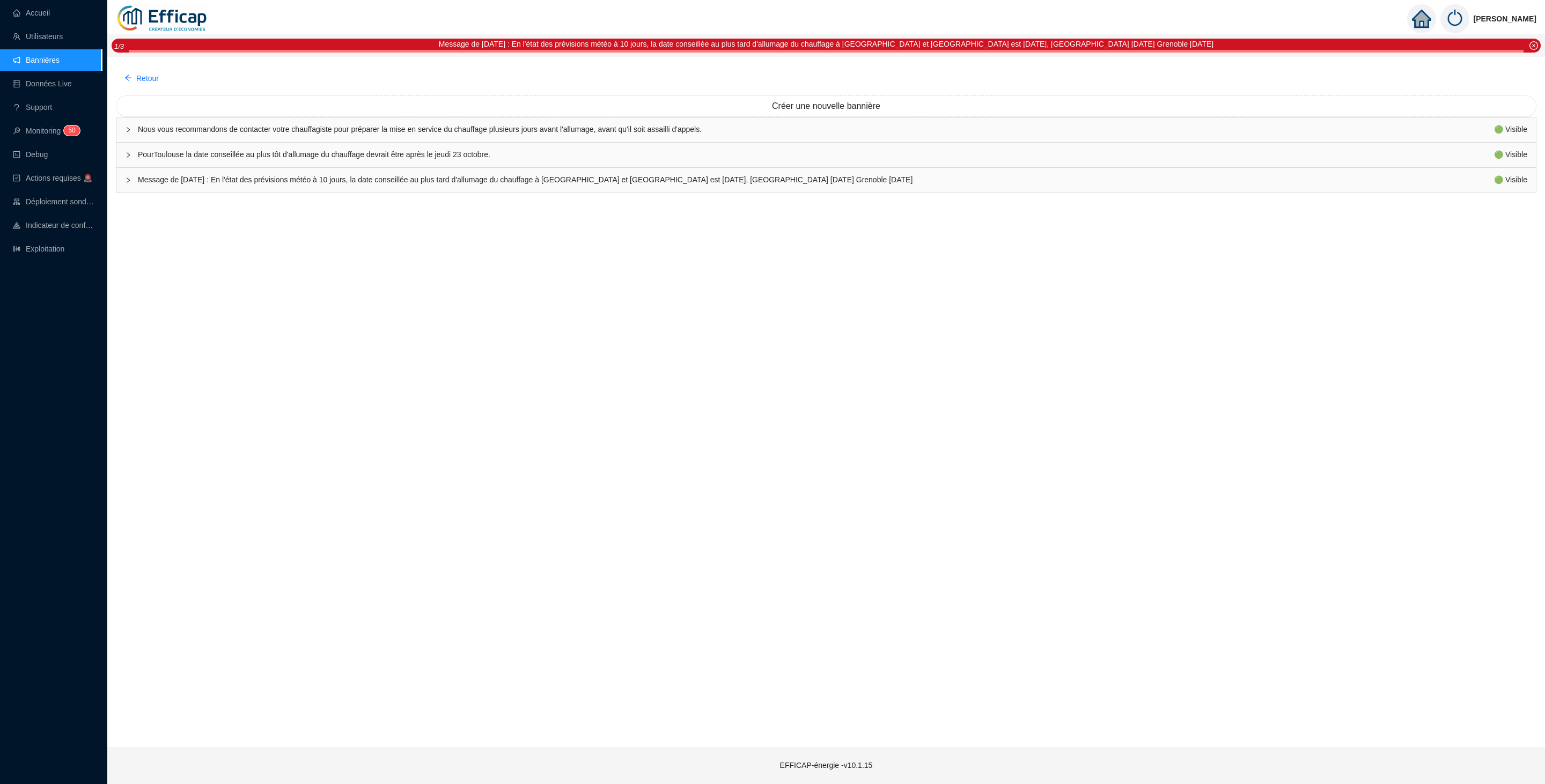
click at [254, 178] on span "Message de [DATE] : En l'état des prévisions météo à 10 jours, la date conseill…" at bounding box center [816, 180] width 1356 height 11
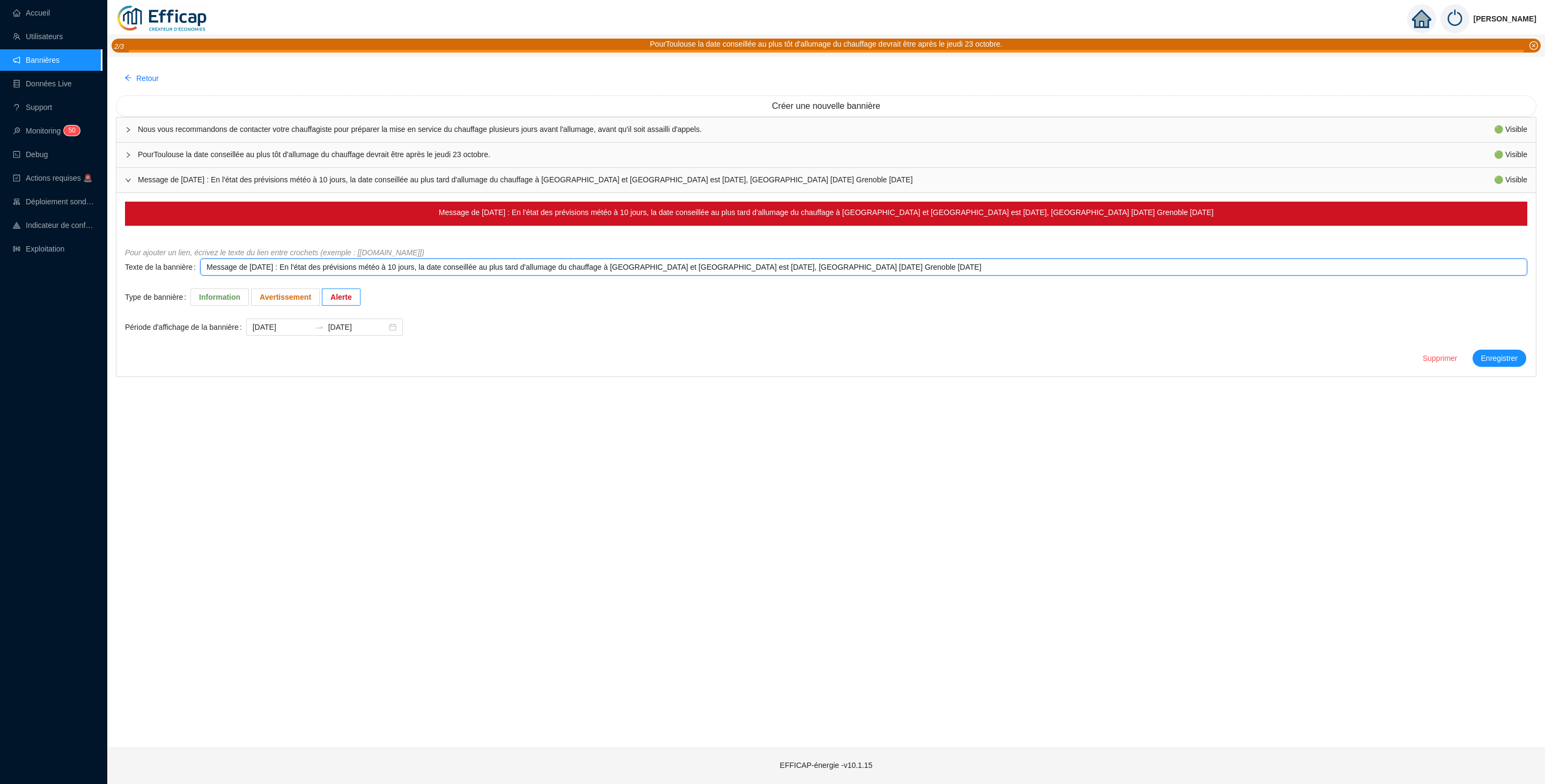
drag, startPoint x: 247, startPoint y: 266, endPoint x: 271, endPoint y: 267, distance: 24.0
click at [271, 267] on textarea "Message de [DATE] : En l'état des prévisions météo à 10 jours, la date conseill…" at bounding box center [864, 267] width 1327 height 17
type textarea "Message de Ldi 10/10/2025 : En l'état des prévisions météo à 10 jours, la date …"
type textarea "Message de Ludi 10/10/2025 : En l'état des prévisions météo à 10 jours, la date…"
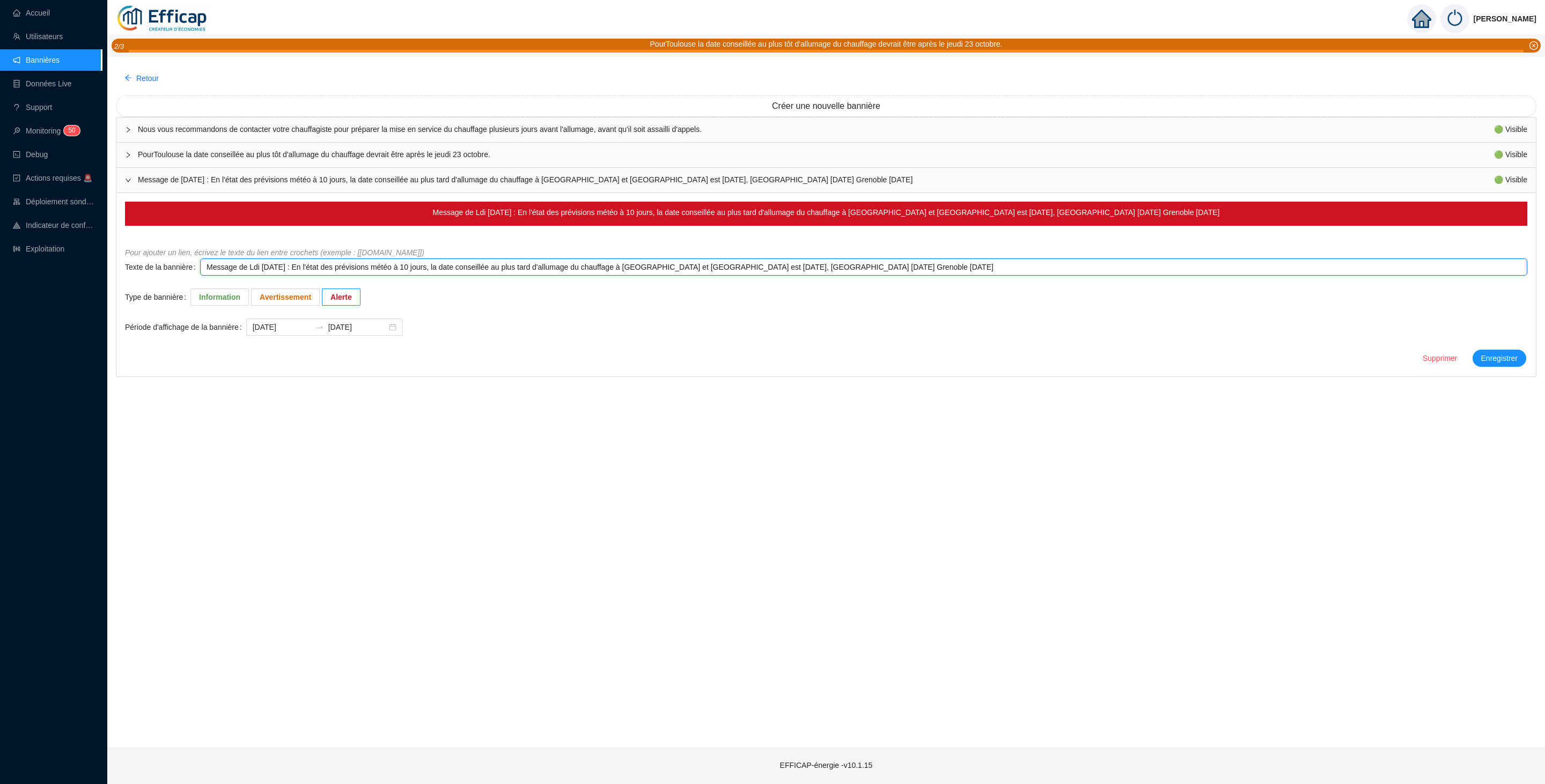
type textarea "Message de Ludi 10/10/2025 : En l'état des prévisions météo à 10 jours, la date…"
type textarea "Message de Lundi 10/10/2025 : En l'état des prévisions météo à 10 jours, la dat…"
click at [273, 267] on textarea "Message de Lundi 10/10/2025 : En l'état des prévisions météo à 10 jours, la dat…" at bounding box center [864, 267] width 1327 height 17
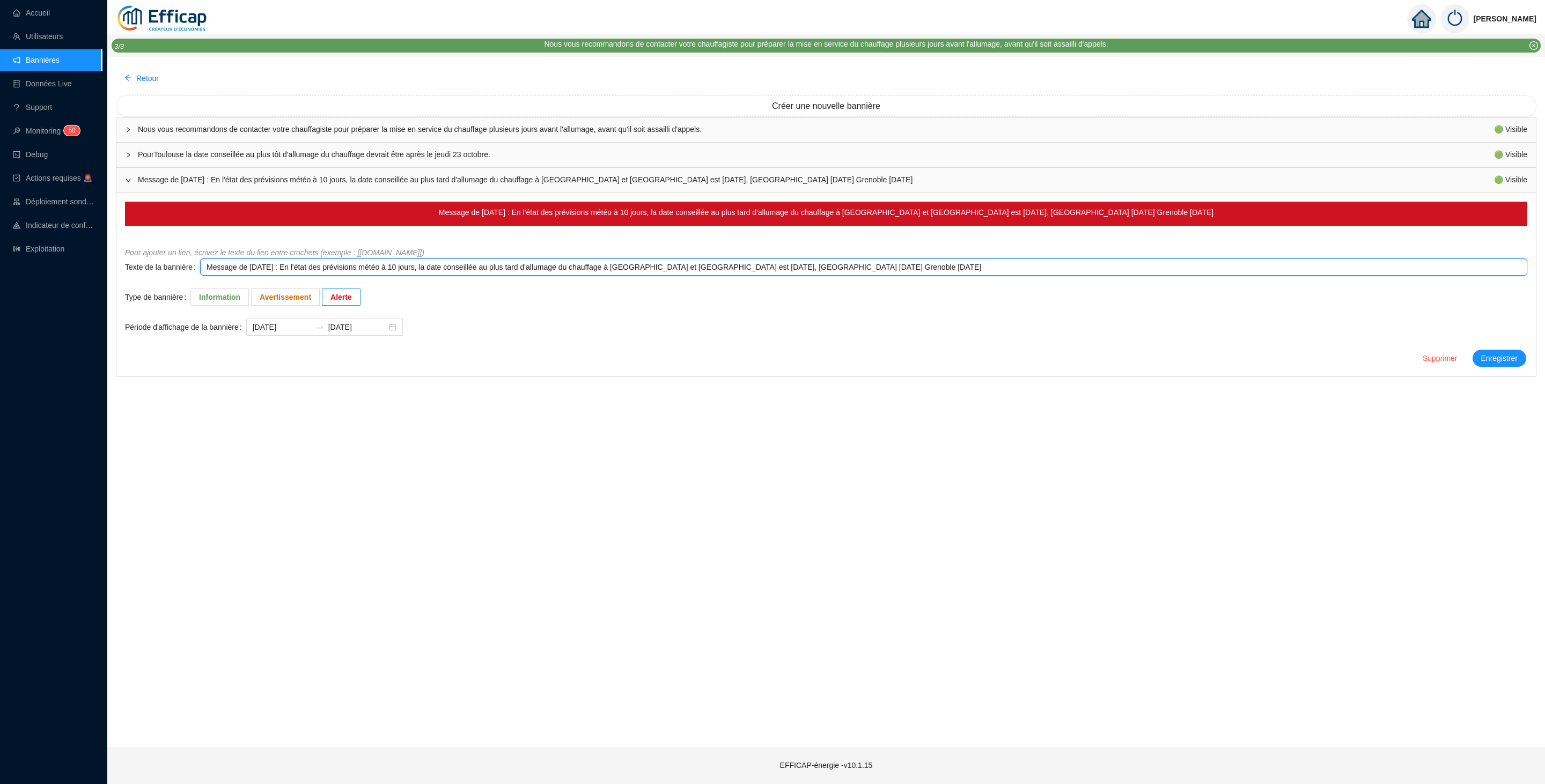
type textarea "Message de Lundi 1/10/2025 : En l'état des prévisions météo à 10 jours, la date…"
type textarea "Message de Lundi 13/10/2025 : En l'état des prévisions météo à 10 jours, la dat…"
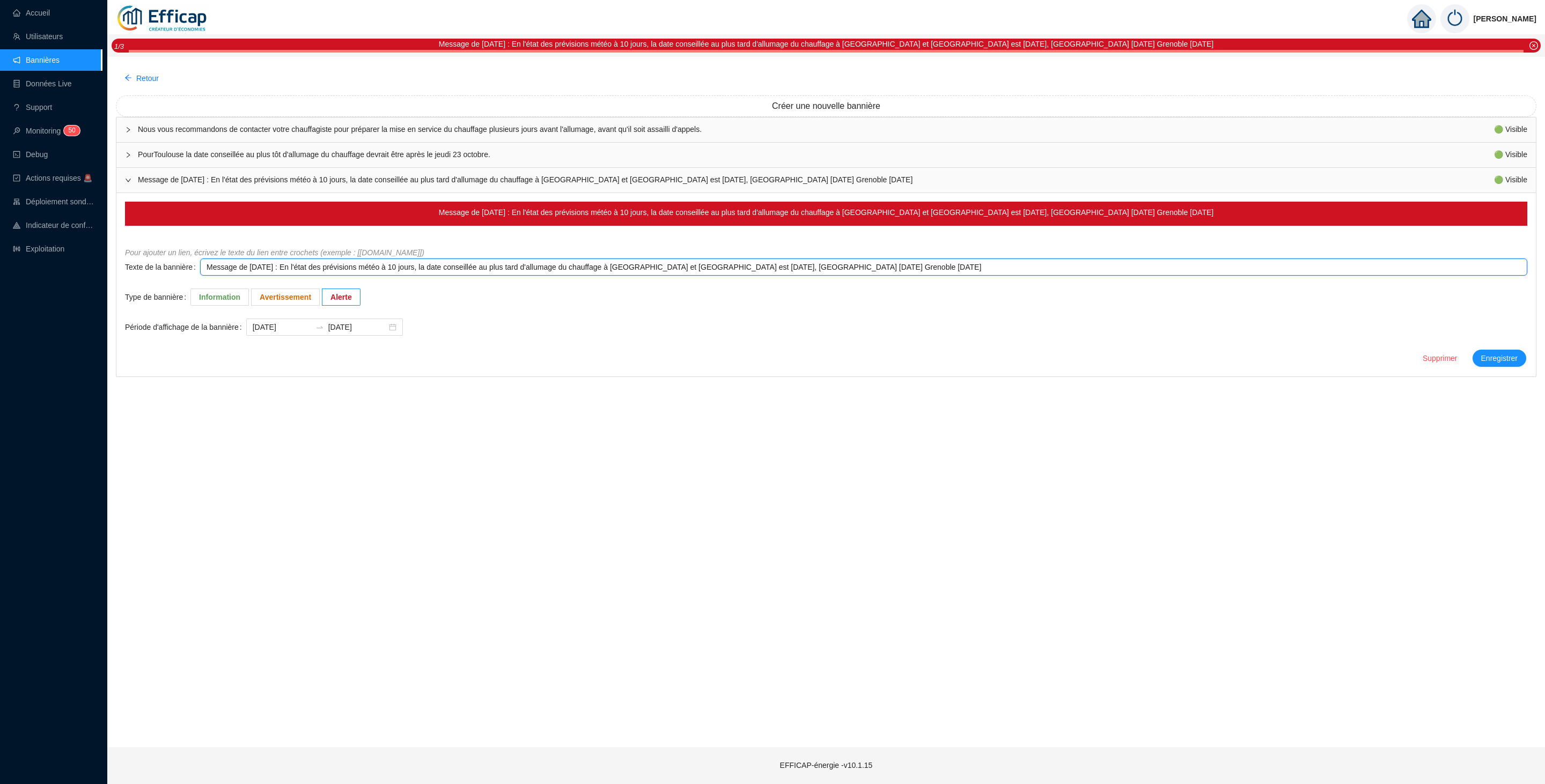
drag, startPoint x: 764, startPoint y: 270, endPoint x: 788, endPoint y: 269, distance: 24.0
click at [788, 269] on textarea "Message de Lundi 13/10/2025 : En l'état des prévisions météo à 10 jours, la dat…" at bounding box center [864, 267] width 1327 height 17
type textarea "Message de Lundi 13/10/2025 : En l'état des prévisions météo à 10 jours, la dat…"
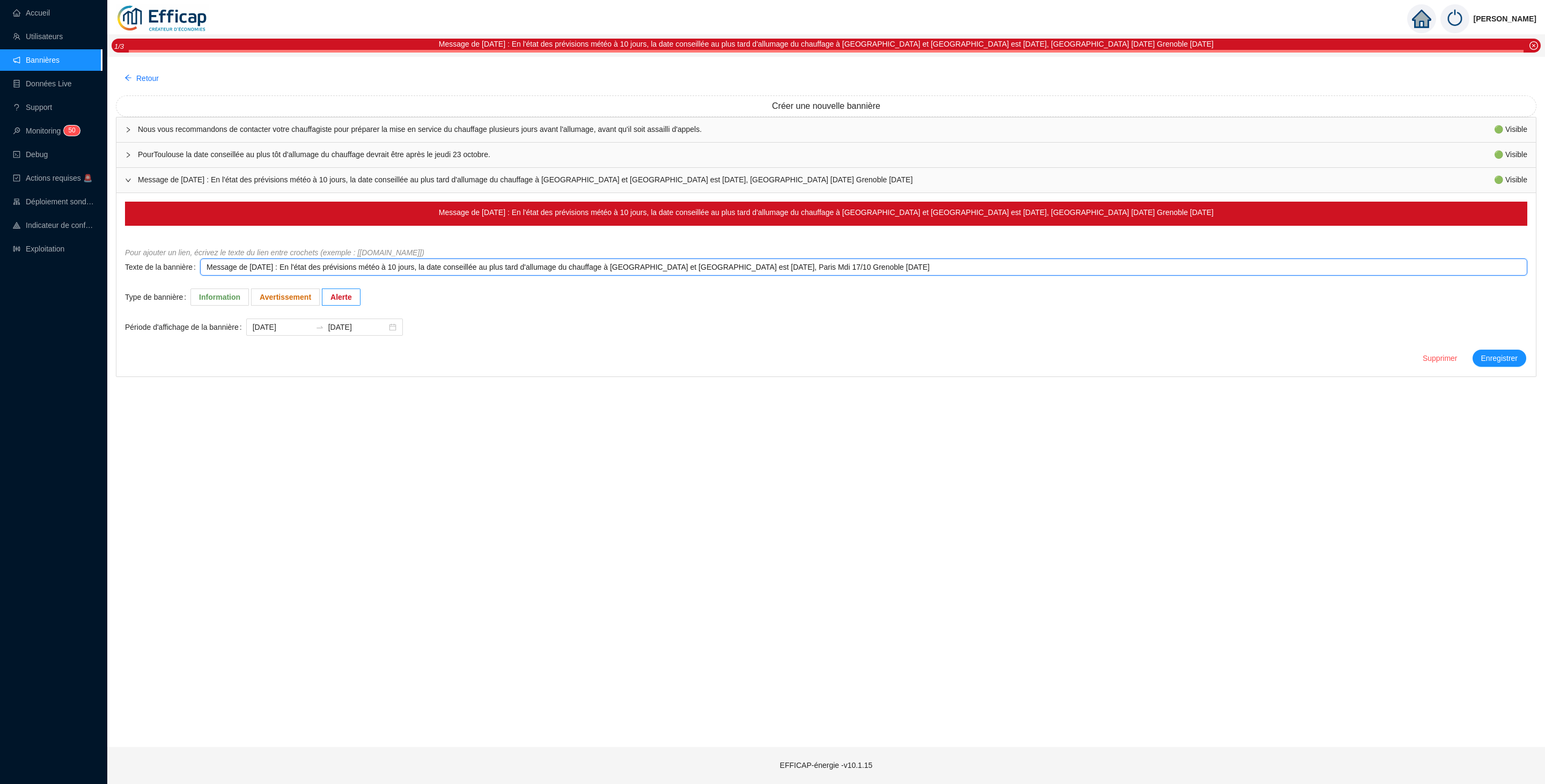
type textarea "Message de Lundi 13/10/2025 : En l'état des prévisions météo à 10 jours, la dat…"
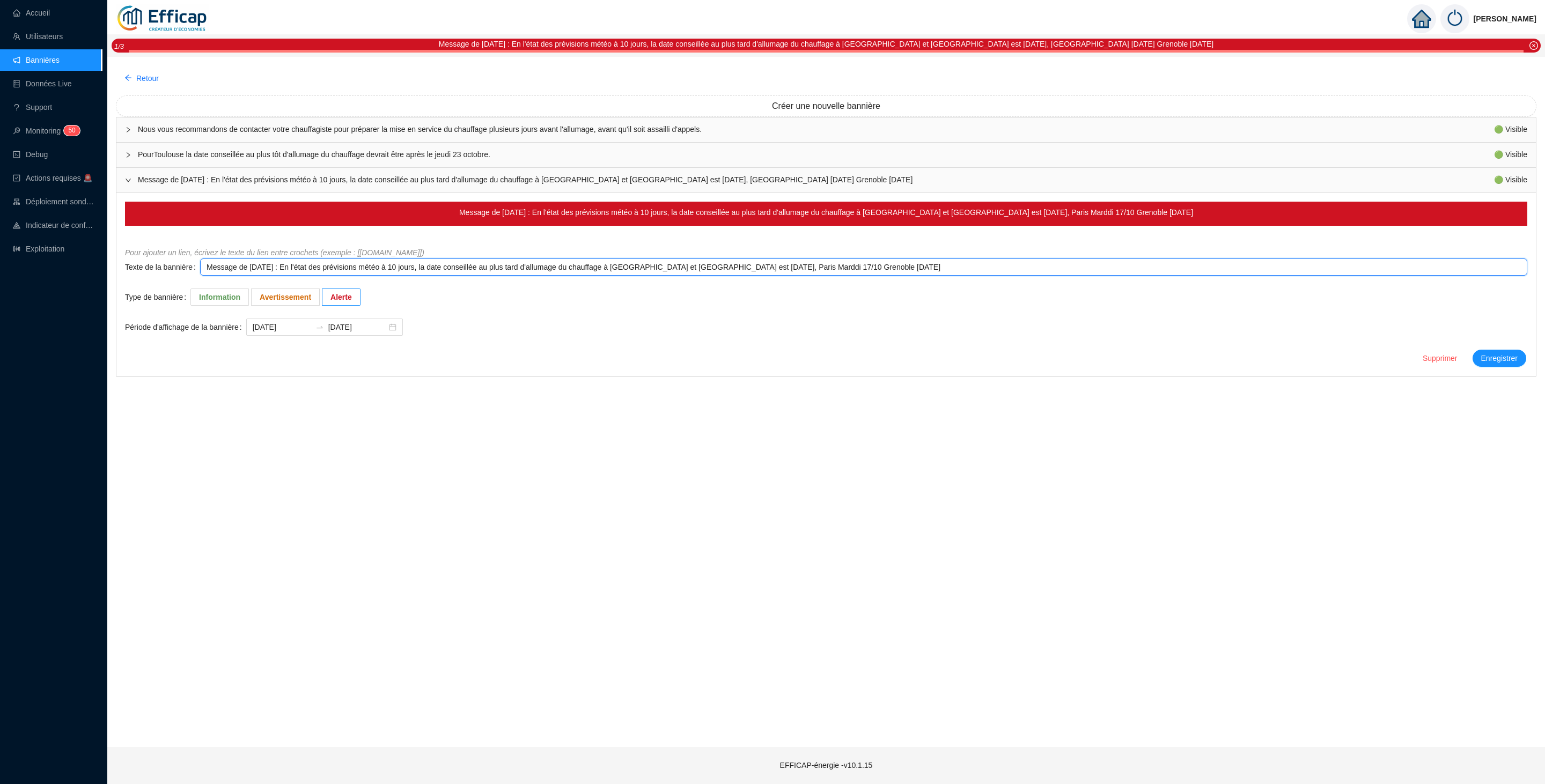
type textarea "Message de Lundi 13/10/2025 : En l'état des prévisions météo à 10 jours, la dat…"
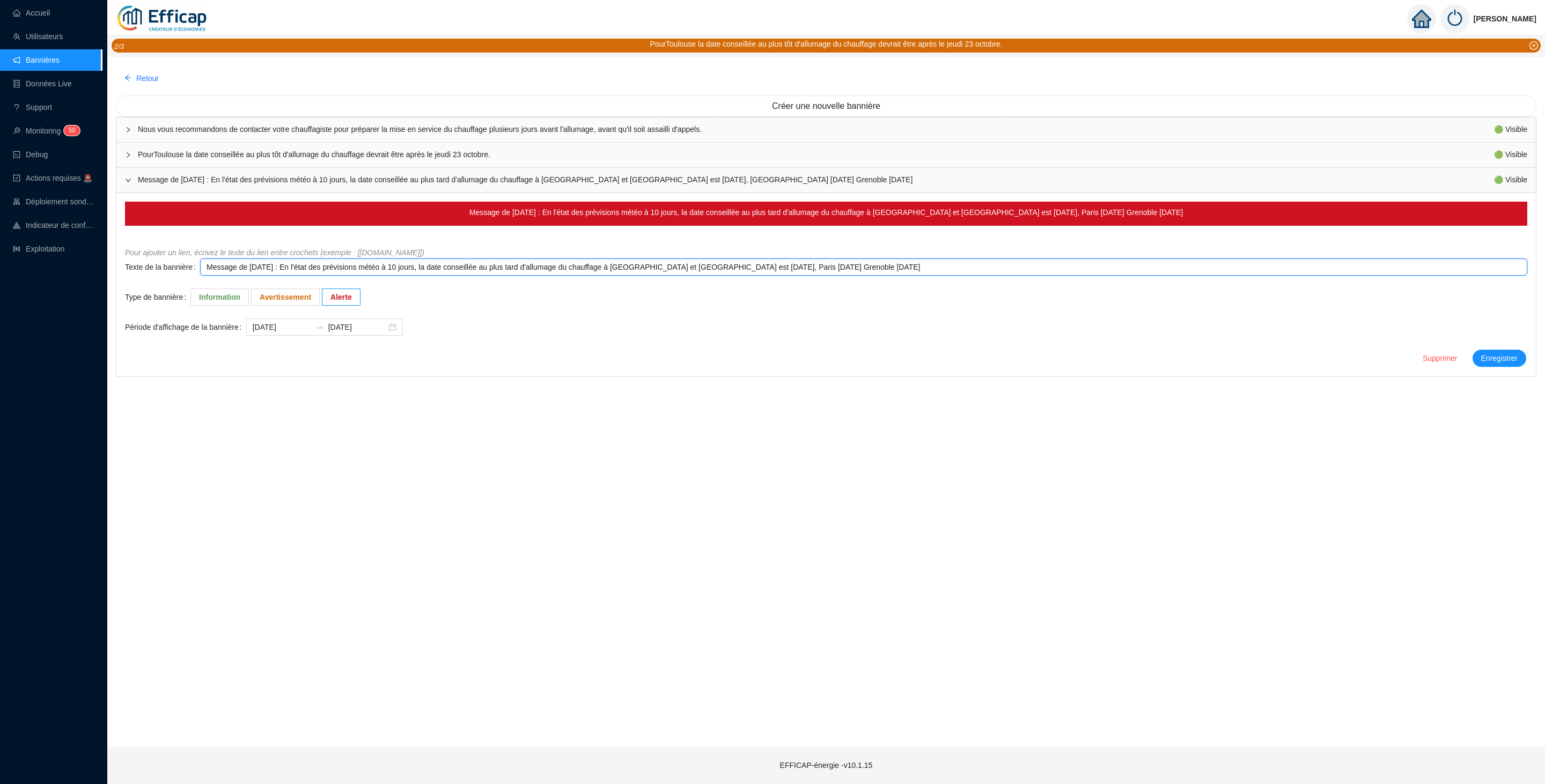
type textarea "Message de Lundi 13/10/2025 : En l'état des prévisions météo à 10 jours, la dat…"
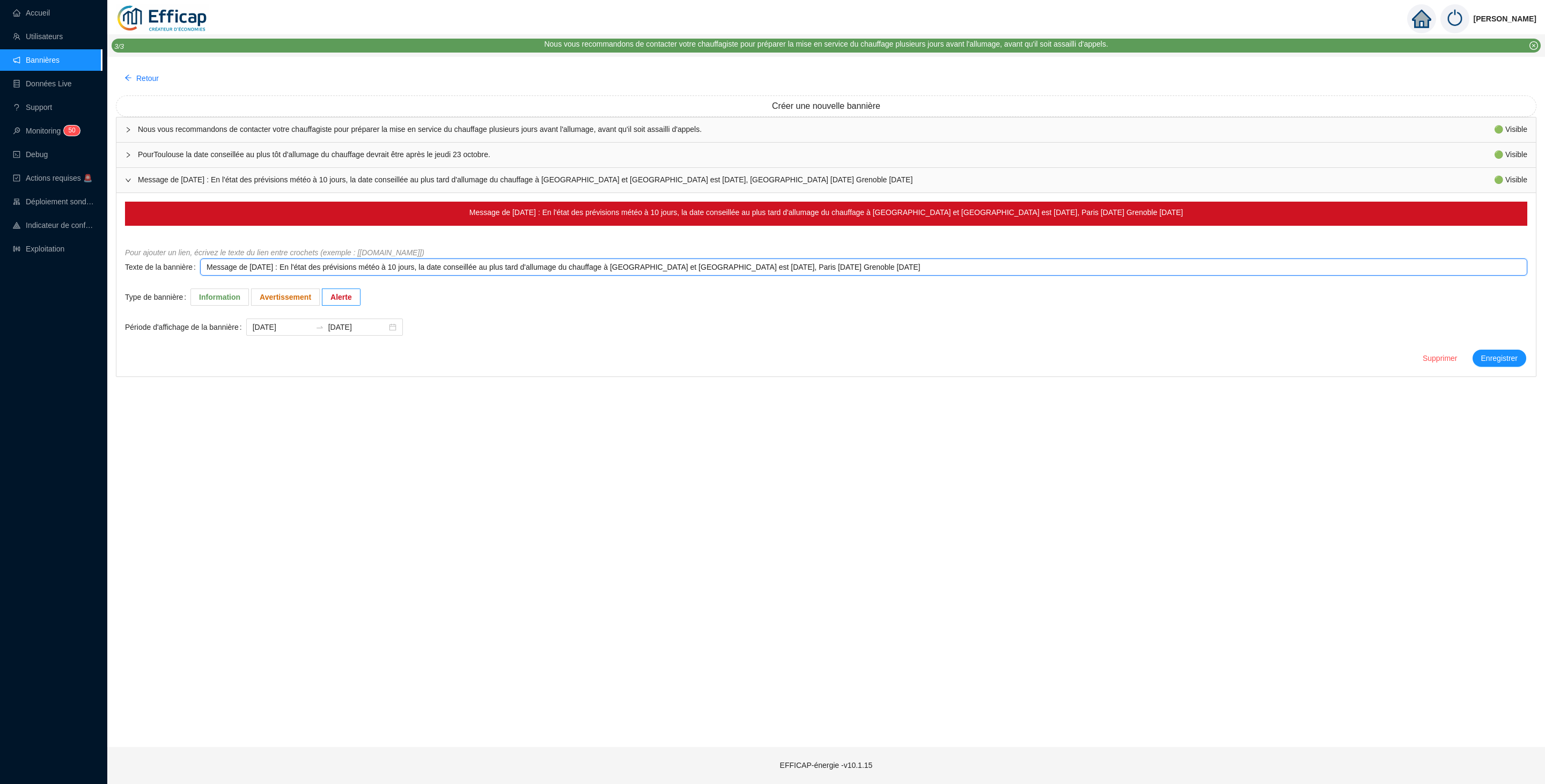
type textarea "Message de Lundi 13/10/2025 : En l'état des prévisions météo à 10 jours, la dat…"
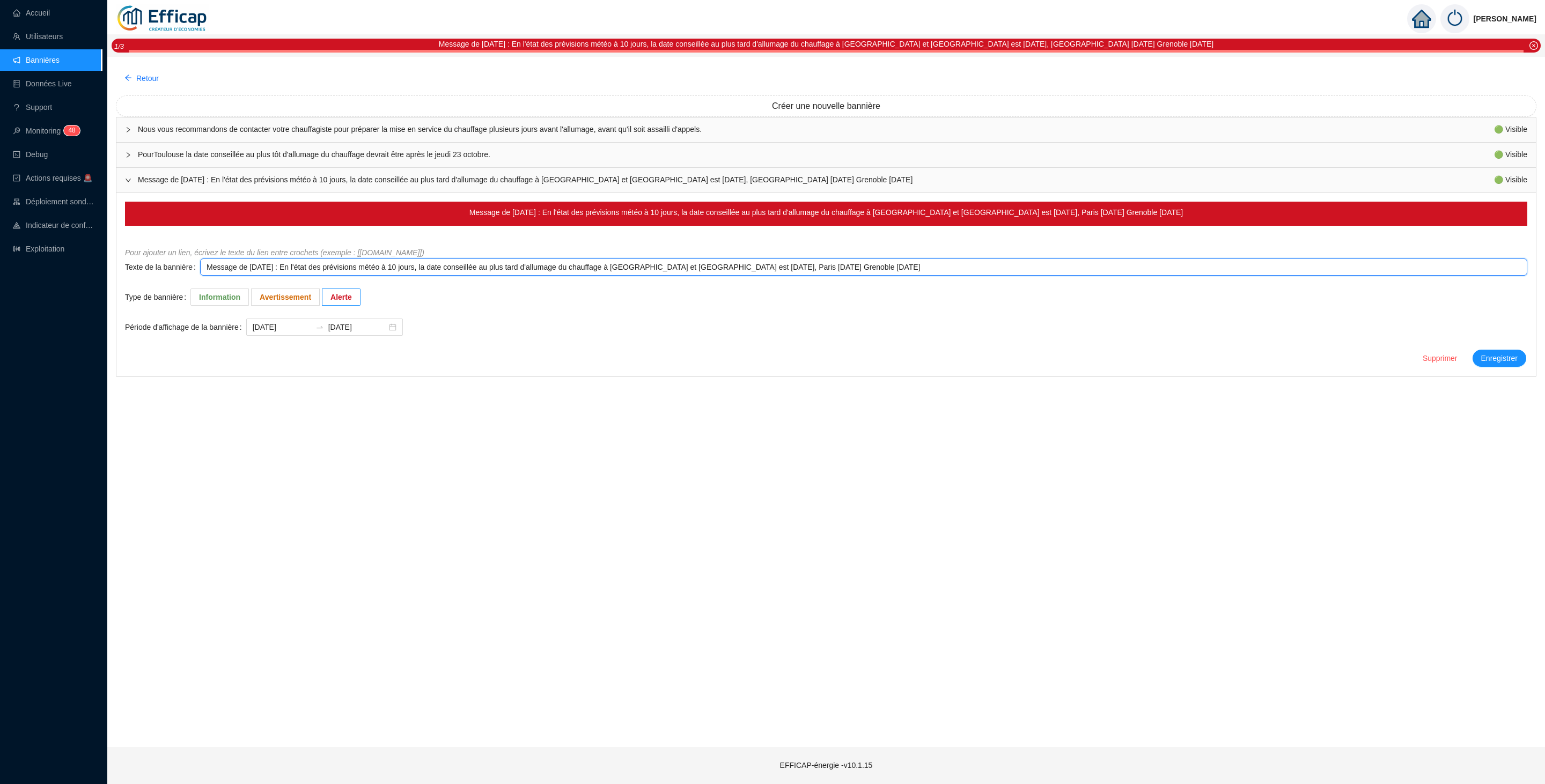
click at [638, 267] on textarea "Message de Lundi 13/10/2025 : En l'état des prévisions météo à 10 jours, la dat…" at bounding box center [864, 267] width 1327 height 17
type textarea "Message de Lundi 13/10/2025 : En l'état des prévisions météo à 10 jours, la dat…"
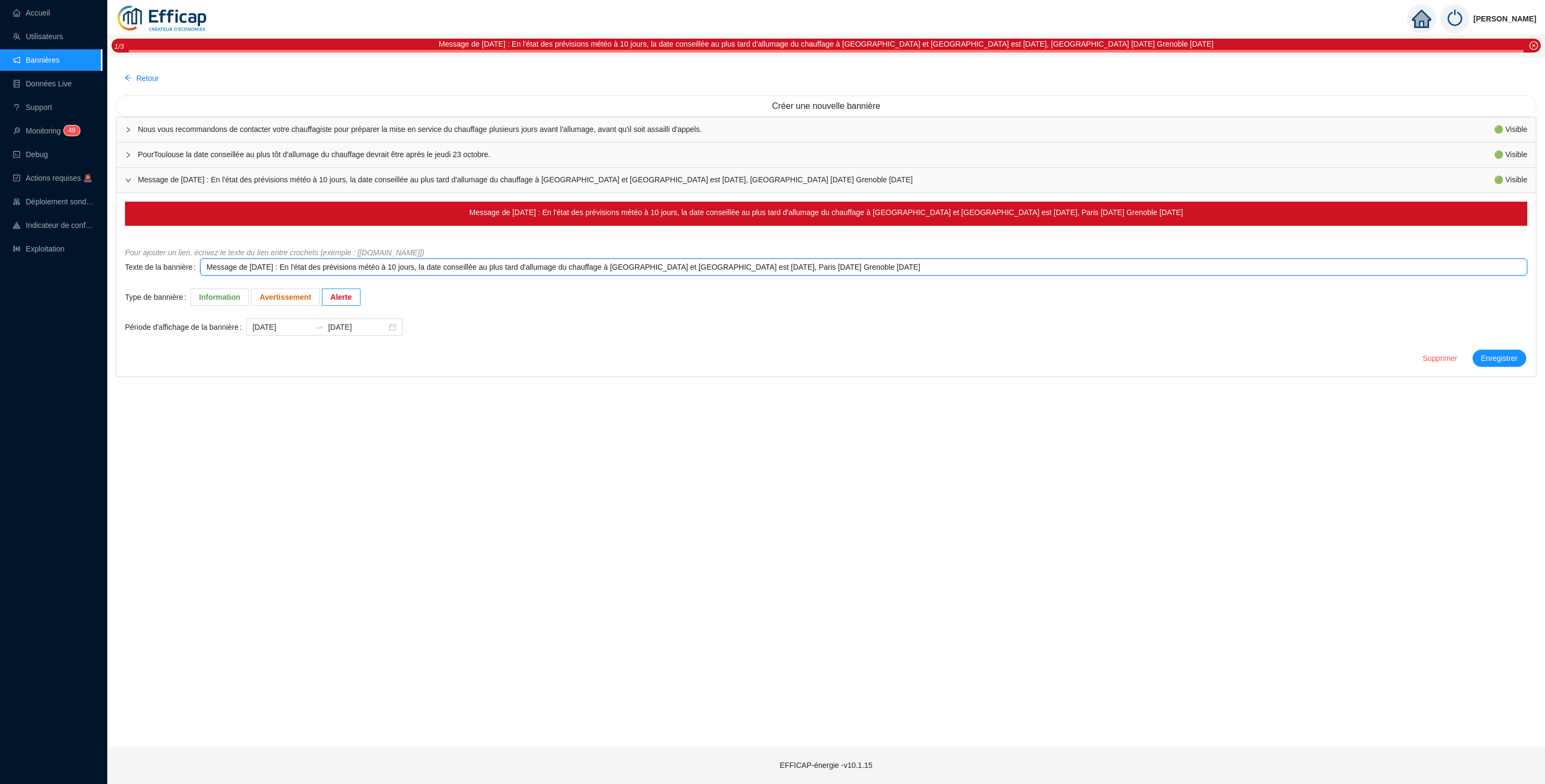
type textarea "Message de Lundi 13/10/2025 : En l'état des prévisions météo à 10 jours, la dat…"
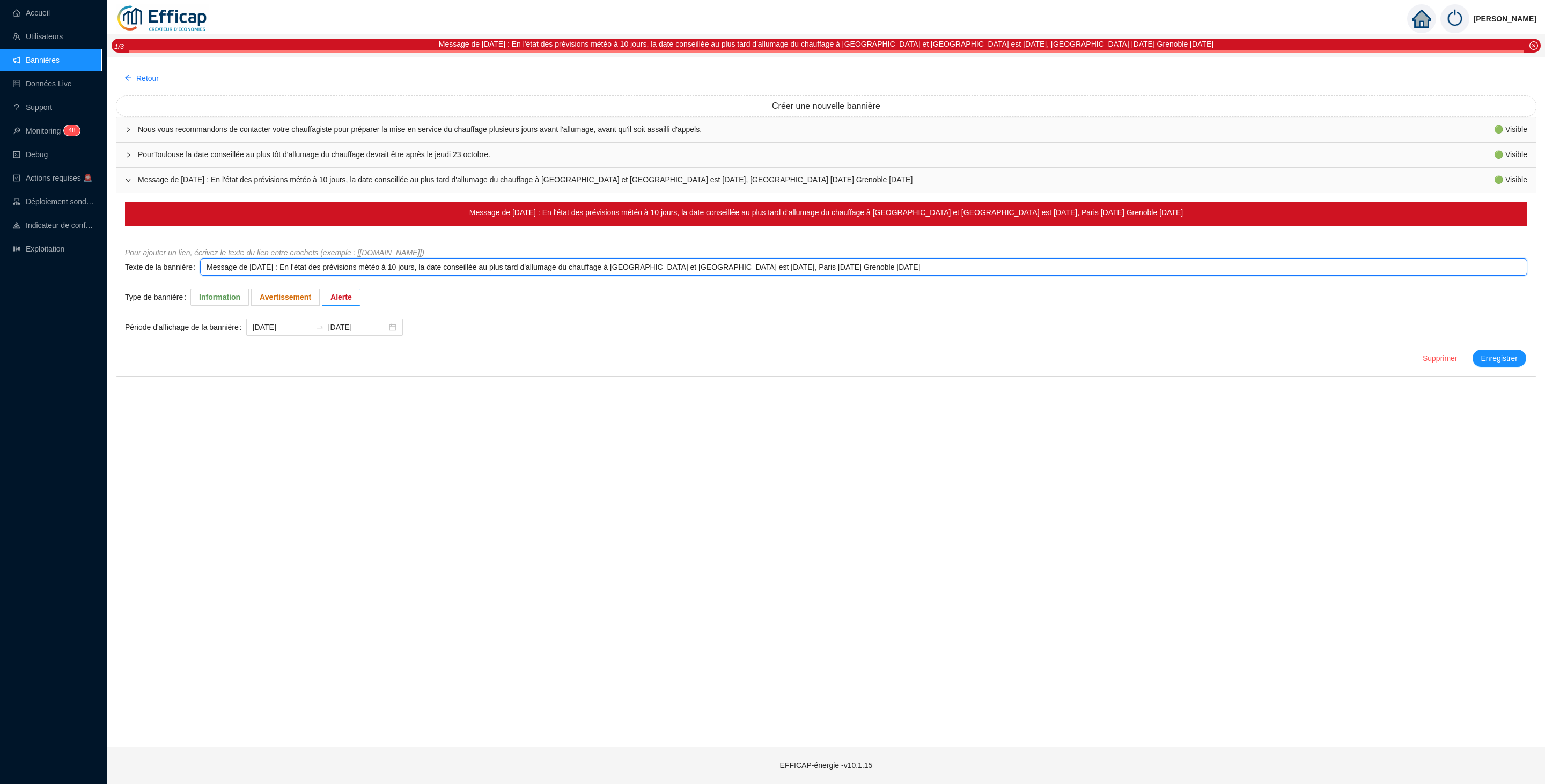
type textarea "Message de Lundi 13/10/2025 : En l'état des prévisions météo à 10 jours, la dat…"
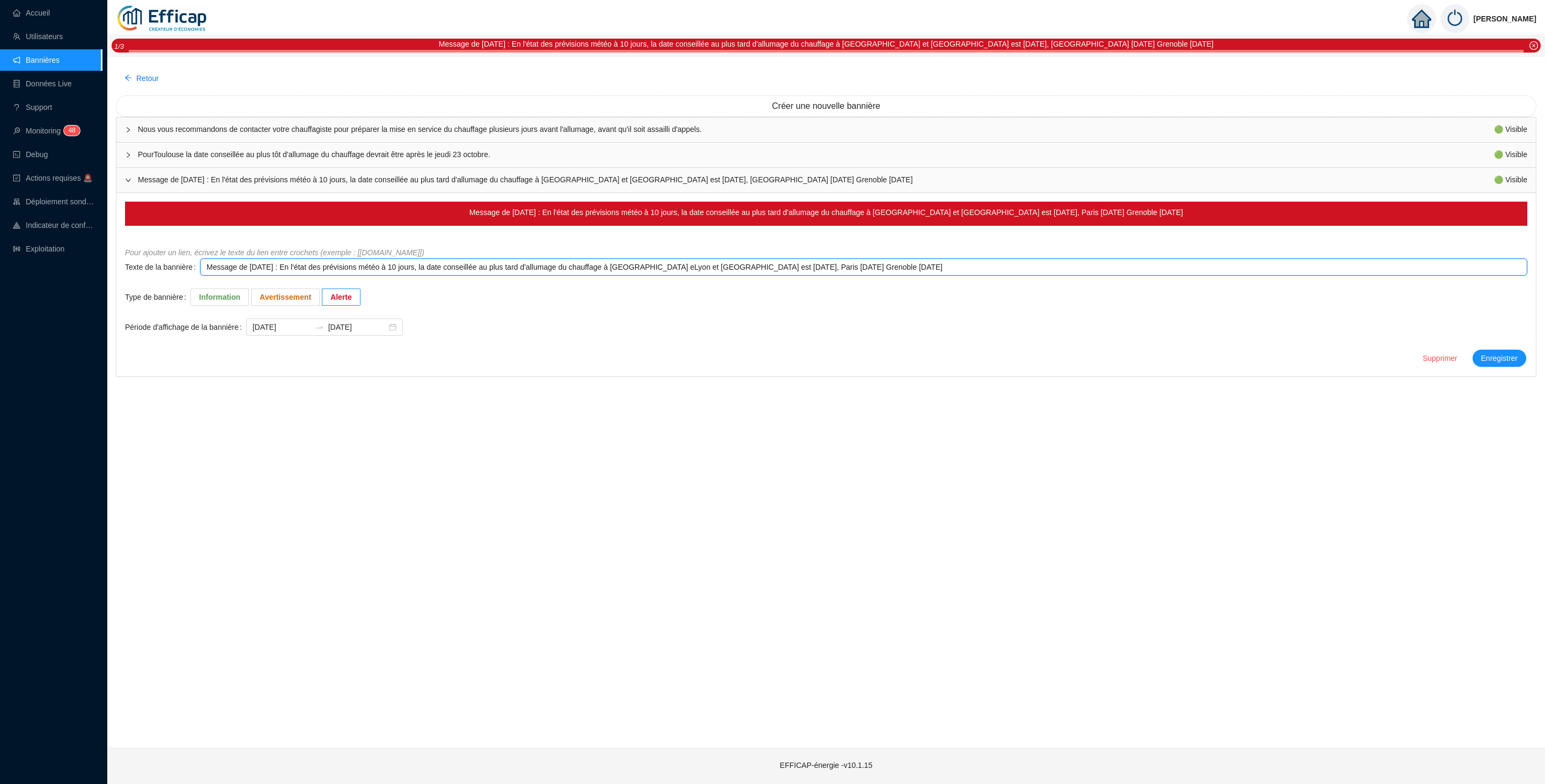
type textarea "Message de Lundi 13/10/2025 : En l'état des prévisions météo à 10 jours, la dat…"
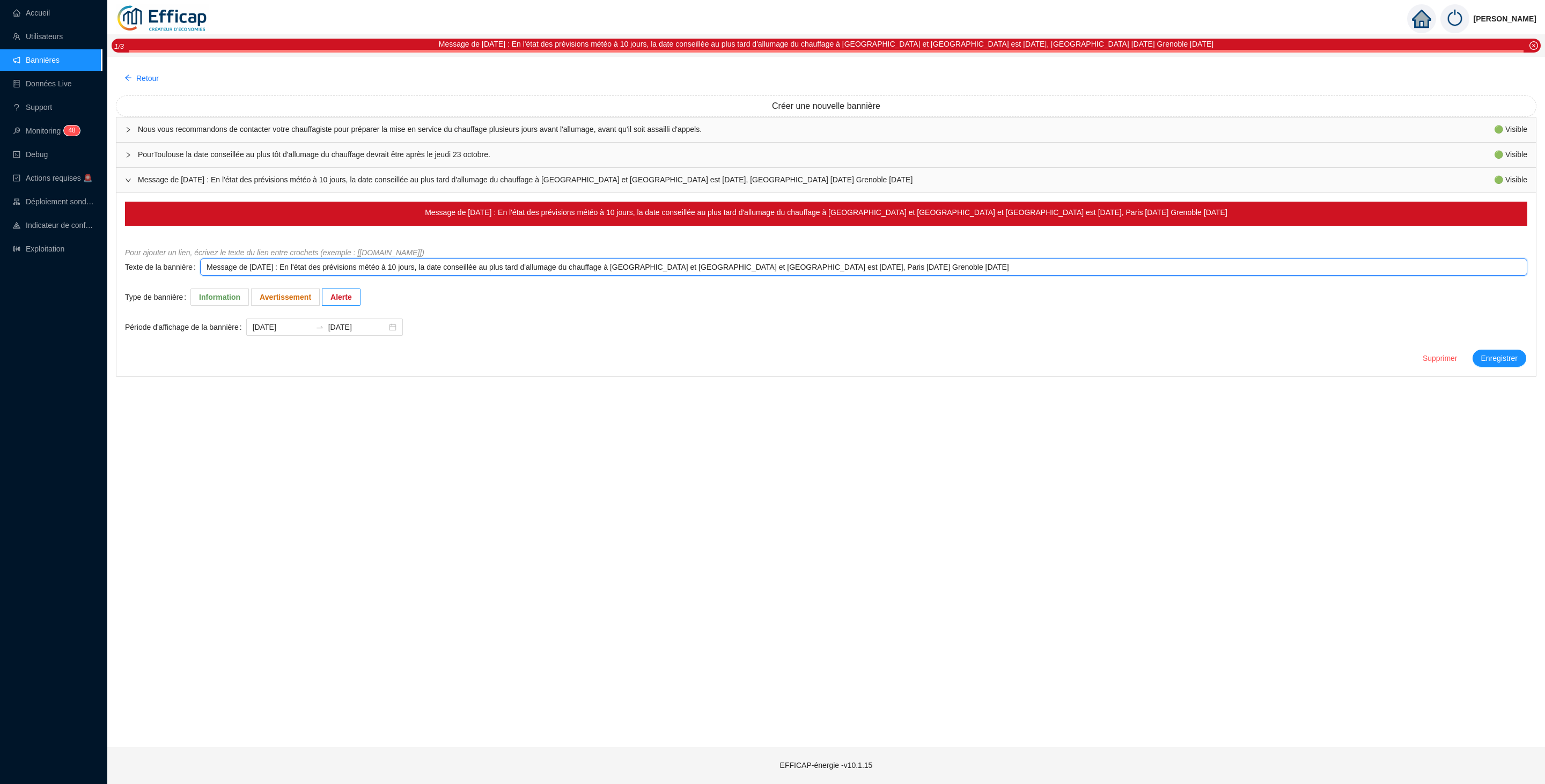
type textarea "Message de Lundi 13/10/2025 : En l'état des prévisions météo à 10 jours, la dat…"
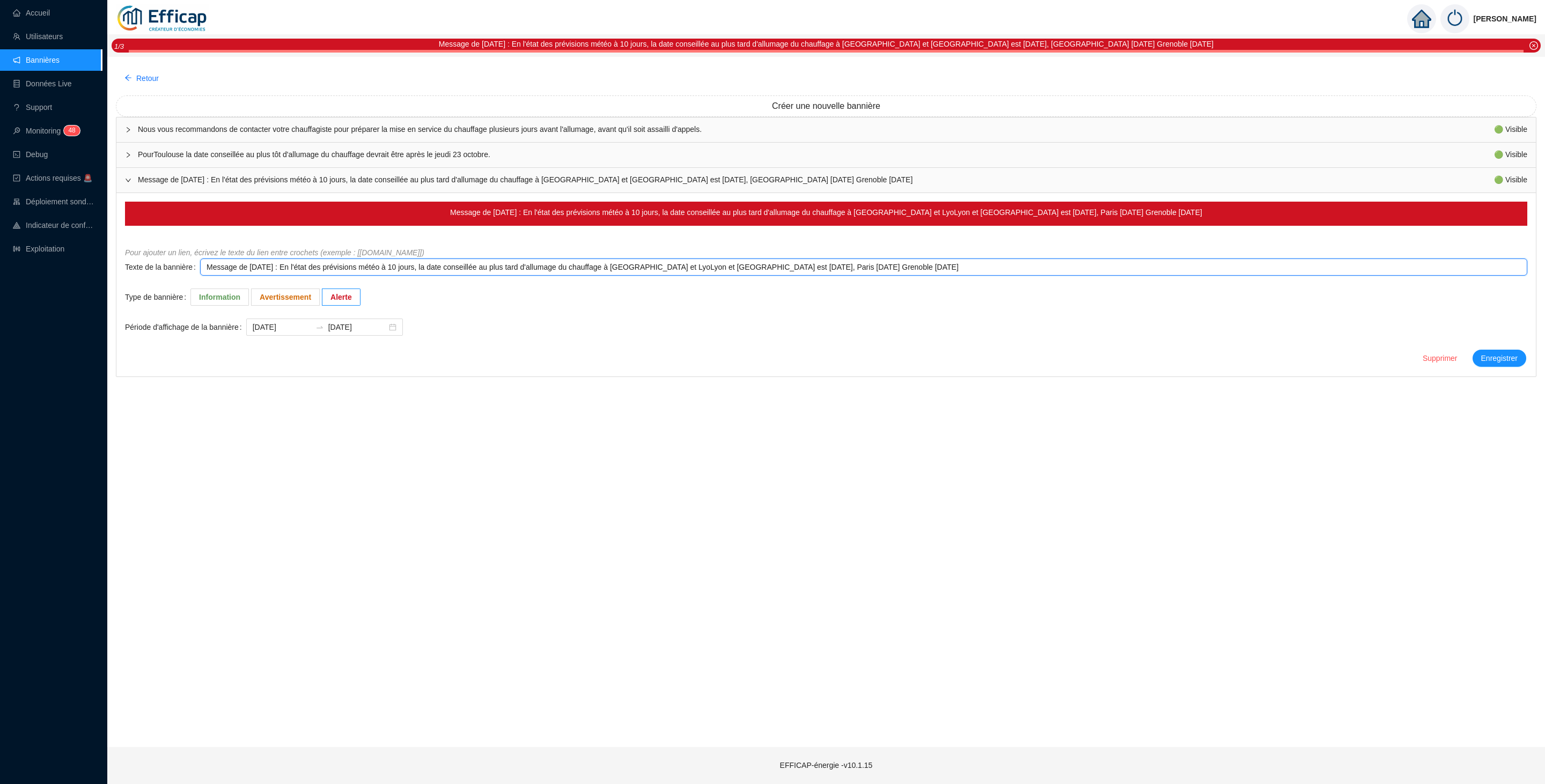
type textarea "Message de Lundi 13/10/2025 : En l'état des prévisions météo à 10 jours, la dat…"
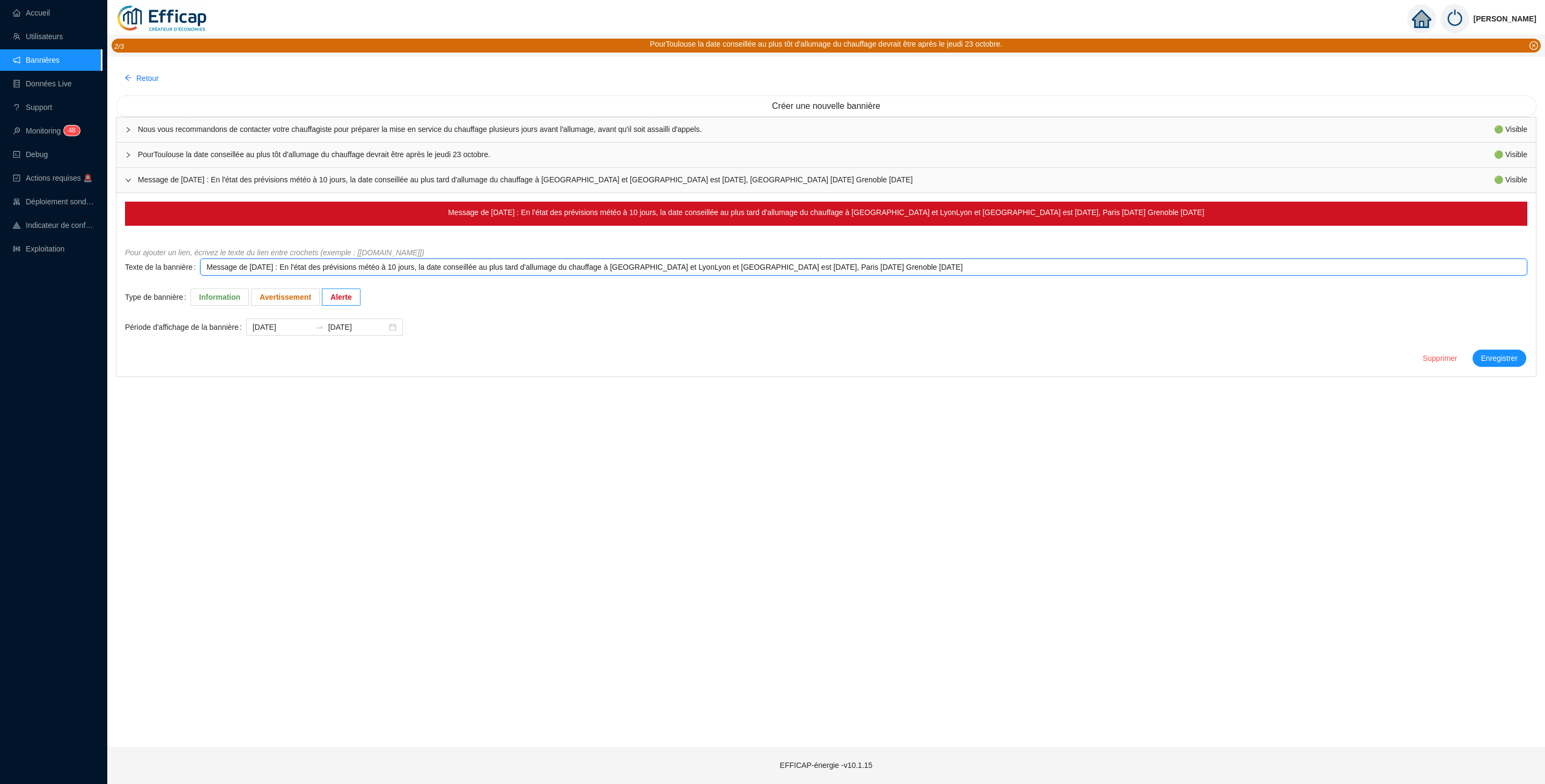
type textarea "Message de Lundi 13/10/2025 : En l'état des prévisions météo à 10 jours, la dat…"
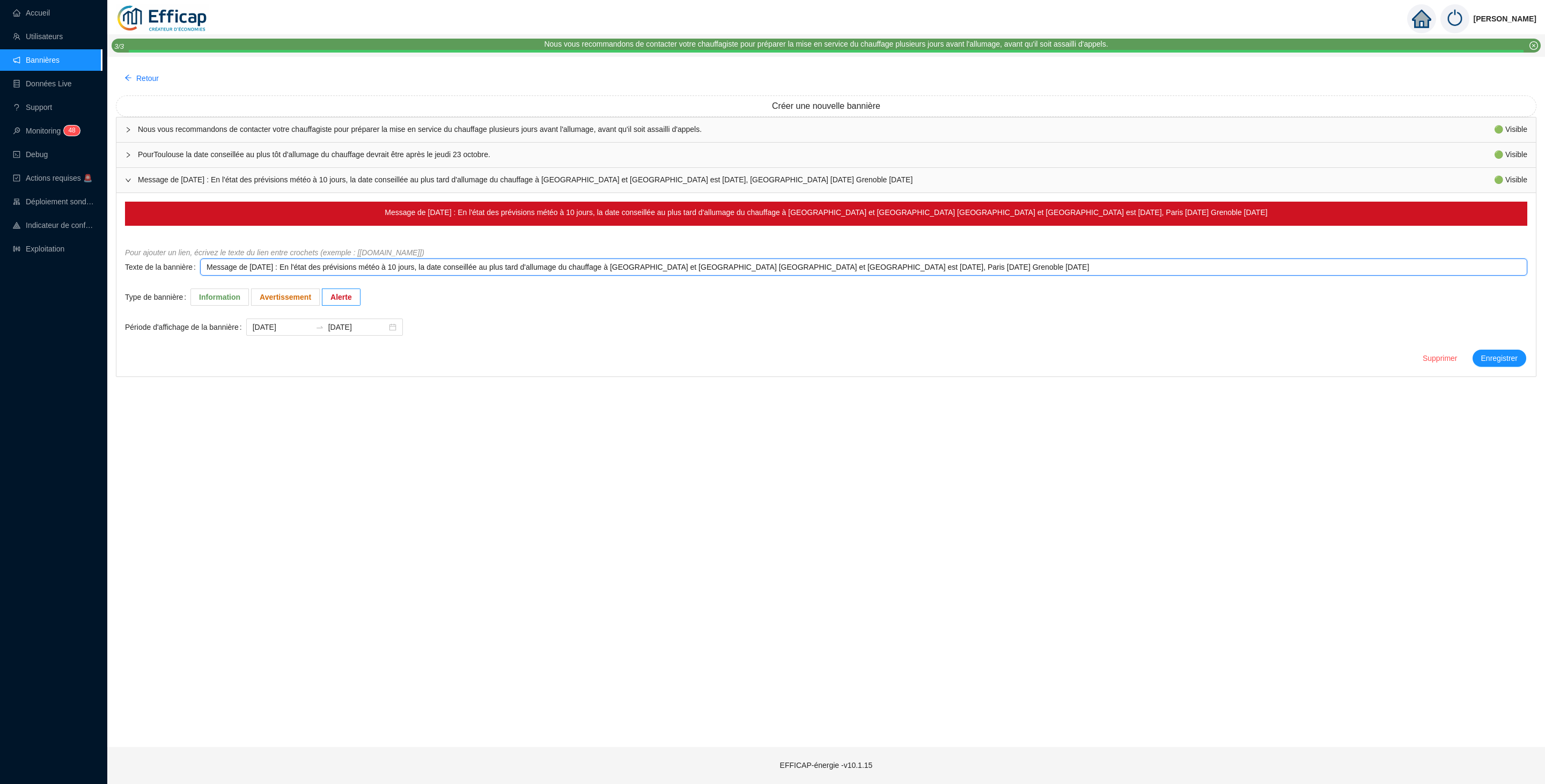
type textarea "Message de Lundi 13/10/2025 : En l'état des prévisions météo à 10 jours, la dat…"
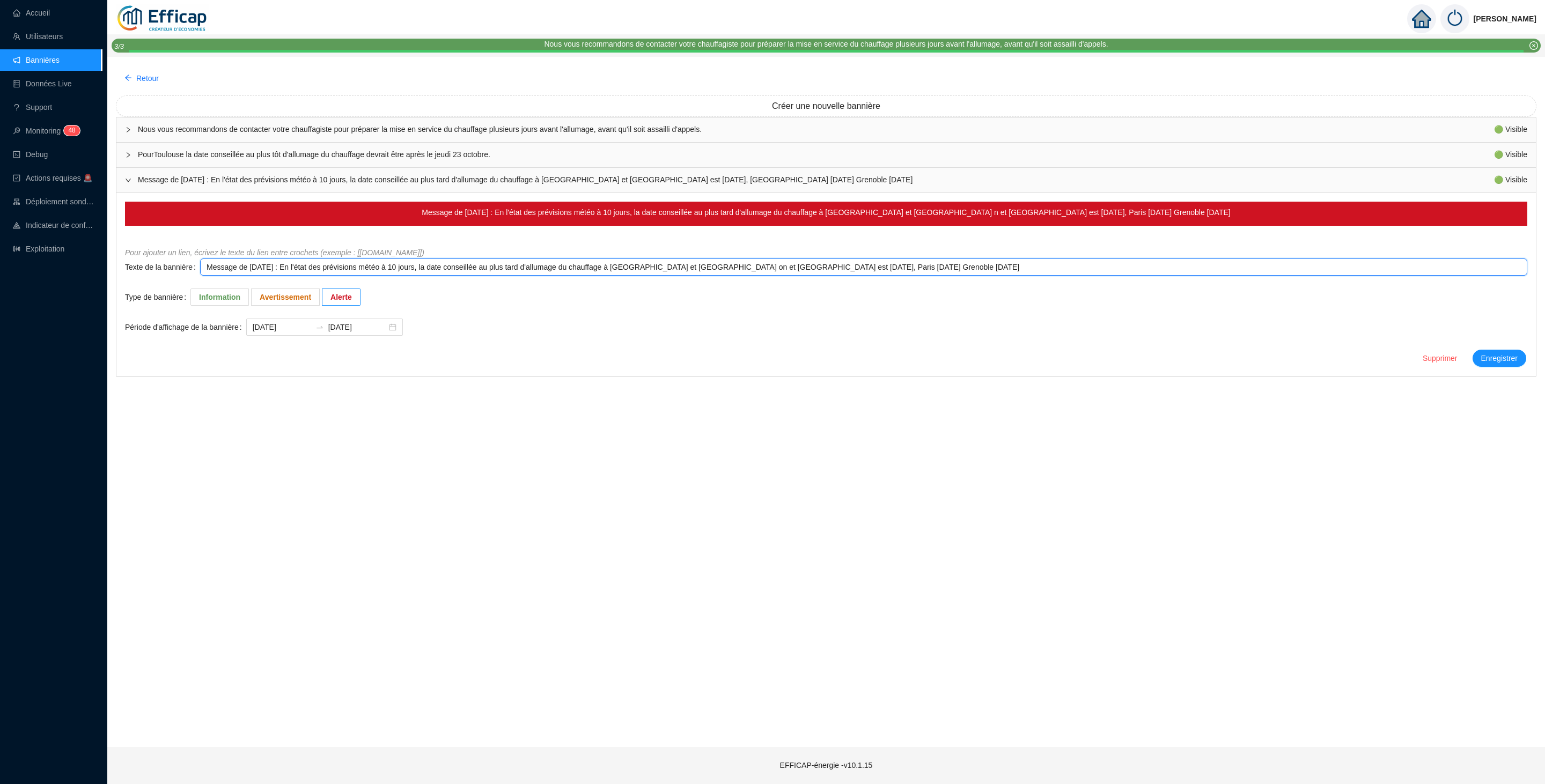
type textarea "Message de Lundi 13/10/2025 : En l'état des prévisions météo à 10 jours, la dat…"
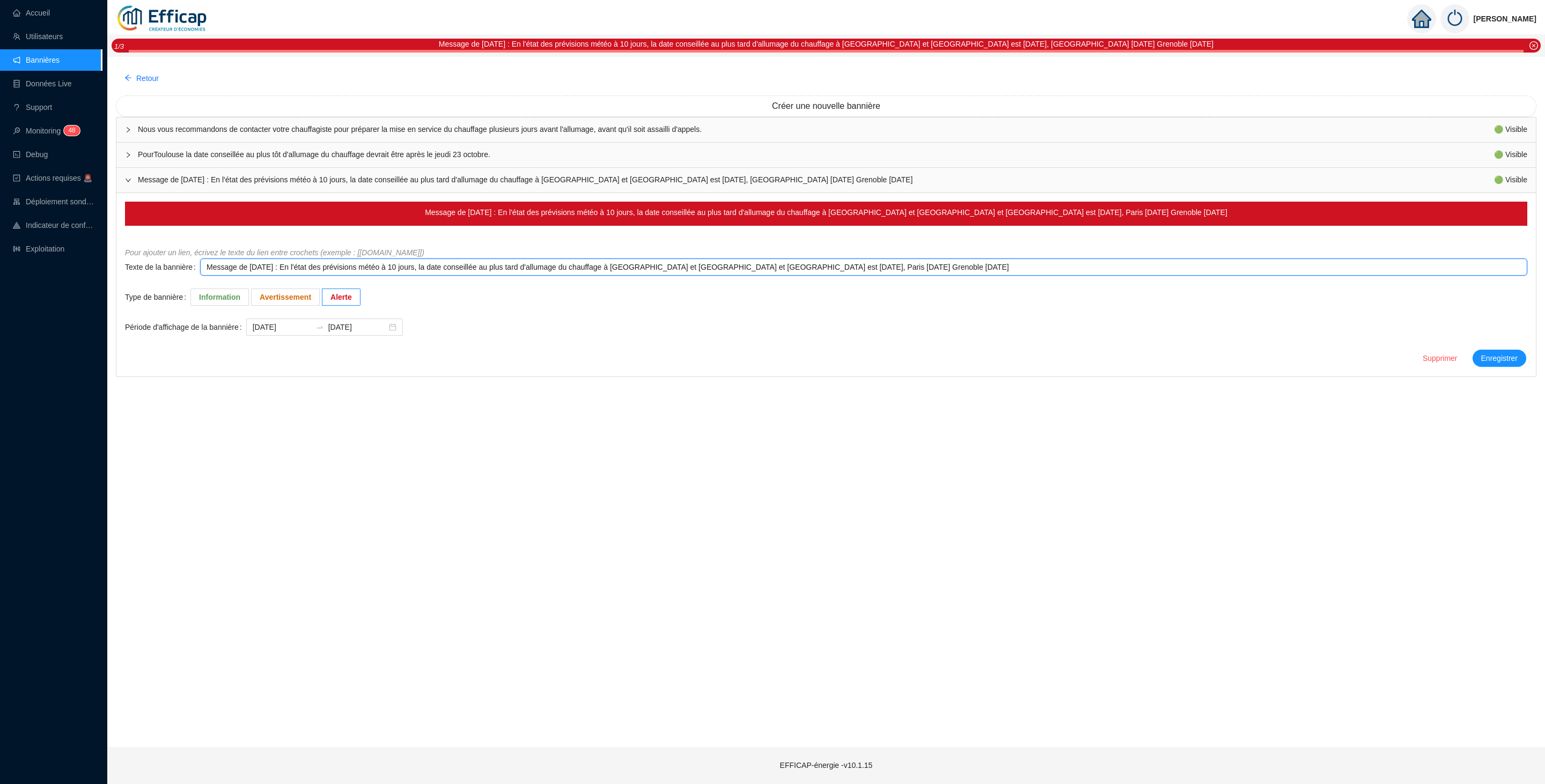
drag, startPoint x: 773, startPoint y: 267, endPoint x: 946, endPoint y: 276, distance: 173.2
click at [946, 276] on textarea "Message de Lundi 13/10/2025 : En l'état des prévisions météo à 10 jours, la dat…" at bounding box center [864, 267] width 1327 height 17
type textarea "Message de Lundi 13/10/2025 : En l'état des prévisions météo à 10 jours, la dat…"
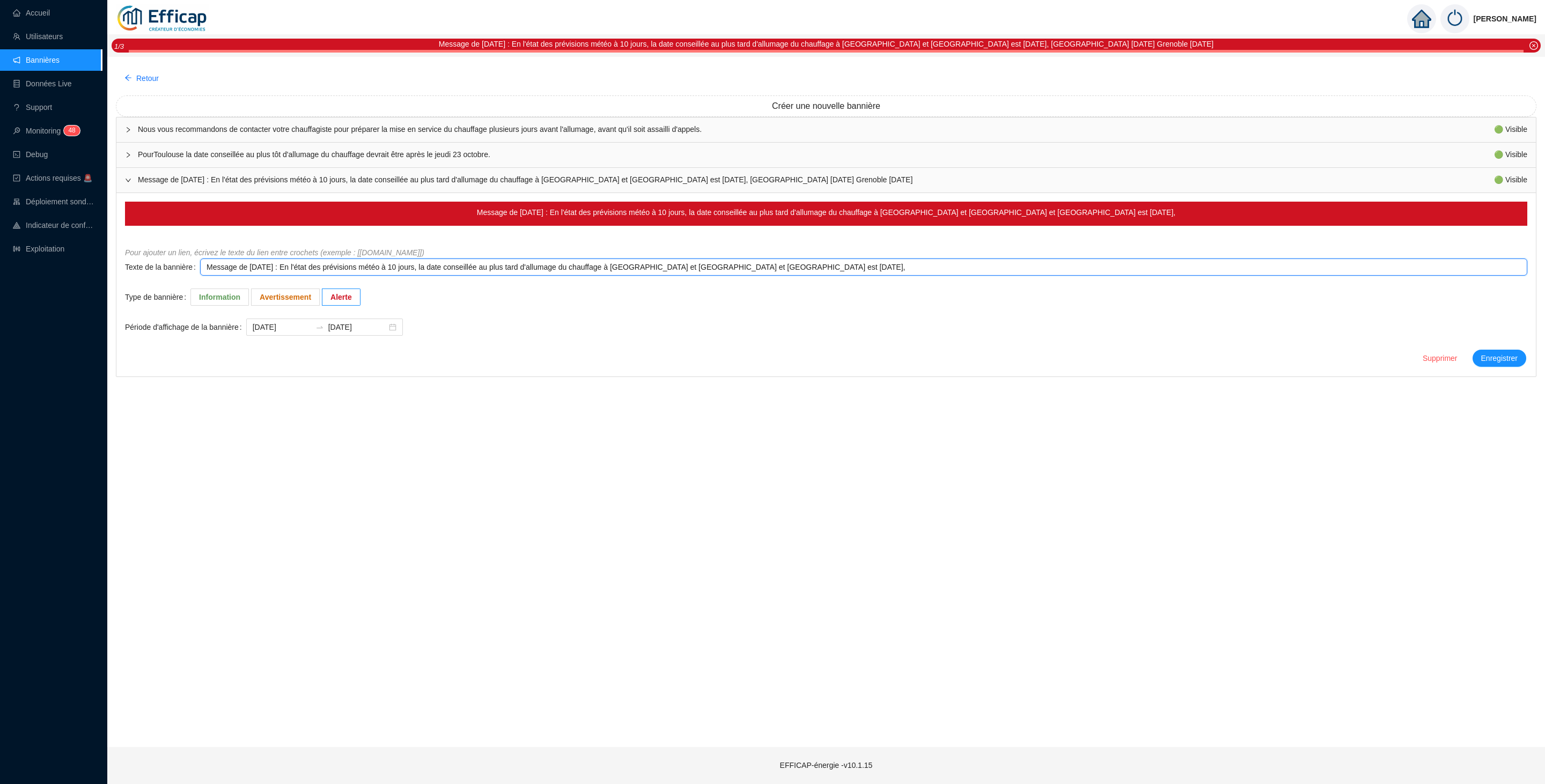
type textarea "Message de Lundi 13/10/2025 : En l'état des prévisions météo à 10 jours, la dat…"
click at [1488, 358] on span "Enregistrer" at bounding box center [1499, 358] width 37 height 11
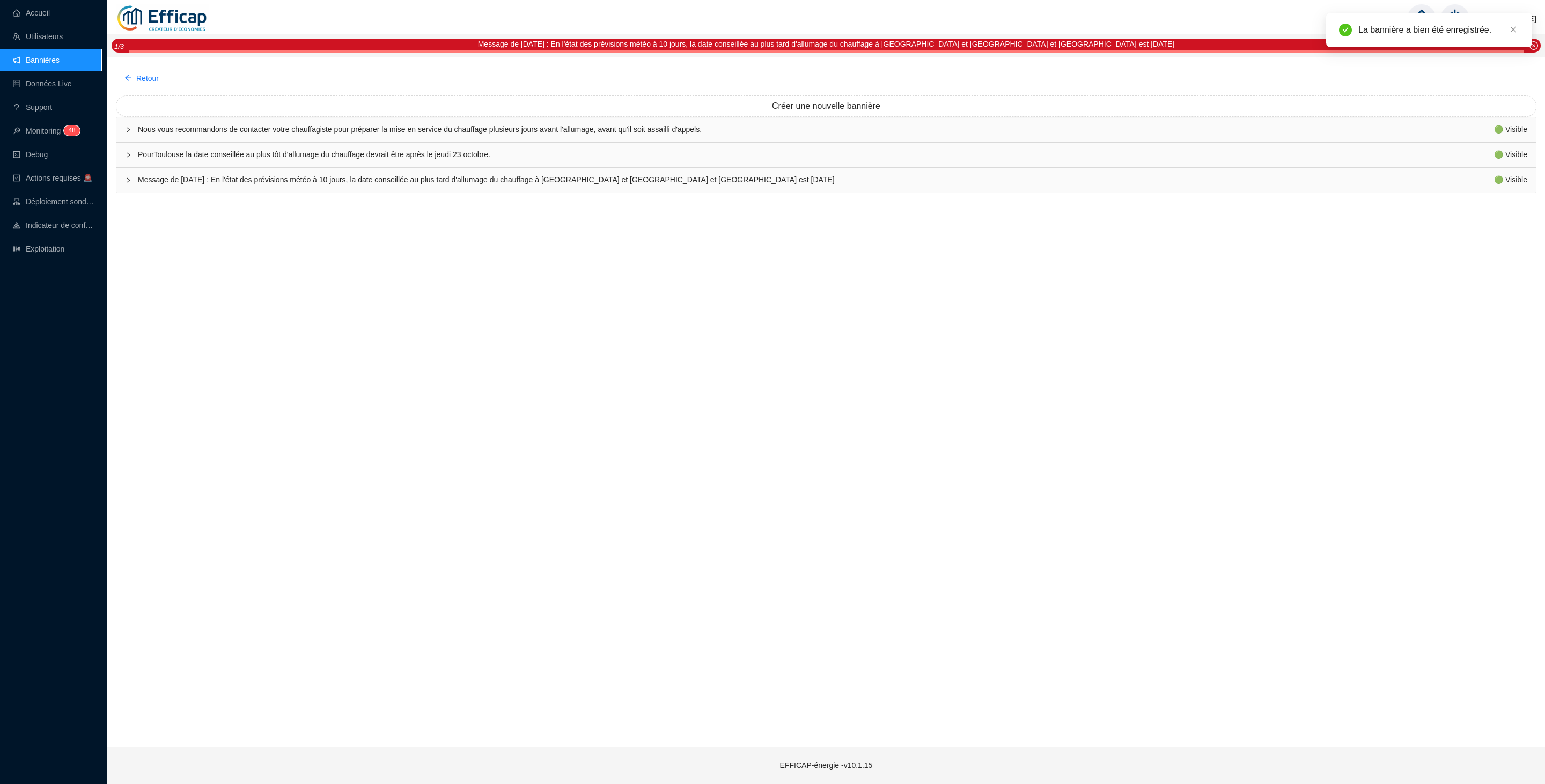
click at [426, 148] on div "PourToulouse la date conseillée au plus tôt d'allumage du chauffage devrait êtr…" at bounding box center [826, 155] width 1420 height 25
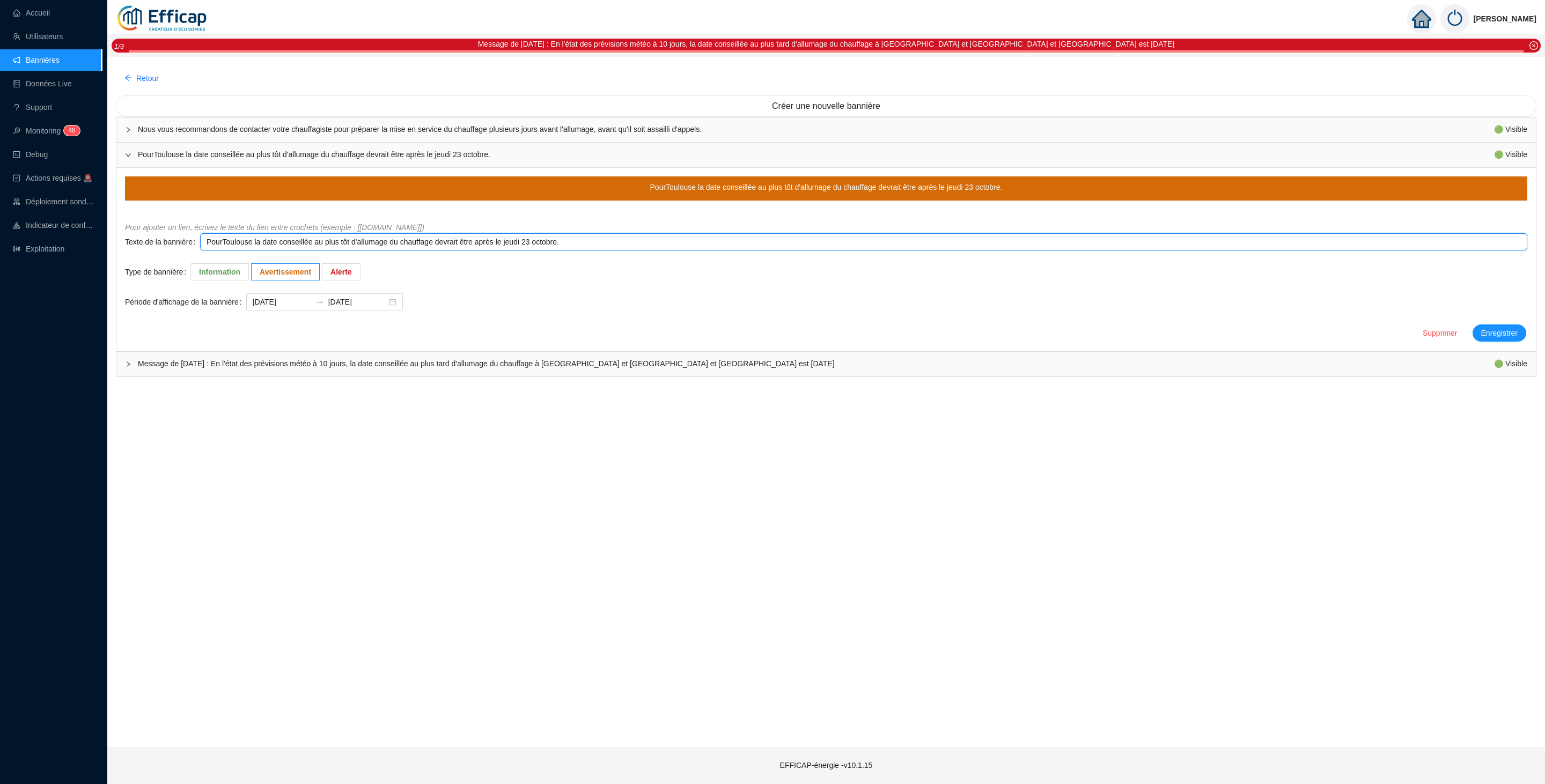
click at [221, 246] on textarea "PourToulouse la date conseillée au plus tôt d'allumage du chauffage devrait êtr…" at bounding box center [864, 242] width 1327 height 17
click at [223, 246] on textarea "PourToulouse la date conseillée au plus tôt d'allumage du chauffage devrait êtr…" at bounding box center [864, 242] width 1327 height 17
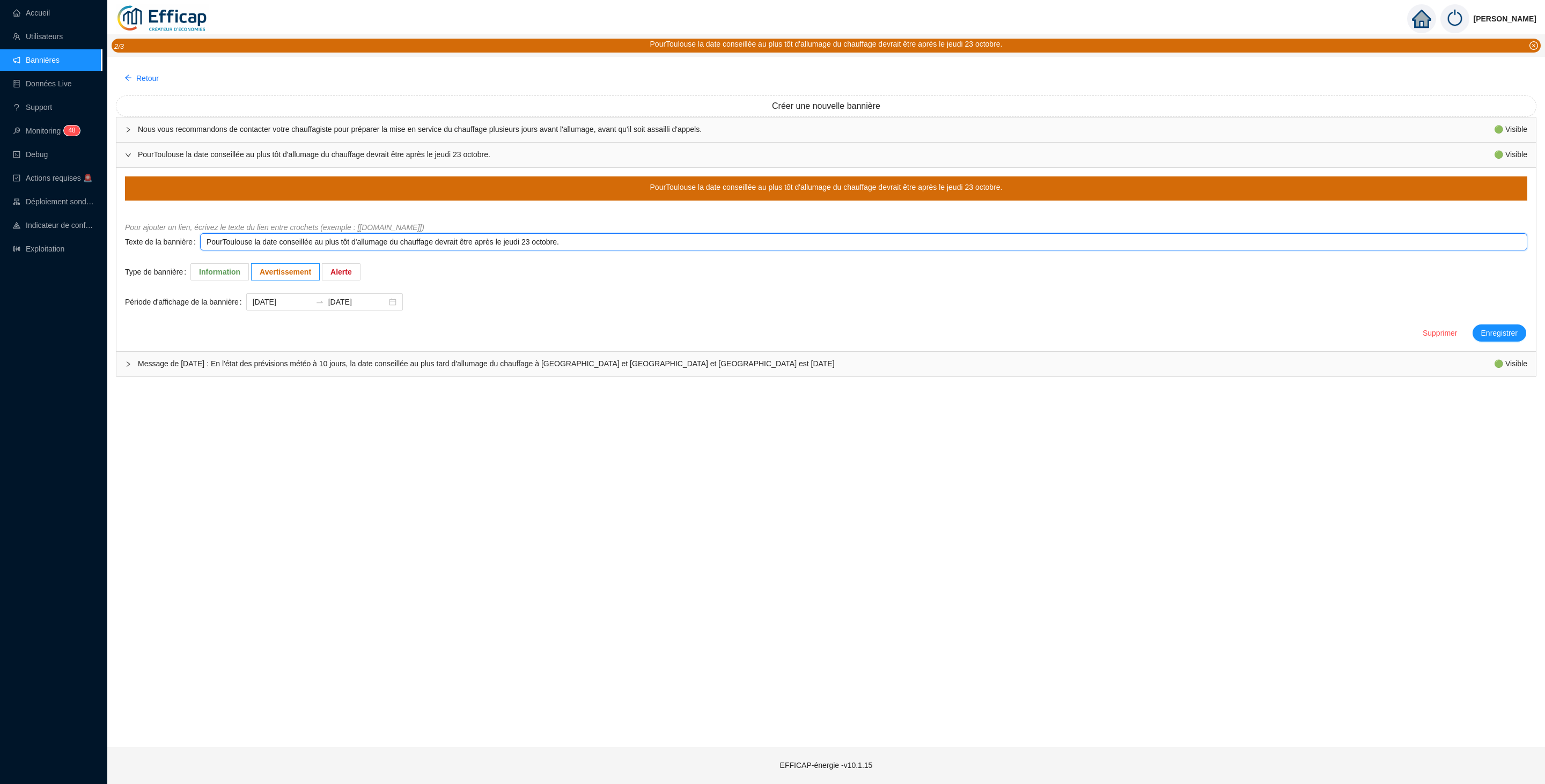
drag, startPoint x: 221, startPoint y: 245, endPoint x: 250, endPoint y: 244, distance: 29.0
click at [250, 244] on textarea "PourToulouse la date conseillée au plus tôt d'allumage du chauffage devrait êtr…" at bounding box center [864, 242] width 1327 height 17
type textarea "PourT la date conseillée au plus tôt d'allumage du chauffage devrait être après…"
type textarea "Pour la date conseillée au plus tôt d'allumage du chauffage devrait être après …"
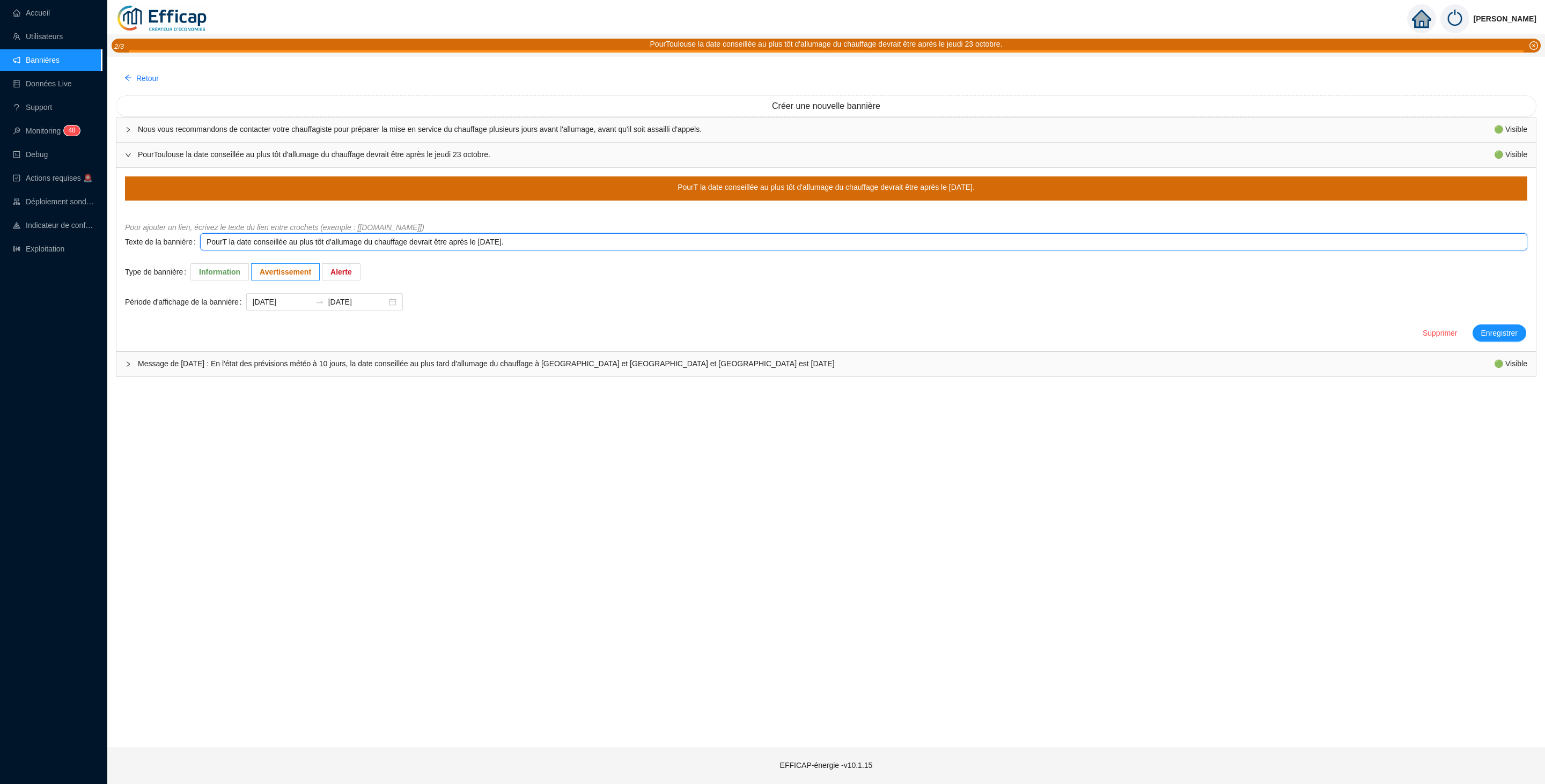
type textarea "Pour la date conseillée au plus tôt d'allumage du chauffage devrait être après …"
type textarea "Pour S la date conseillée au plus tôt d'allumage du chauffage devrait être aprè…"
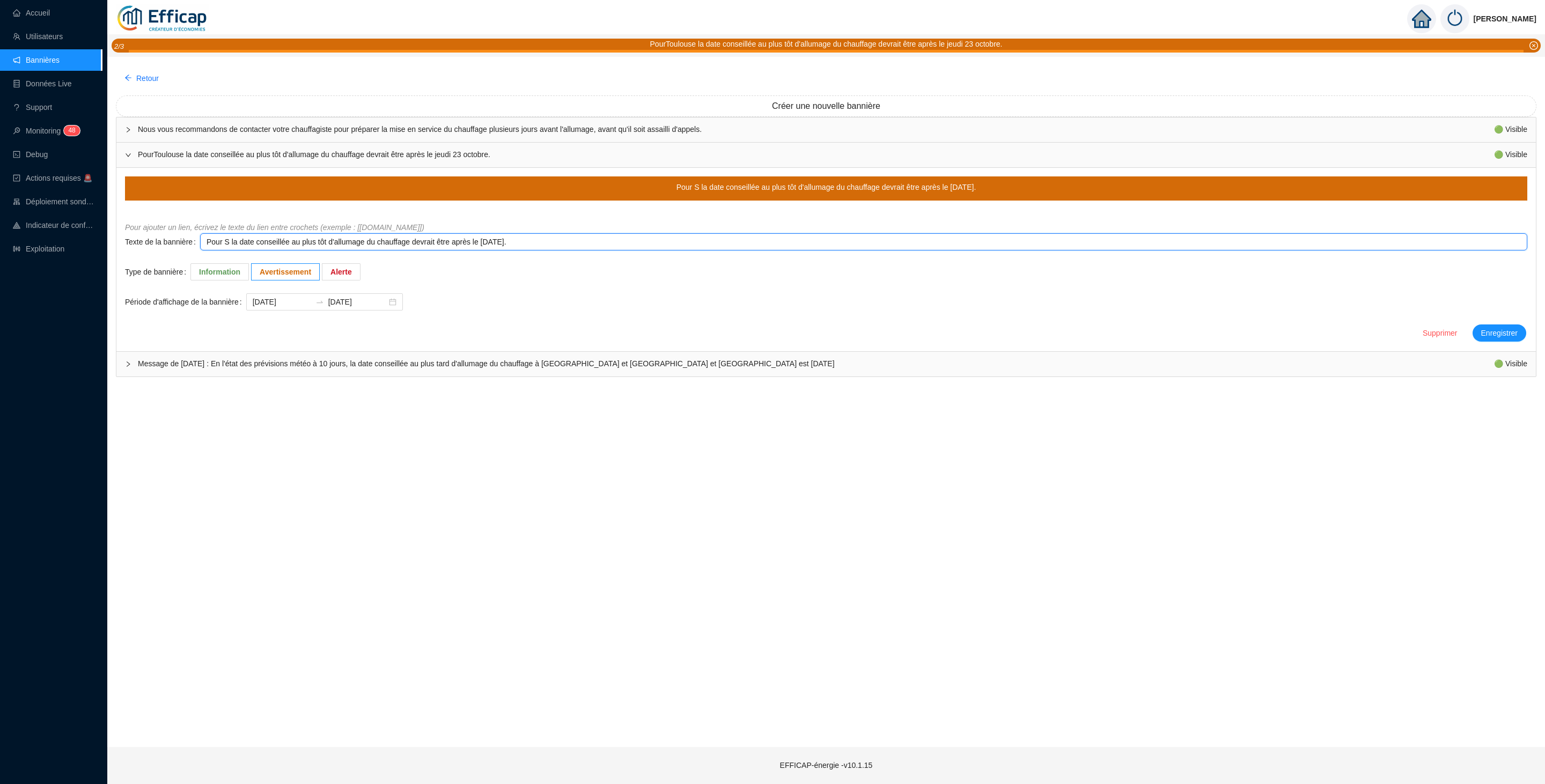
type textarea "Pour Se la date conseillée au plus tôt d'allumage du chauffage devrait être apr…"
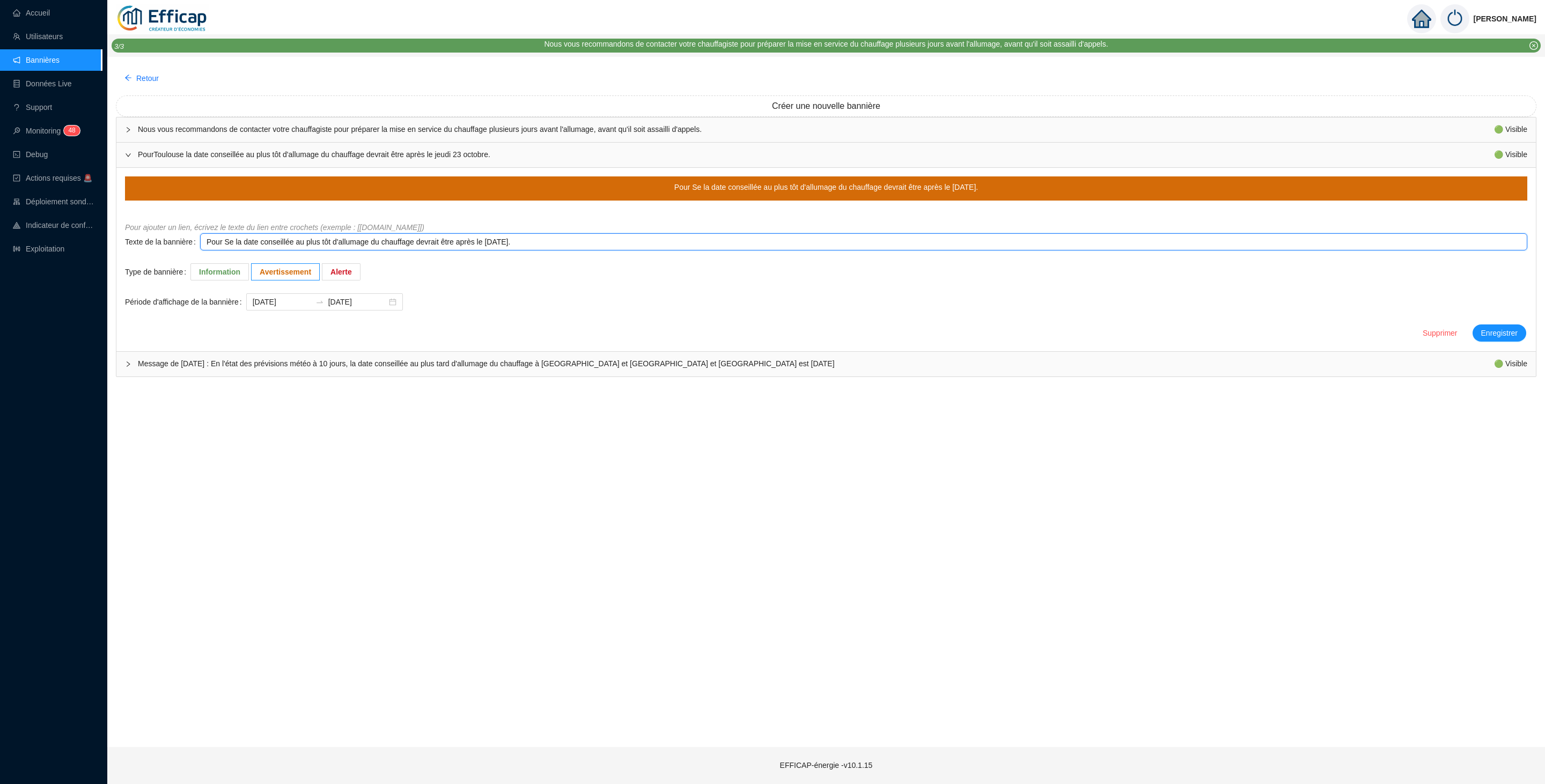
type textarea "Pour Sey la date conseillée au plus tôt d'allumage du chauffage devrait être ap…"
type textarea "Pour Seys la date conseillée au plus tôt d'allumage du chauffage devrait être a…"
type textarea "Pour Seyss la date conseillée au plus tôt d'allumage du chauffage devrait être …"
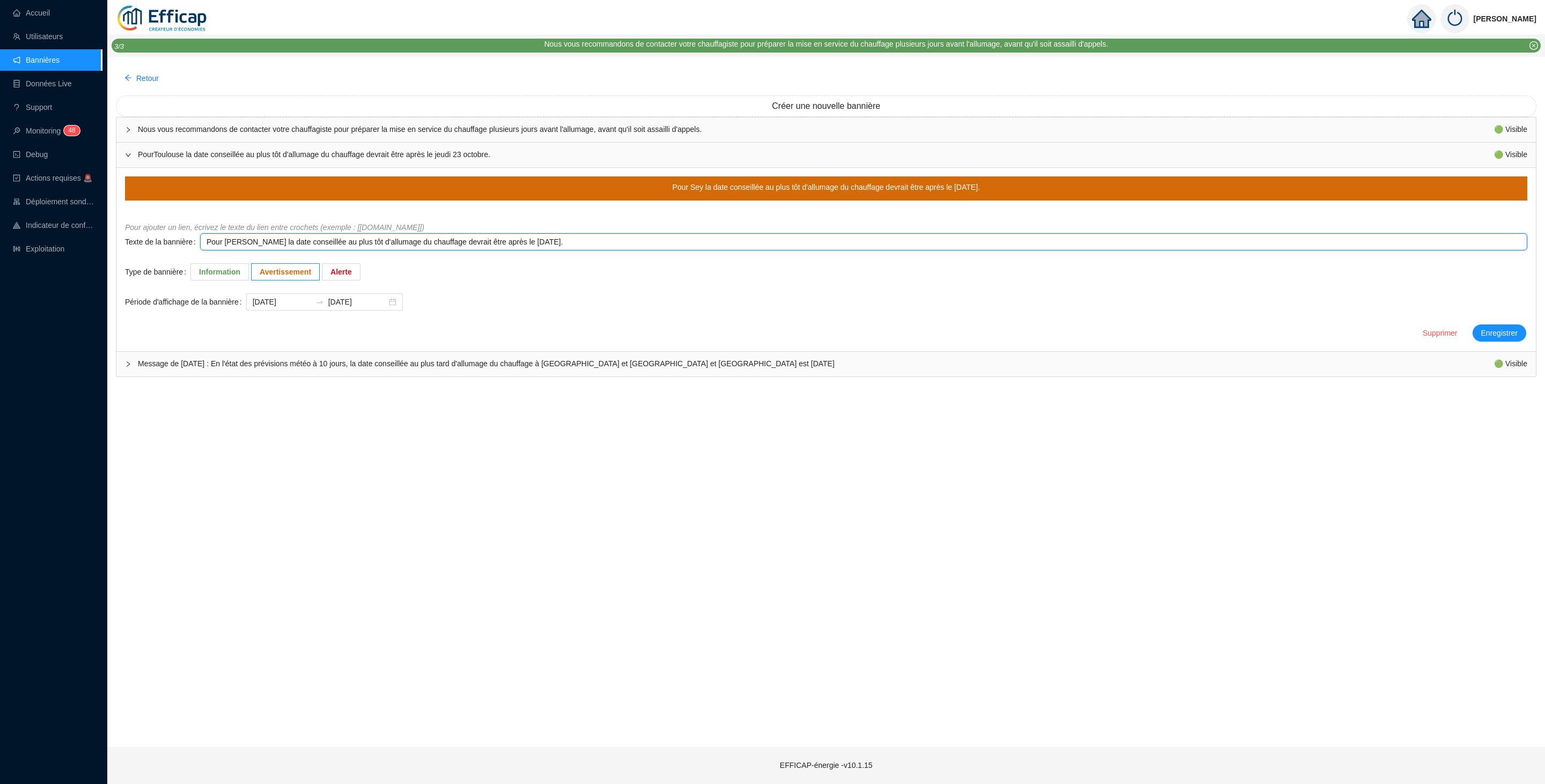
type textarea "Pour Seyss la date conseillée au plus tôt d'allumage du chauffage devrait être …"
type textarea "Pour Seyssi la date conseillée au plus tôt d'allumage du chauffage devrait être…"
type textarea "Pour Seyssin la date conseillée au plus tôt d'allumage du chauffage devrait êtr…"
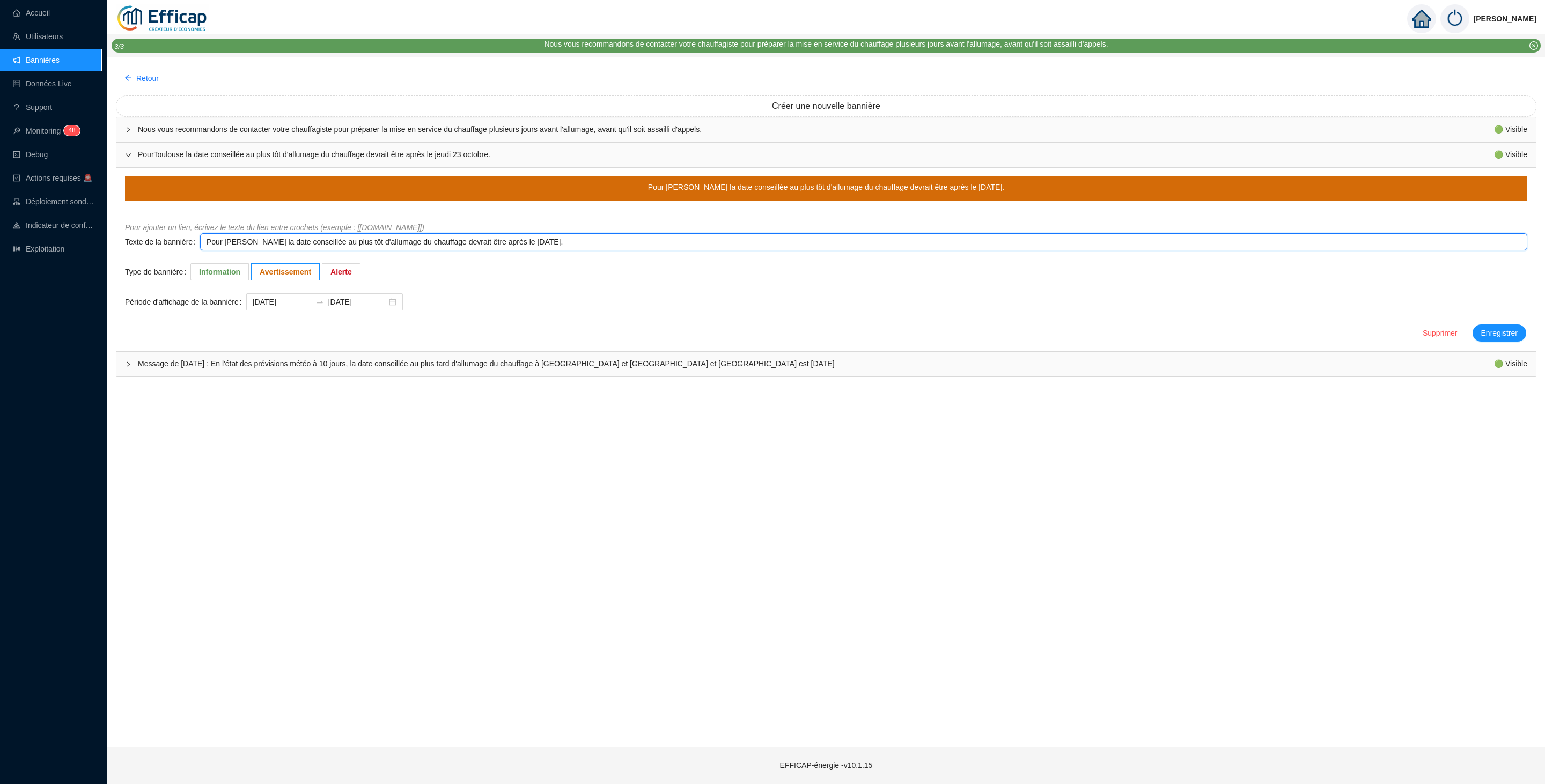
type textarea "Pour Seyssine la date conseillée au plus tôt d'allumage du chauffage devrait êt…"
type textarea "Pour Seyssinet la date conseillée au plus tôt d'allumage du chauffage devrait ê…"
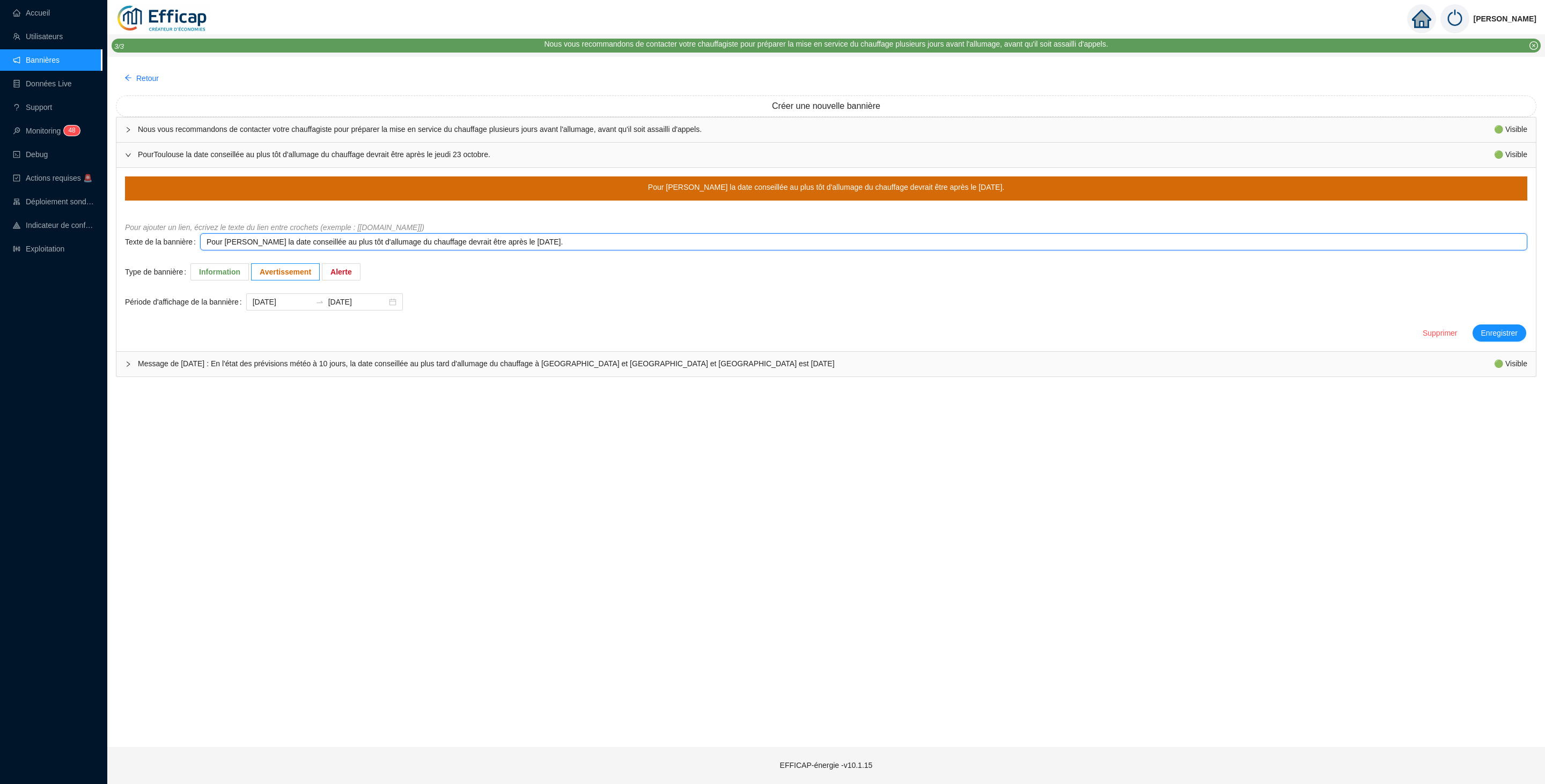
type textarea "Pour Seyssinet la date conseillée au plus tôt d'allumage du chauffage devrait ê…"
type textarea "Pour Seyssinet P la date conseillée au plus tôt d'allumage du chauffage devrait…"
type textarea "Pour Seyssinet Pa la date conseillée au plus tôt d'allumage du chauffage devrai…"
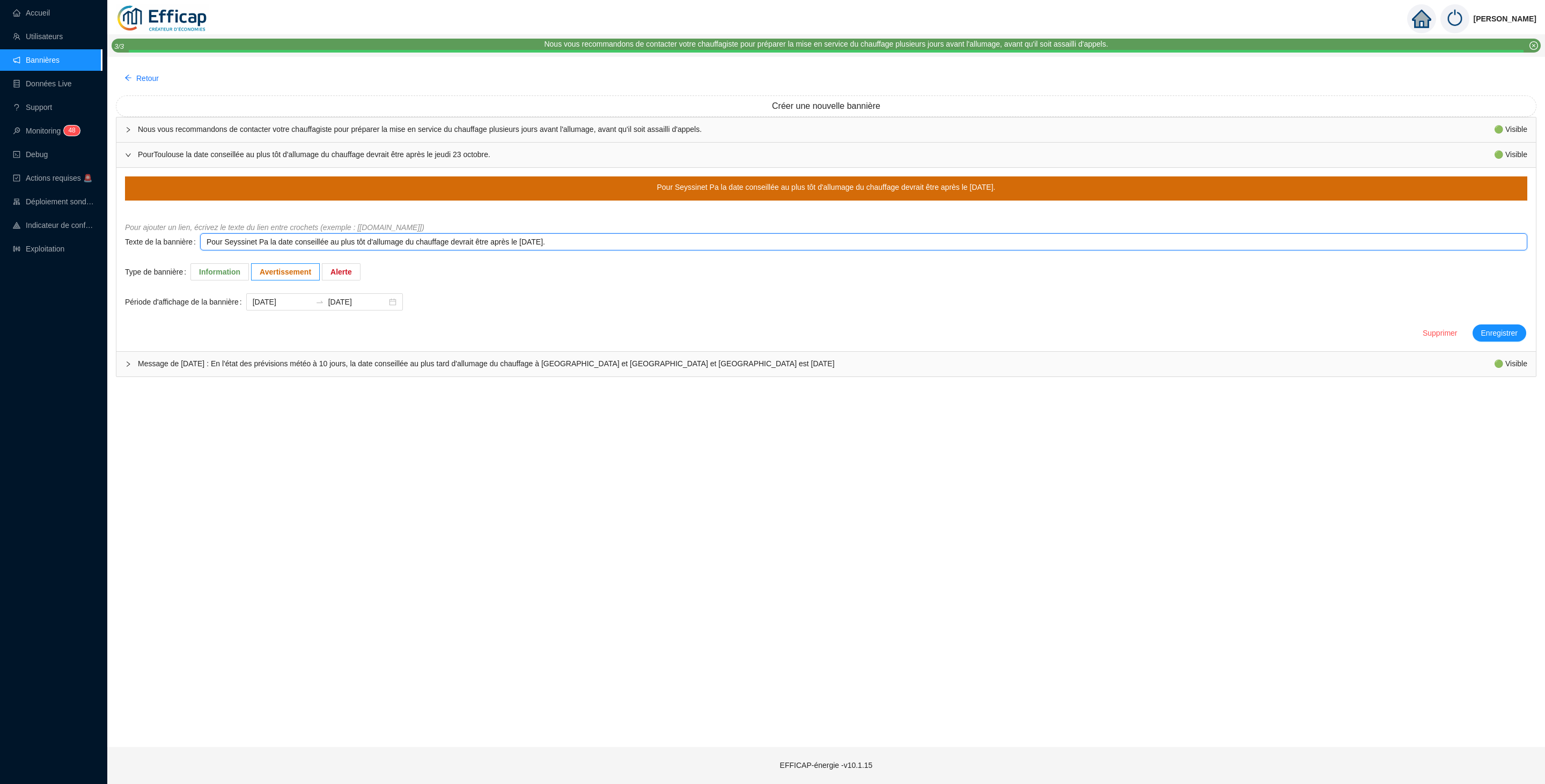
type textarea "Pour Seyssinet Par la date conseillée au plus tôt d'allumage du chauffage devra…"
type textarea "Pour Seyssinet Pari la date conseillée au plus tôt d'allumage du chauffage devr…"
type textarea "Pour Seyssinet Paris la date conseillée au plus tôt d'allumage du chauffage dev…"
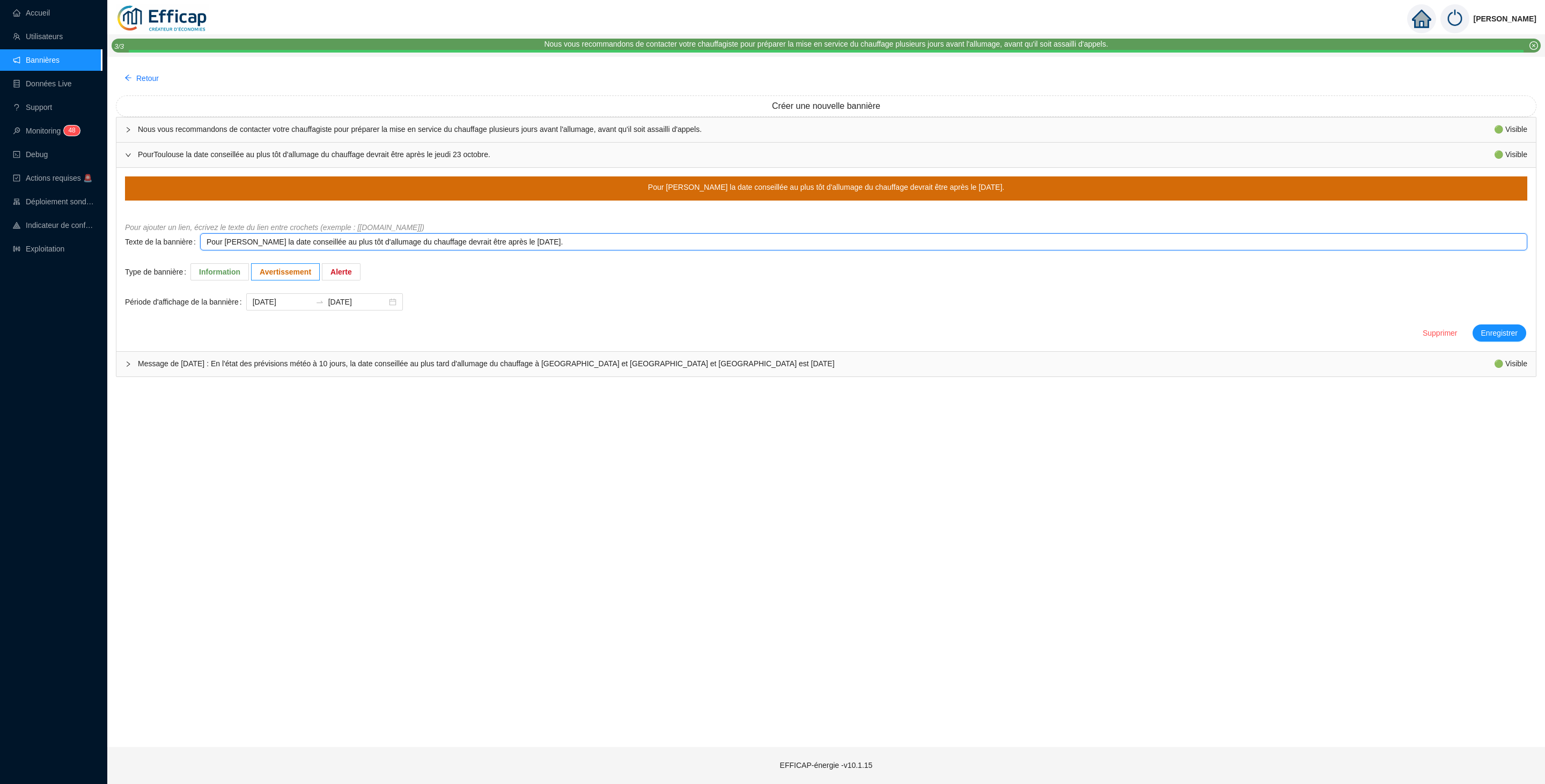
type textarea "Pour Seyssinet Paris la date conseillée au plus tôt d'allumage du chauffage dev…"
type textarea "Pour Seyssinet Parise la date conseillée au plus tôt d'allumage du chauffage de…"
type textarea "Pour Seyssinet Pariset la date conseillée au plus tôt d'allumage du chauffage d…"
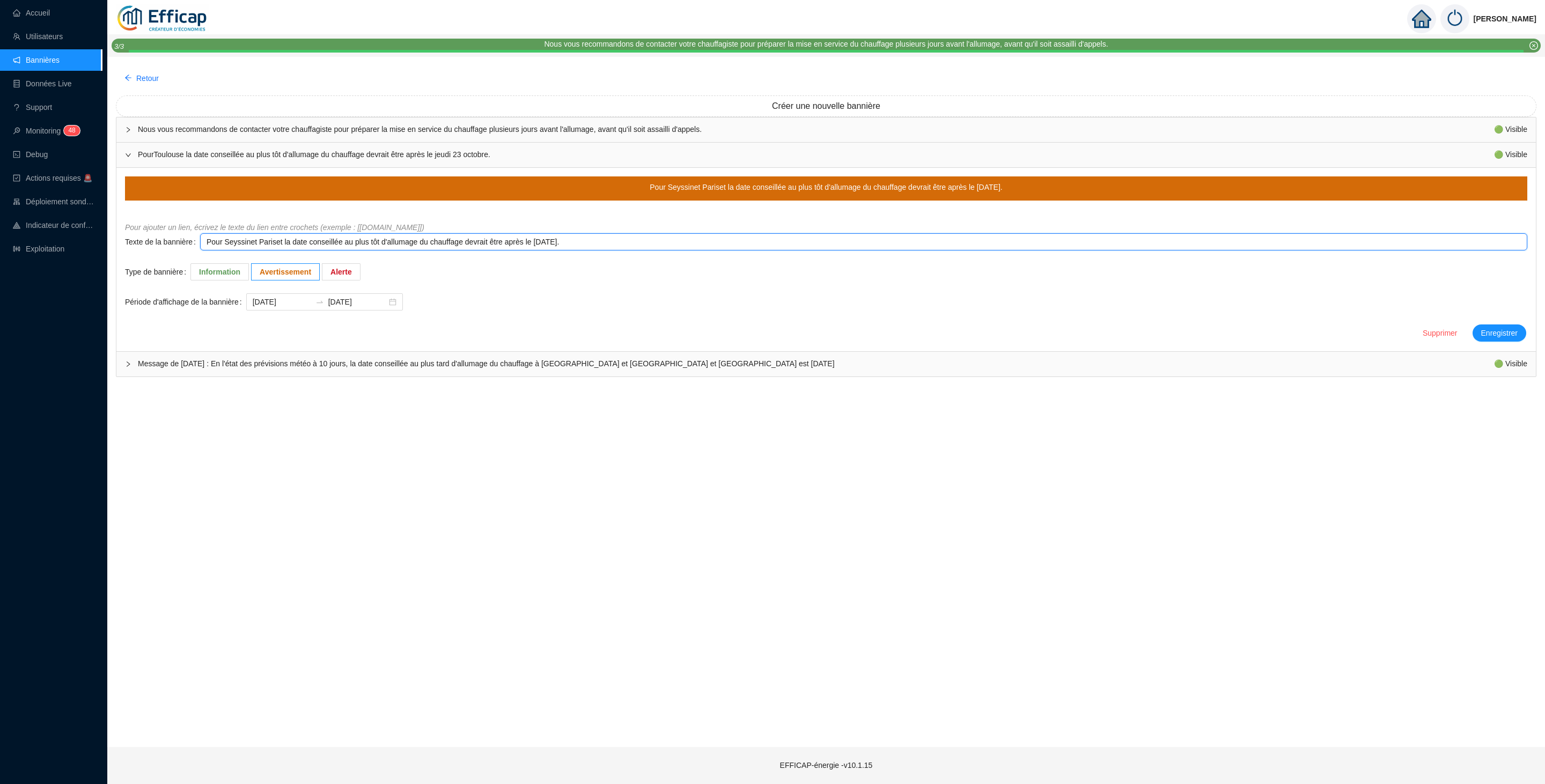
type textarea "Pour Seyssinet Parise la date conseillée au plus tôt d'allumage du chauffage de…"
type textarea "Pour Seyssinet Paris la date conseillée au plus tôt d'allumage du chauffage dev…"
type textarea "Pour Seyssinet Pari la date conseillée au plus tôt d'allumage du chauffage devr…"
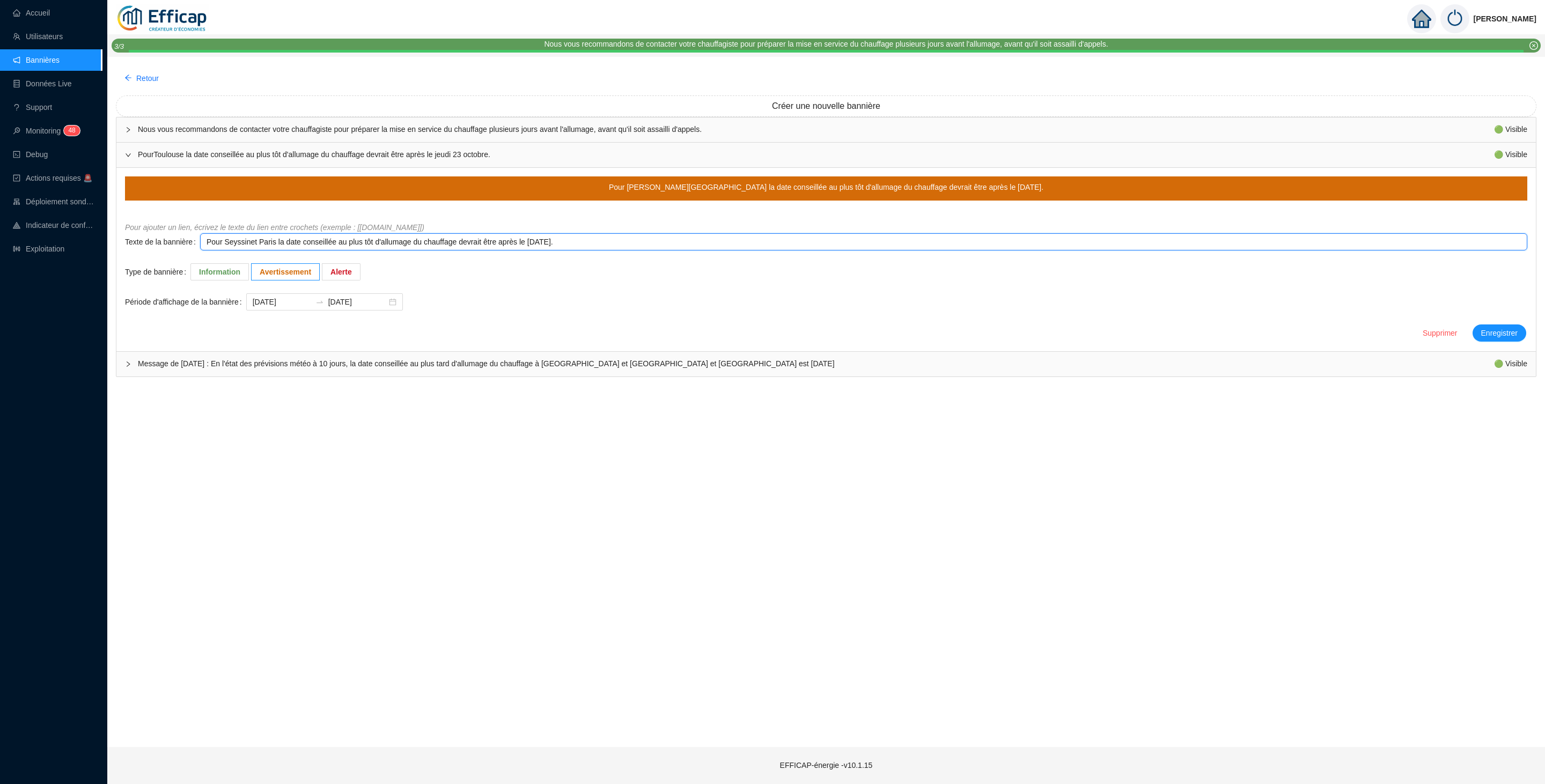
type textarea "Pour Seyssinet Pari la date conseillée au plus tôt d'allumage du chauffage devr…"
type textarea "Pour Seyssinet Par la date conseillée au plus tôt d'allumage du chauffage devra…"
type textarea "Pour Seyssinet Pa la date conseillée au plus tôt d'allumage du chauffage devrai…"
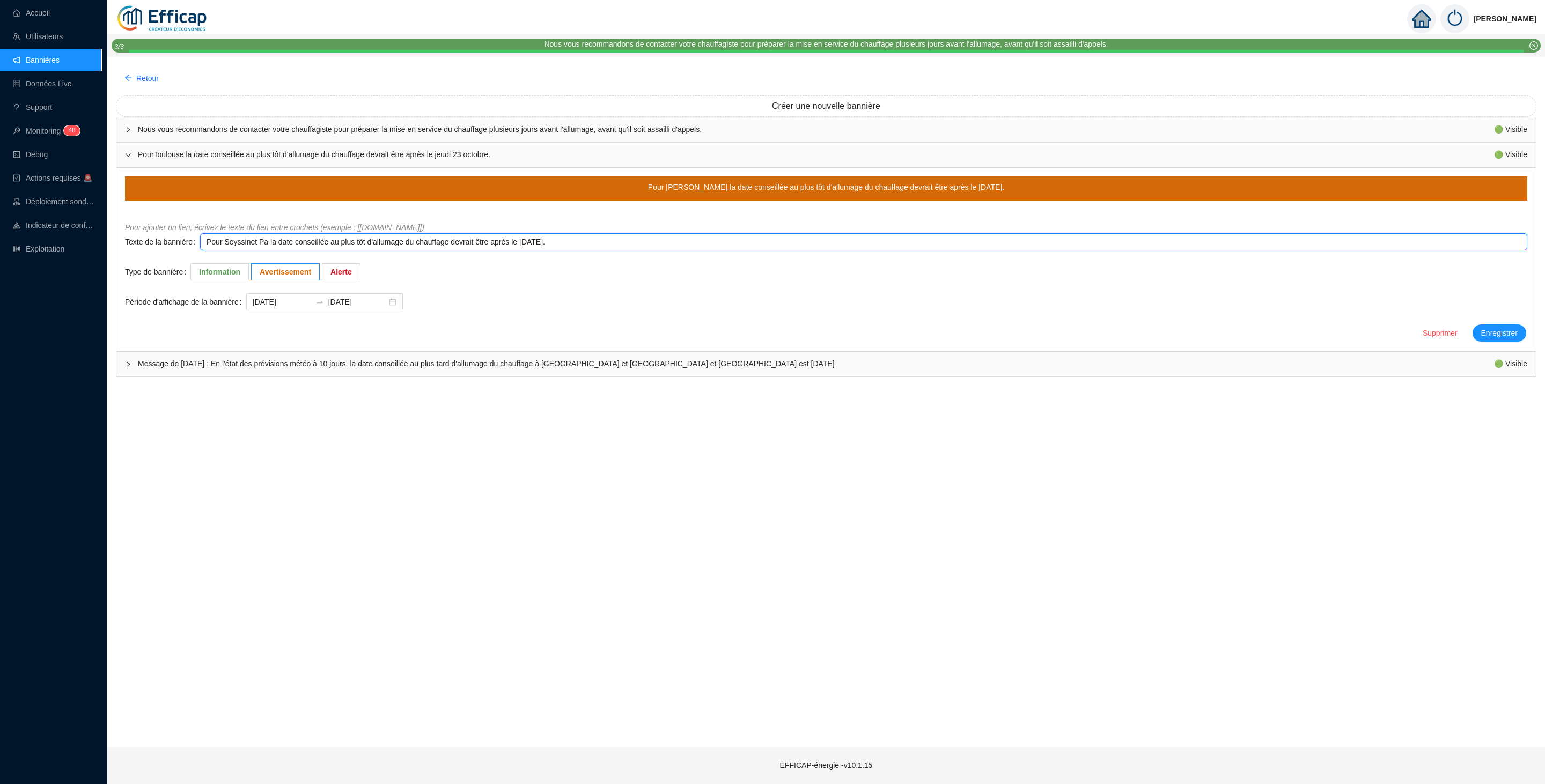
type textarea "Pour Seyssinet P la date conseillée au plus tôt d'allumage du chauffage devrait…"
type textarea "Pour Seyssinet la date conseillée au plus tôt d'allumage du chauffage devrait ê…"
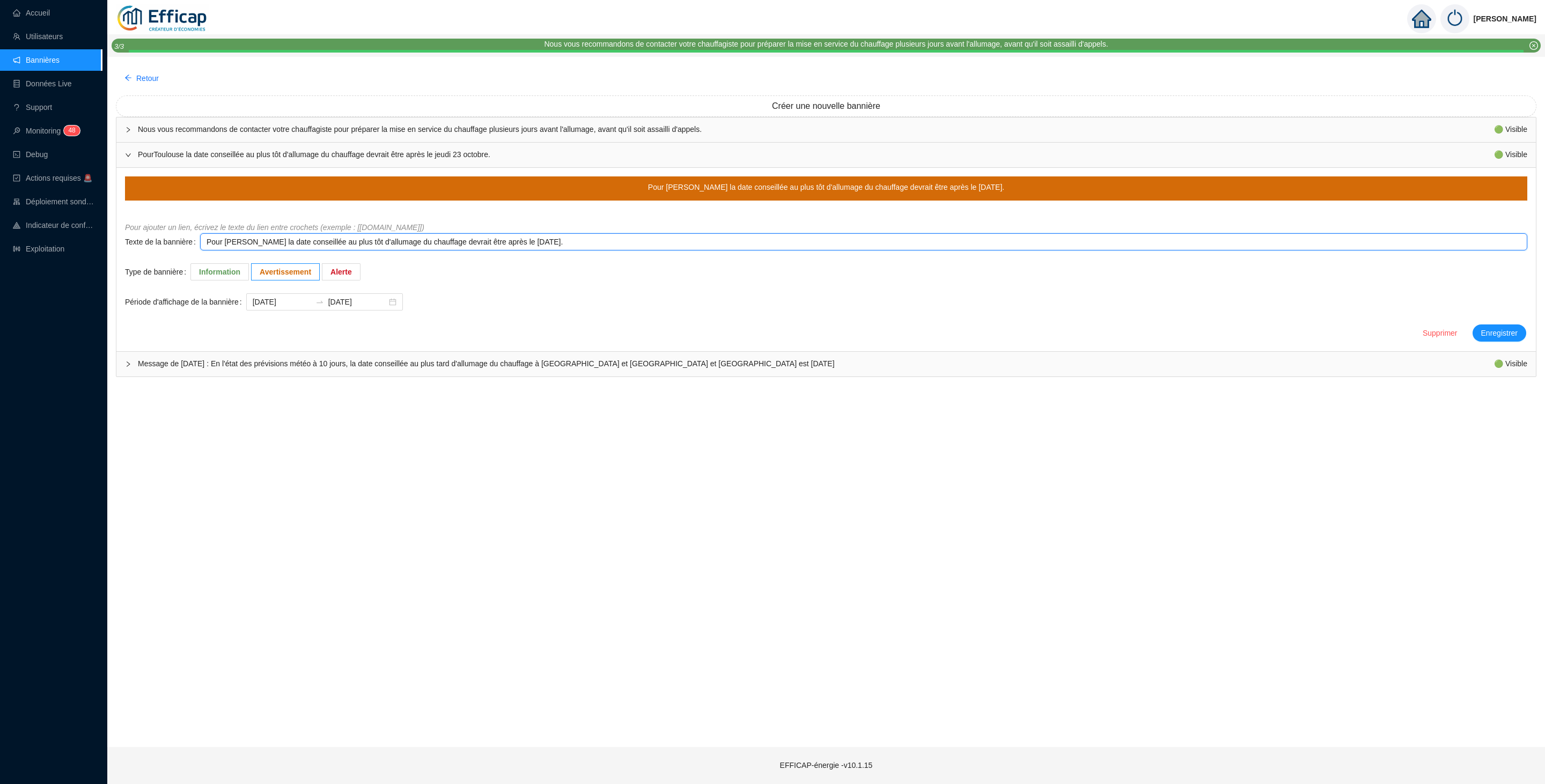
type textarea "Pour Seyssine la date conseillée au plus tôt d'allumage du chauffage devrait êt…"
type textarea "Pour Seyssin la date conseillée au plus tôt d'allumage du chauffage devrait êtr…"
type textarea "Pour Seyssi la date conseillée au plus tôt d'allumage du chauffage devrait être…"
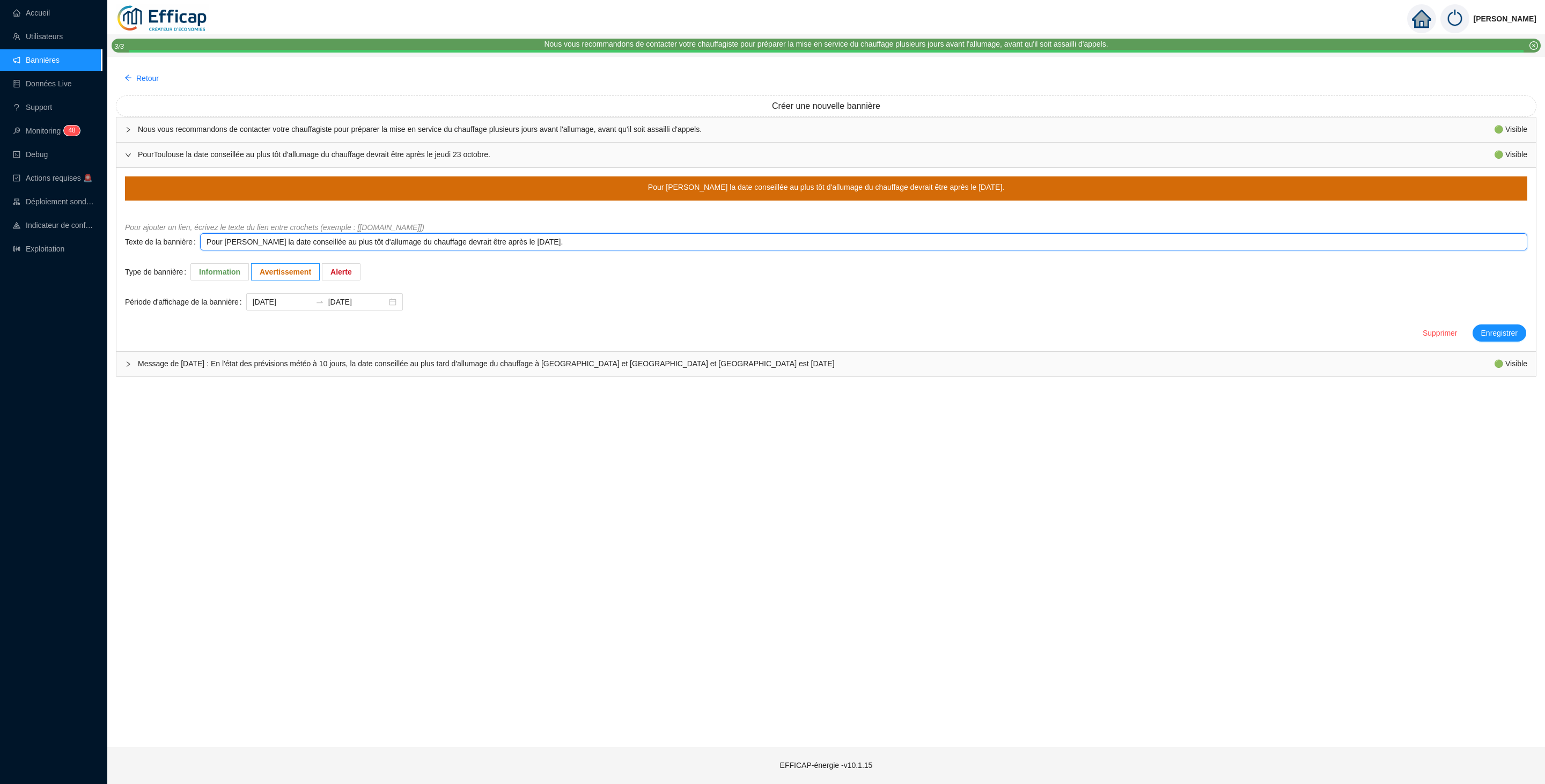
type textarea "Pour Seyss la date conseillée au plus tôt d'allumage du chauffage devrait être …"
type textarea "Pour Seys la date conseillée au plus tôt d'allumage du chauffage devrait être a…"
type textarea "Pour Sey la date conseillée au plus tôt d'allumage du chauffage devrait être ap…"
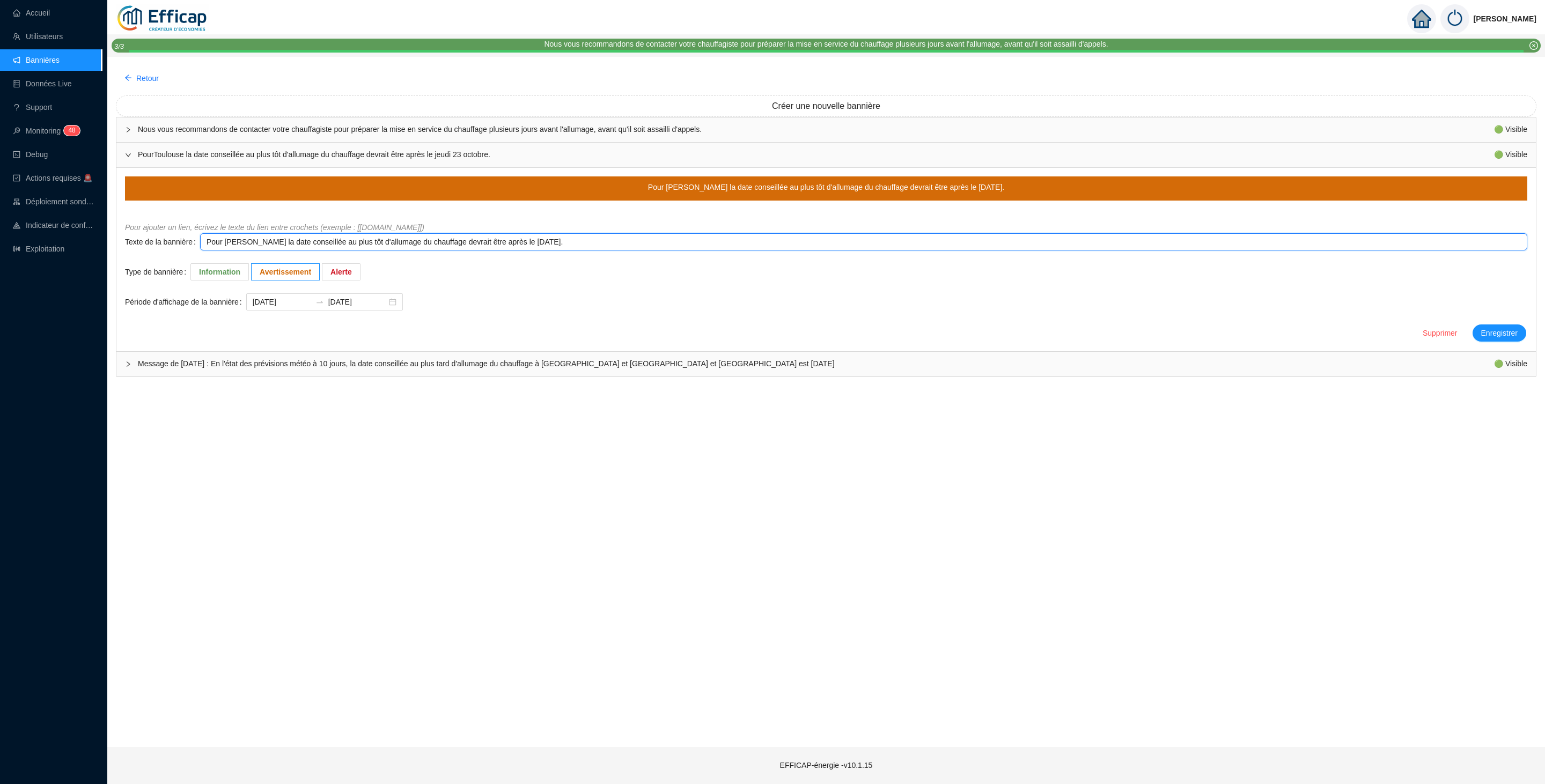
type textarea "Pour Sey la date conseillée au plus tôt d'allumage du chauffage devrait être ap…"
type textarea "Pour Se la date conseillée au plus tôt d'allumage du chauffage devrait être apr…"
type textarea "Pour S la date conseillée au plus tôt d'allumage du chauffage devrait être aprè…"
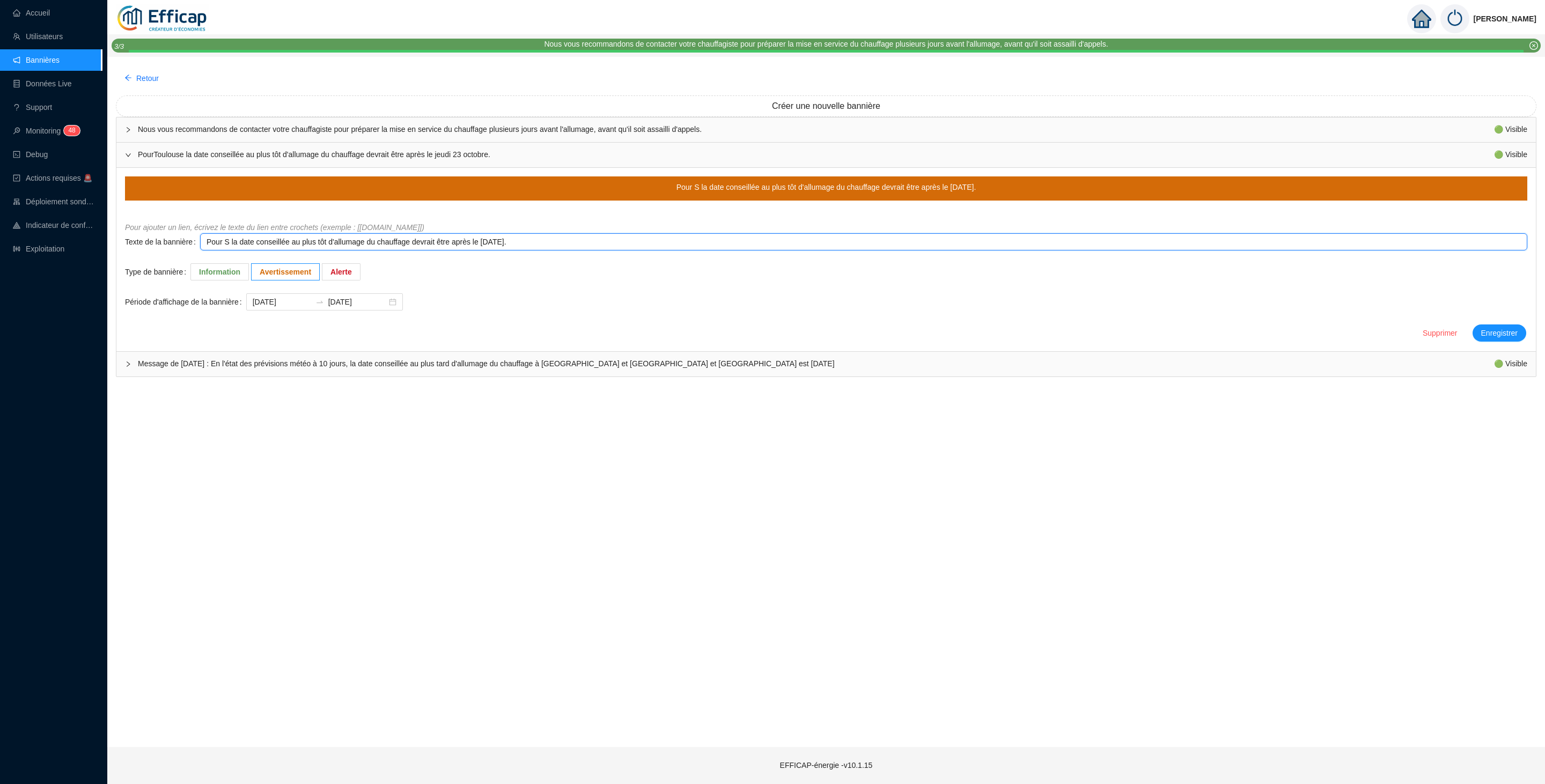
type textarea "Pour Se la date conseillée au plus tôt d'allumage du chauffage devrait être apr…"
type textarea "Pour Set la date conseillée au plus tôt d'allumage du chauffage devrait être ap…"
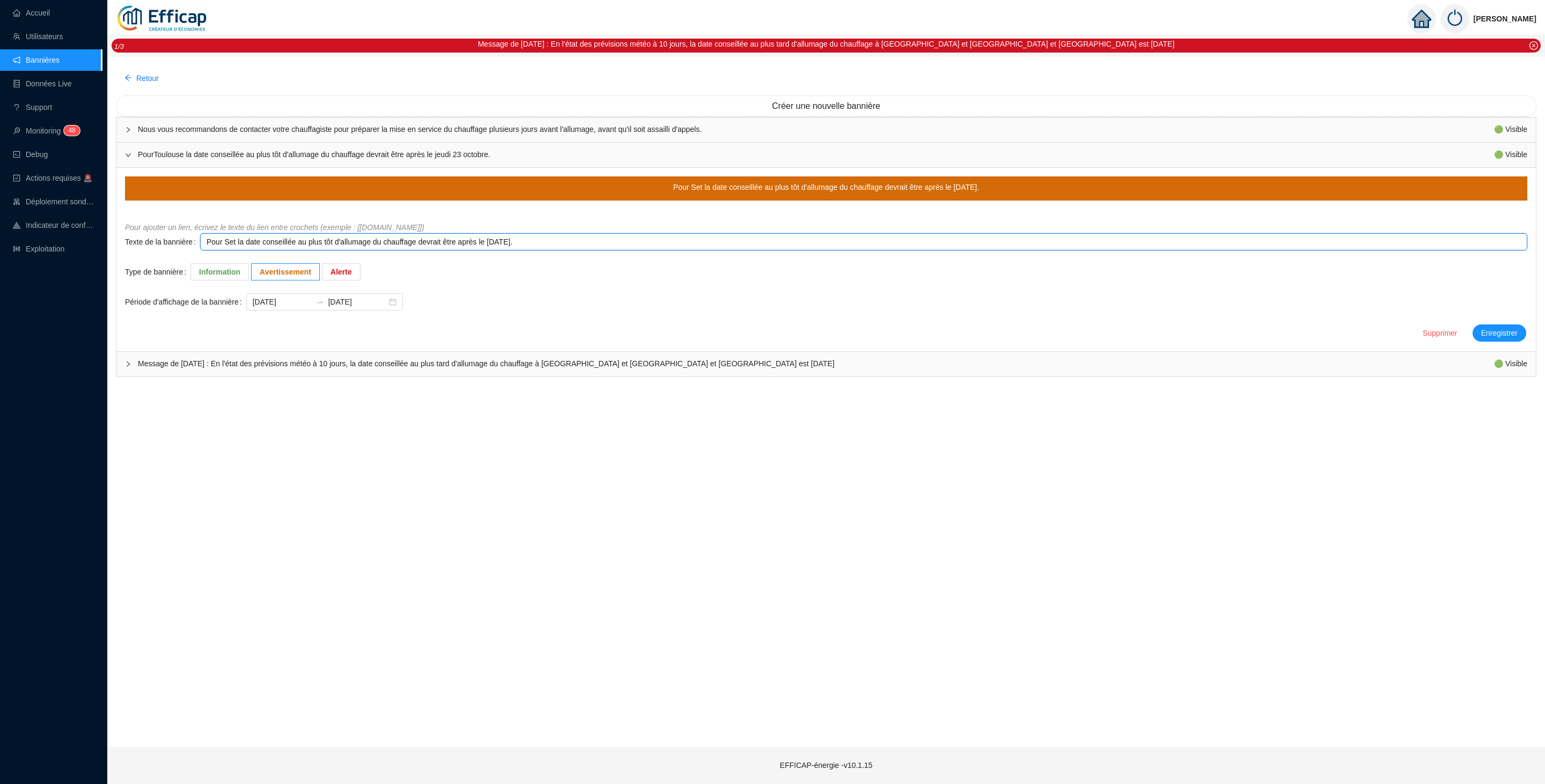
type textarea "Pour Se la date conseillée au plus tôt d'allumage du chauffage devrait être apr…"
type textarea "Pour Sey la date conseillée au plus tôt d'allumage du chauffage devrait être ap…"
type textarea "Pour Seys la date conseillée au plus tôt d'allumage du chauffage devrait être a…"
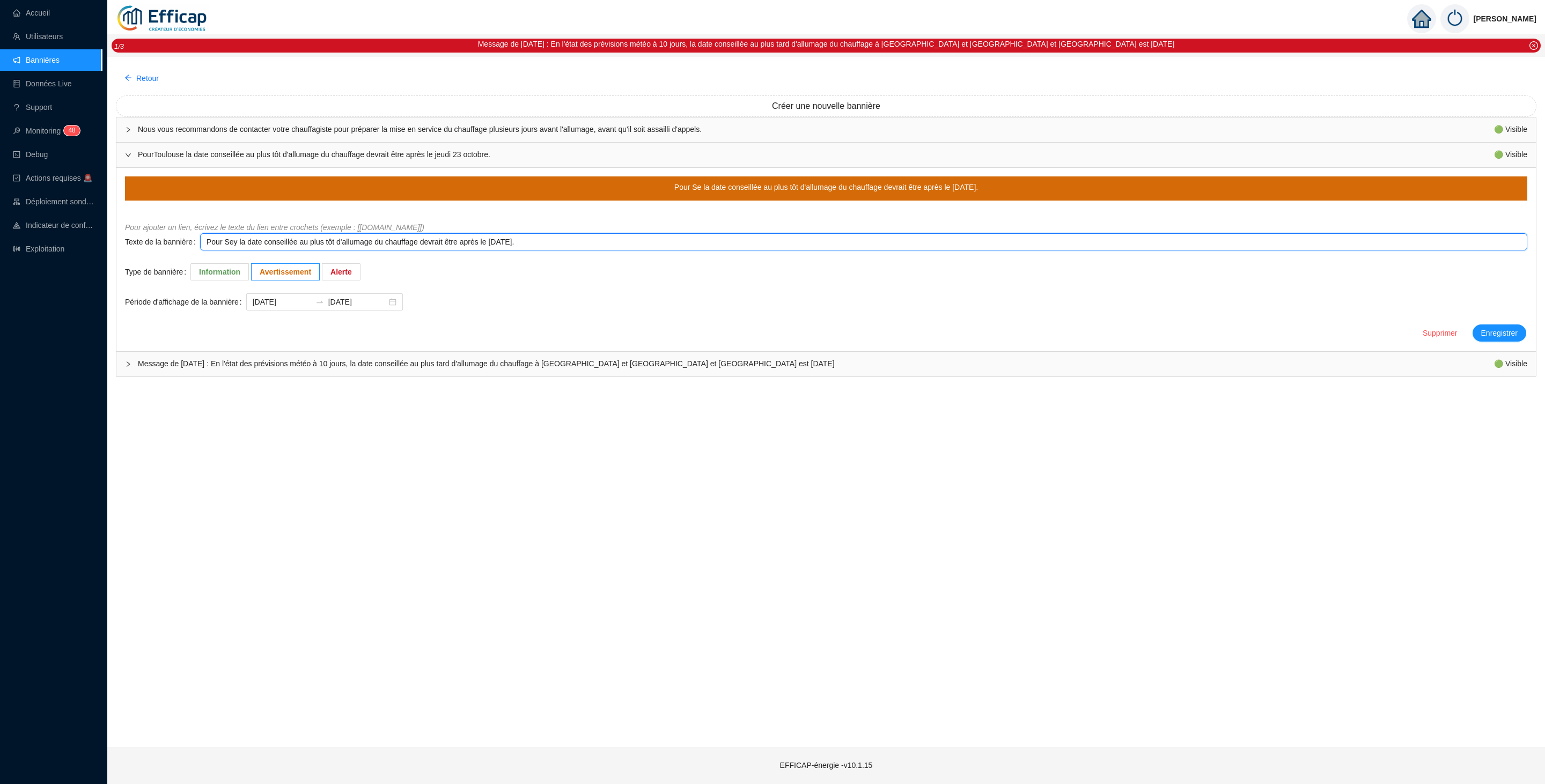
type textarea "Pour Seys la date conseillée au plus tôt d'allumage du chauffage devrait être a…"
type textarea "Pour Seyss la date conseillée au plus tôt d'allumage du chauffage devrait être …"
type textarea "Pour Seyssi la date conseillée au plus tôt d'allumage du chauffage devrait être…"
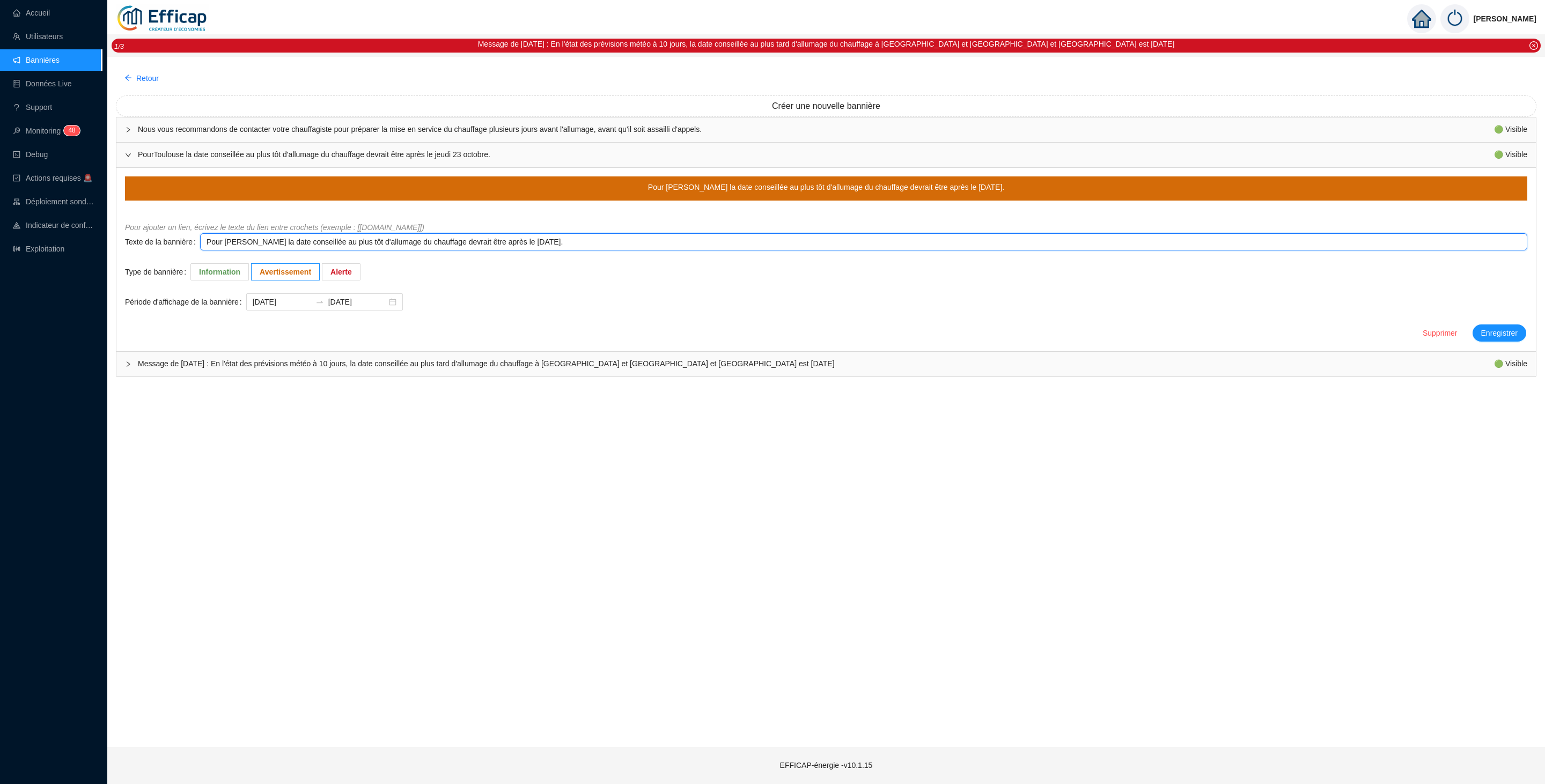
type textarea "Pour Seyssin la date conseillée au plus tôt d'allumage du chauffage devrait êtr…"
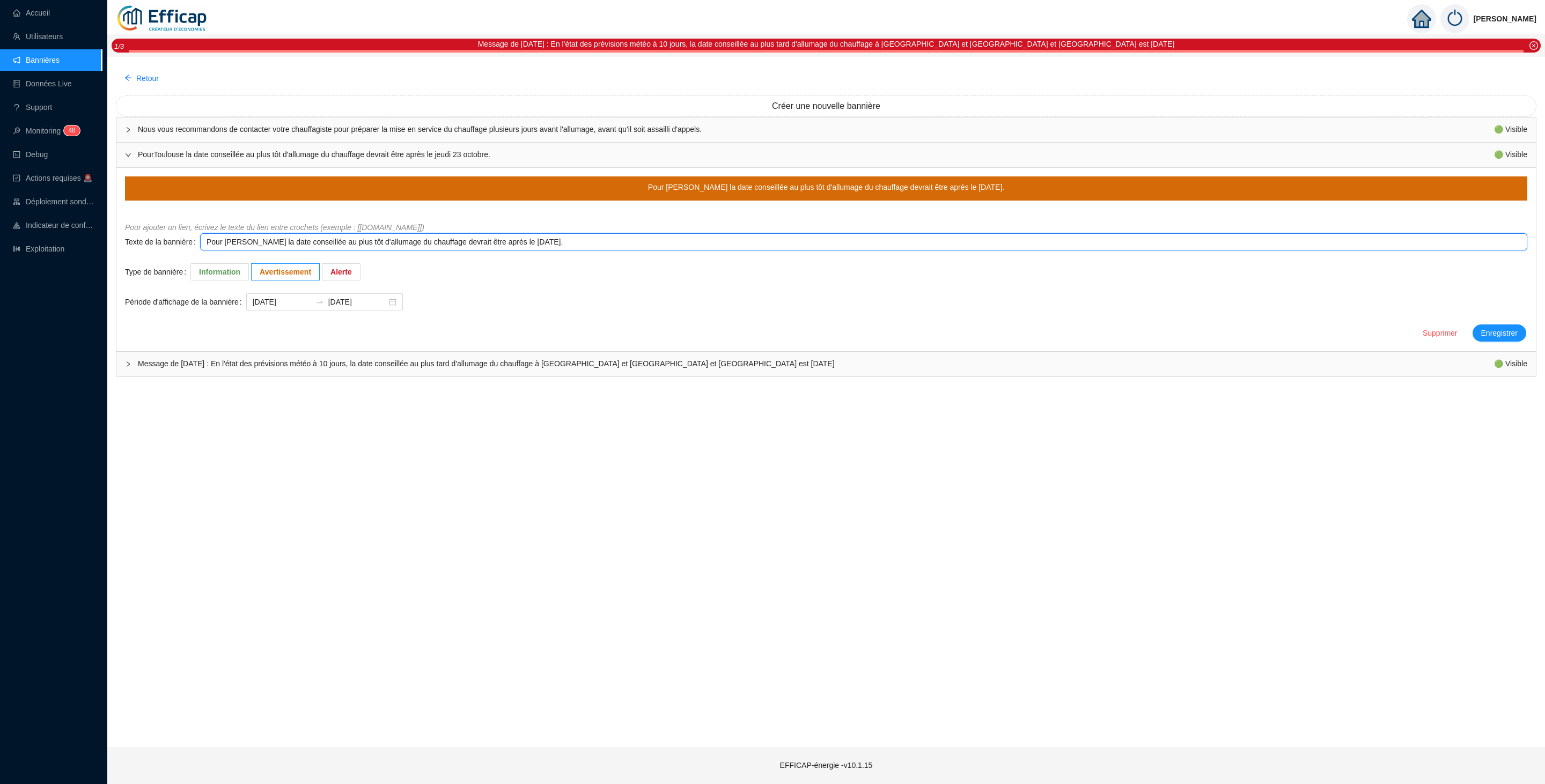
type textarea "Pour Seyssine la date conseillée au plus tôt d'allumage du chauffage devrait êt…"
type textarea "Pour Seyssinet la date conseillée au plus tôt d'allumage du chauffage devrait ê…"
type textarea "Pour Seyssinet- la date conseillée au plus tôt d'allumage du chauffage devrait …"
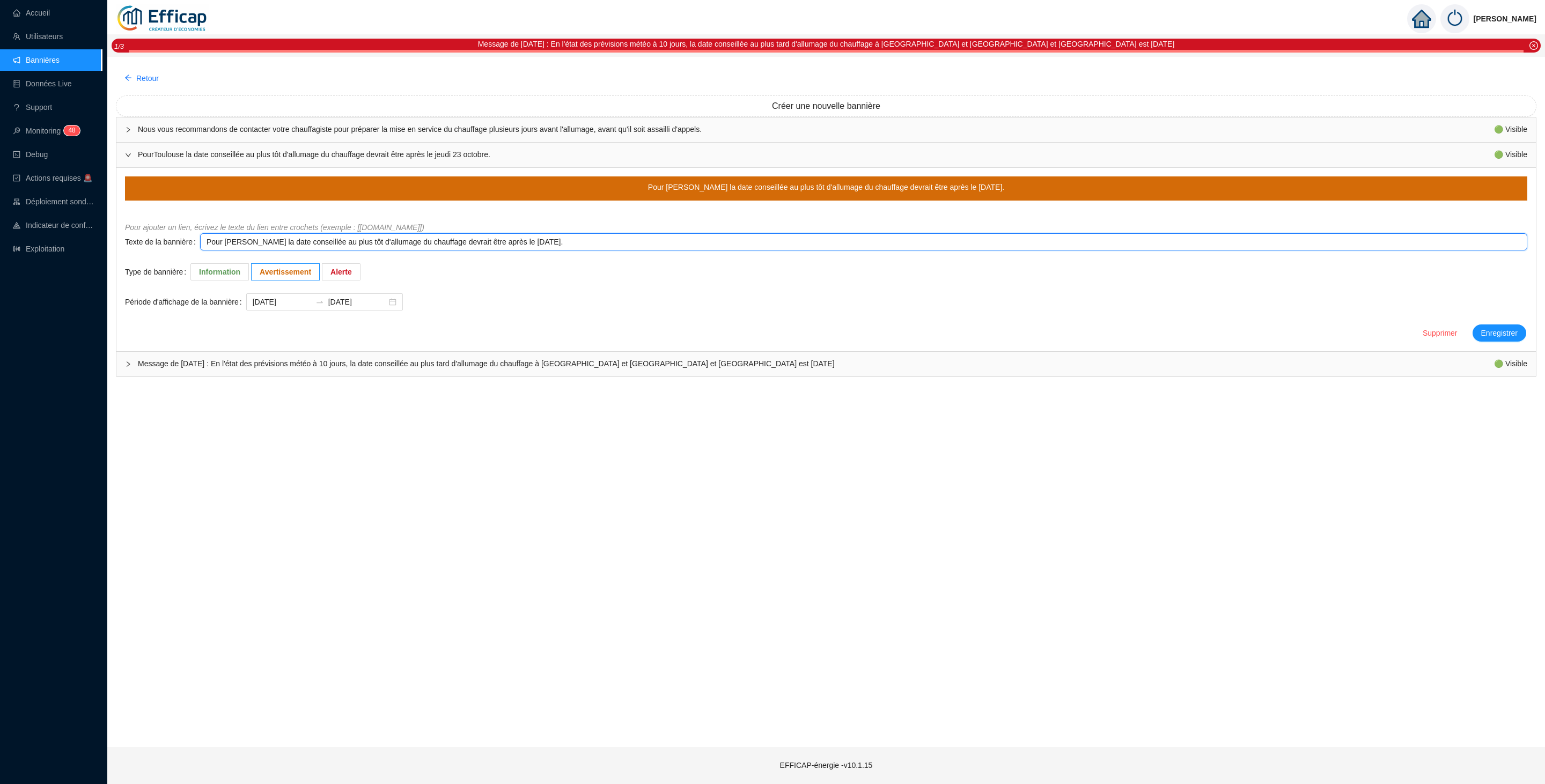
type textarea "Pour Seyssinet- la date conseillée au plus tôt d'allumage du chauffage devrait …"
type textarea "Pour Seyssinet-P la date conseillée au plus tôt d'allumage du chauffage devrait…"
type textarea "Pour Seyssinet-Pa la date conseillée au plus tôt d'allumage du chauffage devrai…"
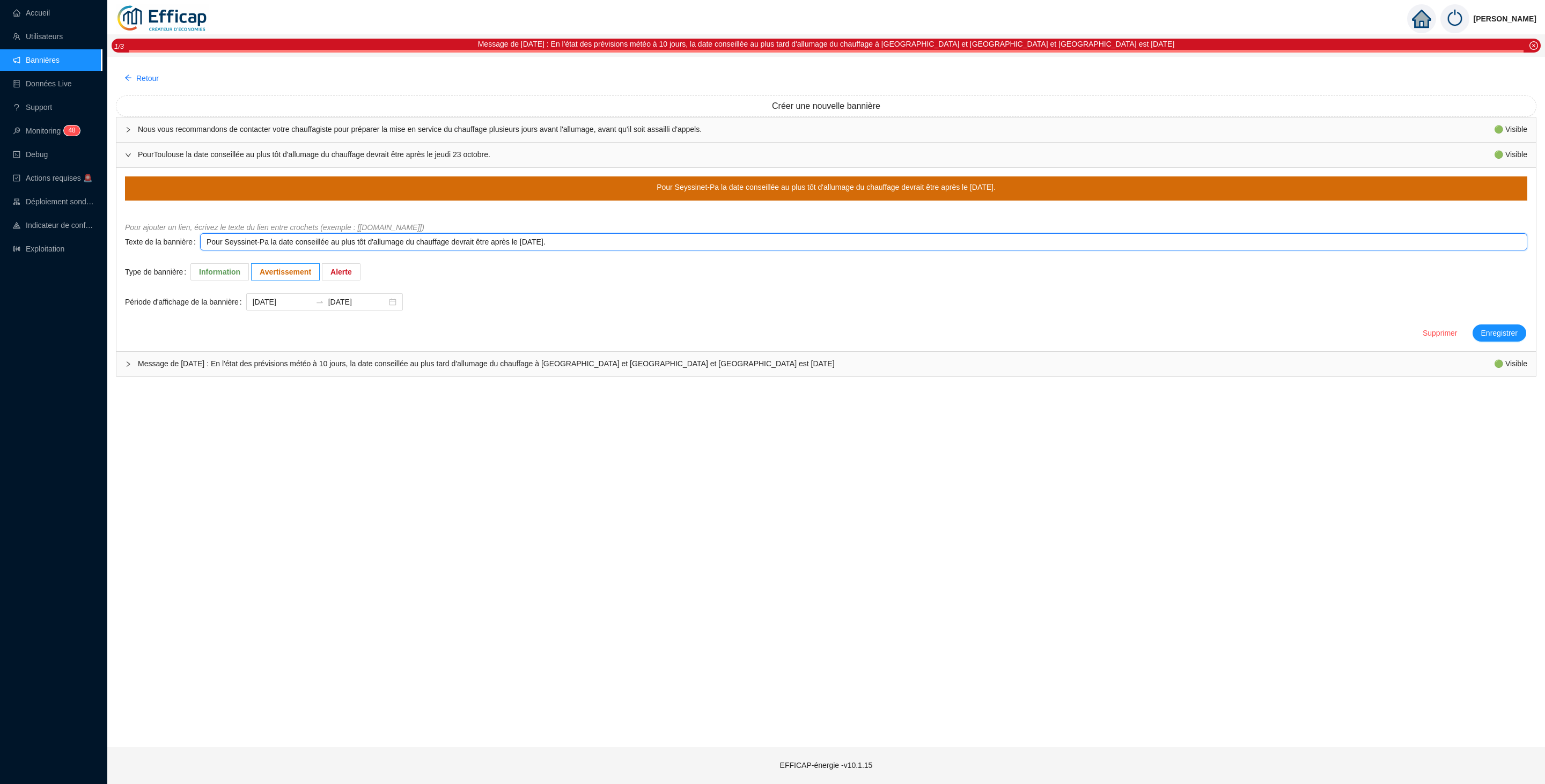
type textarea "Pour Seyssinet-Par la date conseillée au plus tôt d'allumage du chauffage devra…"
type textarea "Pour Seyssinet-Pari la date conseillée au plus tôt d'allumage du chauffage devr…"
type textarea "Pour Seyssinet-Paris la date conseillée au plus tôt d'allumage du chauffage dev…"
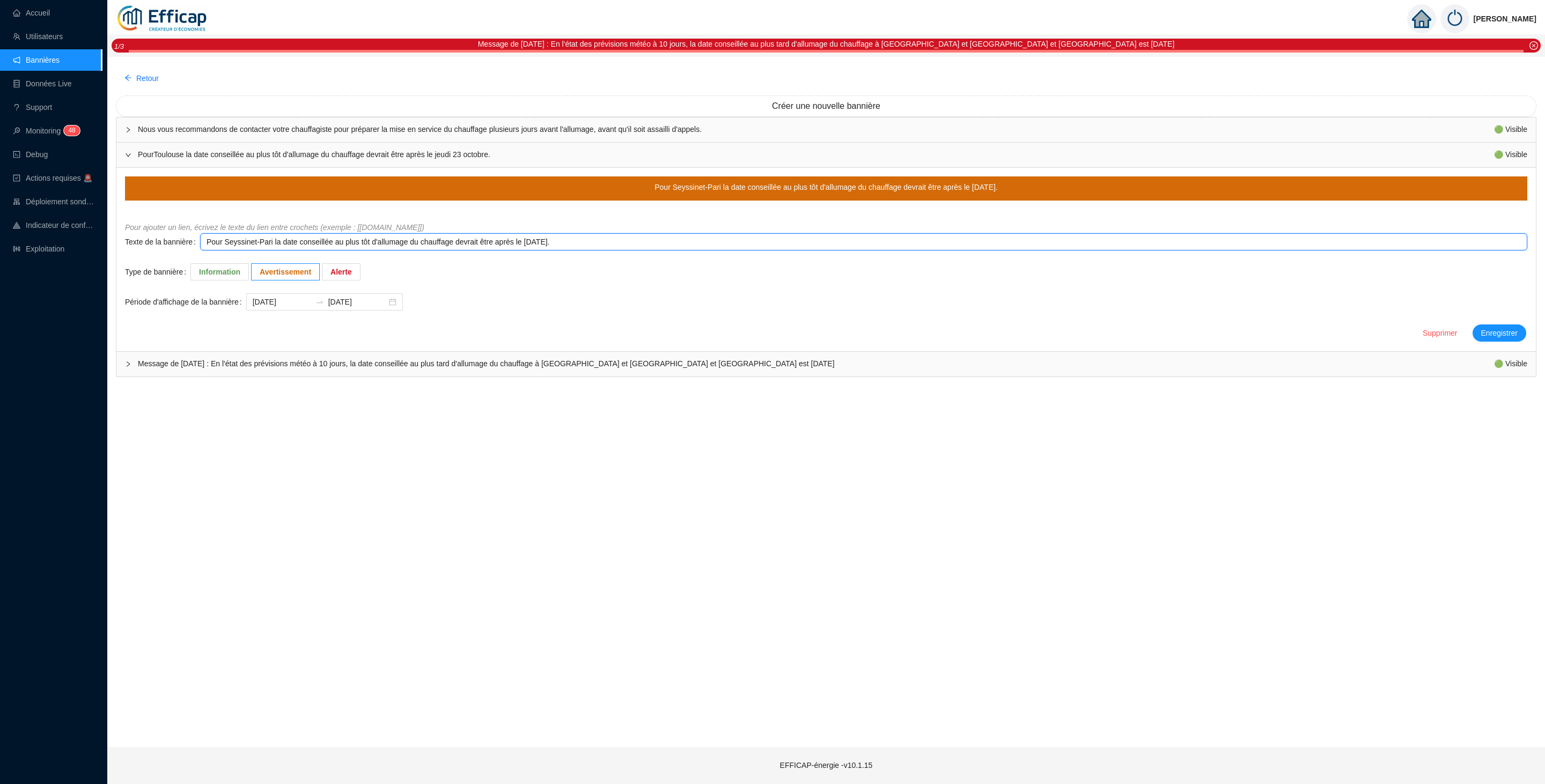
type textarea "Pour Seyssinet-Paris la date conseillée au plus tôt d'allumage du chauffage dev…"
type textarea "Pour Seyssinet-Parise la date conseillée au plus tôt d'allumage du chauffage de…"
type textarea "Pour Seyssinet-Pariset la date conseillée au plus tôt d'allumage du chauffage d…"
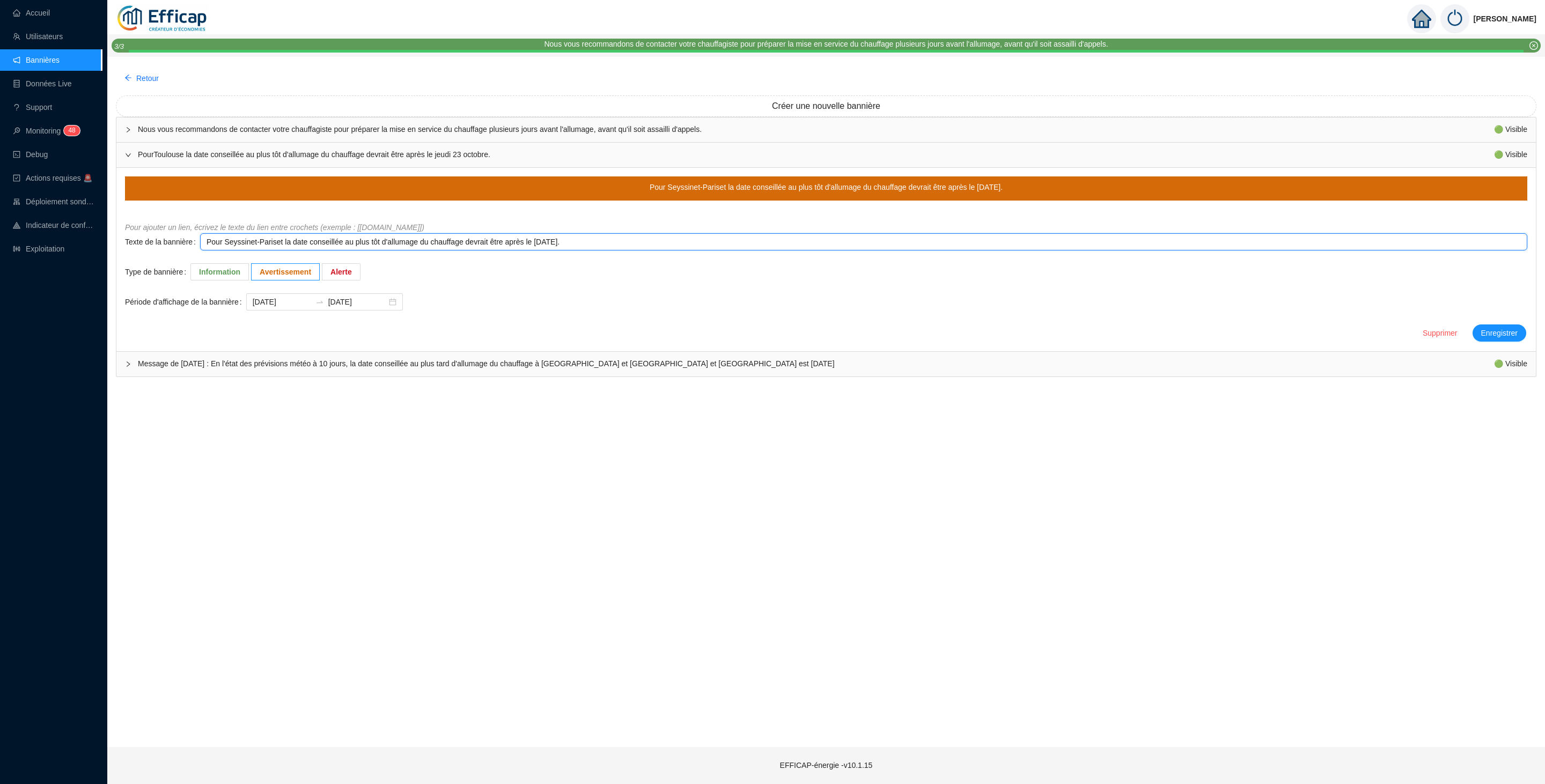
type textarea "Pour Seyssinet-Pariset la date conseillée au plus ttôt d'allumage du chauffage …"
type textarea "Pour Seyssinet-Pariset la date conseillée au plus tatôt d'allumage du chauffage…"
type textarea "Pour Seyssinet-Pariset la date conseillée au plus tartôt d'allumage du chauffag…"
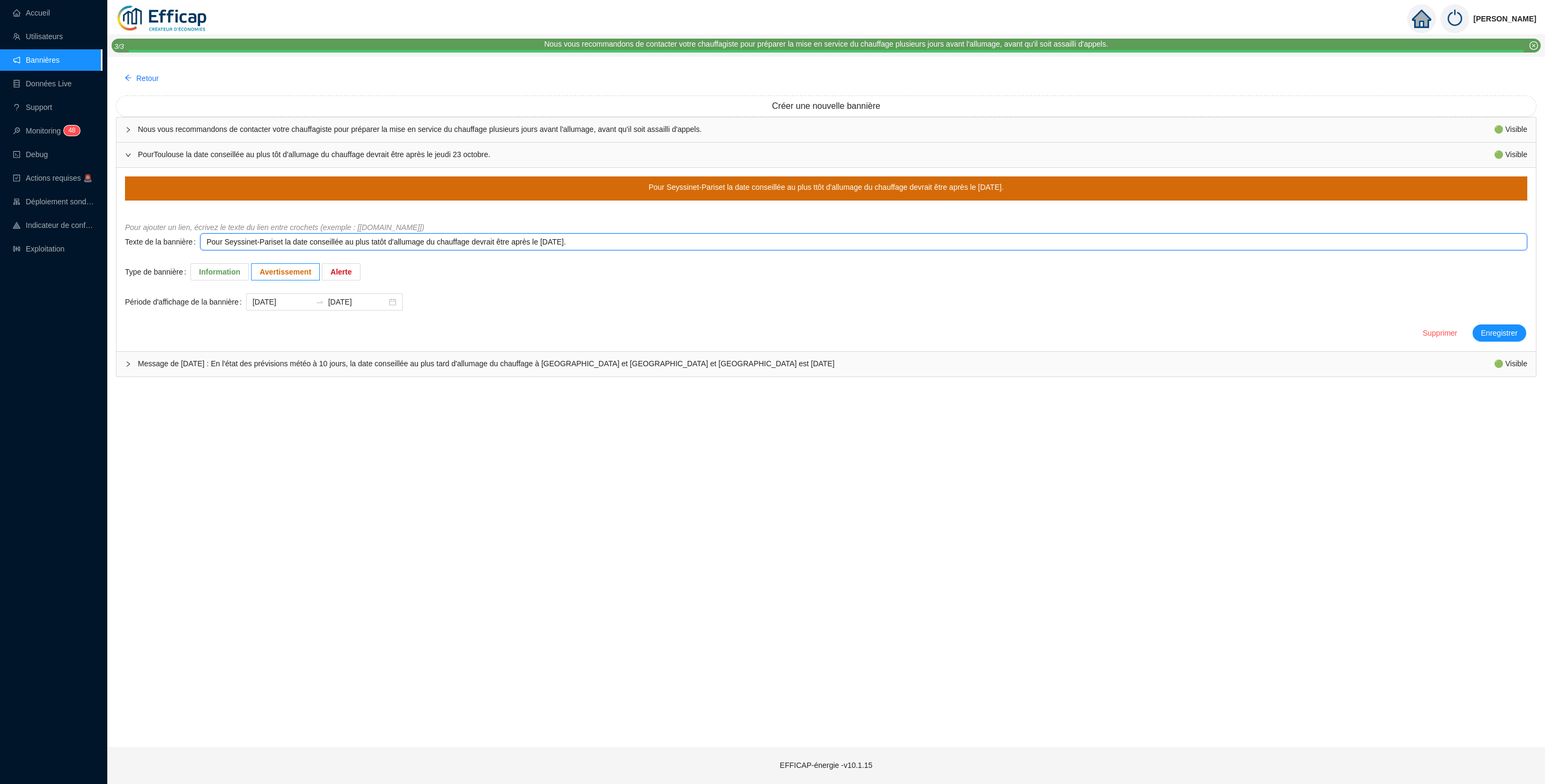
type textarea "Pour Seyssinet-Pariset la date conseillée au plus tartôt d'allumage du chauffag…"
type textarea "Pour Seyssinet-Pariset la date conseillée au plus tardtôt d'allumage du chauffa…"
type textarea "Pour Seyssinet-Pariset la date conseillée au plus tard tôt d'allumage du chauff…"
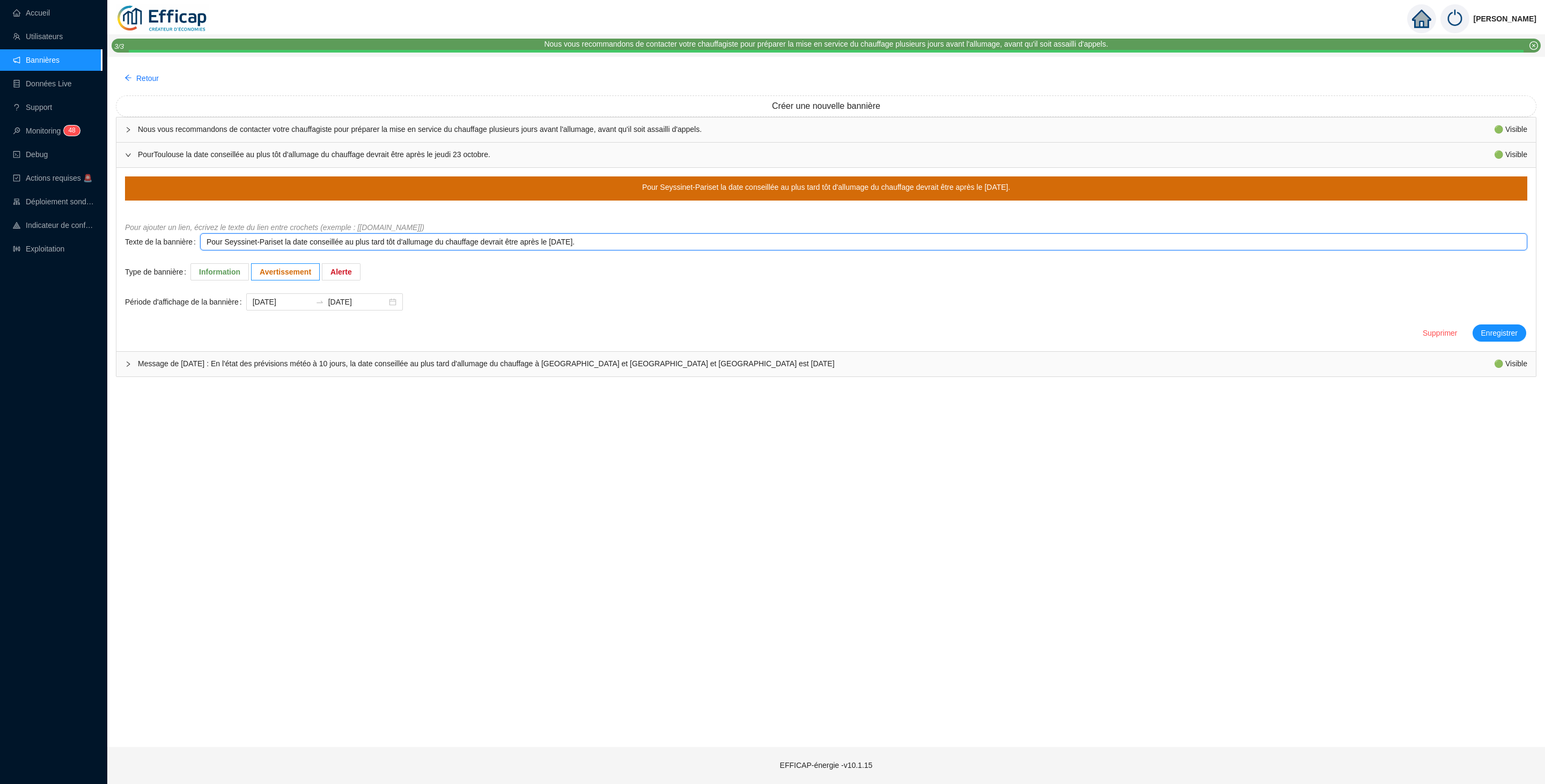
type textarea "Pour Seyssinet-Pariset la date conseillée au plus tard ôt d'allumage du chauffa…"
type textarea "Pour Seyssinet-Pariset la date conseillée au plus tard t d'allumage du chauffag…"
type textarea "Pour Seyssinet-Pariset la date conseillée au plus tard d'allumage du chauffage …"
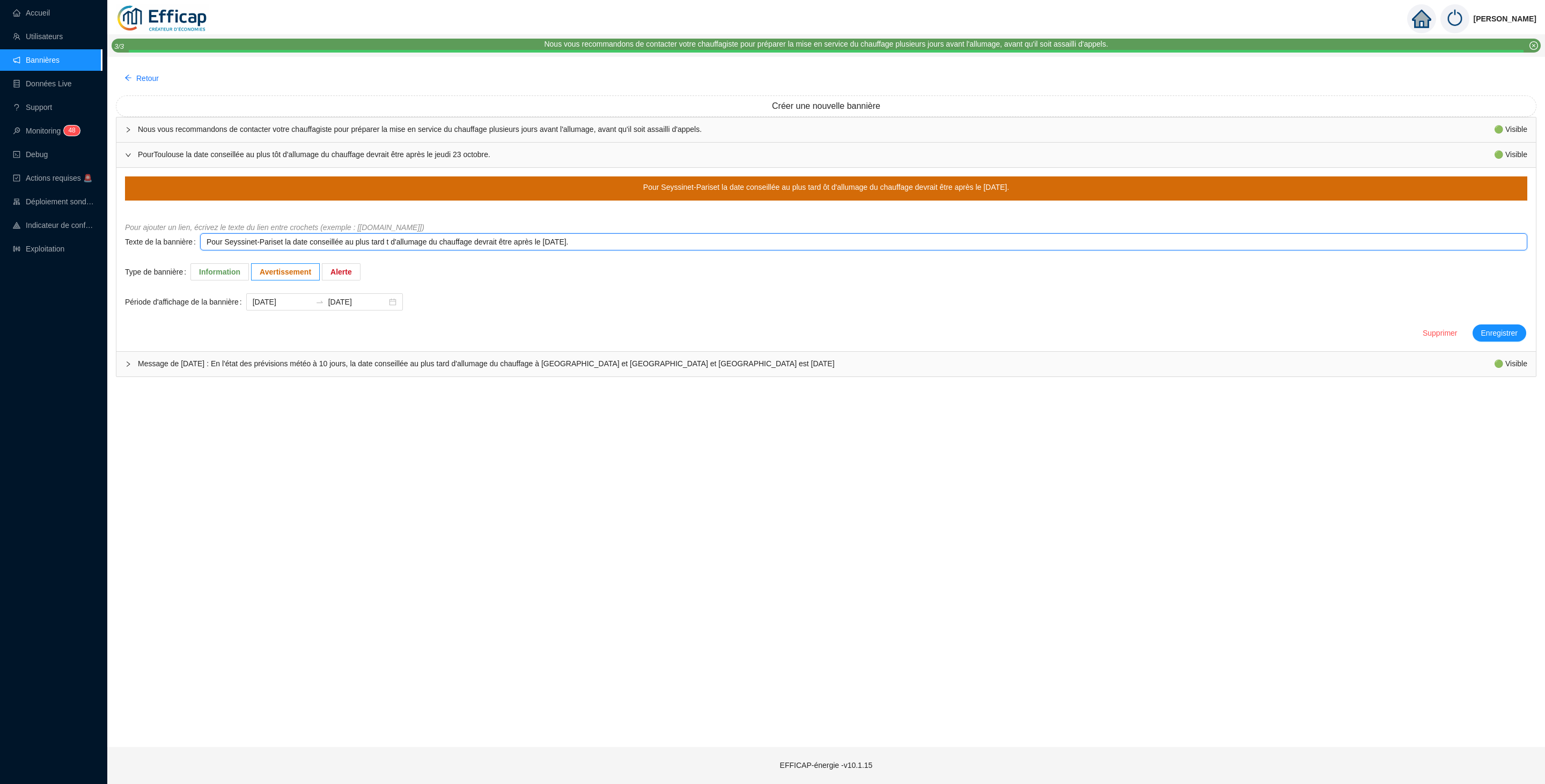
type textarea "Pour Seyssinet-Pariset la date conseillée au plus tard d'allumage du chauffage …"
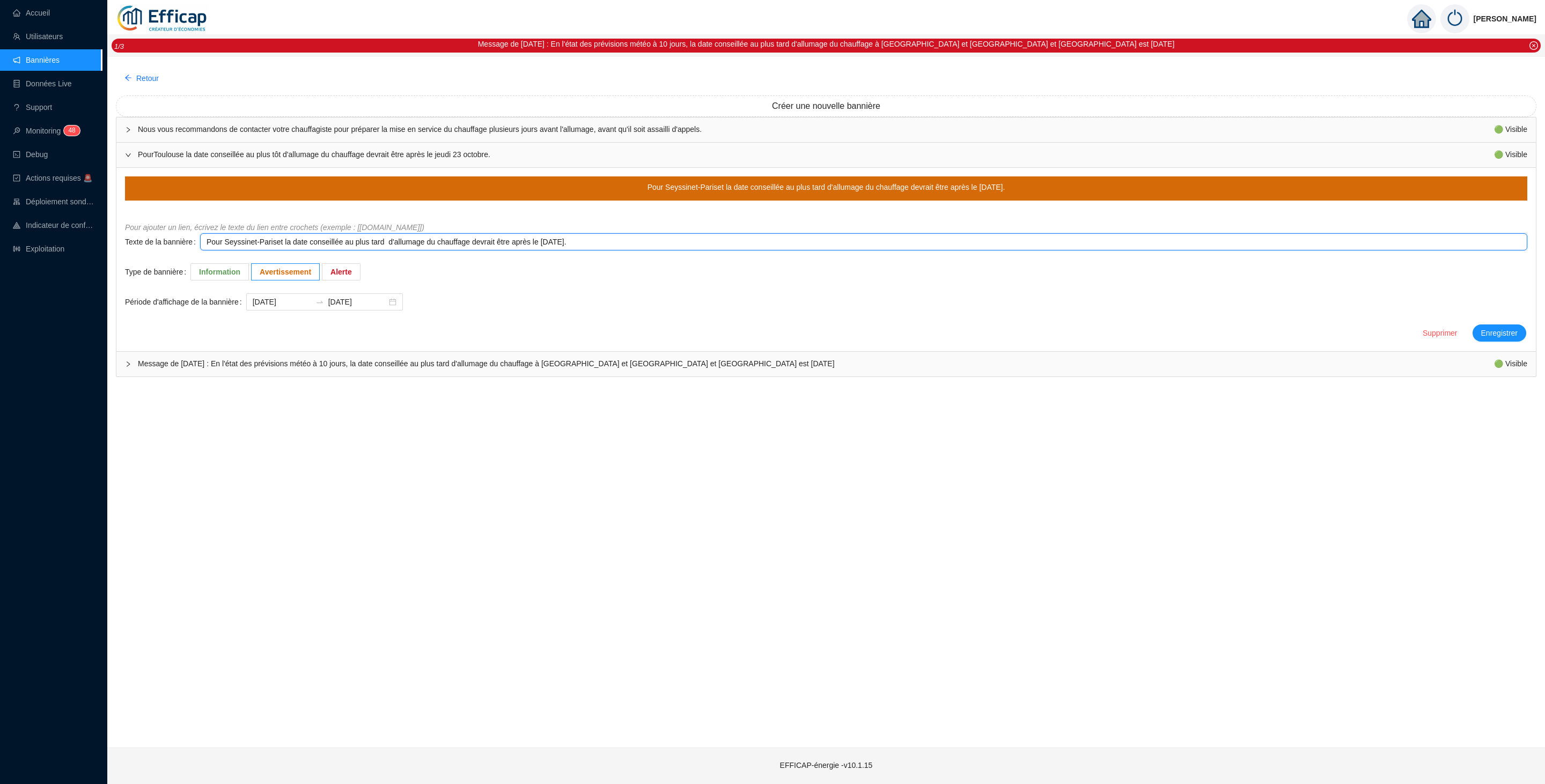
type textarea "Pour Seyssinet-Pariset la date conseillée au plus tard d'allumage du chauffage …"
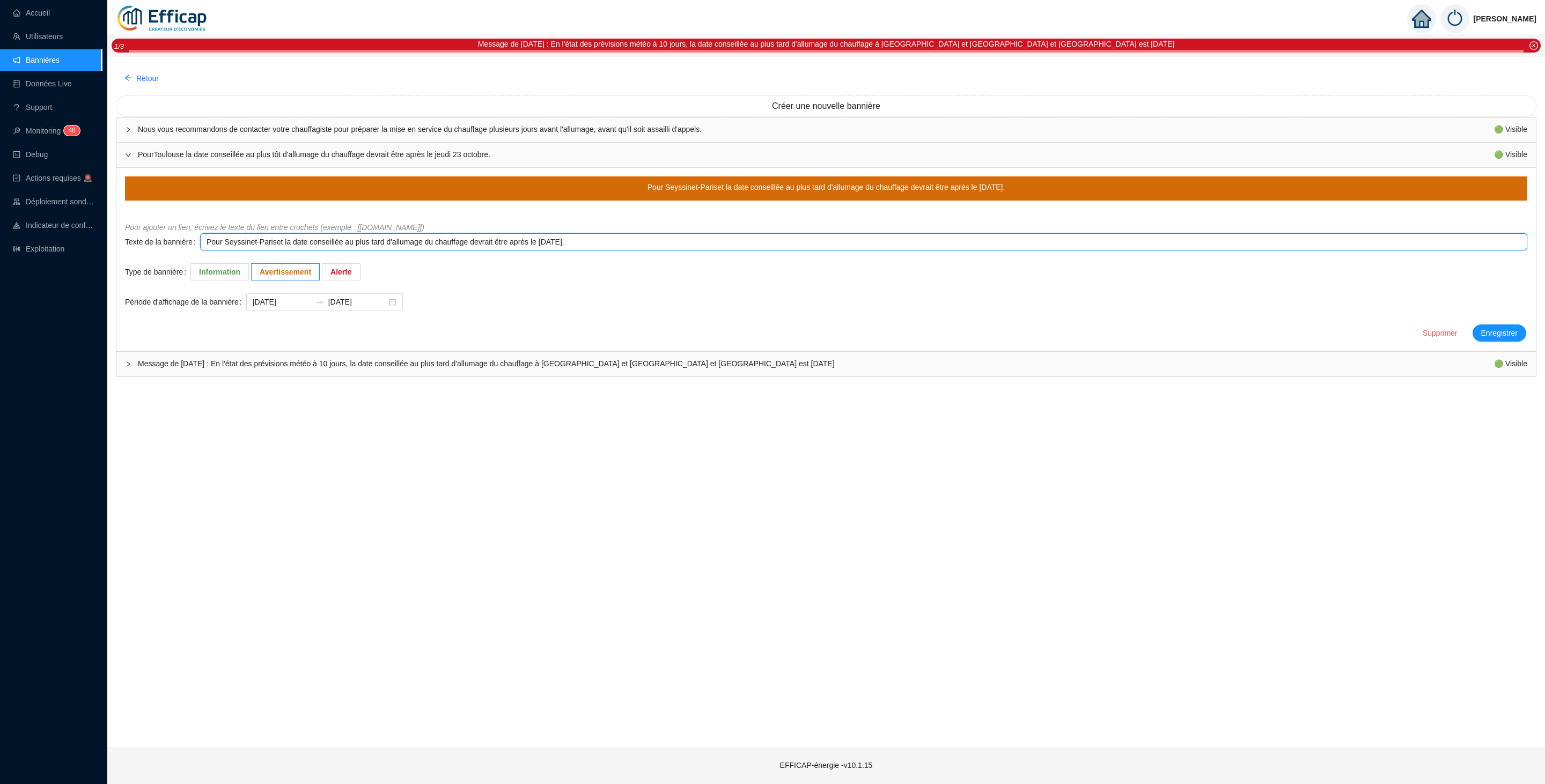
type textarea "Pour Seyssinet-Pariset la date conseillée au plus tard d'allumage du chauffage …"
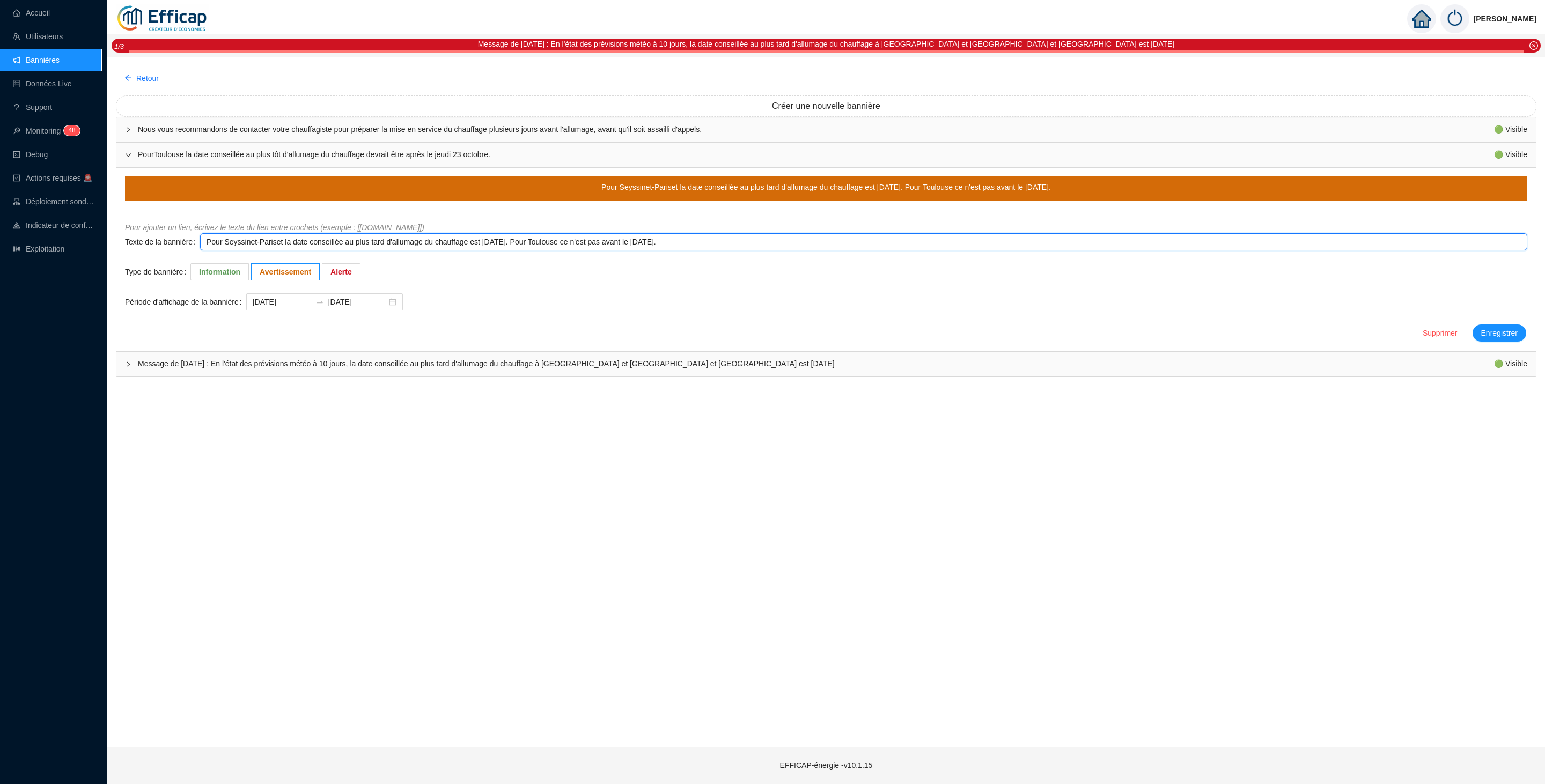
click at [650, 243] on textarea "Pour Seyssinet-Pariset la date conseillée au plus tard d'allumage du chauffage …" at bounding box center [864, 242] width 1327 height 17
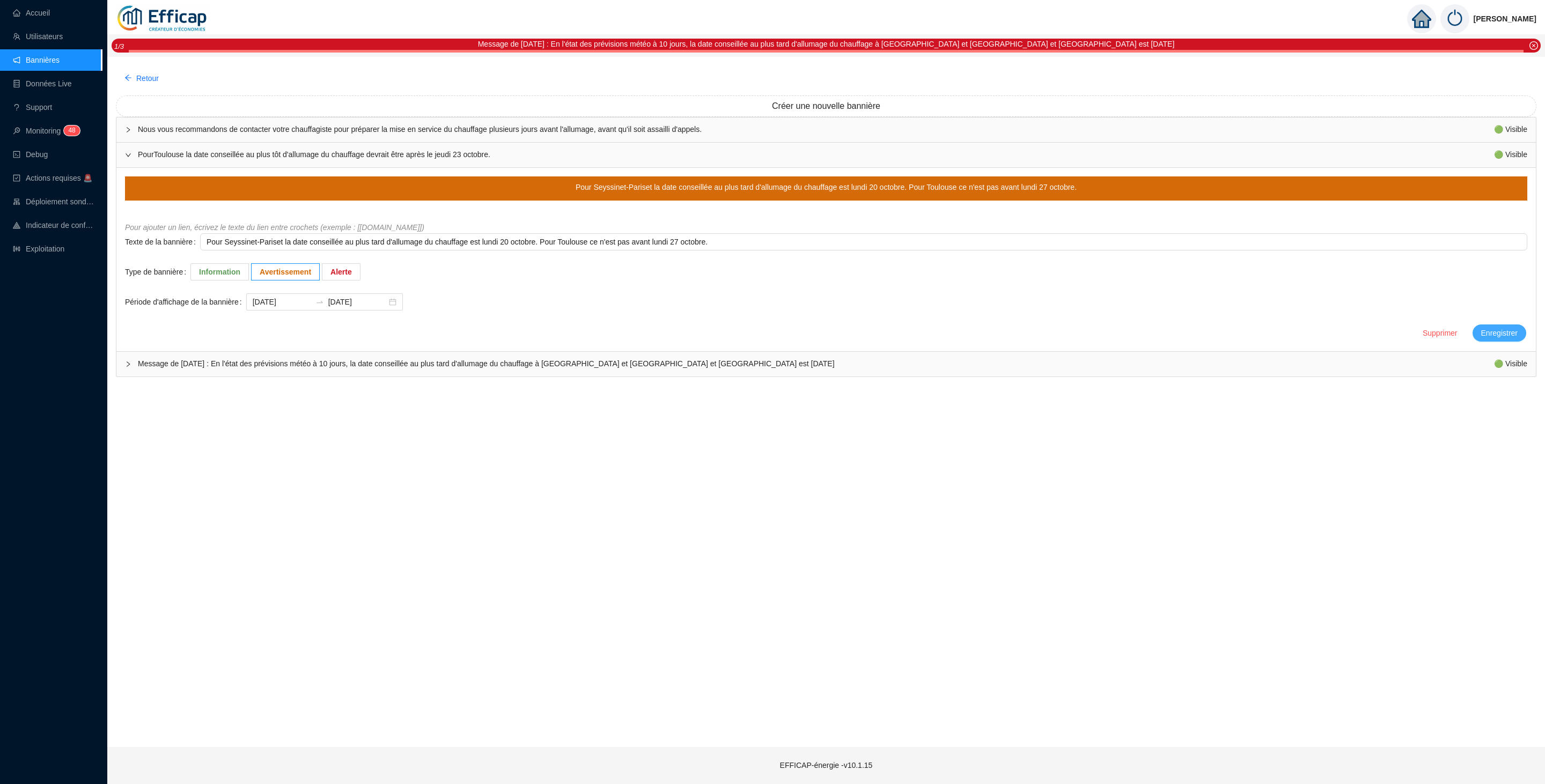
click at [1490, 328] on span "Enregistrer" at bounding box center [1499, 333] width 37 height 11
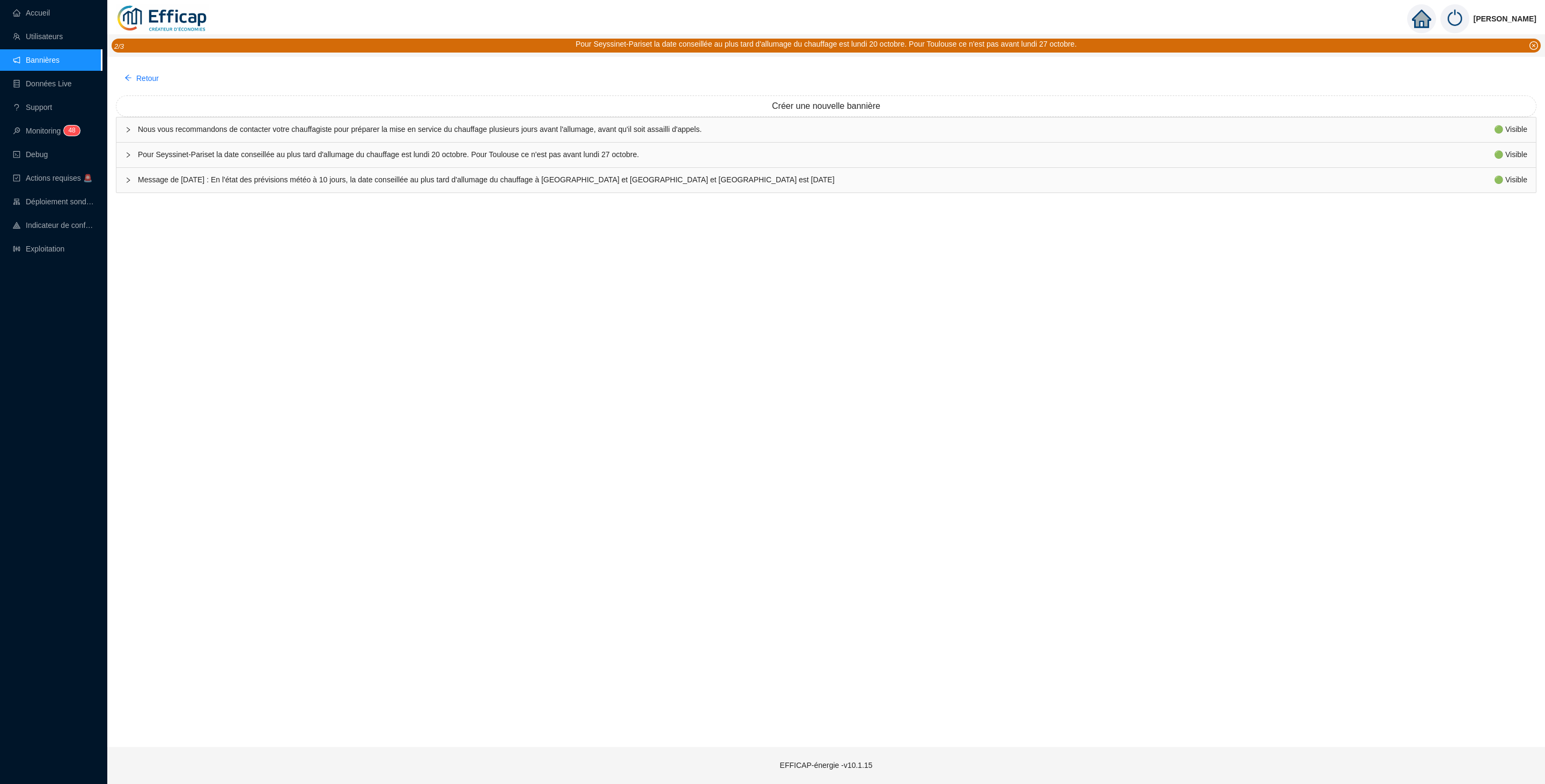
click at [257, 177] on span "Message de Lundi 13/10/2025 : En l'état des prévisions météo à 10 jours, la dat…" at bounding box center [816, 180] width 1356 height 11
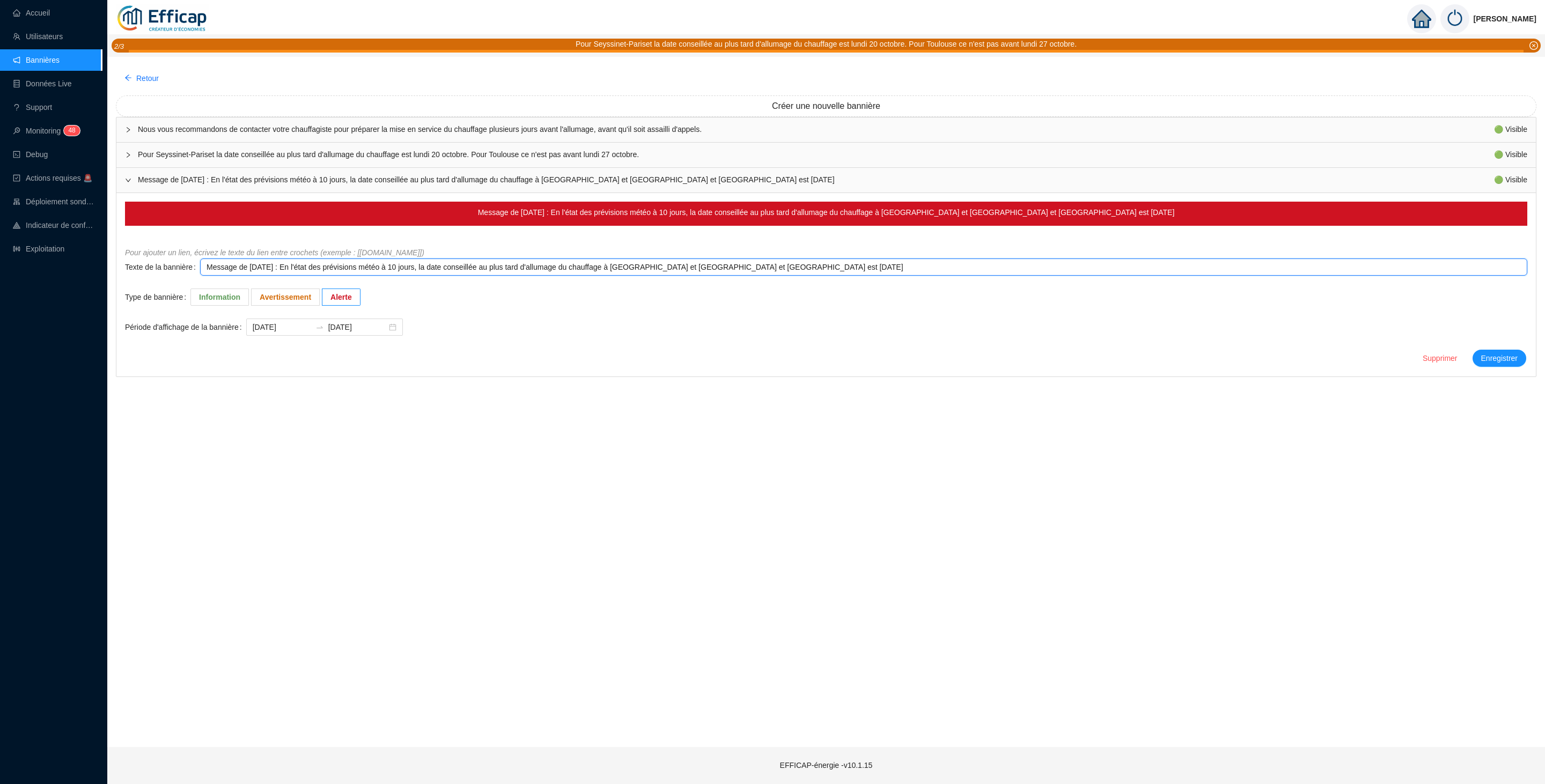
drag, startPoint x: 758, startPoint y: 267, endPoint x: 804, endPoint y: 269, distance: 46.0
click at [793, 267] on textarea "Message de Lundi 13/10/2025 : En l'état des prévisions météo à 10 jours, la dat…" at bounding box center [864, 267] width 1327 height 17
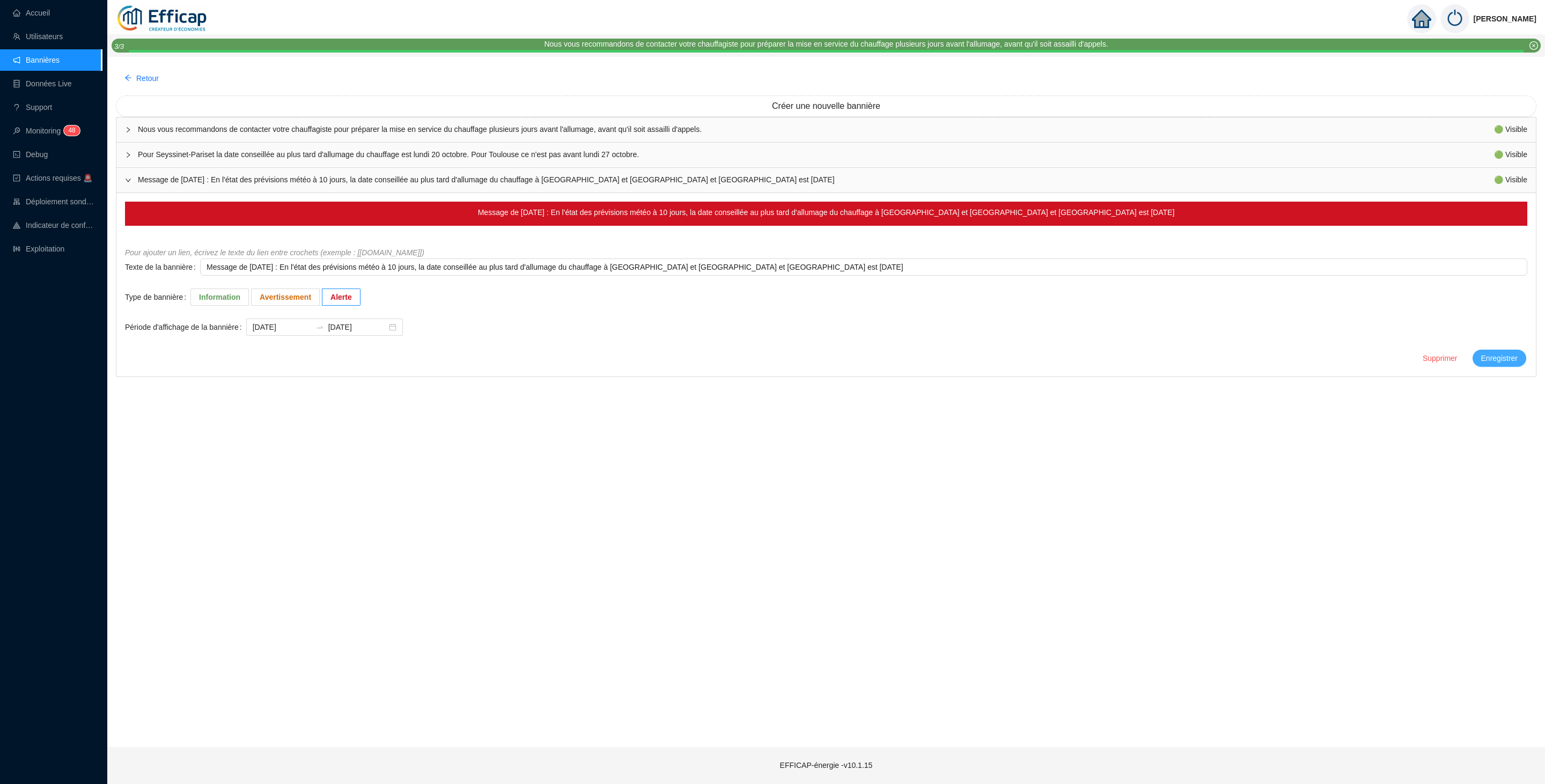
click at [1489, 365] on button "Enregistrer" at bounding box center [1499, 358] width 53 height 17
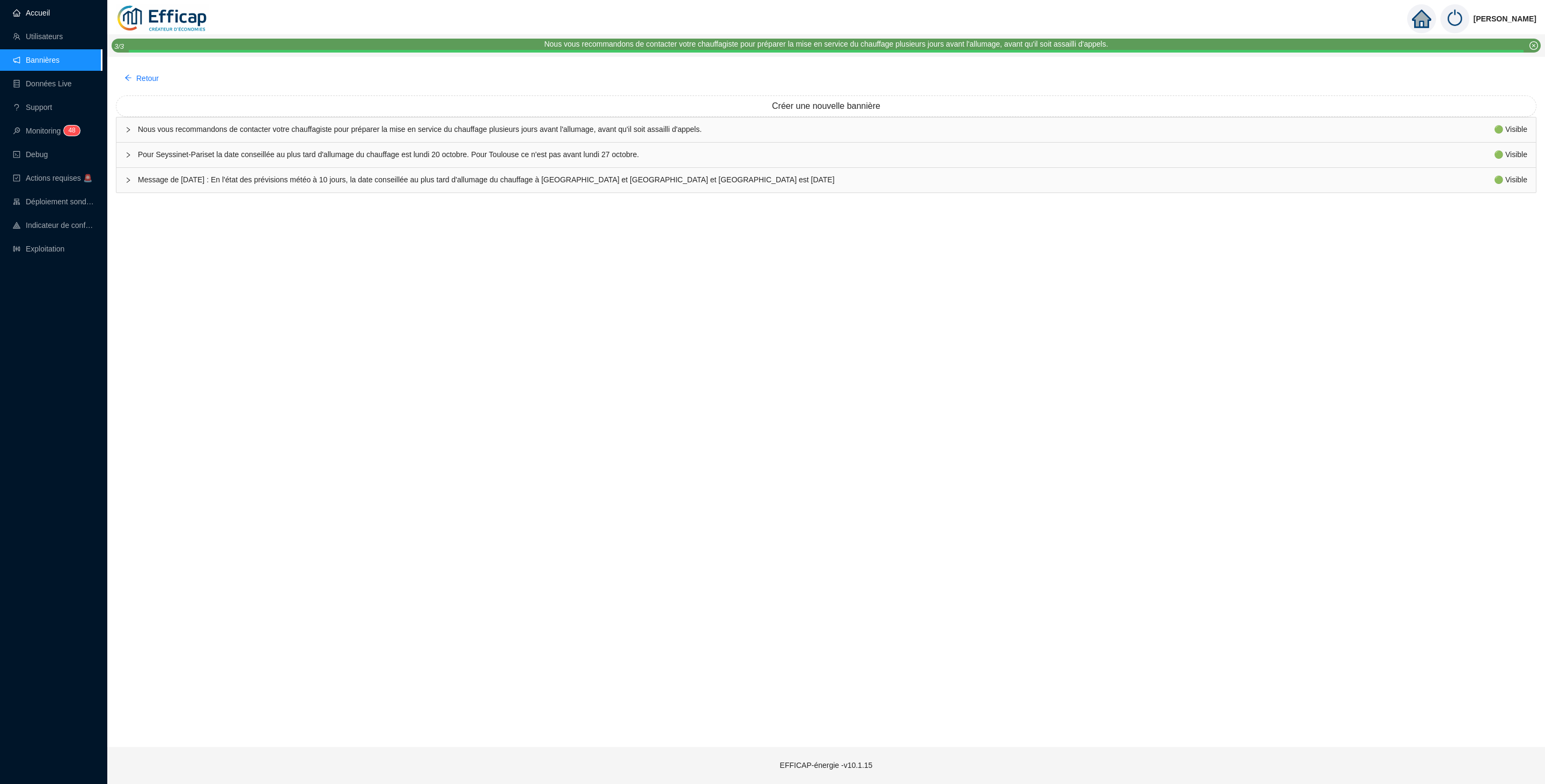
click at [34, 8] on link "Accueil" at bounding box center [31, 13] width 37 height 8
